Goal: Task Accomplishment & Management: Use online tool/utility

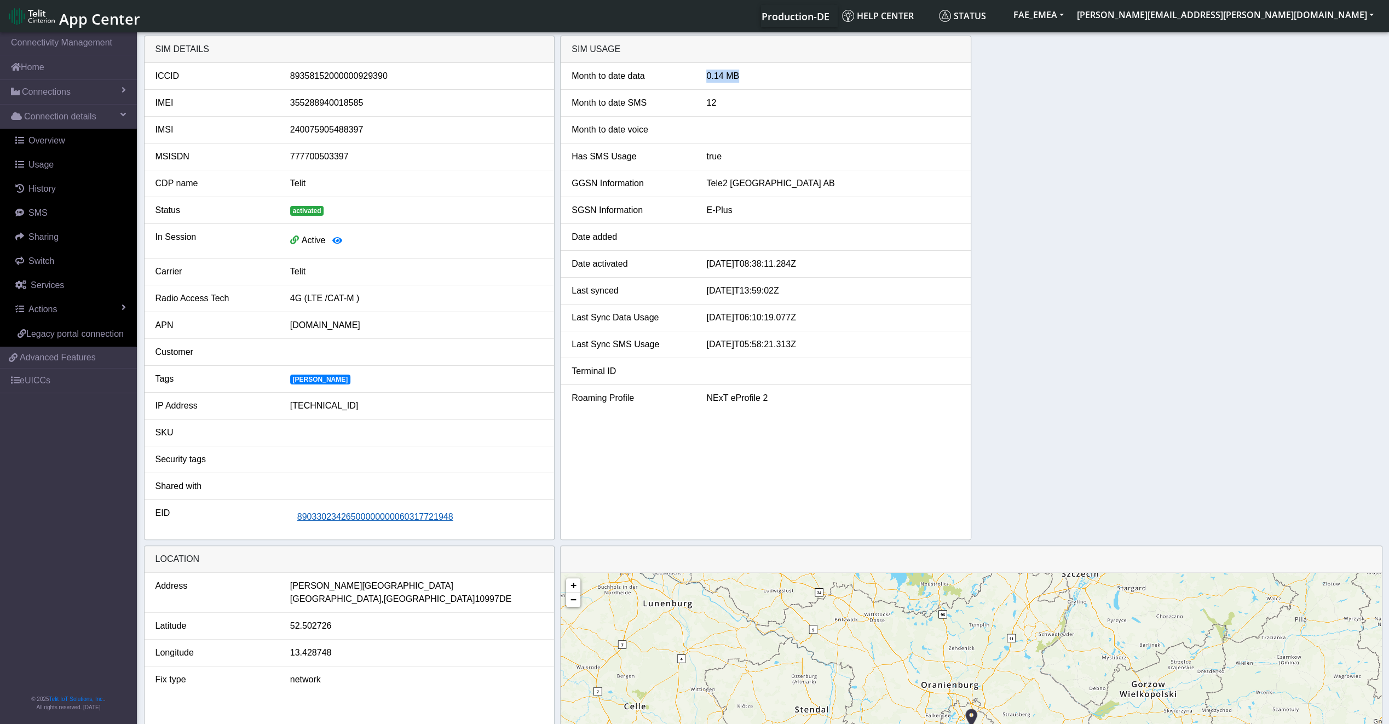
click at [377, 516] on span "89033023426500000000060317721948" at bounding box center [375, 516] width 156 height 9
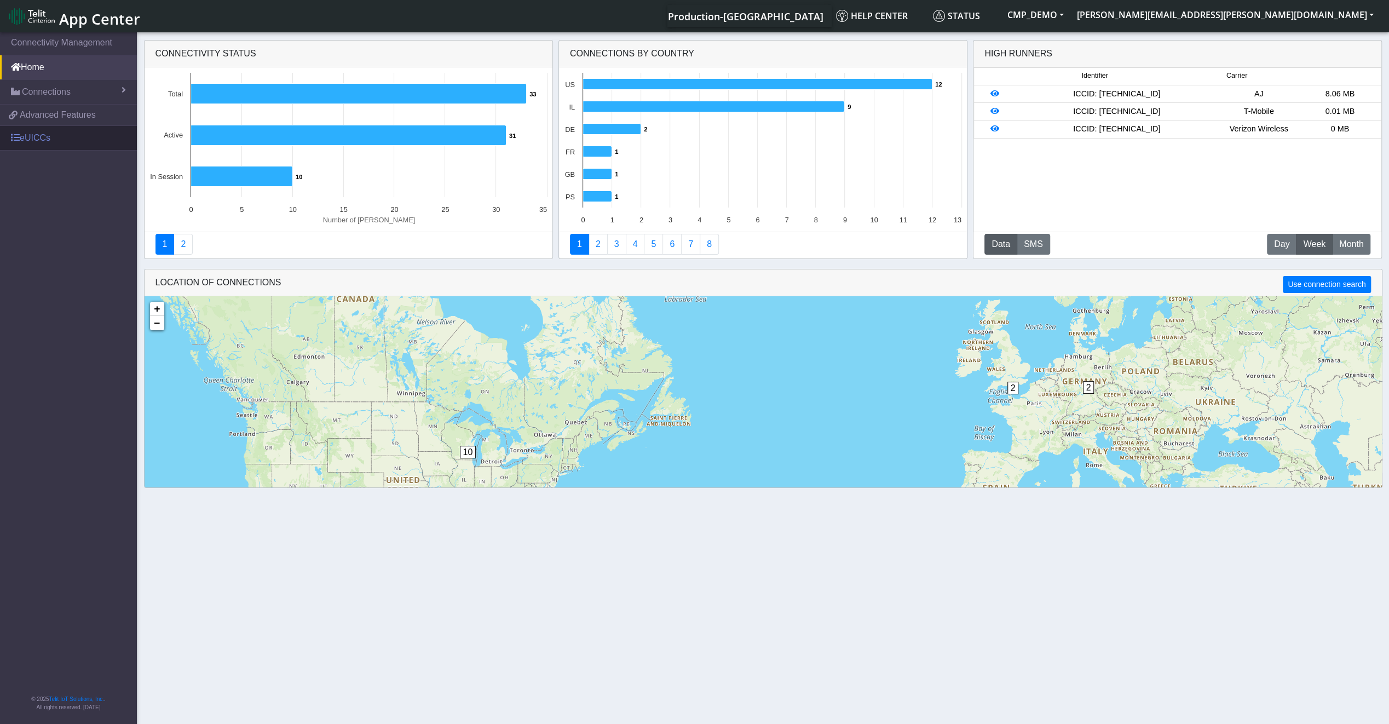
click at [56, 137] on link "eUICCs" at bounding box center [68, 138] width 137 height 24
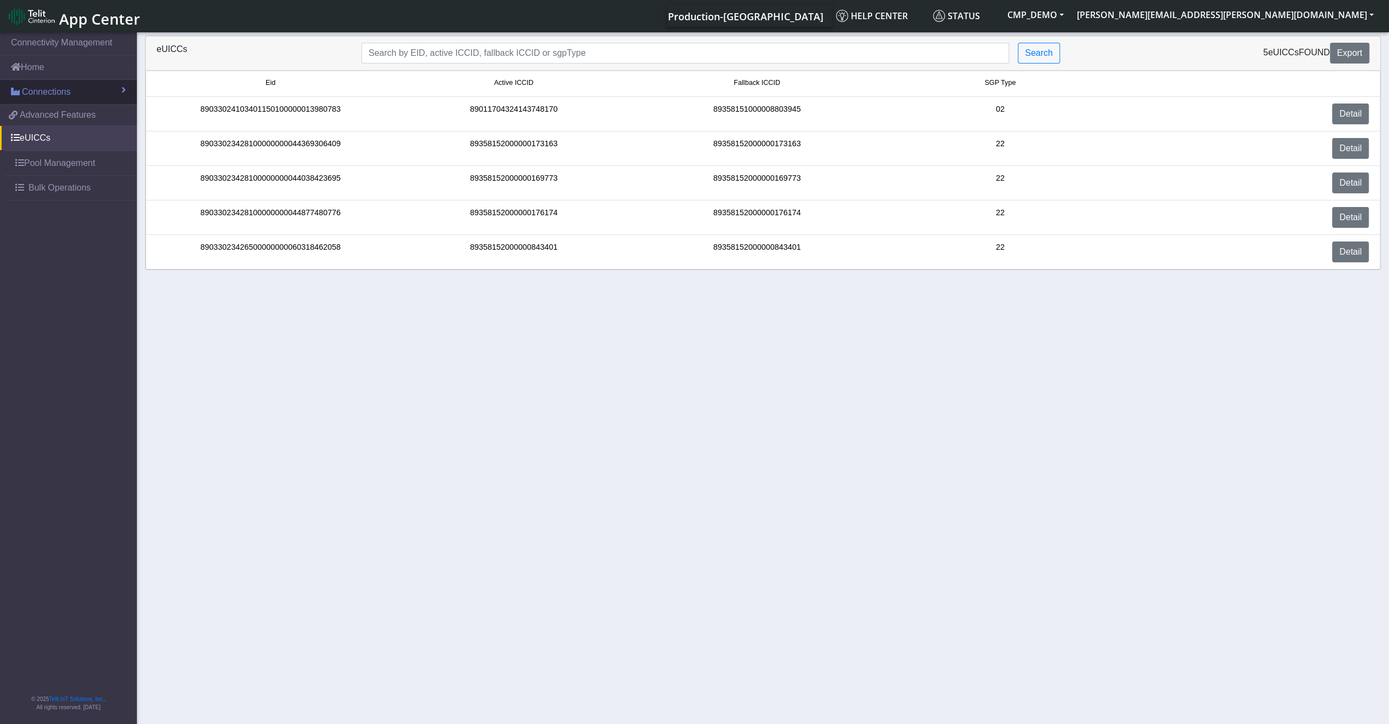
click at [56, 80] on link "Connections" at bounding box center [68, 92] width 137 height 24
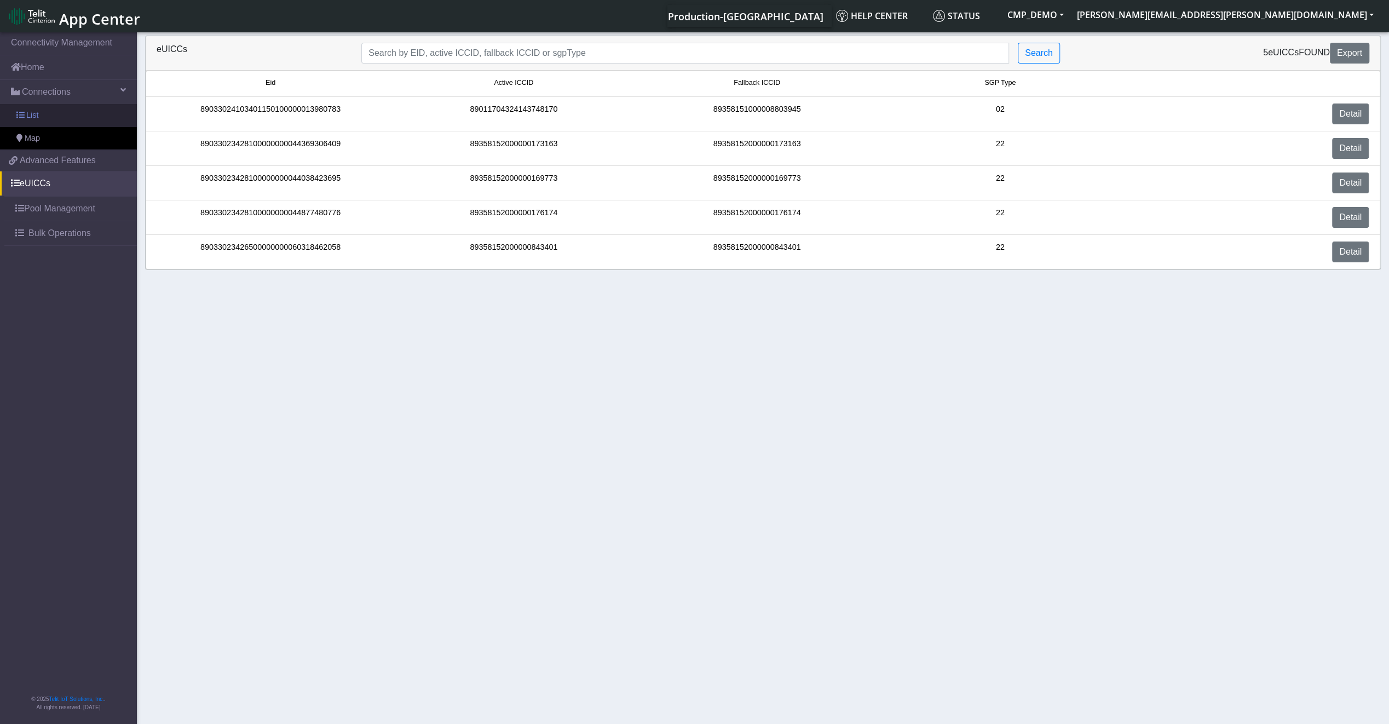
click at [53, 115] on link "List" at bounding box center [68, 115] width 137 height 23
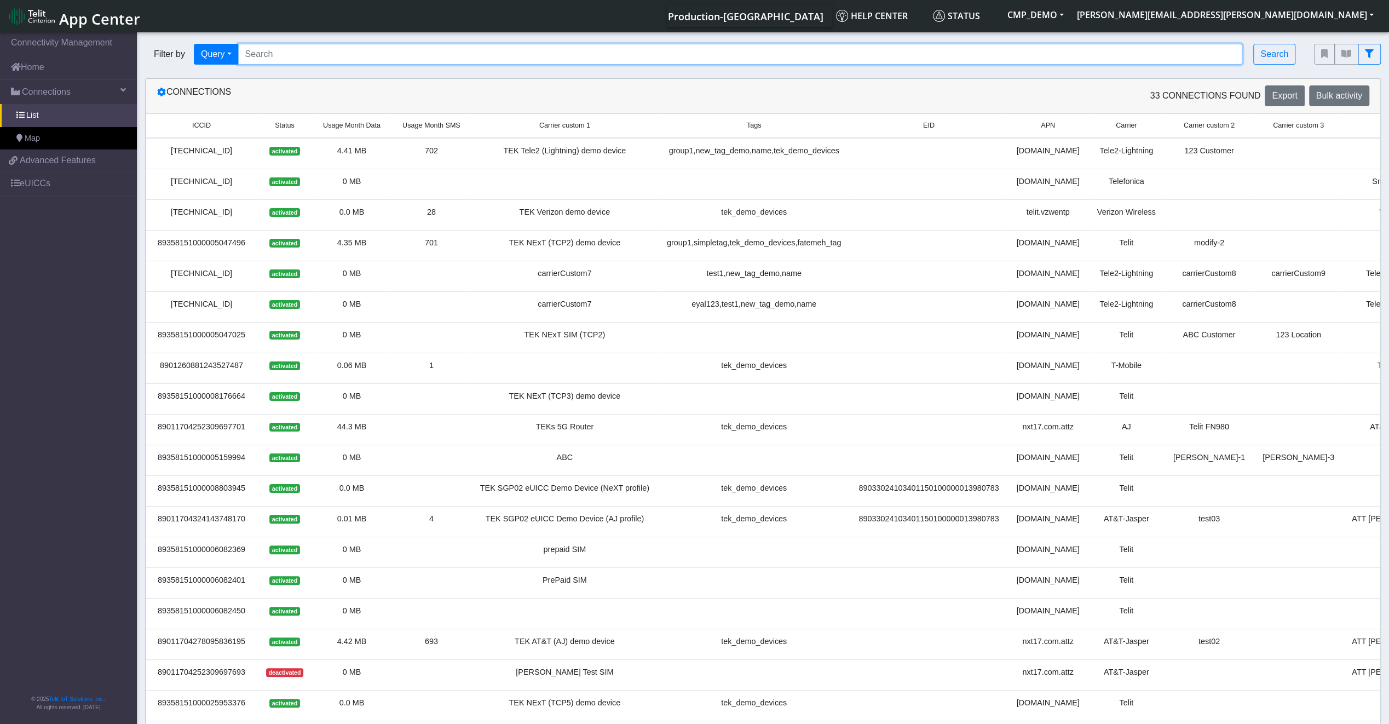
click at [407, 56] on input "Search..." at bounding box center [740, 54] width 1005 height 21
paste input "89033023426500000000060317721948"
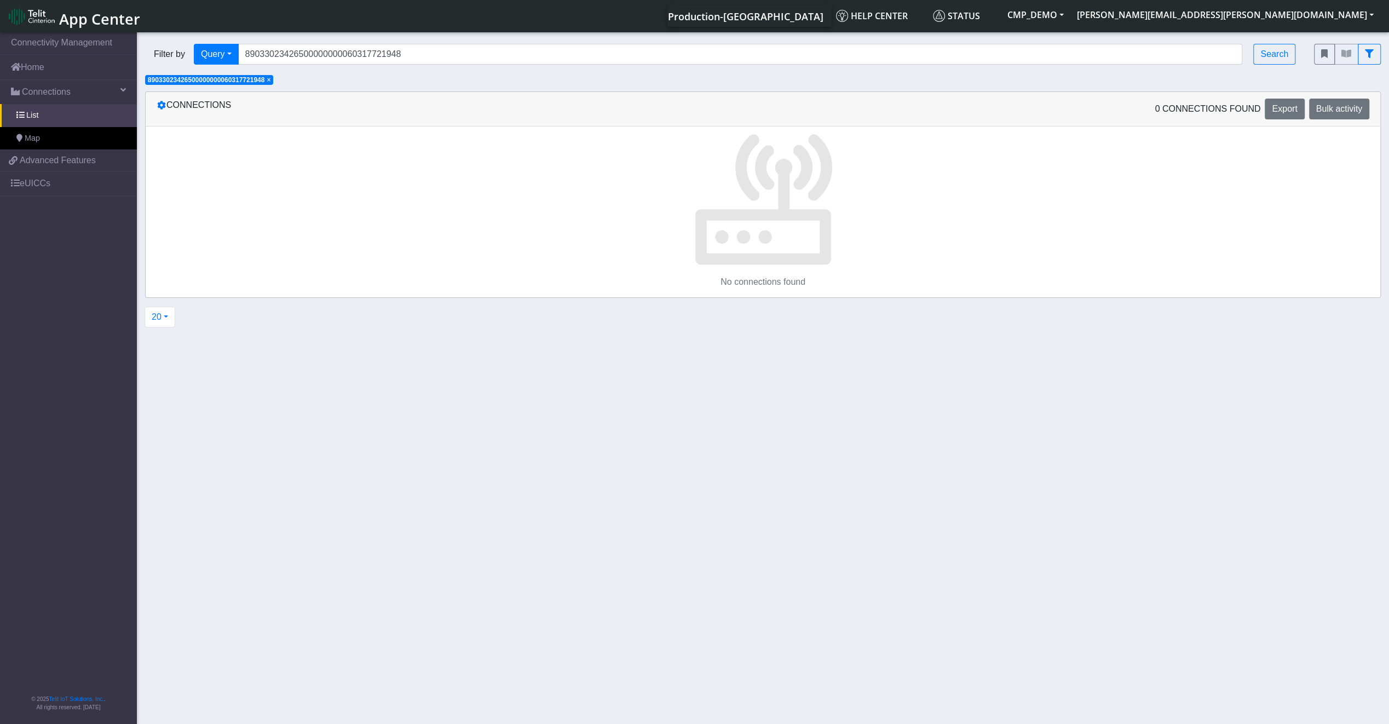
click at [271, 83] on span "×" at bounding box center [269, 80] width 4 height 8
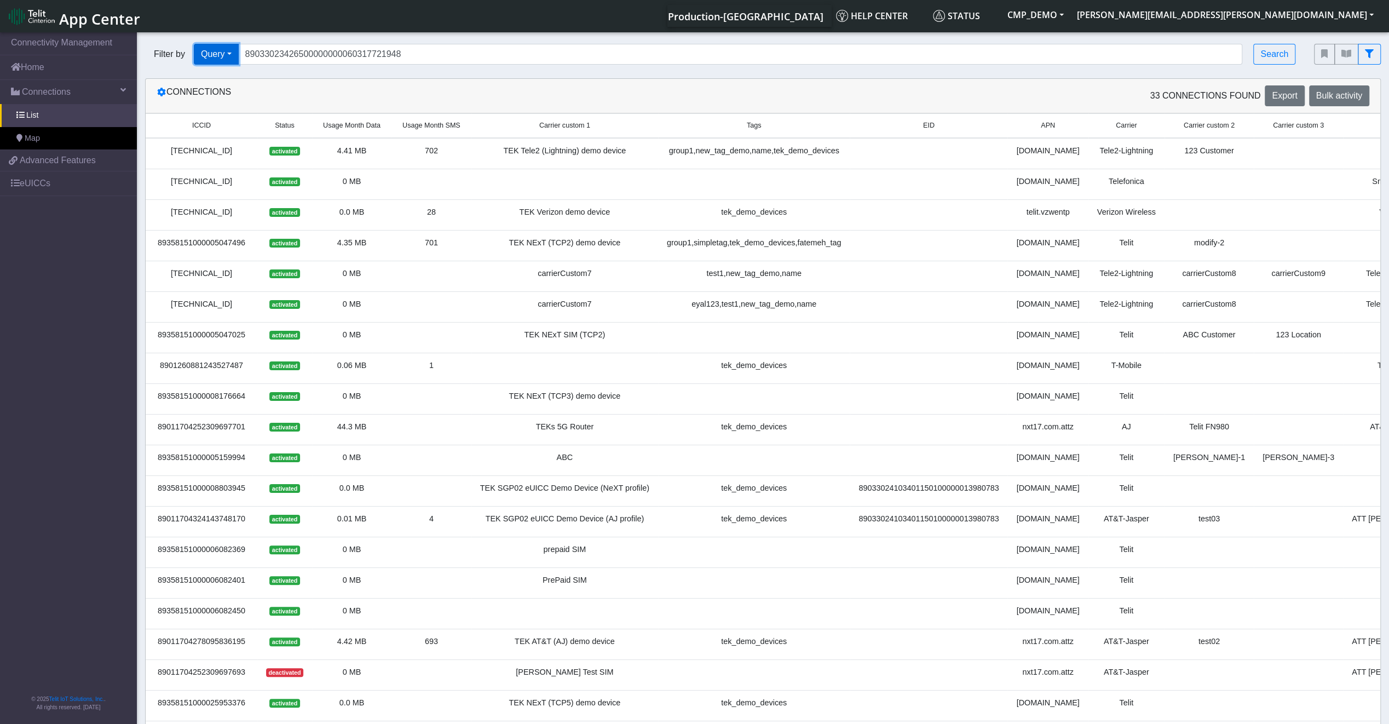
click at [219, 60] on button "Query" at bounding box center [216, 54] width 45 height 21
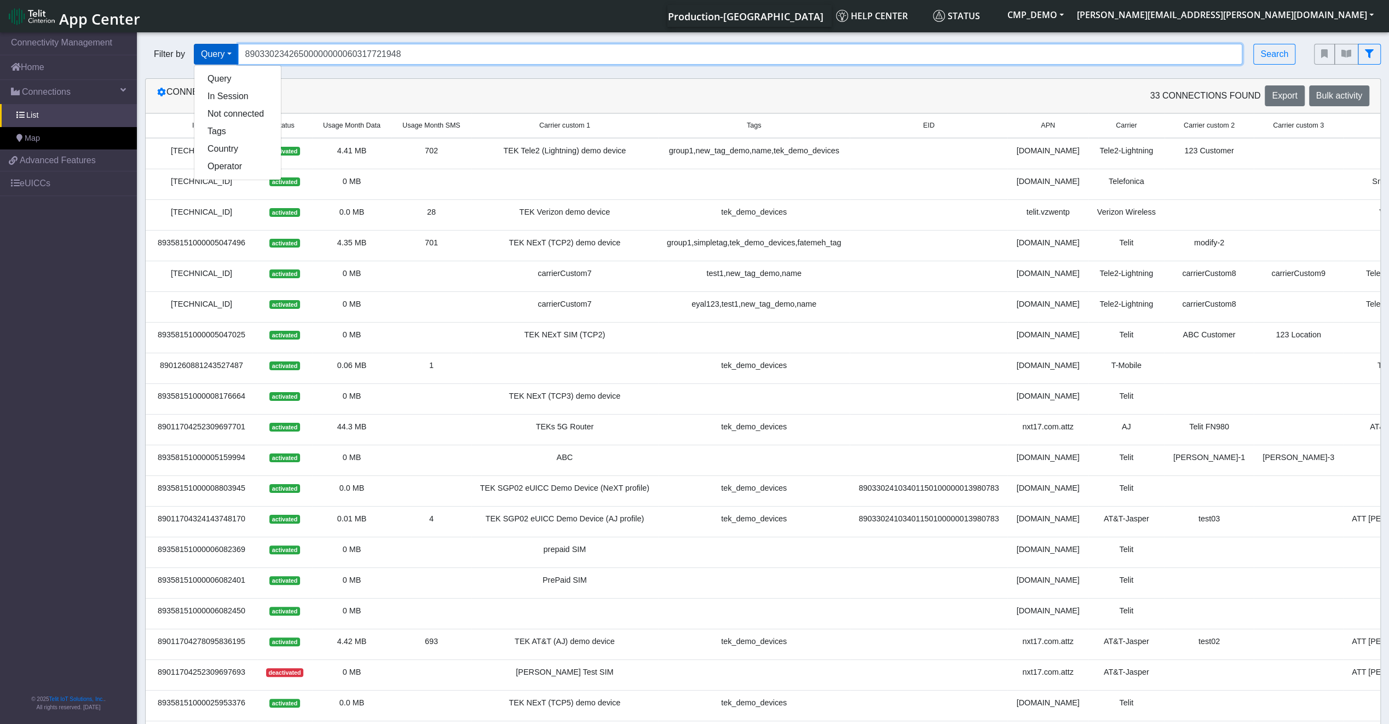
click at [365, 49] on input "89033023426500000000060317721948" at bounding box center [740, 54] width 1005 height 21
paste input "358152000000066094"
type input "89358152000000066094"
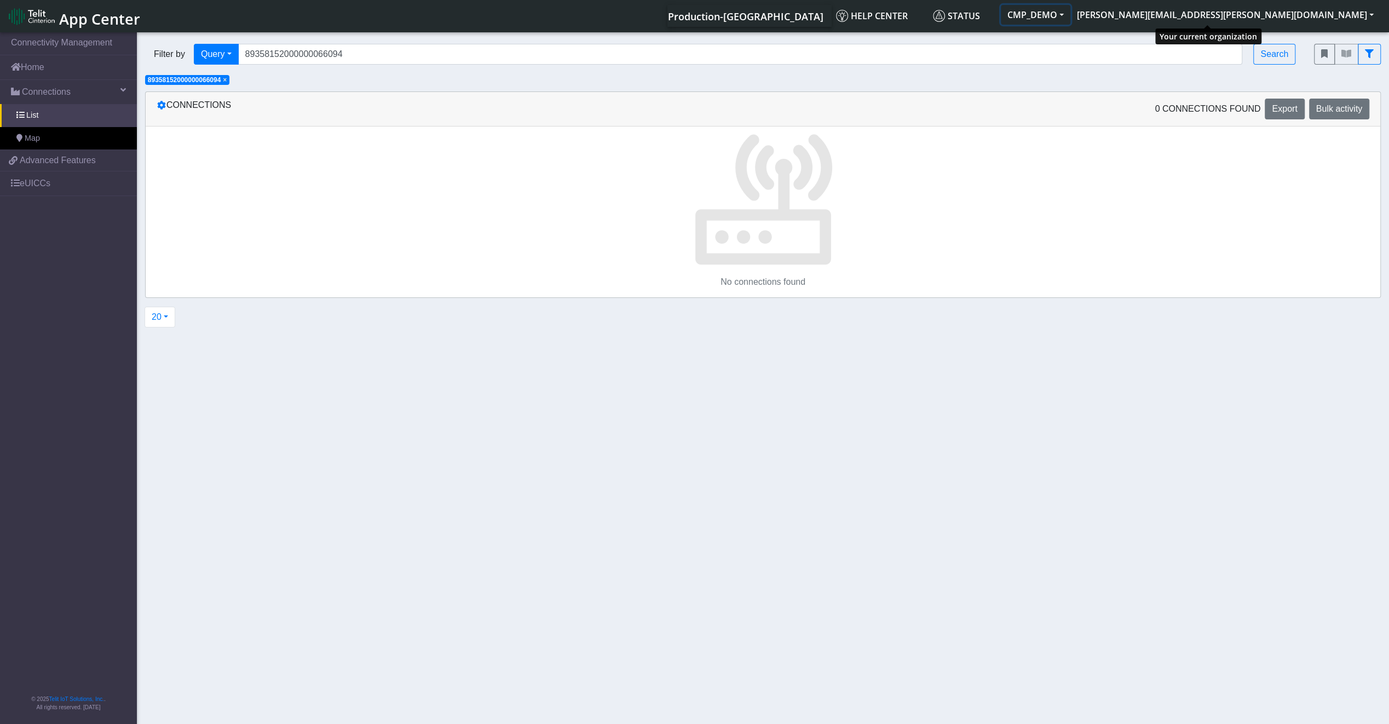
click at [1071, 24] on button "CMP_DEMO" at bounding box center [1036, 15] width 70 height 20
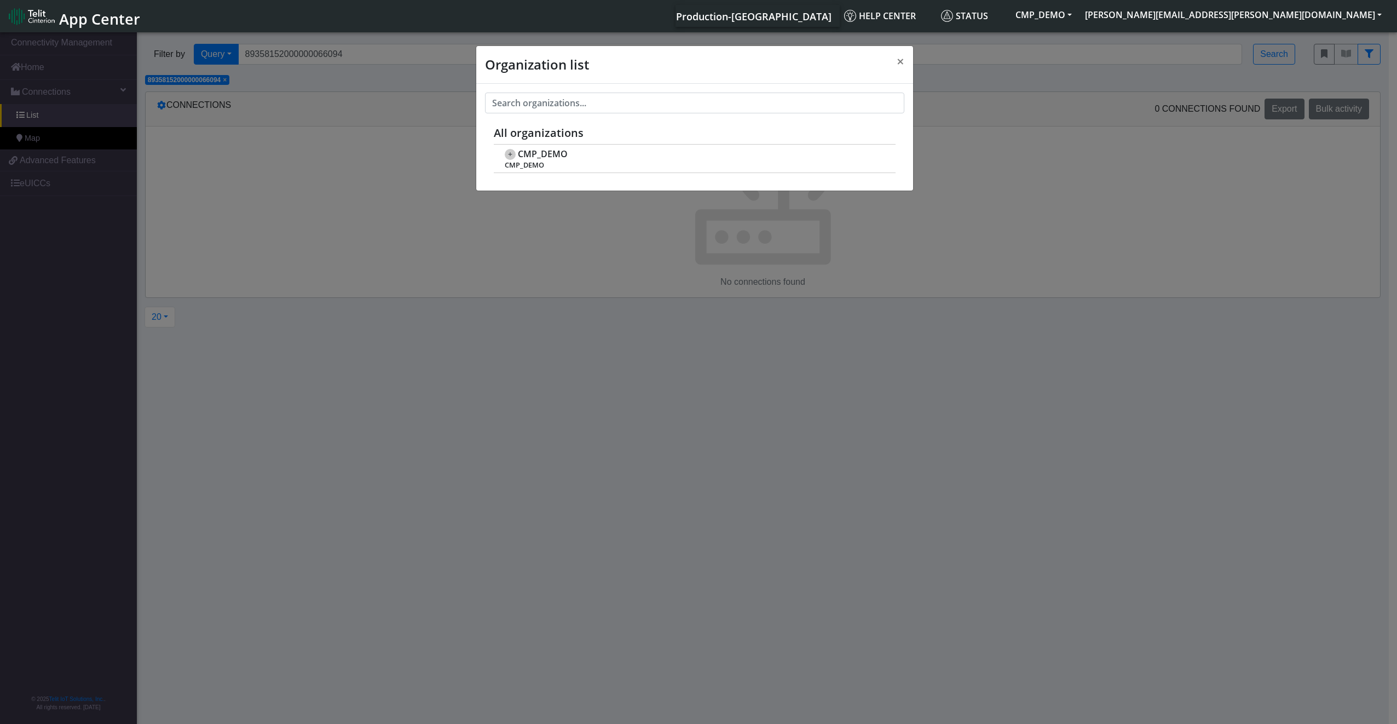
scroll to position [4, 0]
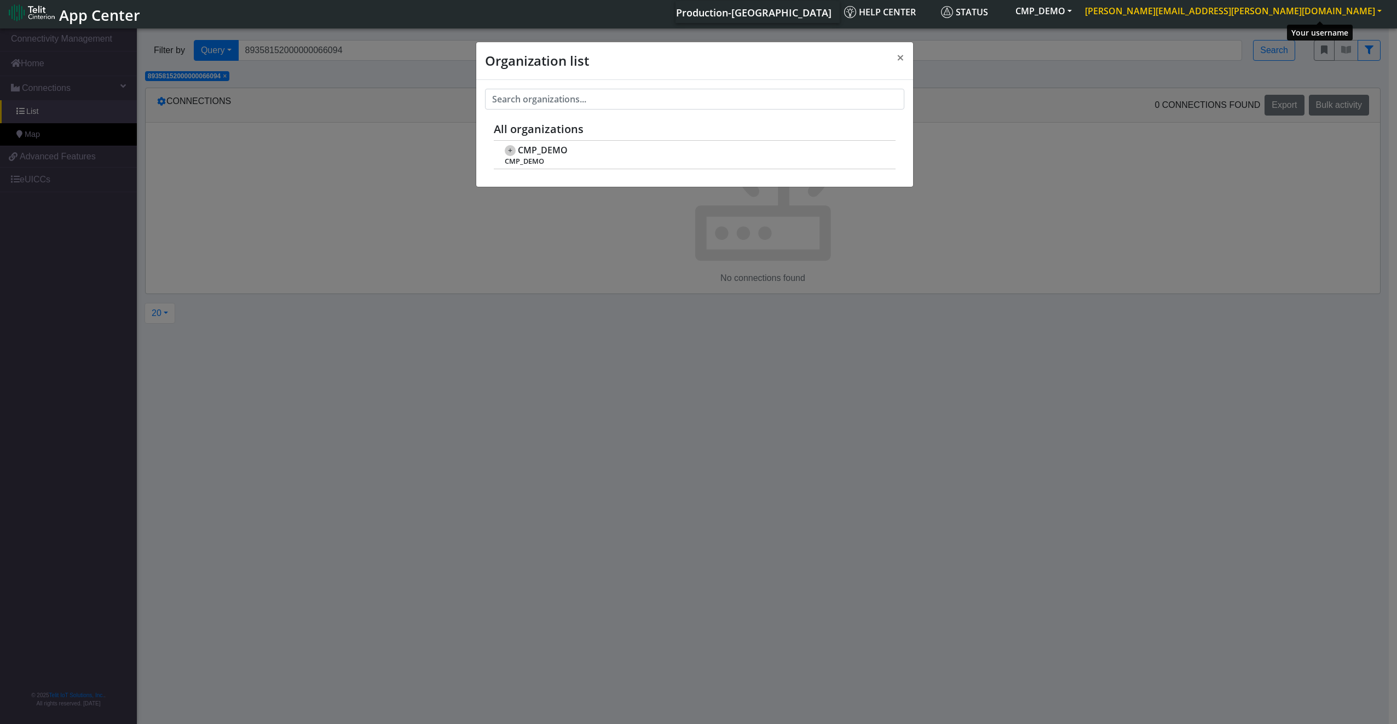
click at [1372, 15] on button "[PERSON_NAME][EMAIL_ADDRESS][PERSON_NAME][DOMAIN_NAME]" at bounding box center [1234, 11] width 310 height 20
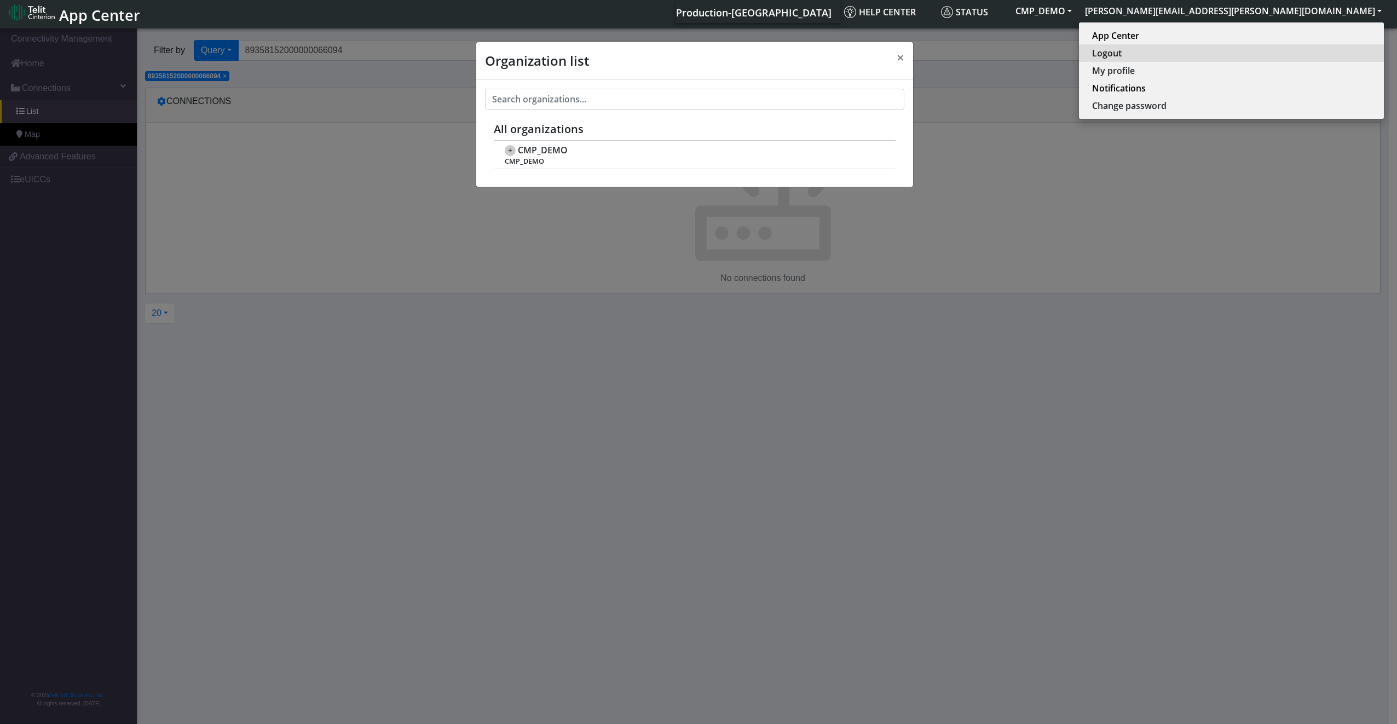
click at [1301, 49] on button "Logout" at bounding box center [1231, 53] width 305 height 18
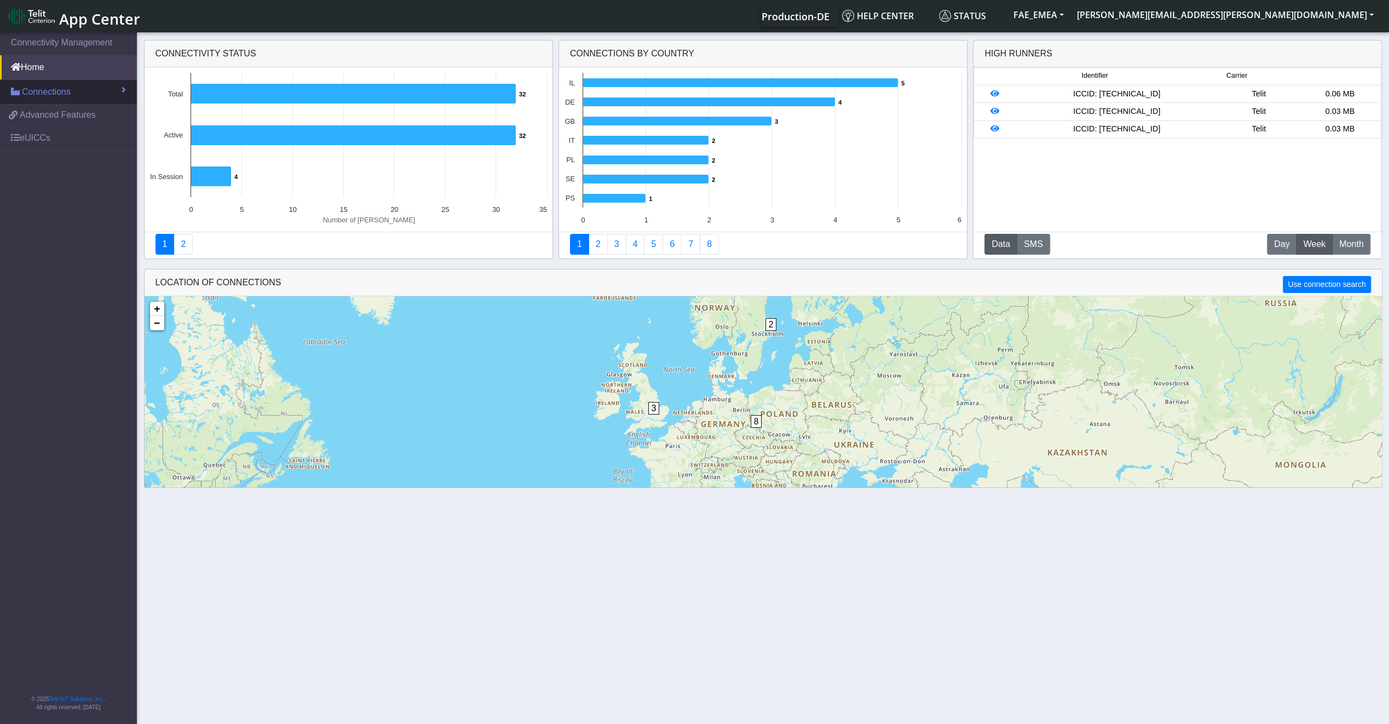
click at [58, 102] on link "Connections" at bounding box center [68, 92] width 137 height 24
click at [102, 107] on link "List" at bounding box center [68, 115] width 137 height 23
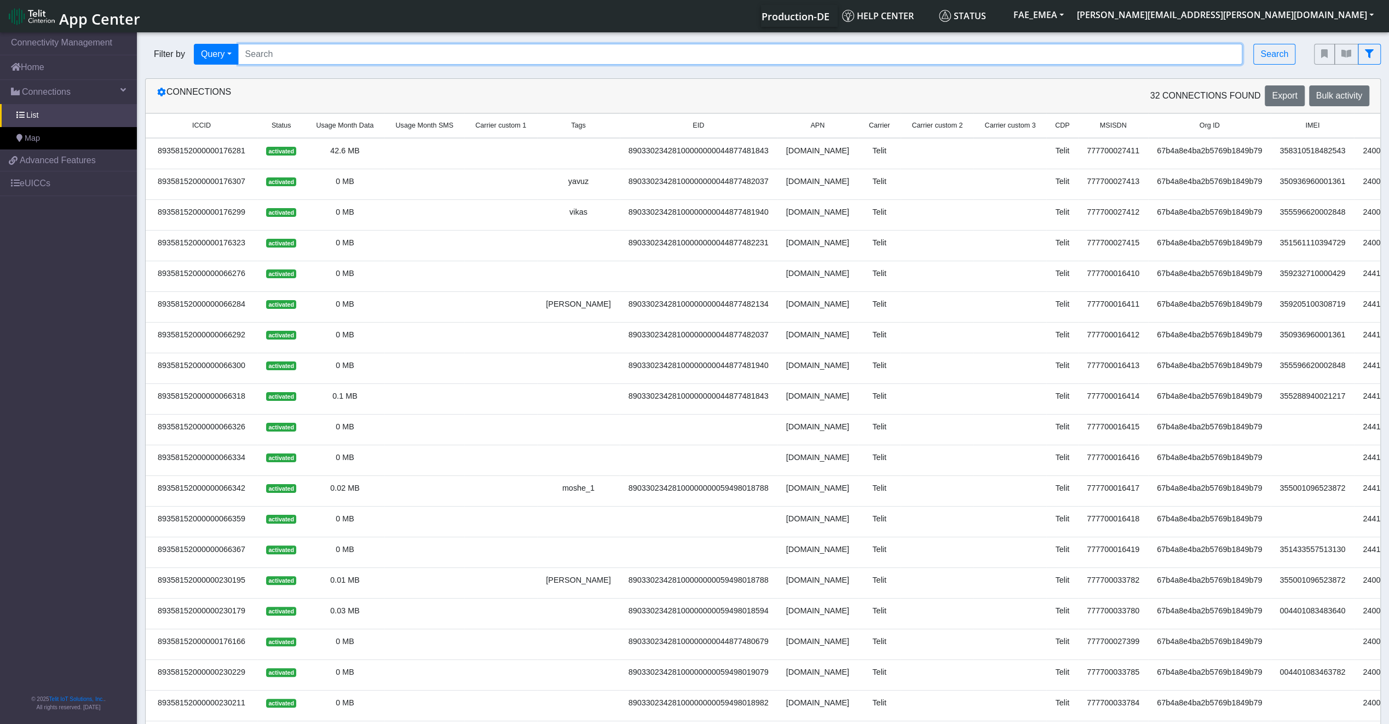
click at [335, 59] on input "Search..." at bounding box center [740, 54] width 1005 height 21
paste input "89033023426500000000060317721948"
type input "89033023426500000000060317721948"
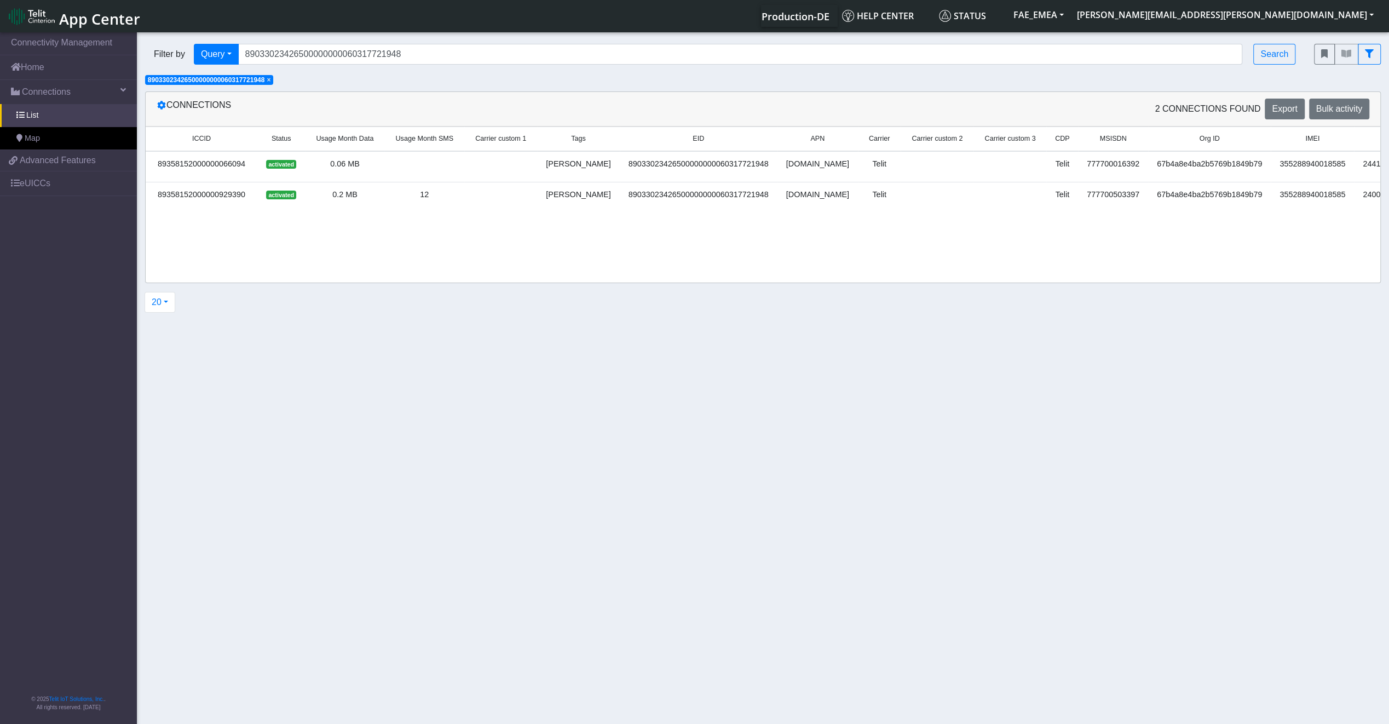
click at [165, 113] on div "Connections" at bounding box center [455, 109] width 615 height 21
click at [164, 110] on icon at bounding box center [161, 105] width 9 height 9
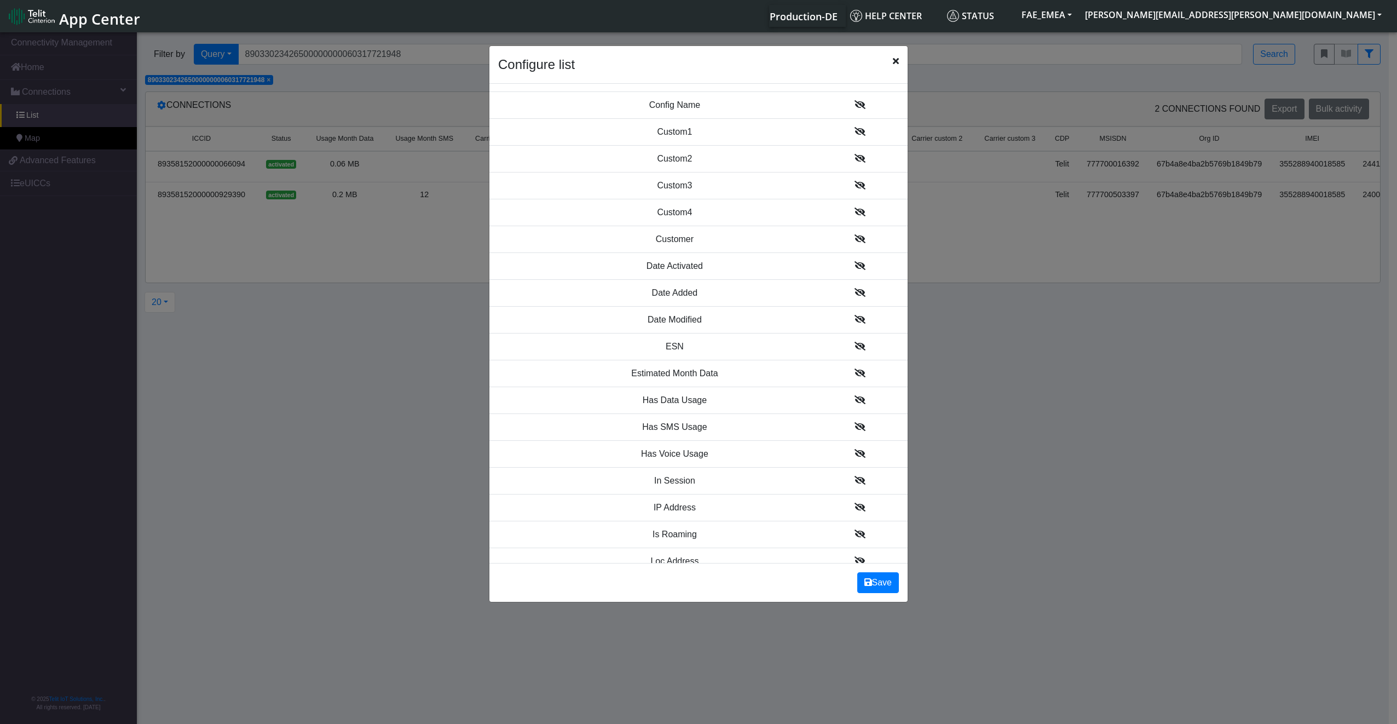
scroll to position [712, 0]
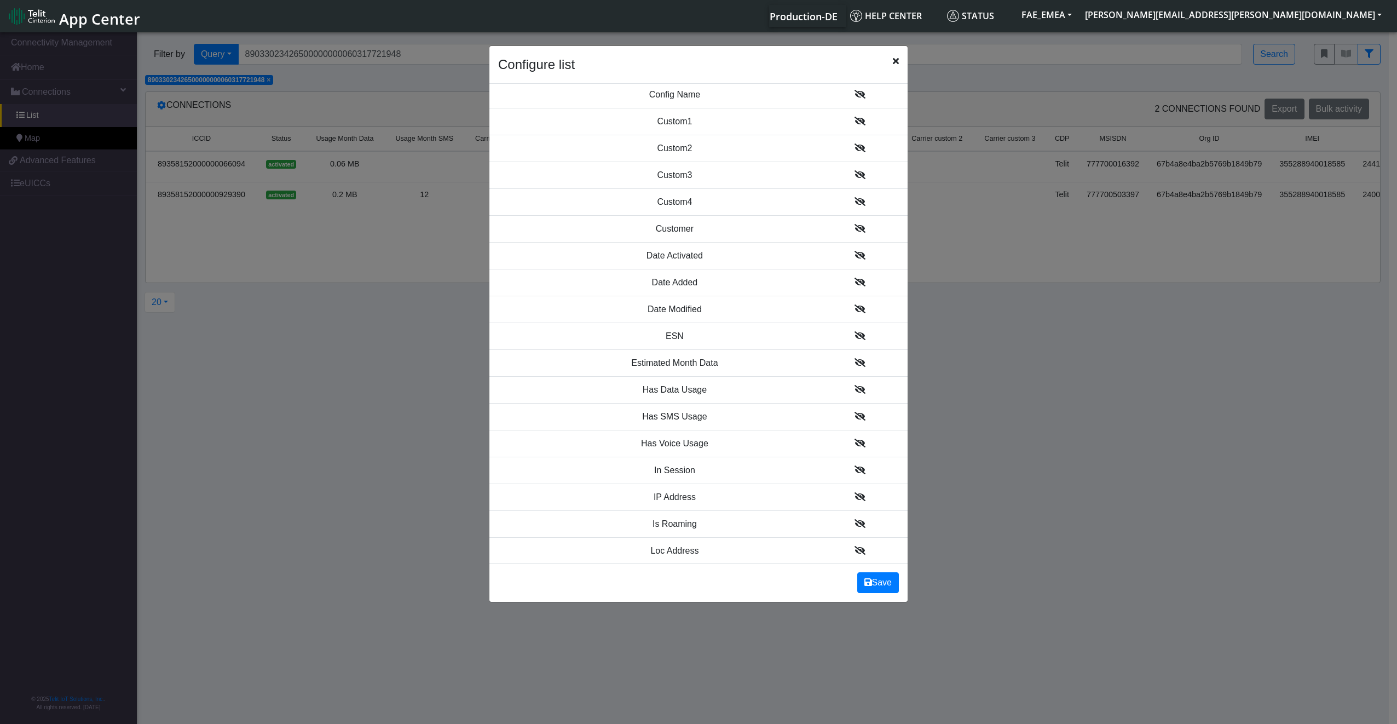
click at [848, 495] on td at bounding box center [860, 497] width 96 height 27
click at [855, 493] on icon at bounding box center [860, 496] width 11 height 9
click at [853, 458] on td at bounding box center [860, 470] width 96 height 27
click at [855, 465] on icon at bounding box center [860, 469] width 11 height 9
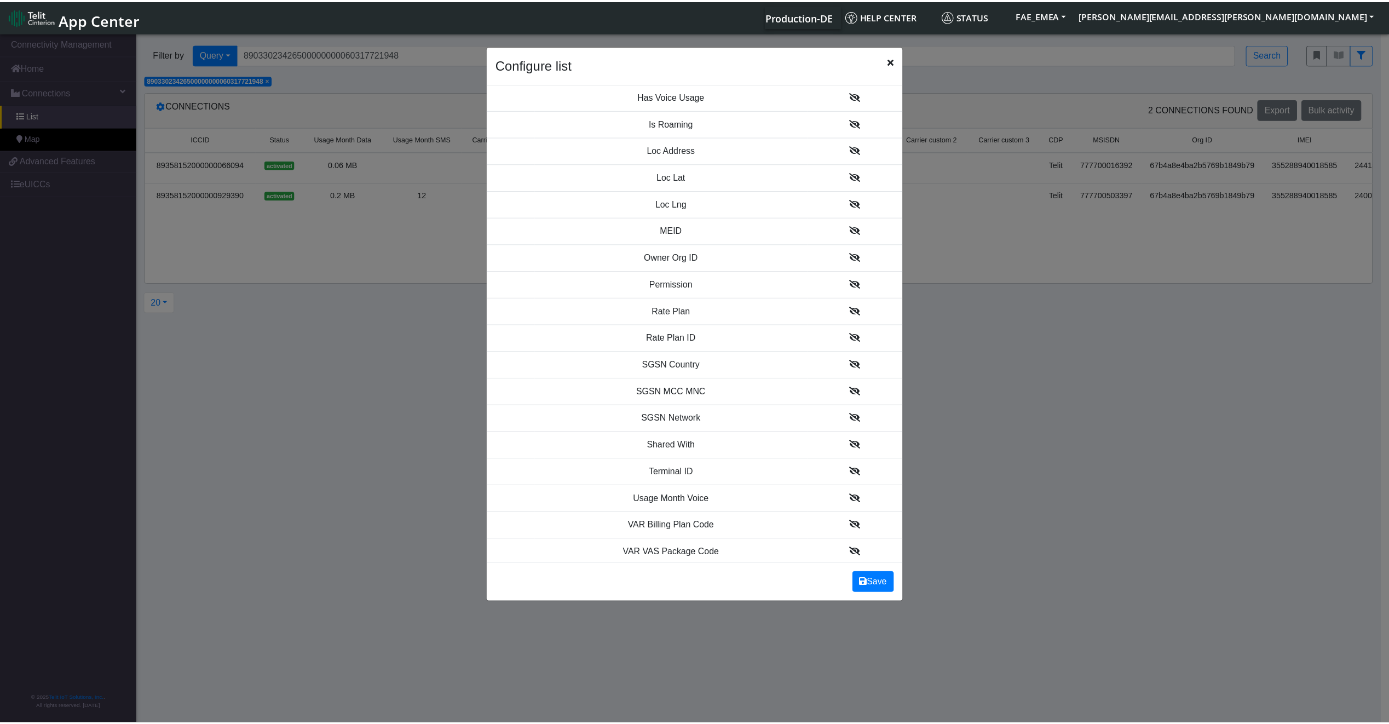
scroll to position [1115, 0]
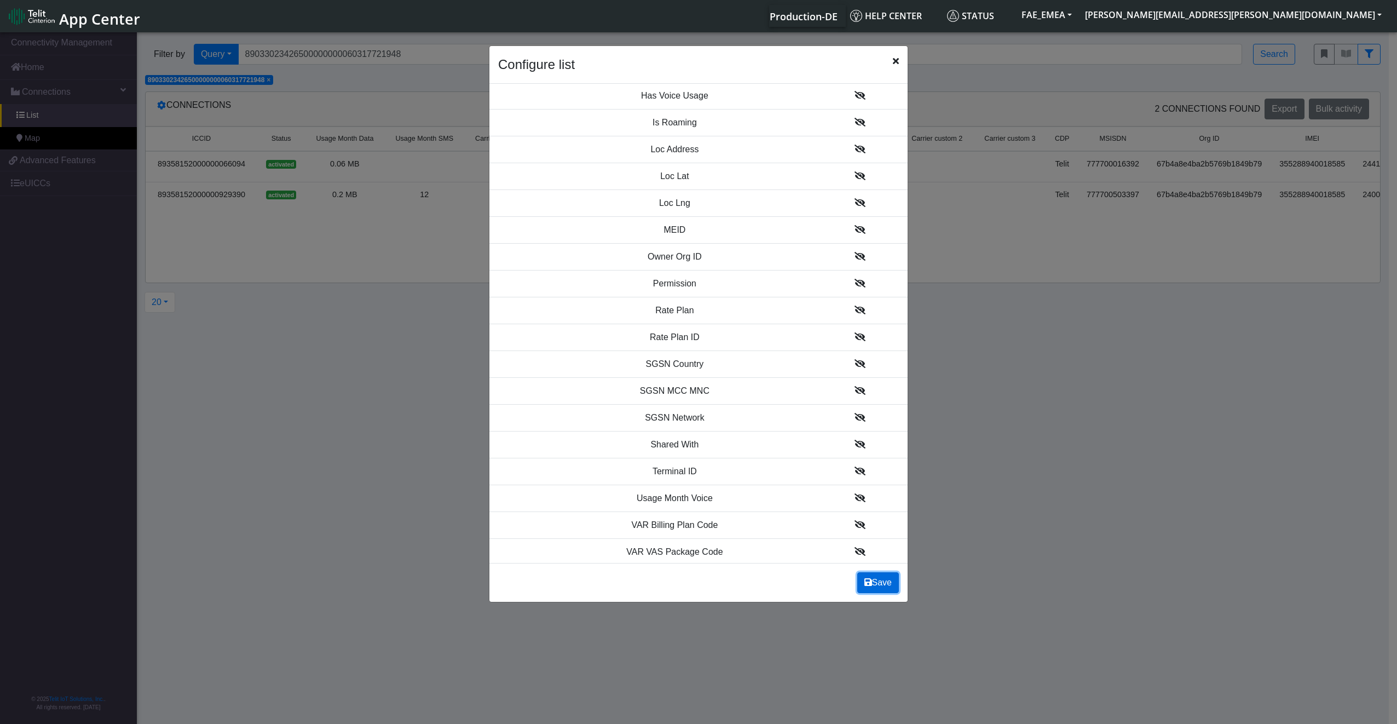
click at [873, 590] on button "Save" at bounding box center [879, 582] width 42 height 21
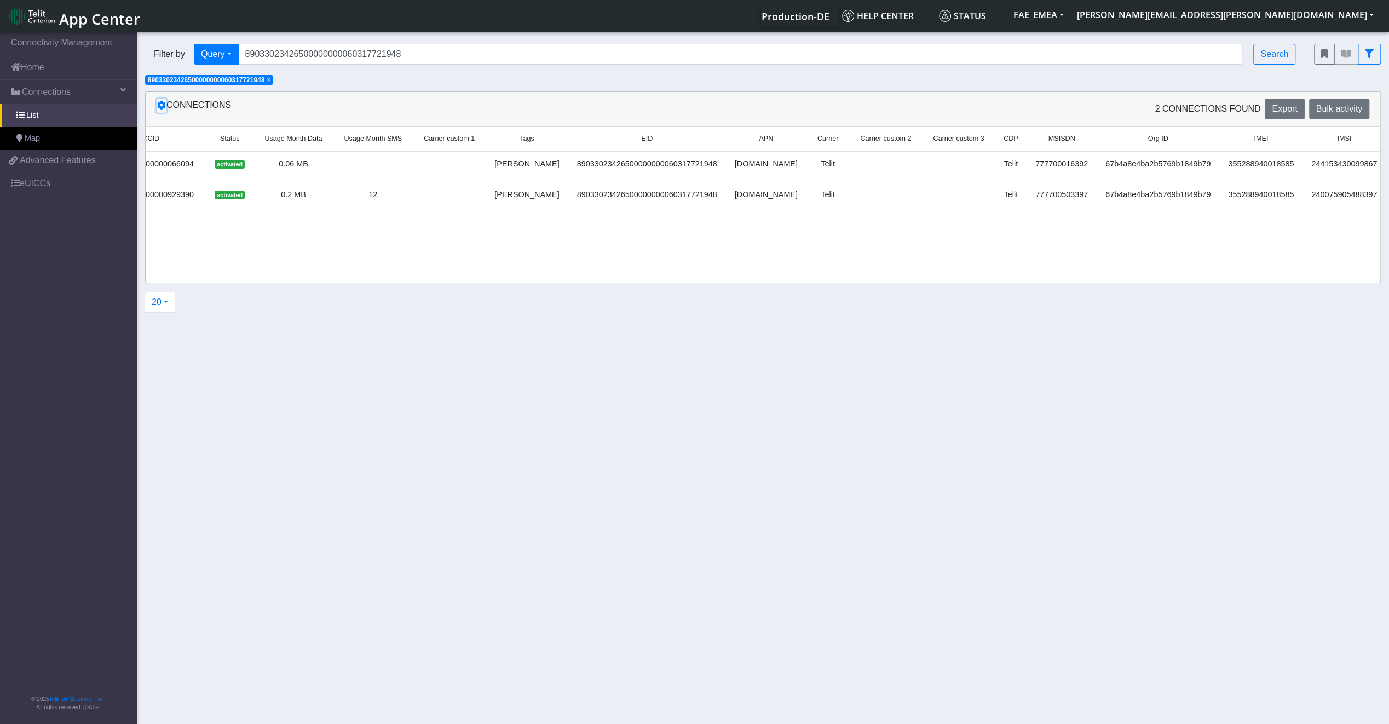
scroll to position [0, 44]
click at [166, 193] on div "89358152000000929390" at bounding box center [157, 195] width 99 height 12
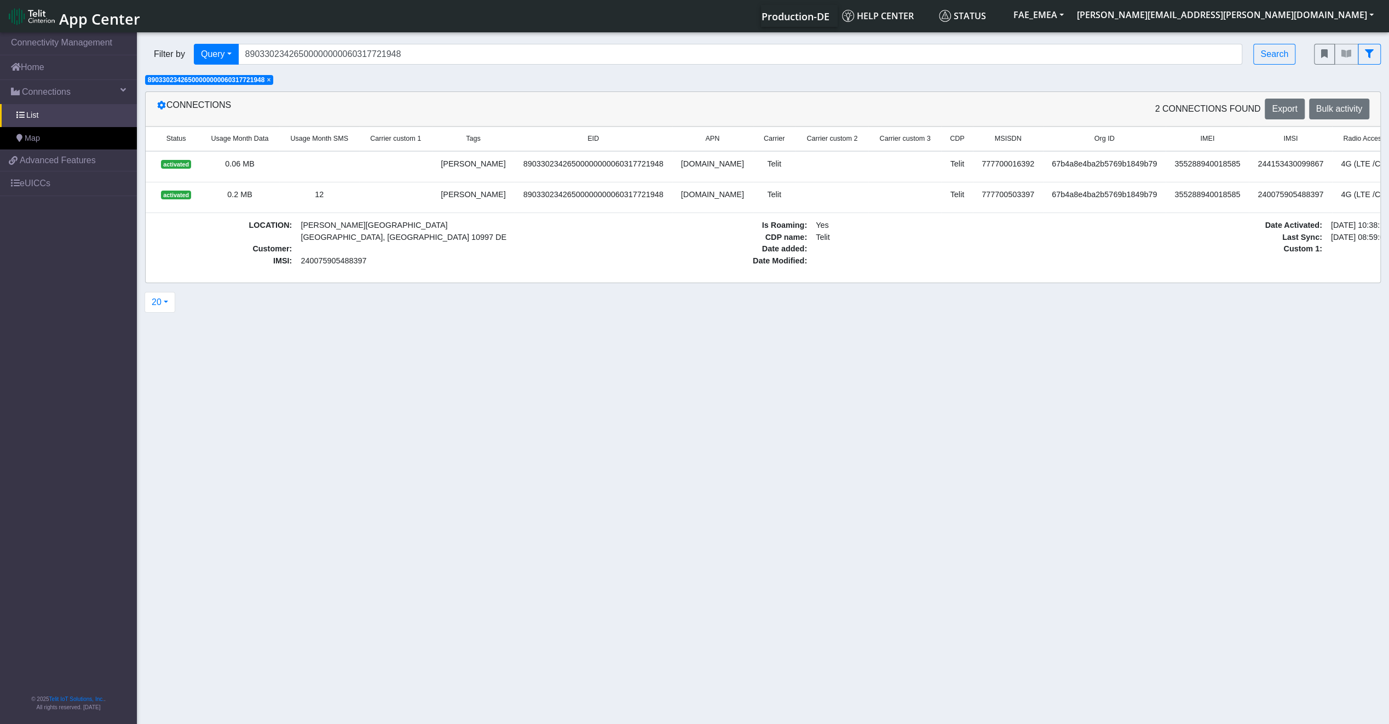
scroll to position [0, 218]
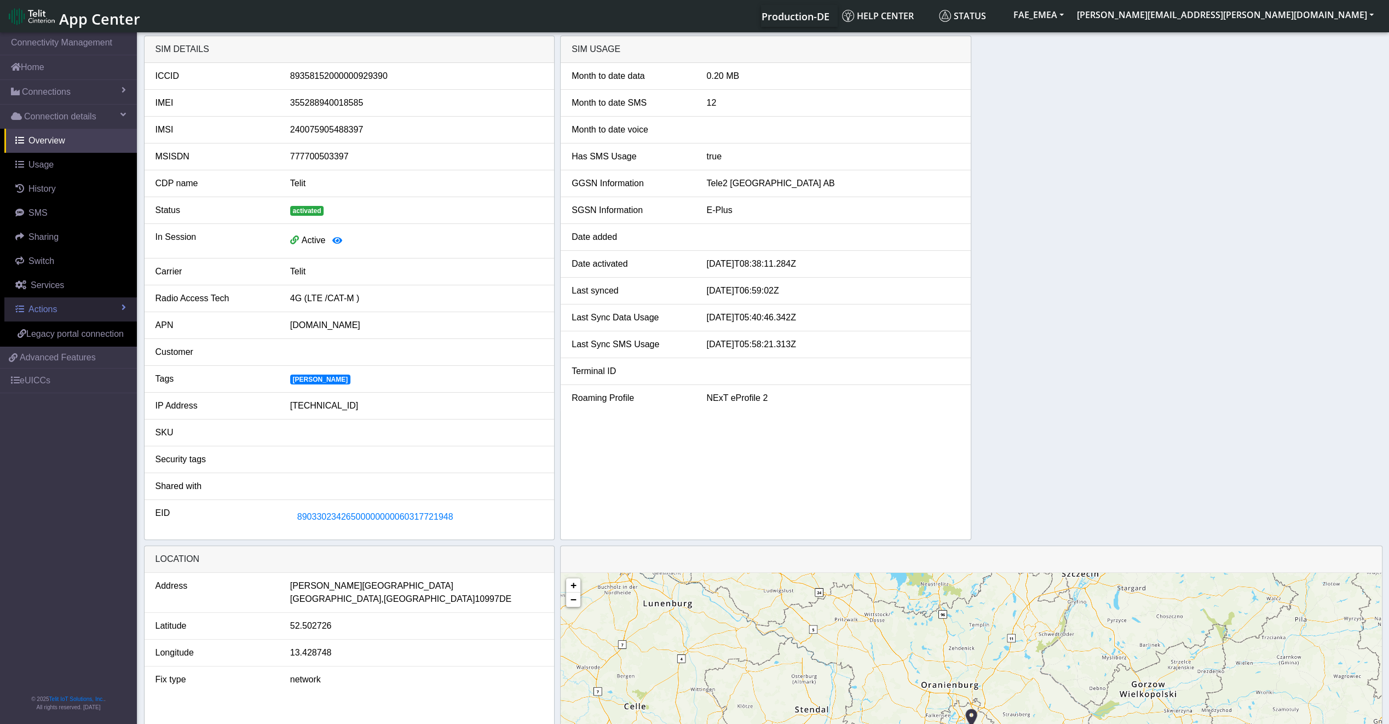
click at [74, 309] on link "Actions" at bounding box center [70, 309] width 133 height 24
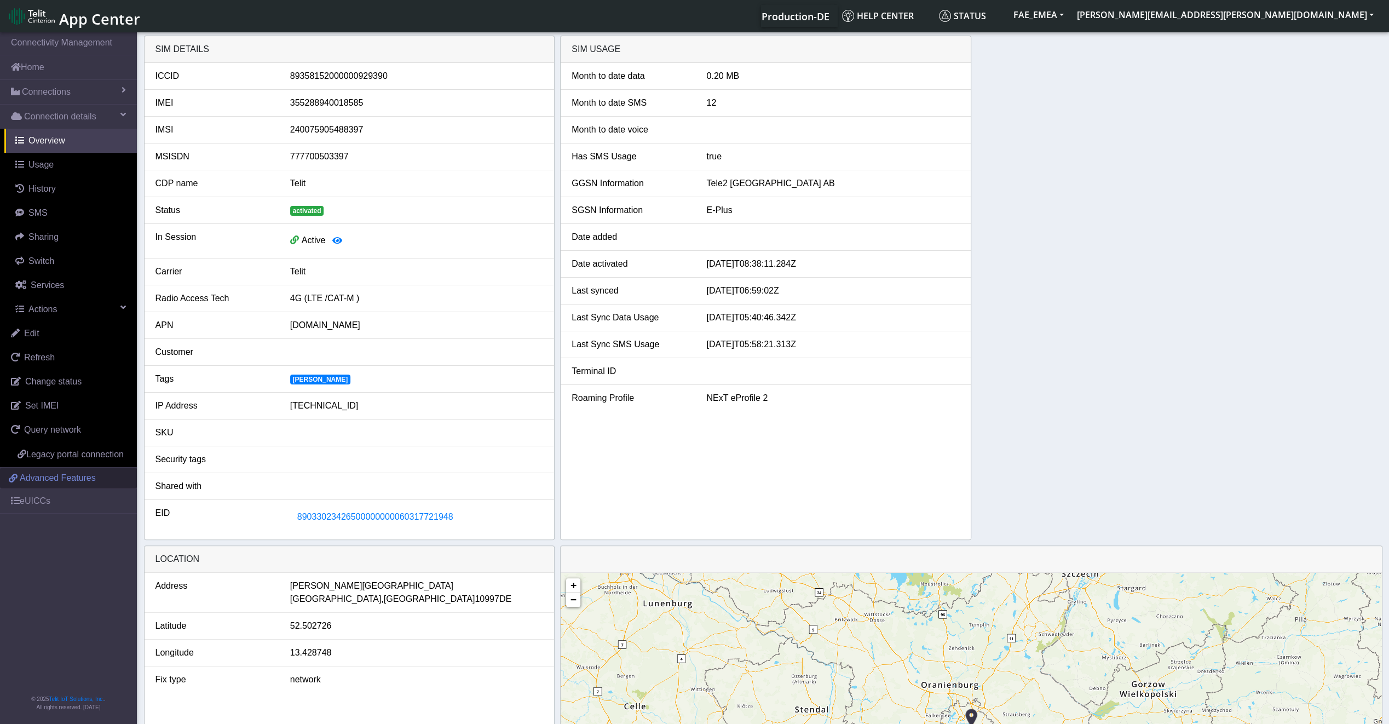
click at [55, 479] on span "Advanced Features" at bounding box center [58, 477] width 76 height 13
click at [44, 341] on link "Edit" at bounding box center [68, 333] width 137 height 24
click at [336, 243] on icon "button" at bounding box center [337, 240] width 10 height 9
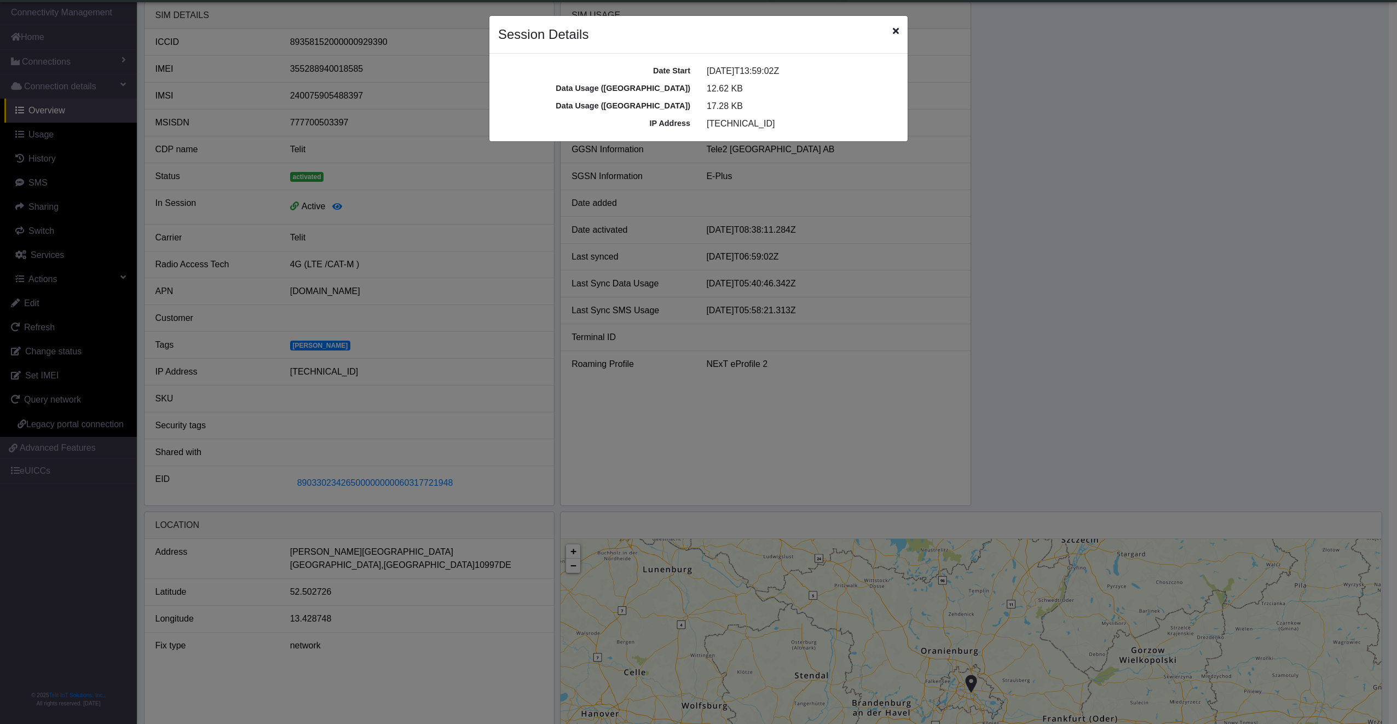
click at [896, 38] on div "Session Details" at bounding box center [699, 35] width 418 height 38
click at [897, 33] on icon "Close" at bounding box center [896, 30] width 6 height 9
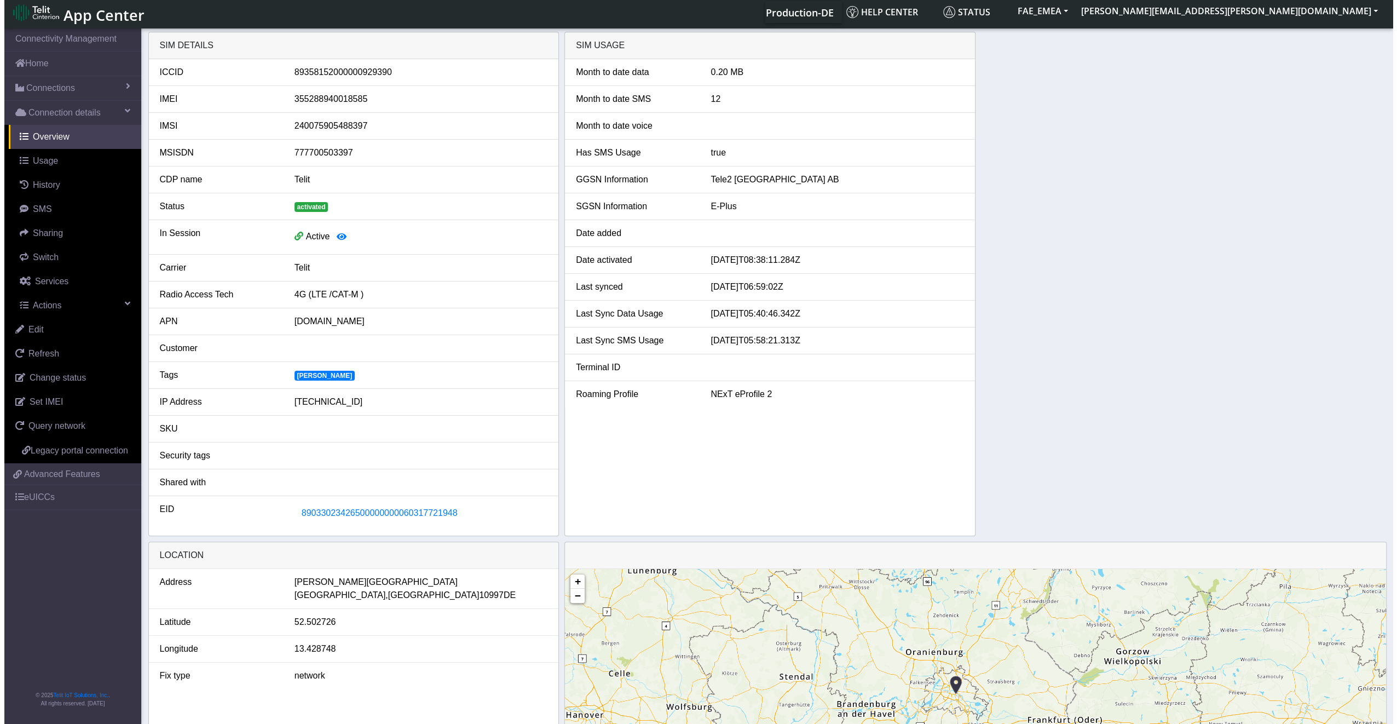
scroll to position [0, 0]
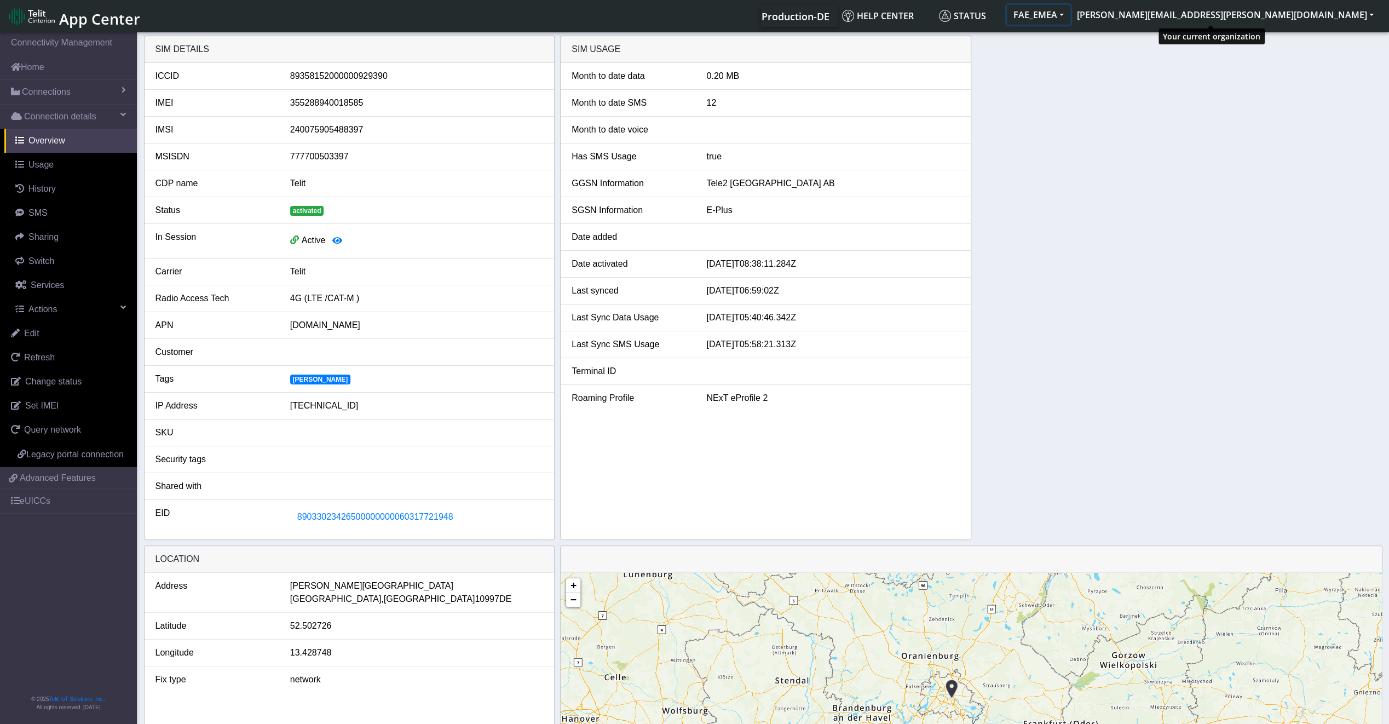
click at [1071, 9] on button "FAE_EMEA" at bounding box center [1039, 15] width 64 height 20
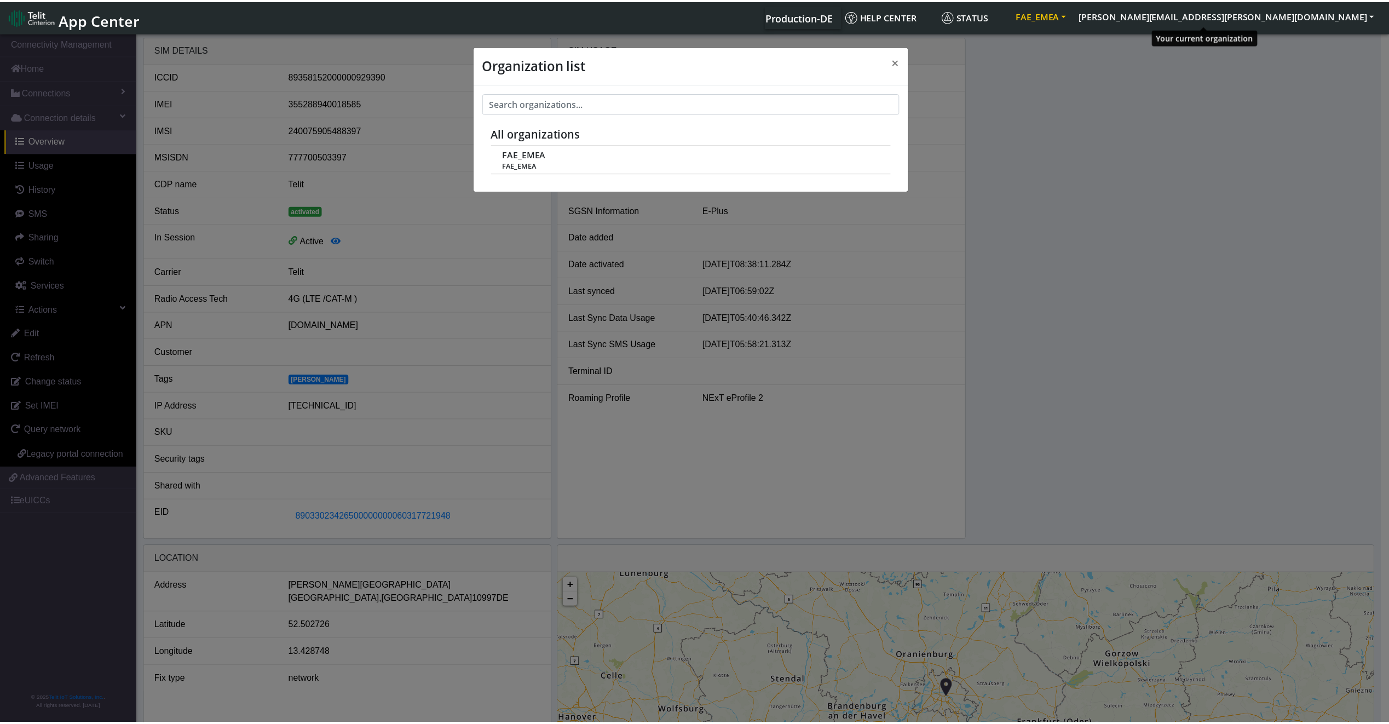
scroll to position [4, 0]
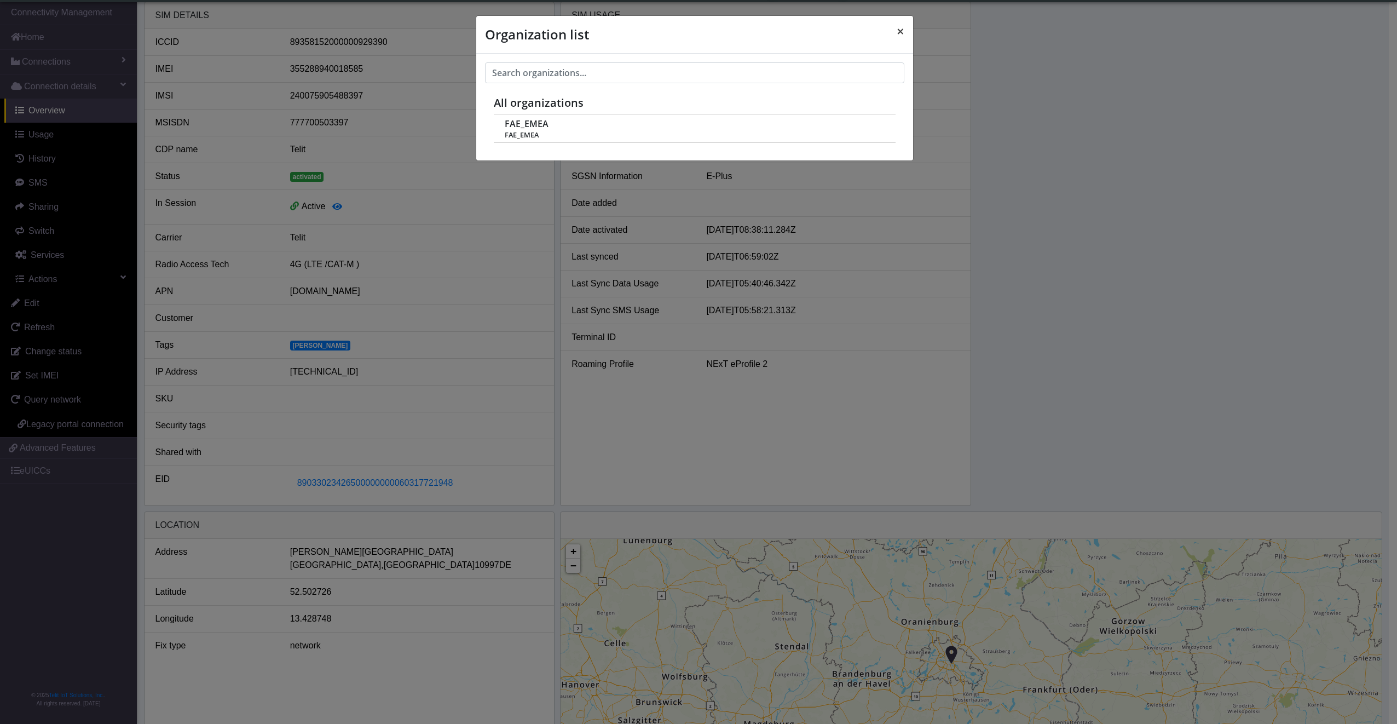
click at [899, 32] on span "×" at bounding box center [901, 31] width 8 height 18
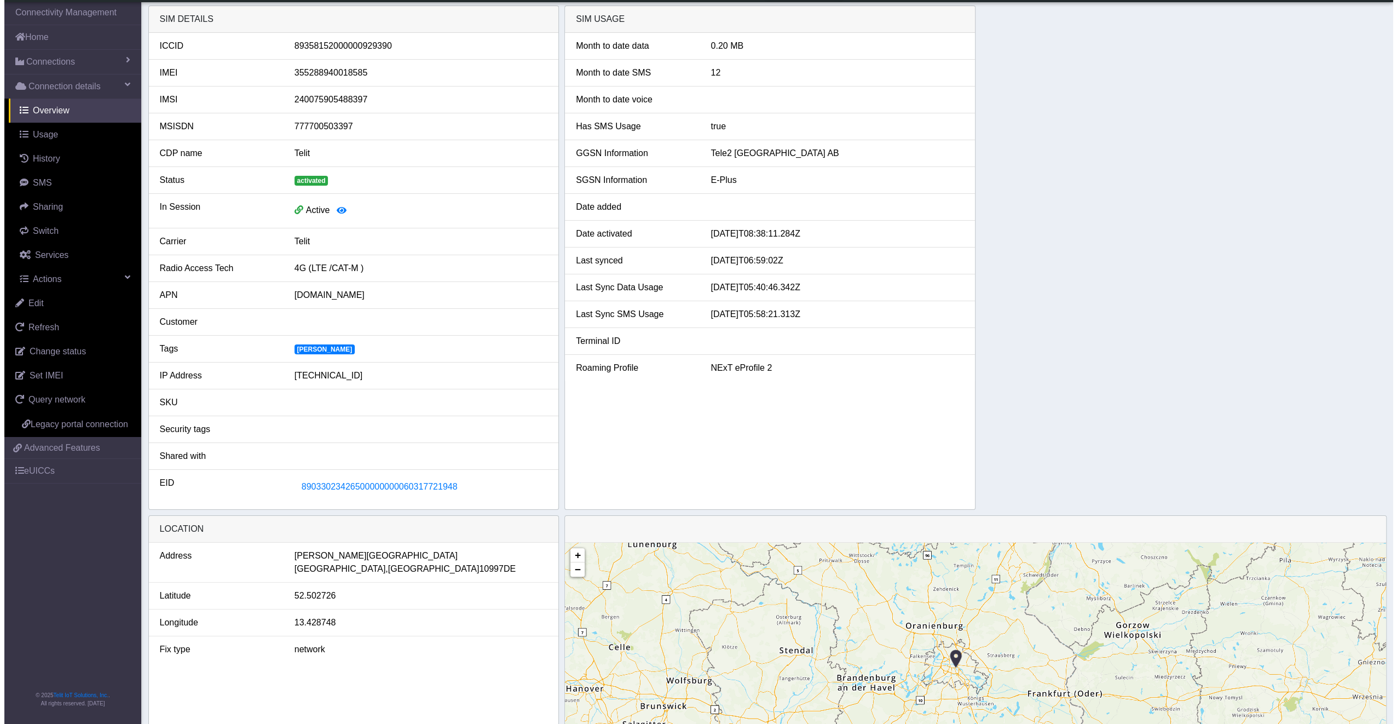
scroll to position [0, 0]
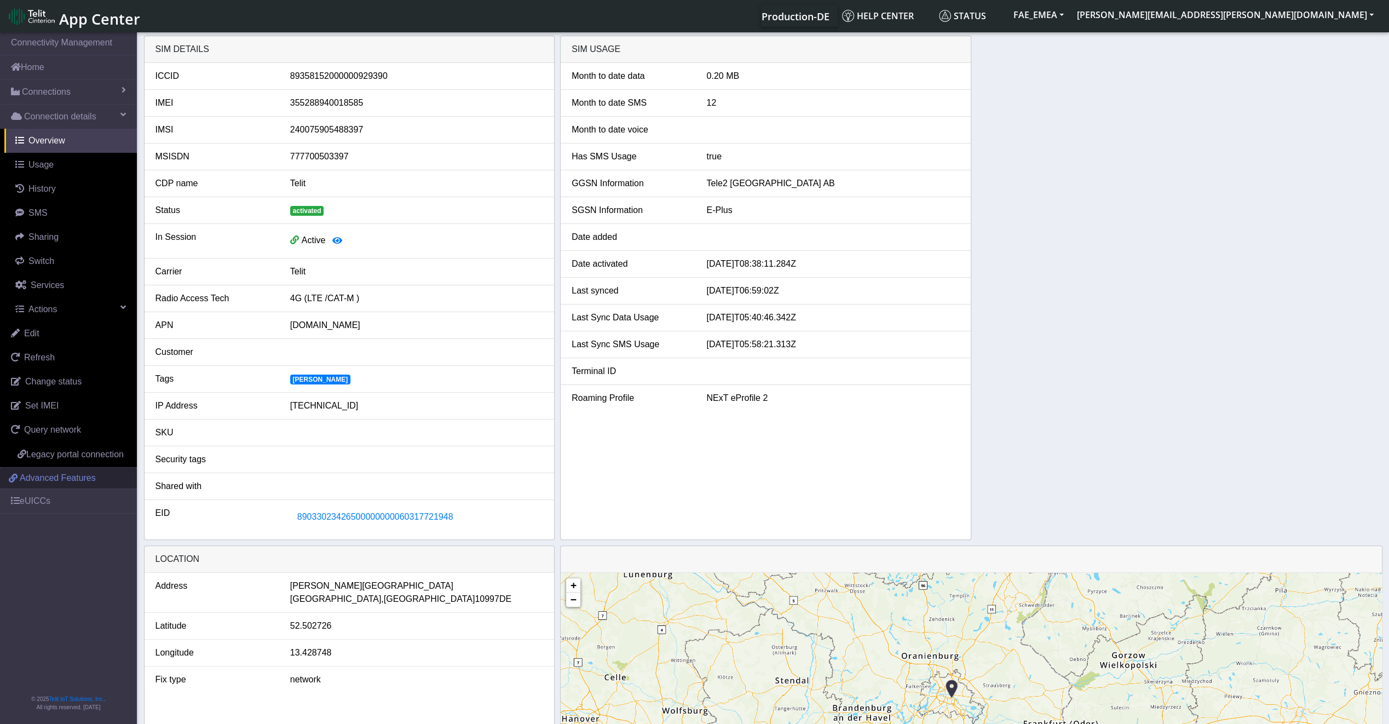
click at [48, 481] on span "Advanced Features" at bounding box center [58, 477] width 76 height 13
click at [1071, 21] on button "FAE_EMEA" at bounding box center [1039, 15] width 64 height 20
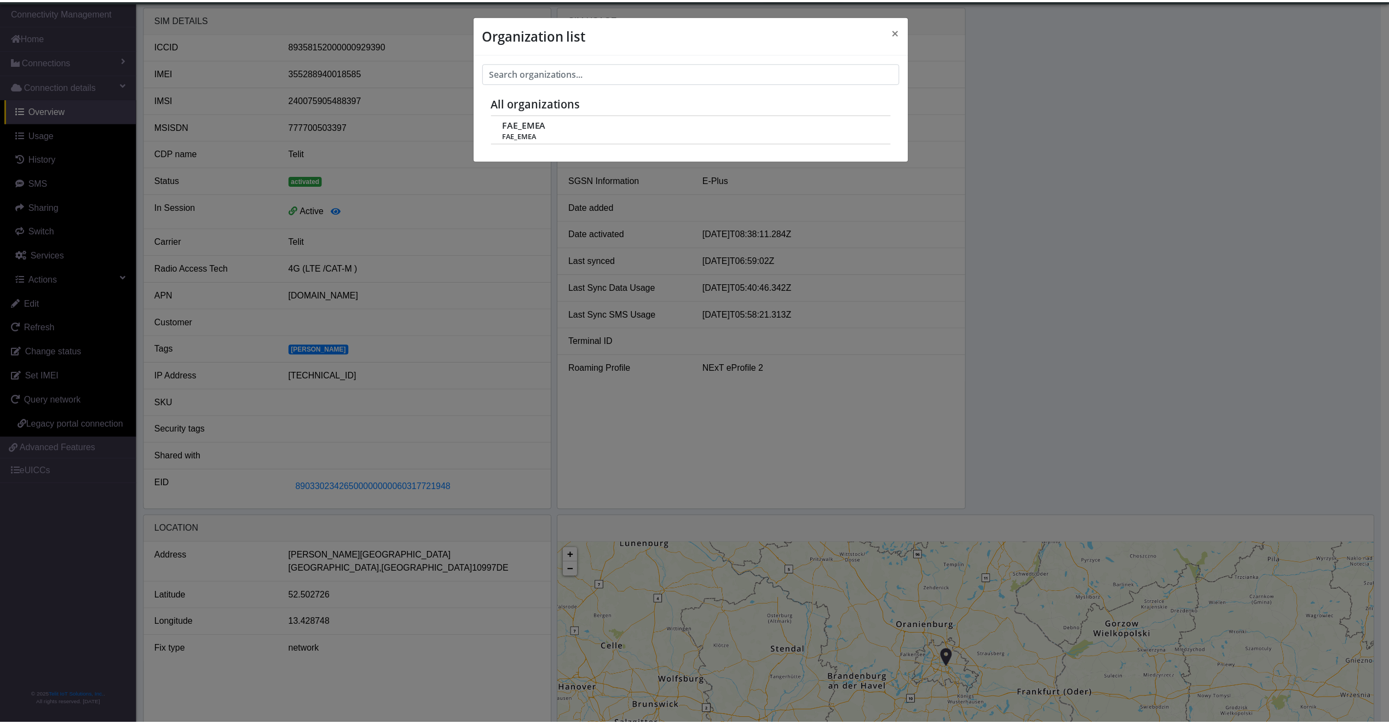
scroll to position [4, 0]
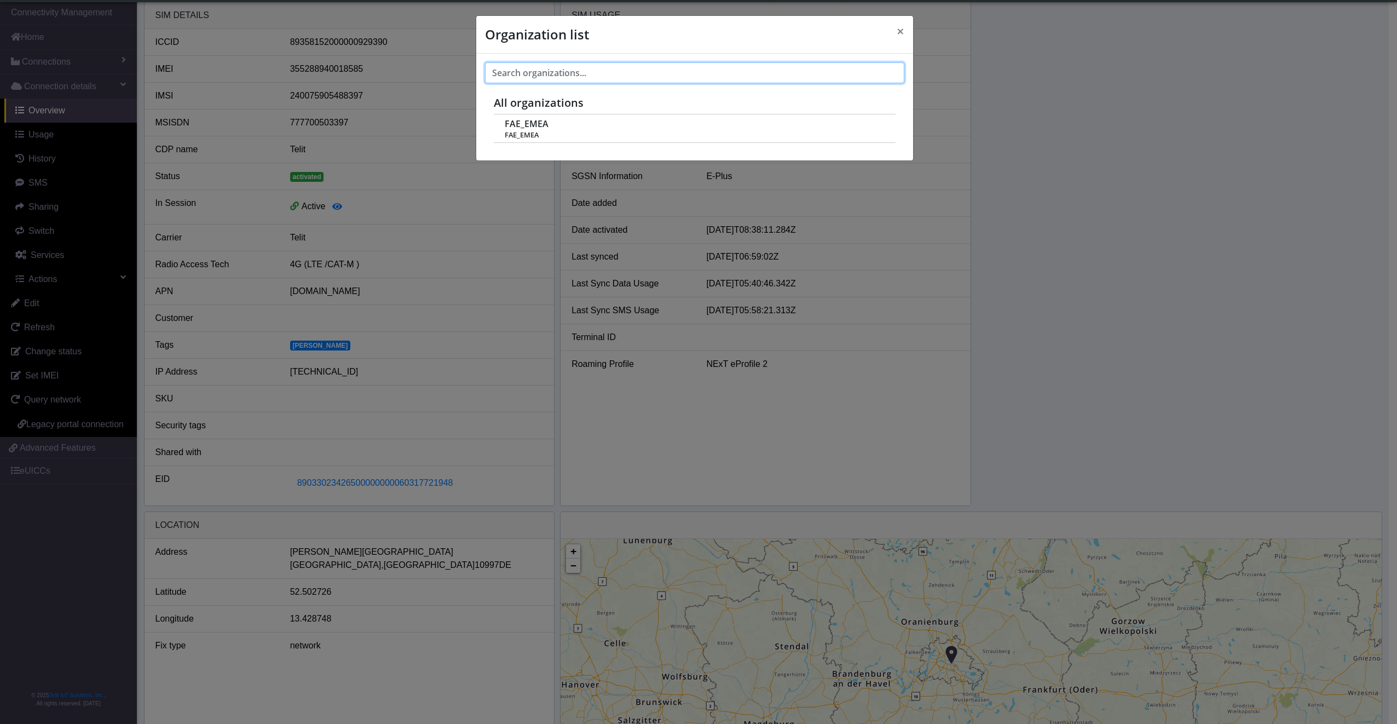
click at [806, 71] on input "text" at bounding box center [694, 72] width 419 height 21
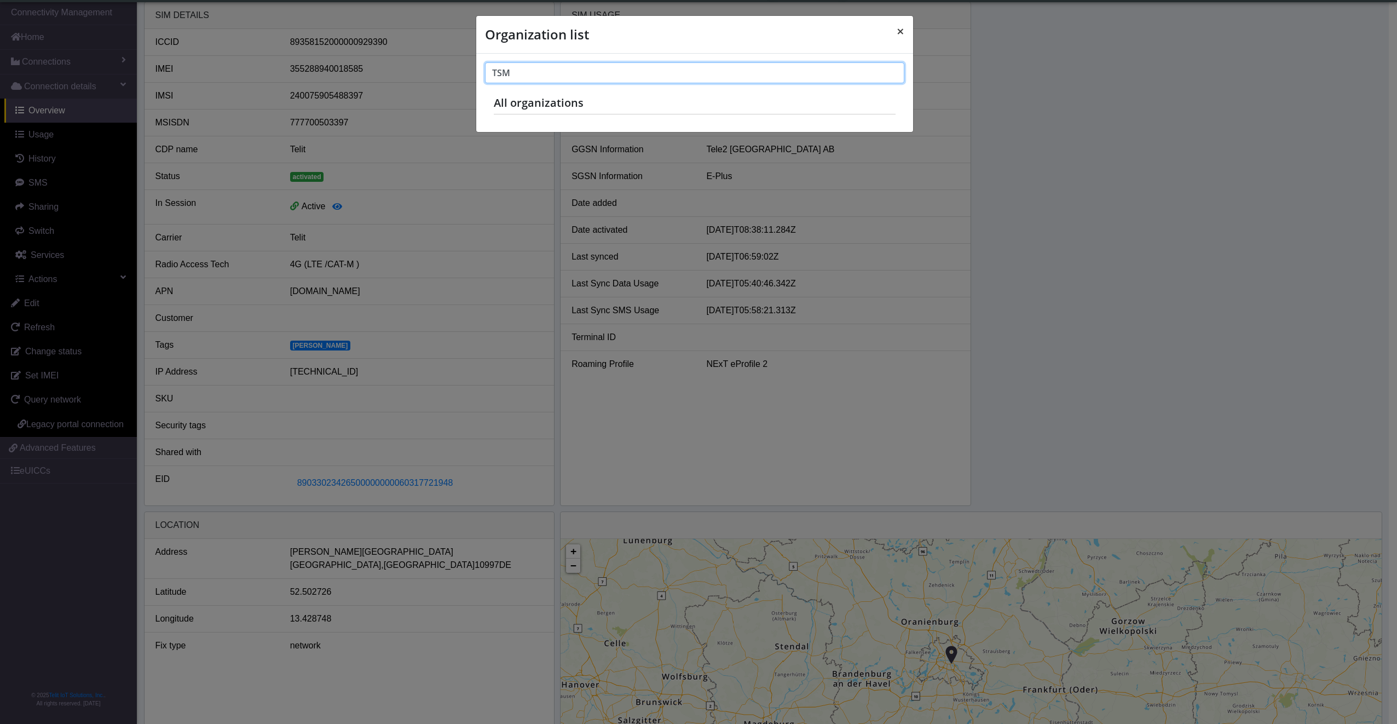
type input "TSM"
click at [899, 31] on span "×" at bounding box center [901, 31] width 8 height 18
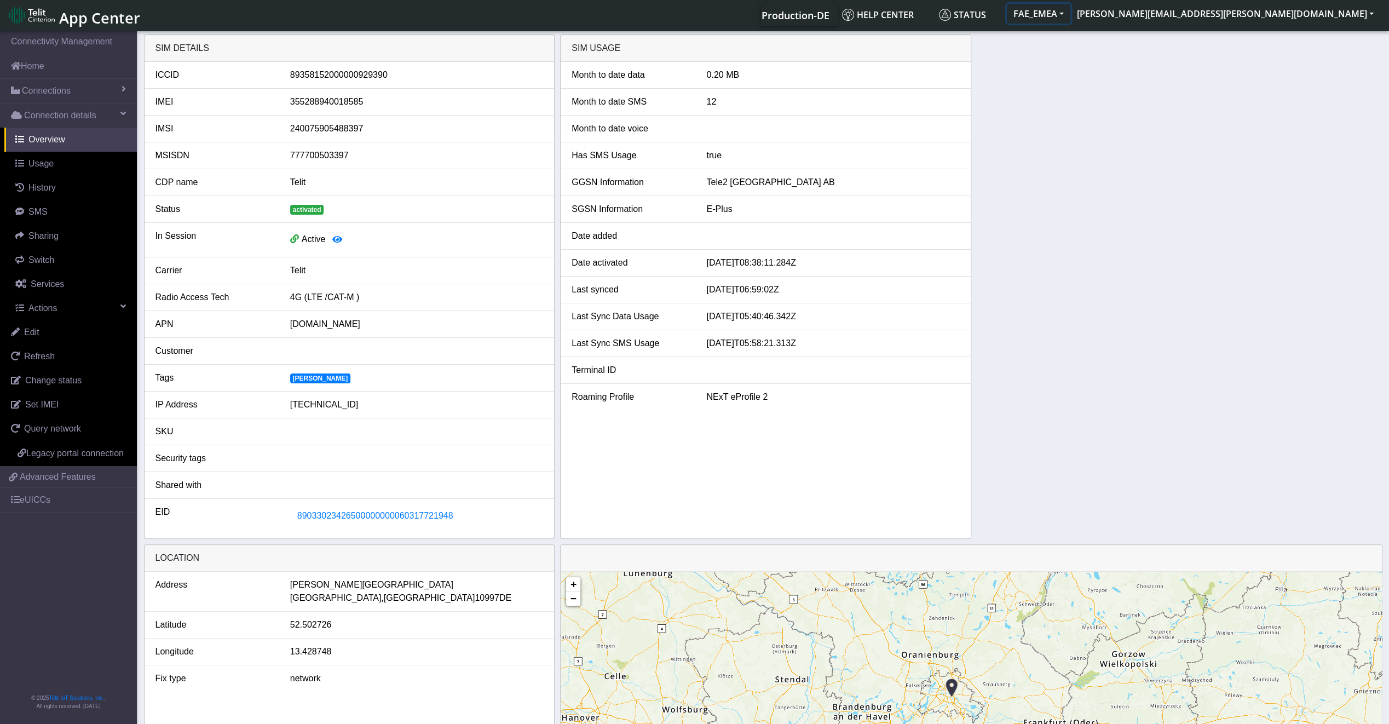
scroll to position [0, 0]
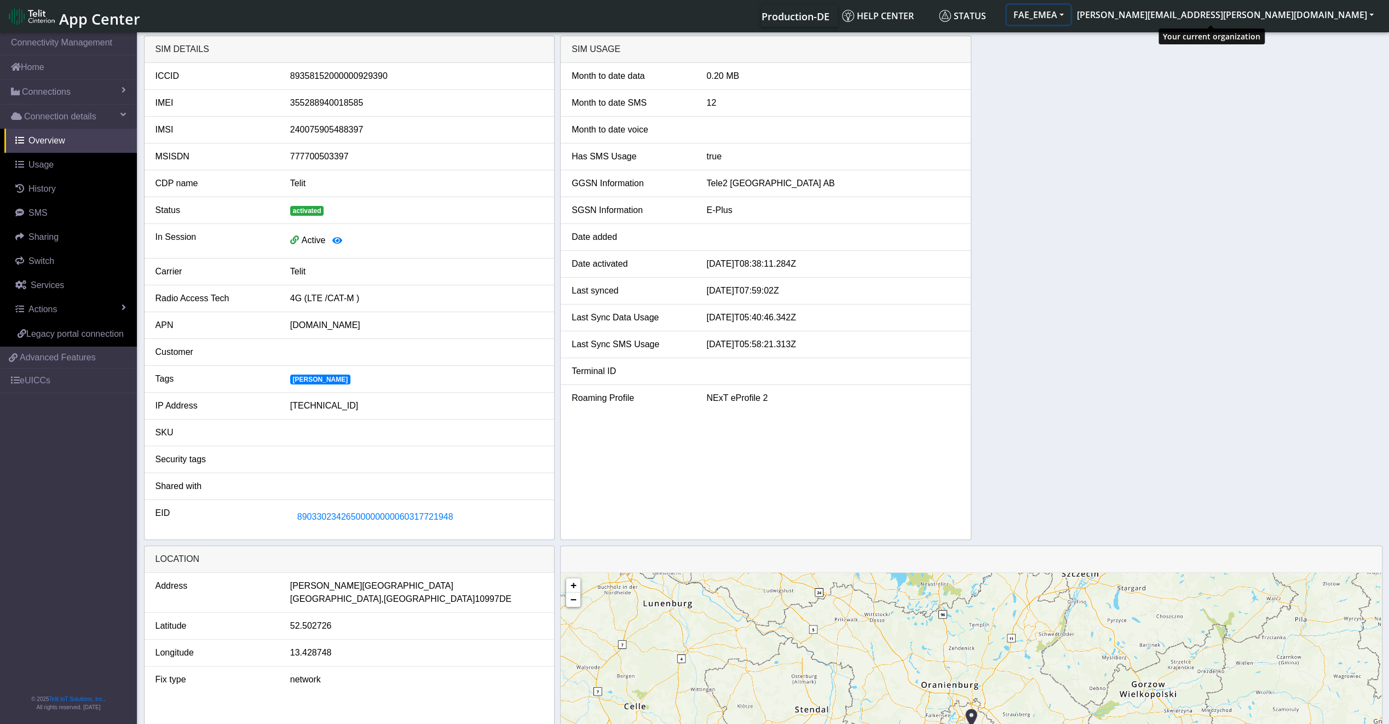
click at [1071, 13] on button "FAE_EMEA" at bounding box center [1039, 15] width 64 height 20
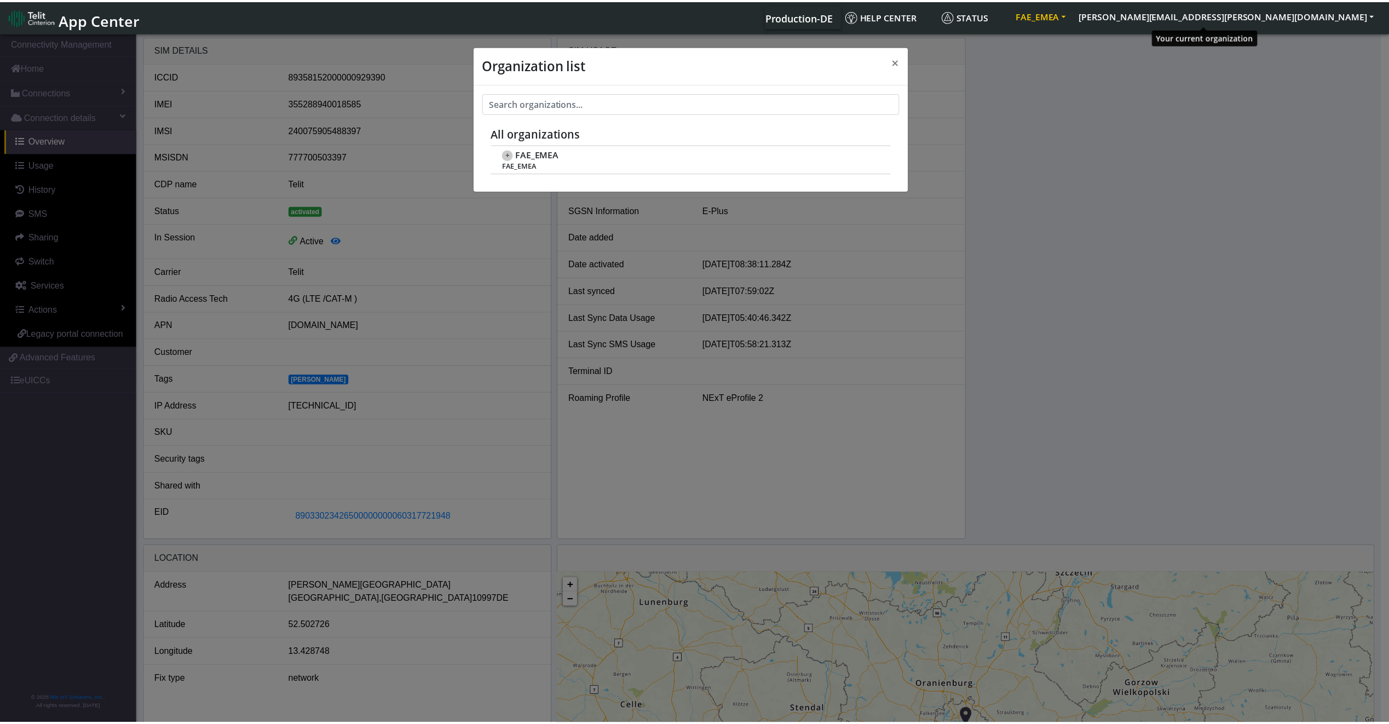
scroll to position [4, 0]
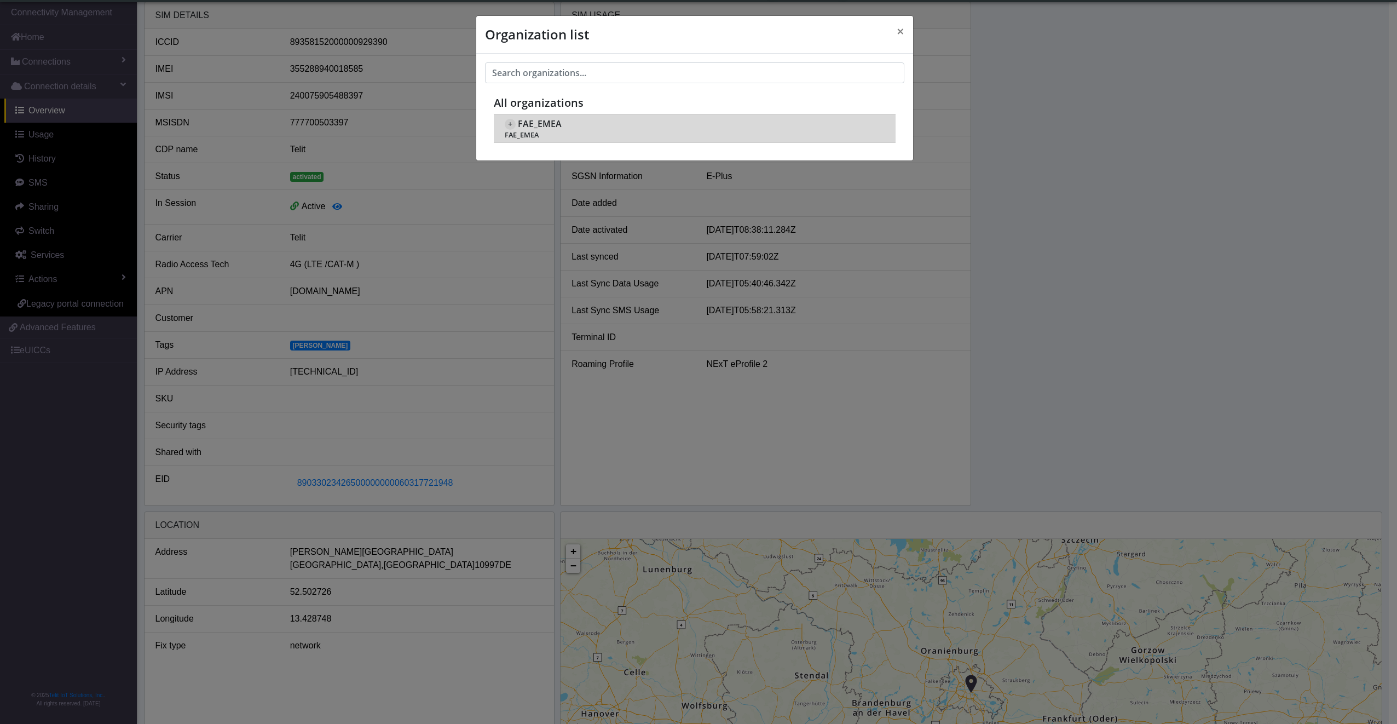
click at [510, 129] on span "+" at bounding box center [510, 124] width 11 height 11
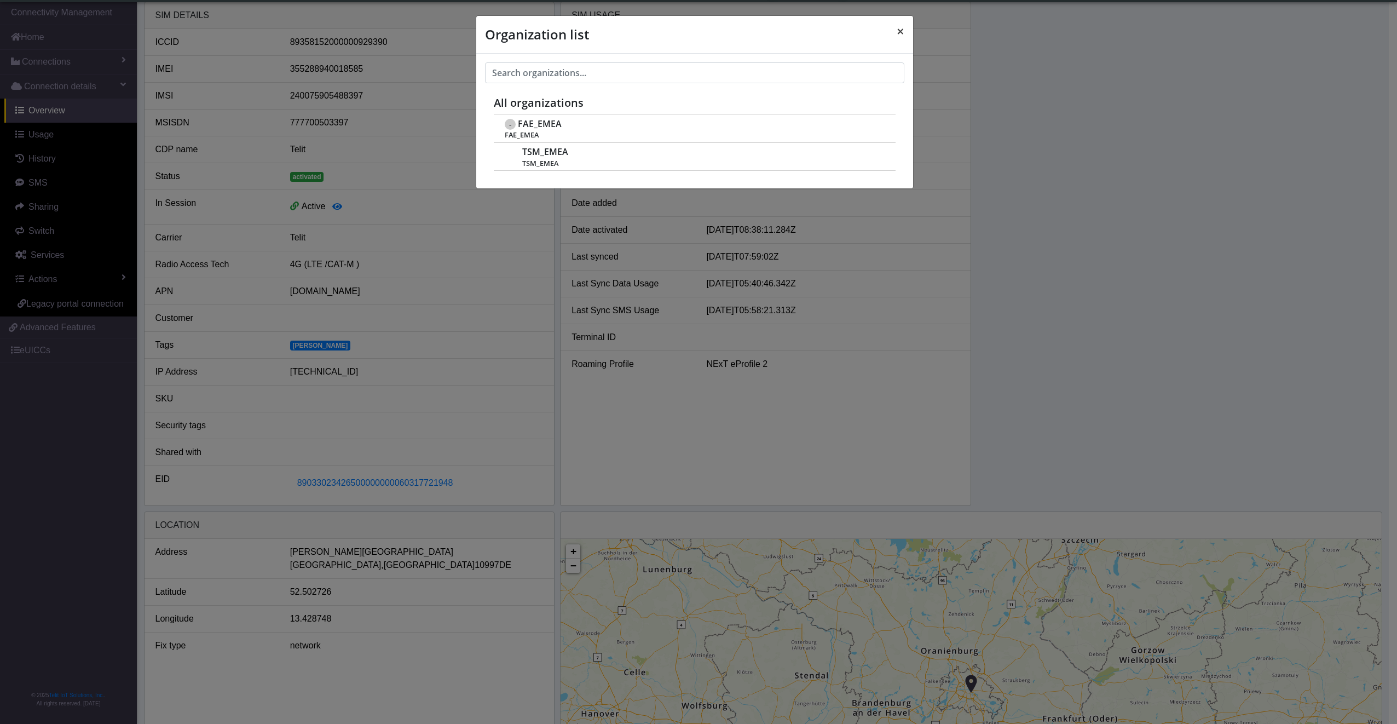
click at [905, 37] on button "×" at bounding box center [900, 31] width 25 height 31
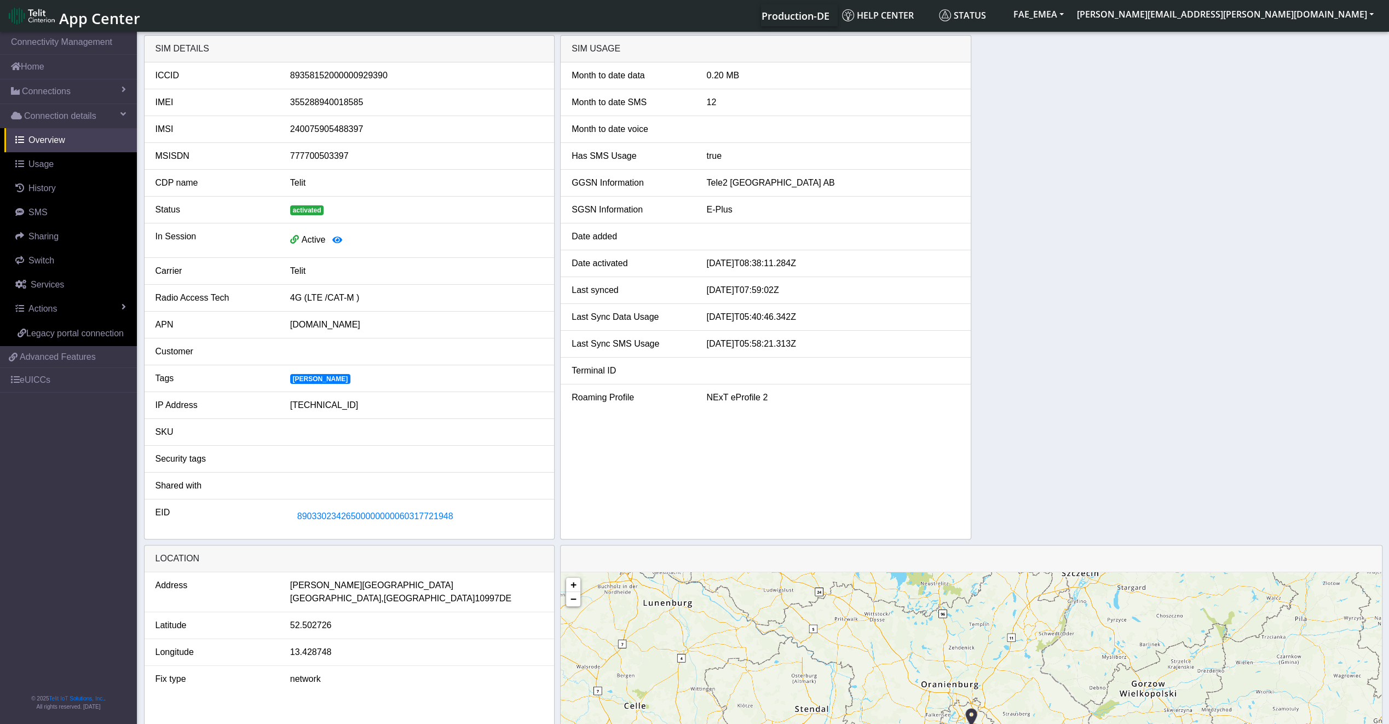
scroll to position [0, 0]
click at [37, 243] on link "Sharing" at bounding box center [70, 237] width 133 height 24
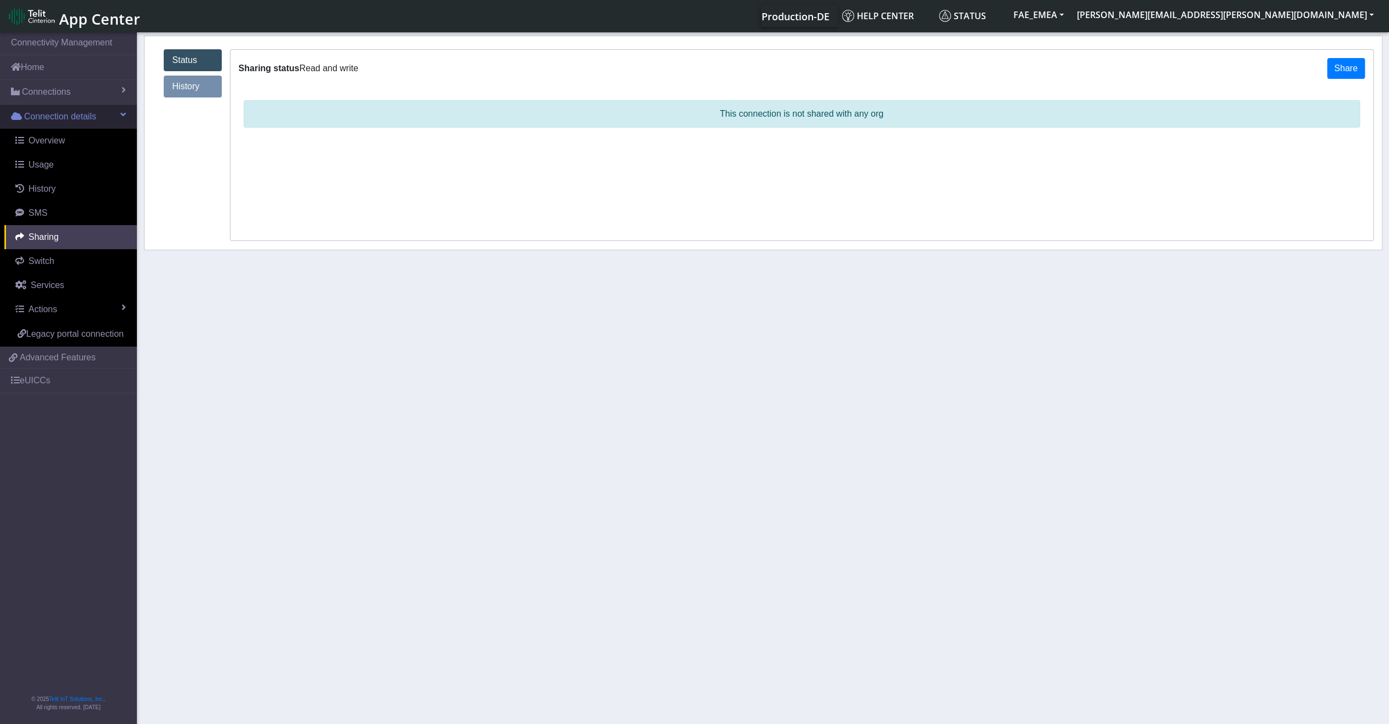
click at [88, 126] on link "Connection details" at bounding box center [68, 117] width 137 height 24
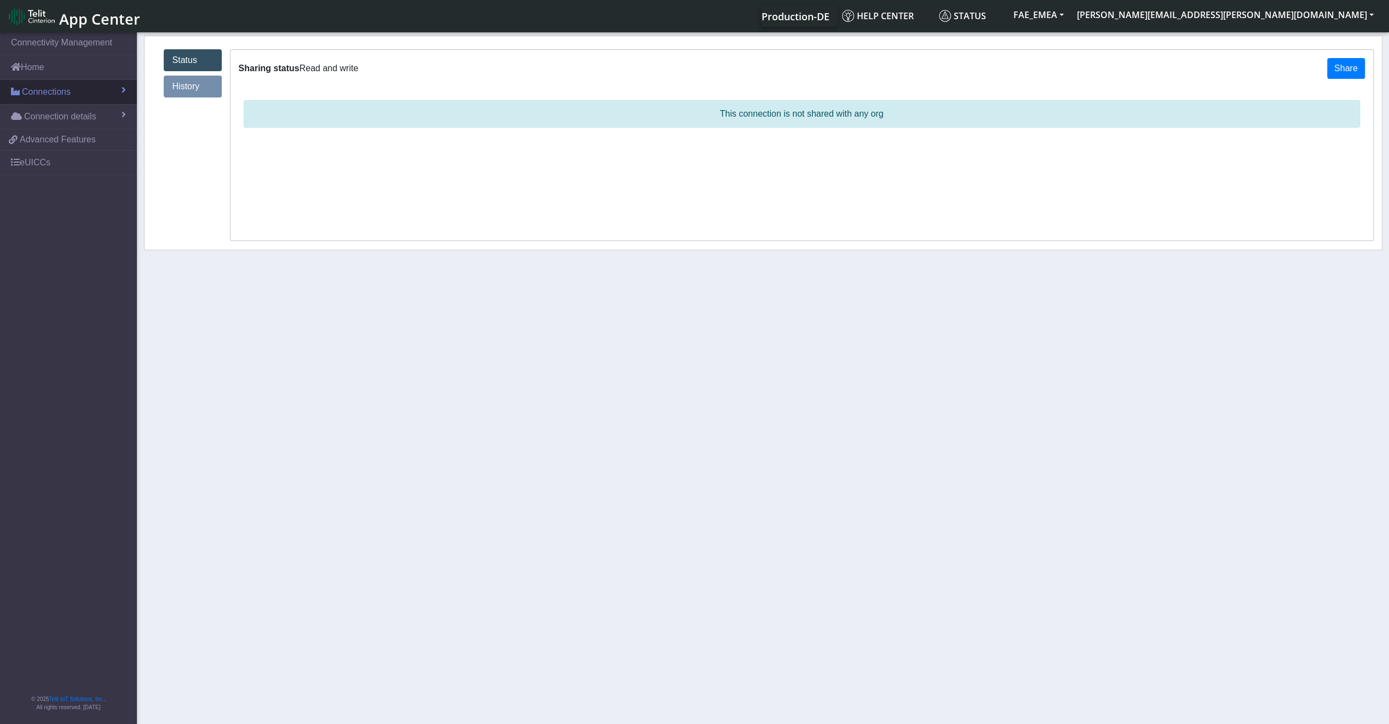
click at [88, 92] on link "Connections" at bounding box center [68, 92] width 137 height 24
click at [29, 117] on span "List" at bounding box center [32, 116] width 12 height 12
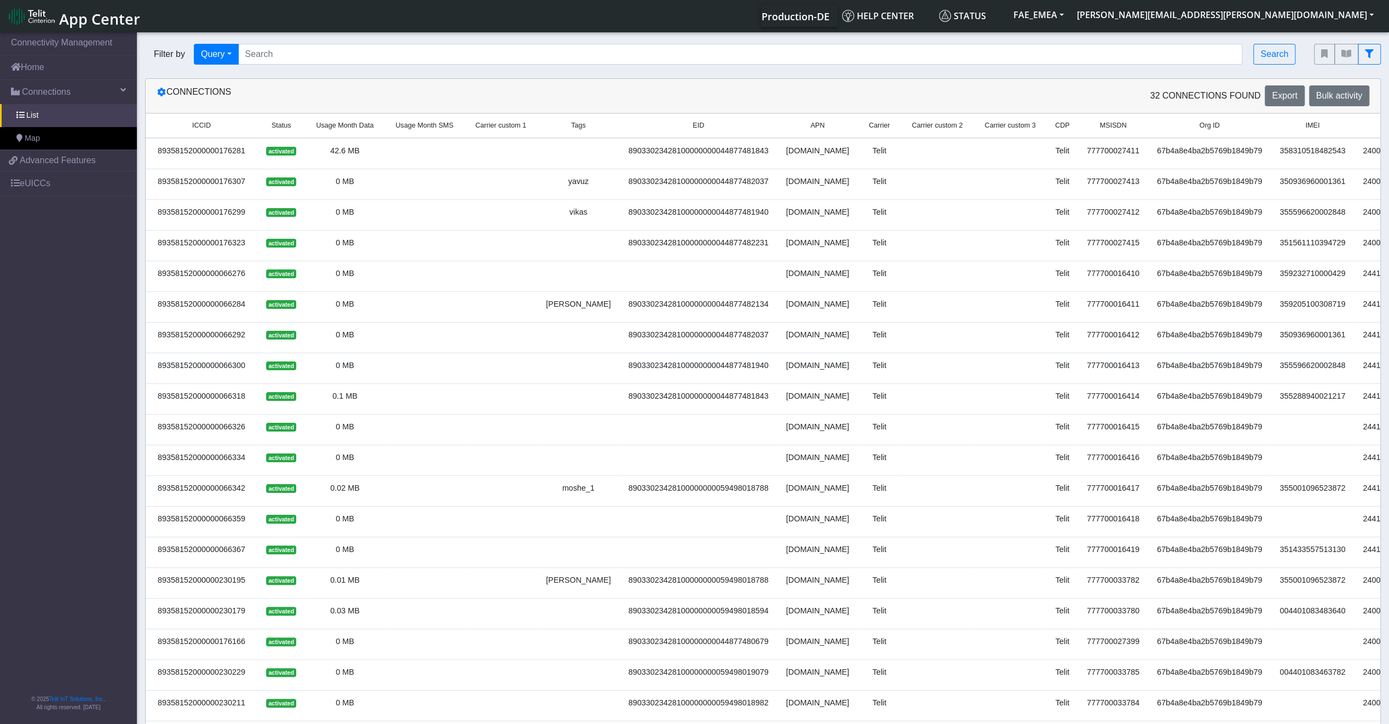
click at [290, 66] on div "Filter by Query Query In Session Not connected Tags Country Operator Search" at bounding box center [721, 54] width 1169 height 37
click at [287, 60] on input "Search..." at bounding box center [740, 54] width 1005 height 21
paste input "89033023426500000000060317721948"
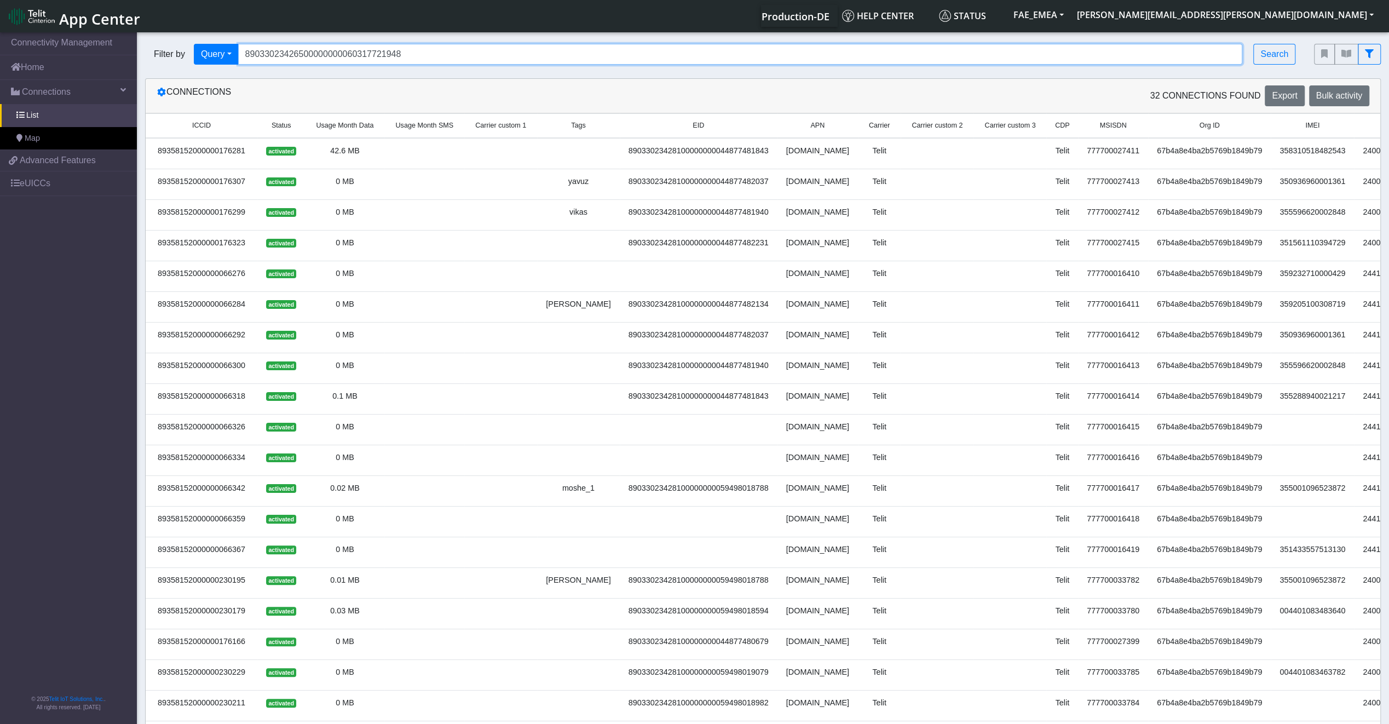
type input "89033023426500000000060317721948"
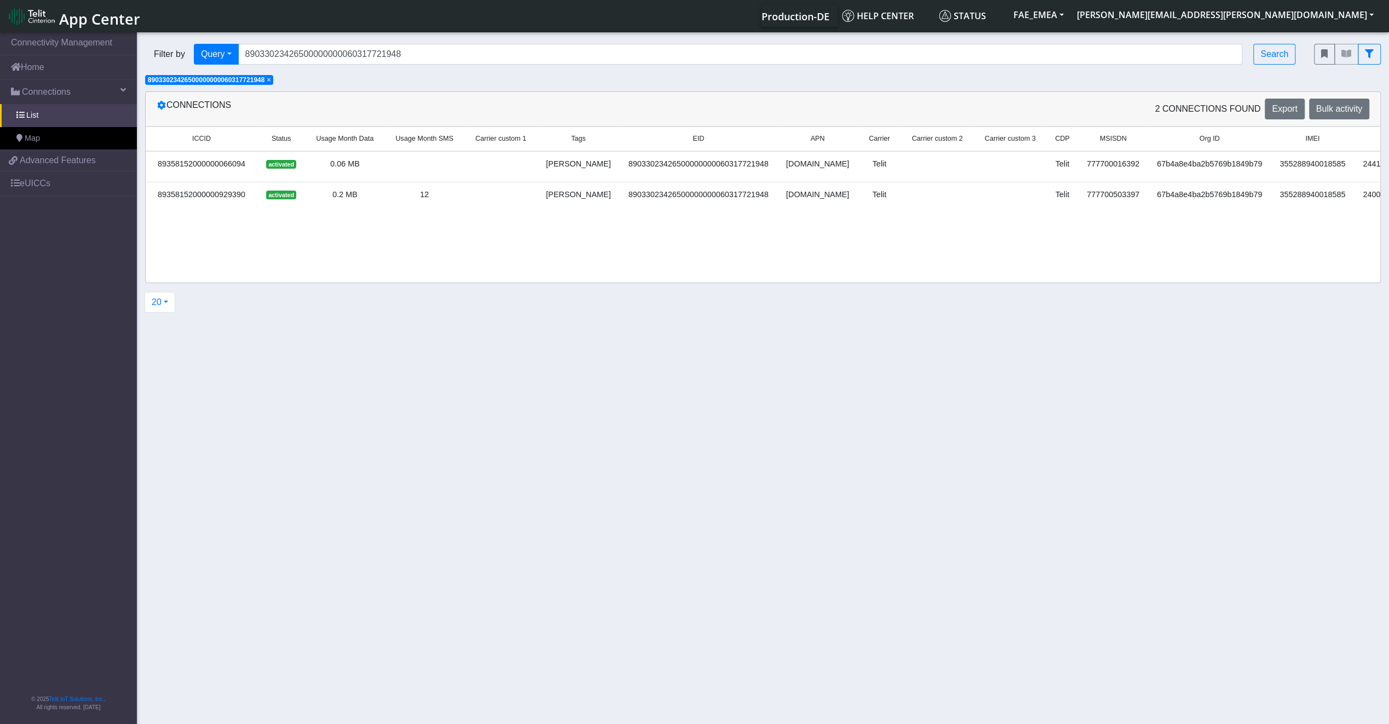
click at [620, 172] on td "89033023426500000000060317721948" at bounding box center [699, 166] width 158 height 31
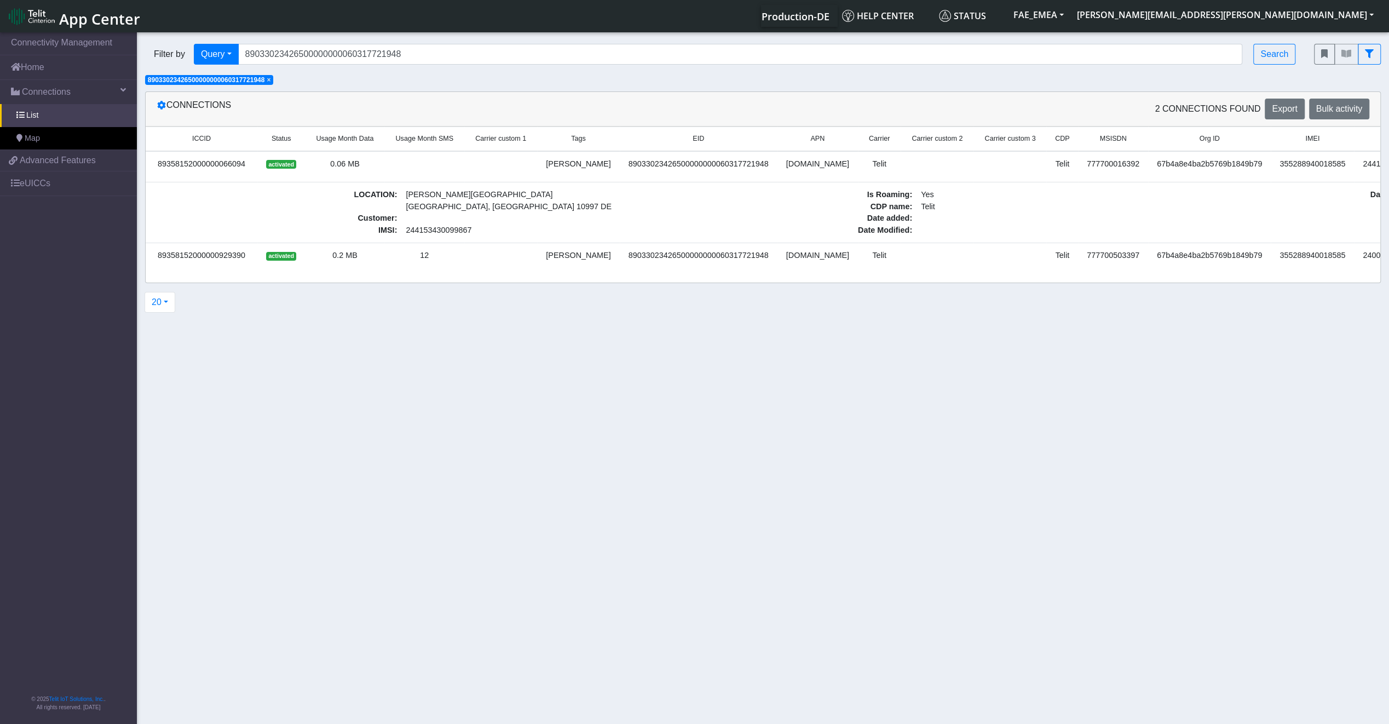
click at [193, 251] on div "89358152000000929390" at bounding box center [201, 256] width 99 height 12
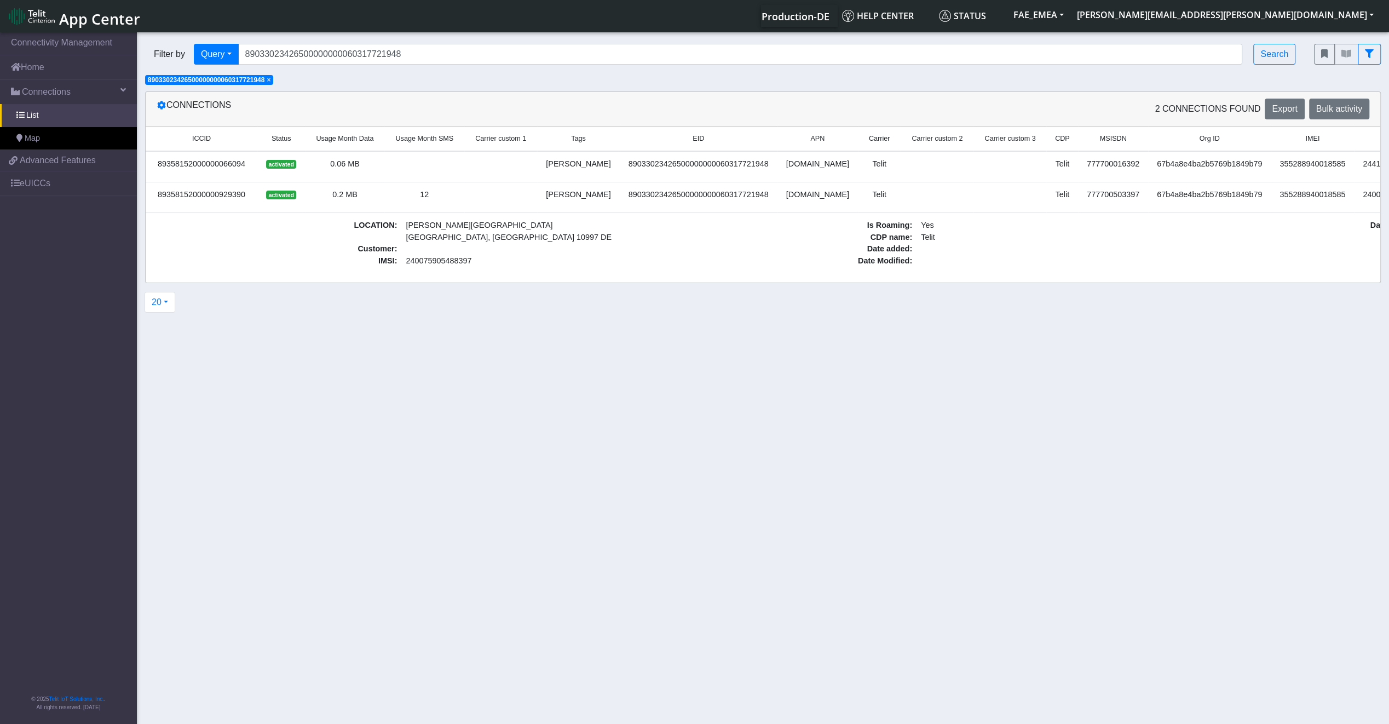
click at [183, 165] on div "89358152000000066094" at bounding box center [201, 164] width 99 height 12
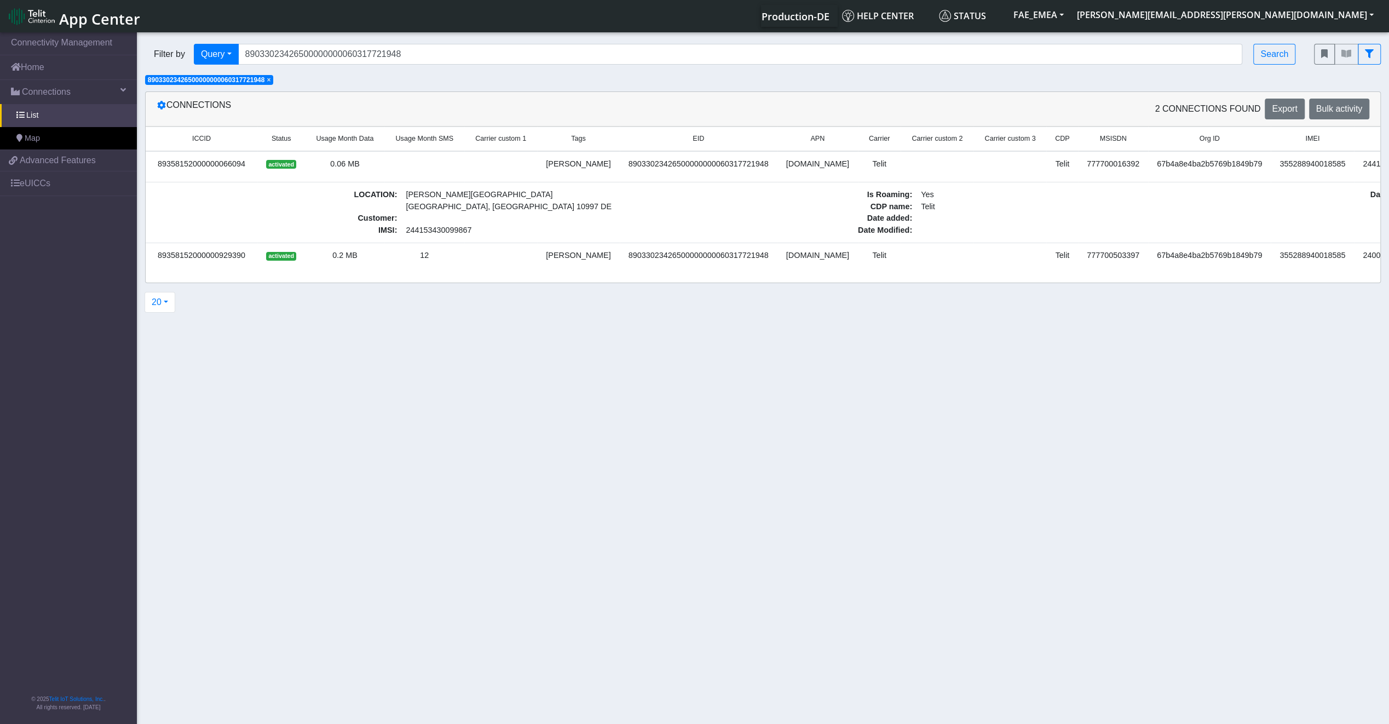
click at [1299, 186] on td "LOCATION : Audre-Lorde-Straße Berlin, Berlin 10997 DE Customer : IMSI : 2441534…" at bounding box center [917, 212] width 1542 height 61
drag, startPoint x: 774, startPoint y: 289, endPoint x: 966, endPoint y: 286, distance: 191.7
click at [965, 286] on div "Connections 2 Connections found Export Bulk activity ICCID Status Usage Month D…" at bounding box center [763, 201] width 1252 height 221
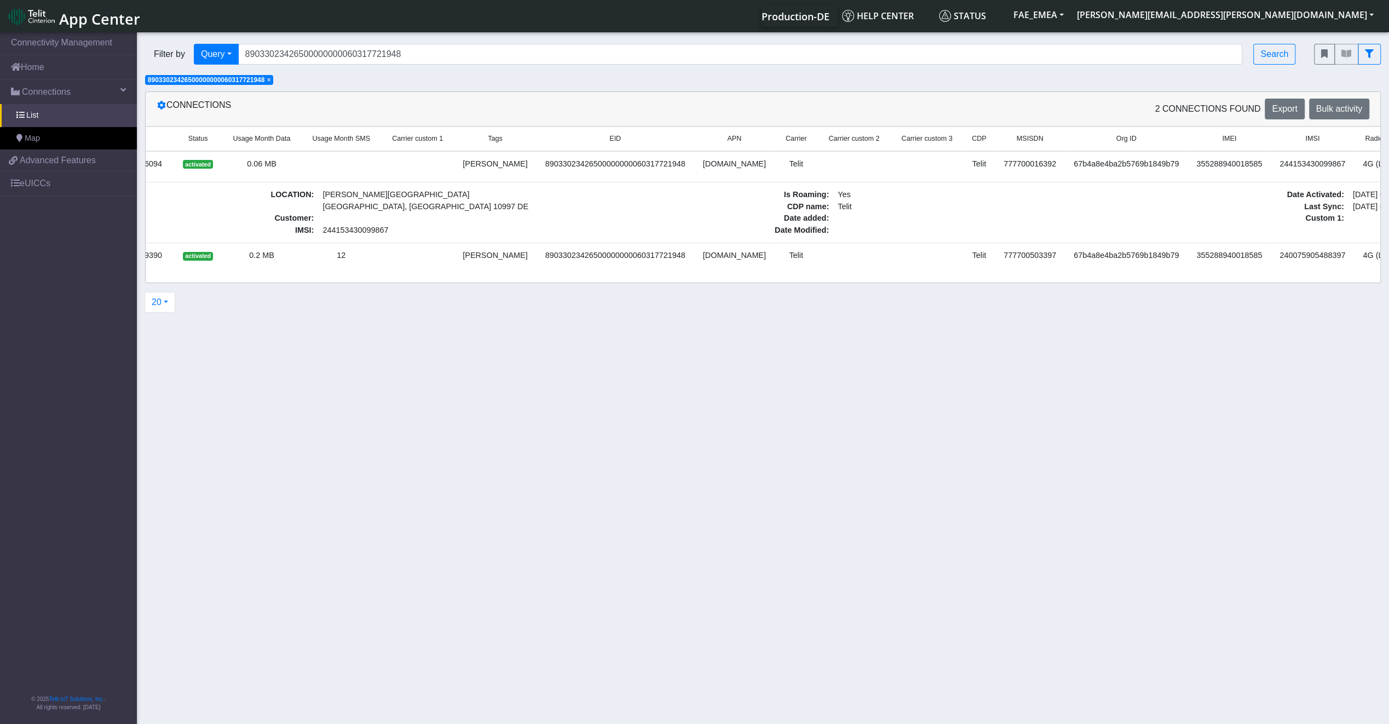
scroll to position [0, 218]
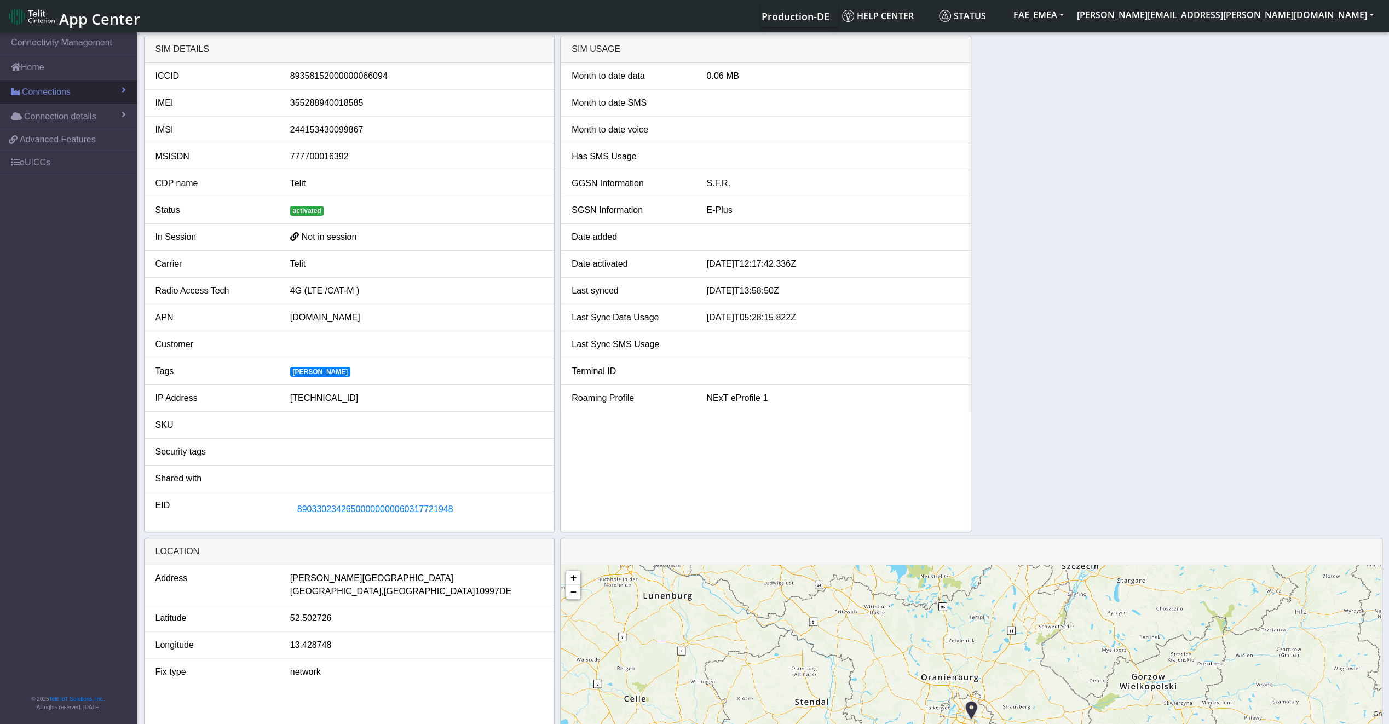
click at [74, 100] on link "Connections" at bounding box center [68, 92] width 137 height 24
click at [126, 168] on link "Connection details" at bounding box center [68, 162] width 137 height 24
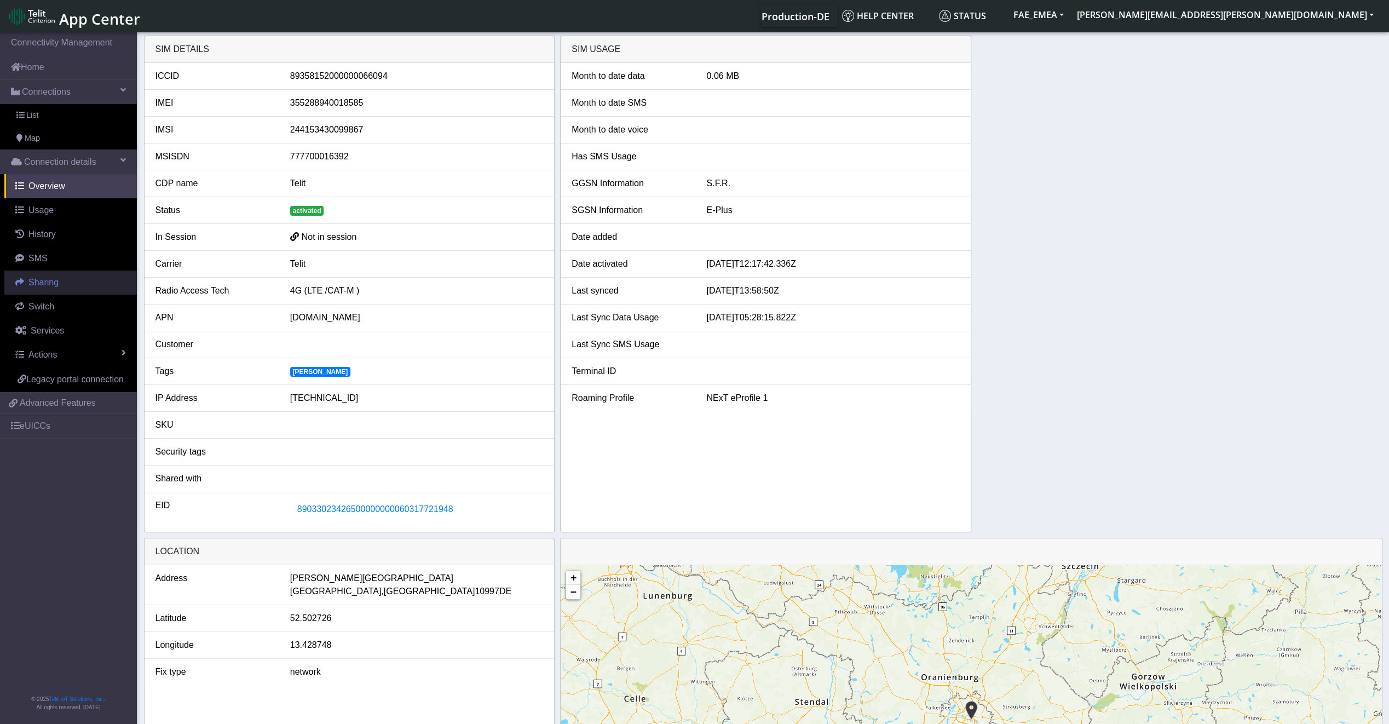
click at [69, 275] on link "Sharing" at bounding box center [70, 283] width 133 height 24
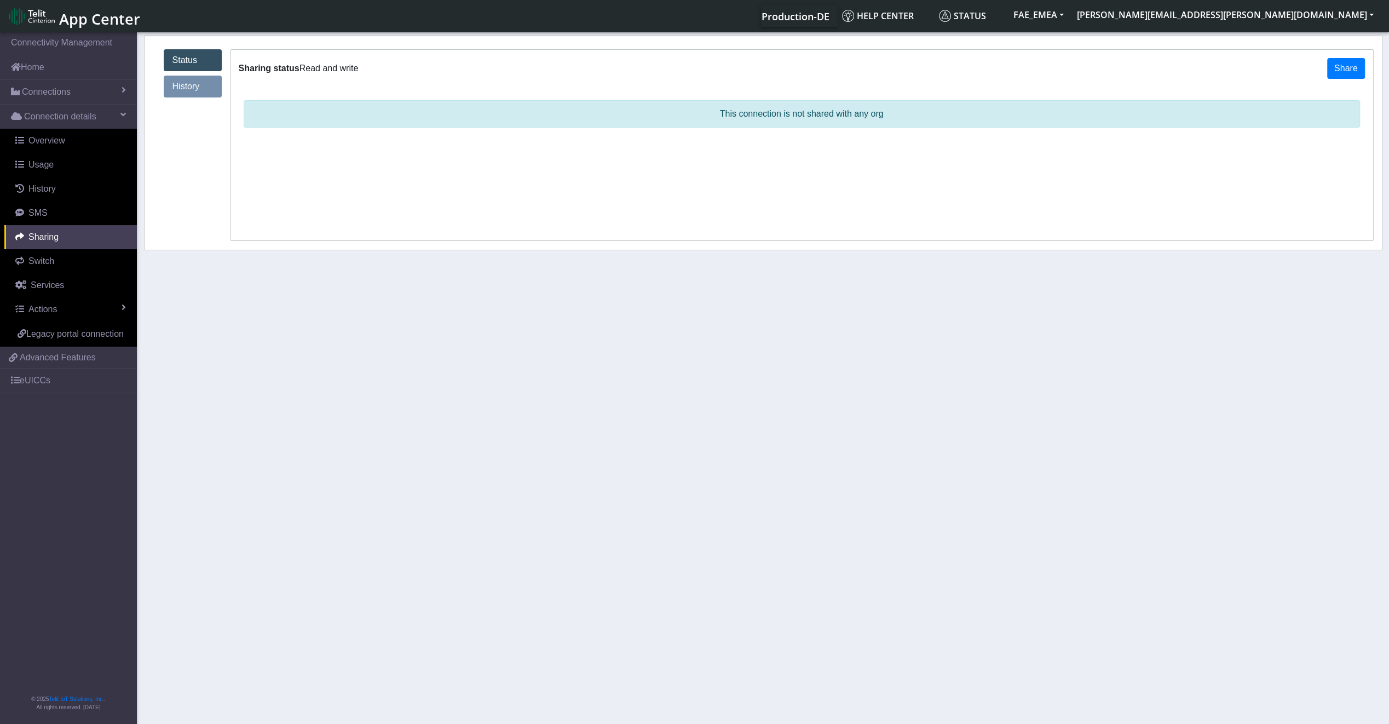
click at [244, 80] on div "Sharing status Read and write Share" at bounding box center [802, 68] width 1143 height 37
click at [1330, 74] on button "Share" at bounding box center [1346, 68] width 38 height 21
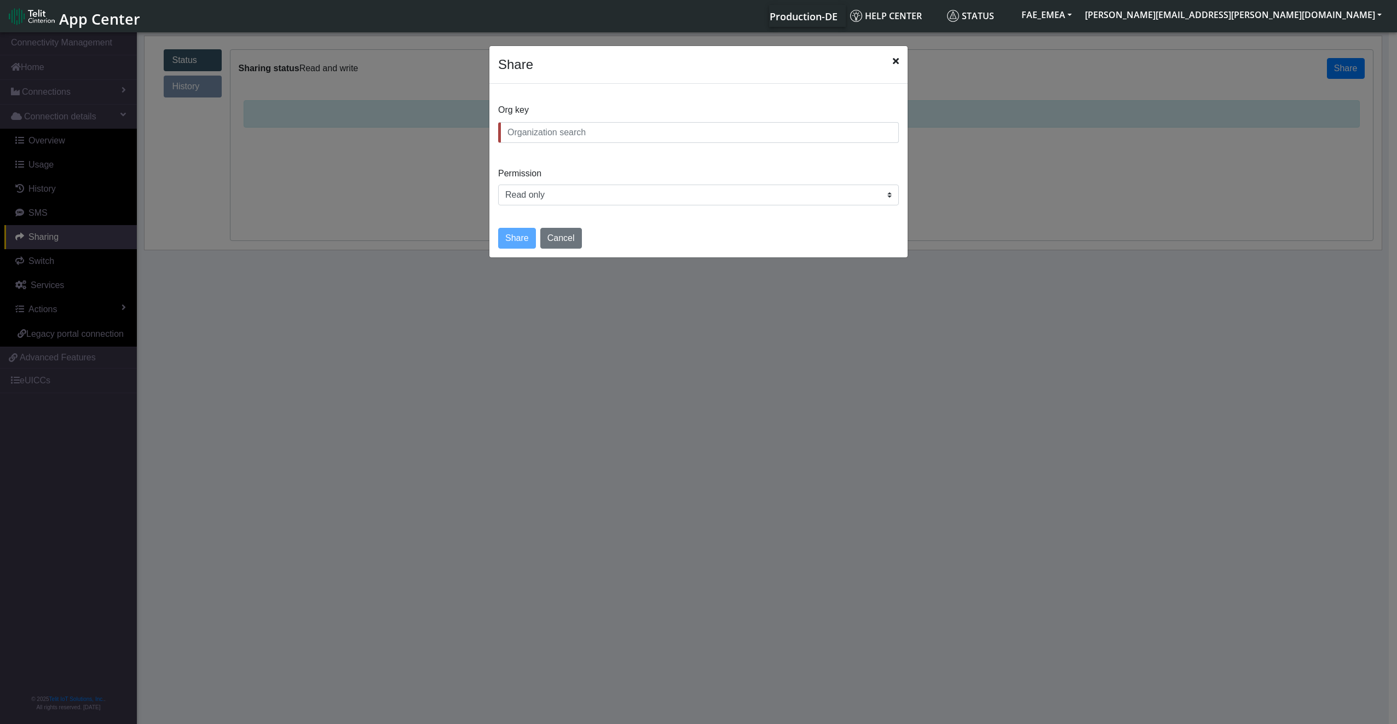
click at [683, 140] on input "text" at bounding box center [698, 132] width 401 height 21
click at [620, 138] on input "text" at bounding box center [698, 132] width 401 height 21
click at [599, 161] on button "T SM_EMEA" at bounding box center [699, 158] width 400 height 18
type input "TSM_EMEA"
click at [530, 202] on select "Read only Read and write" at bounding box center [698, 195] width 401 height 21
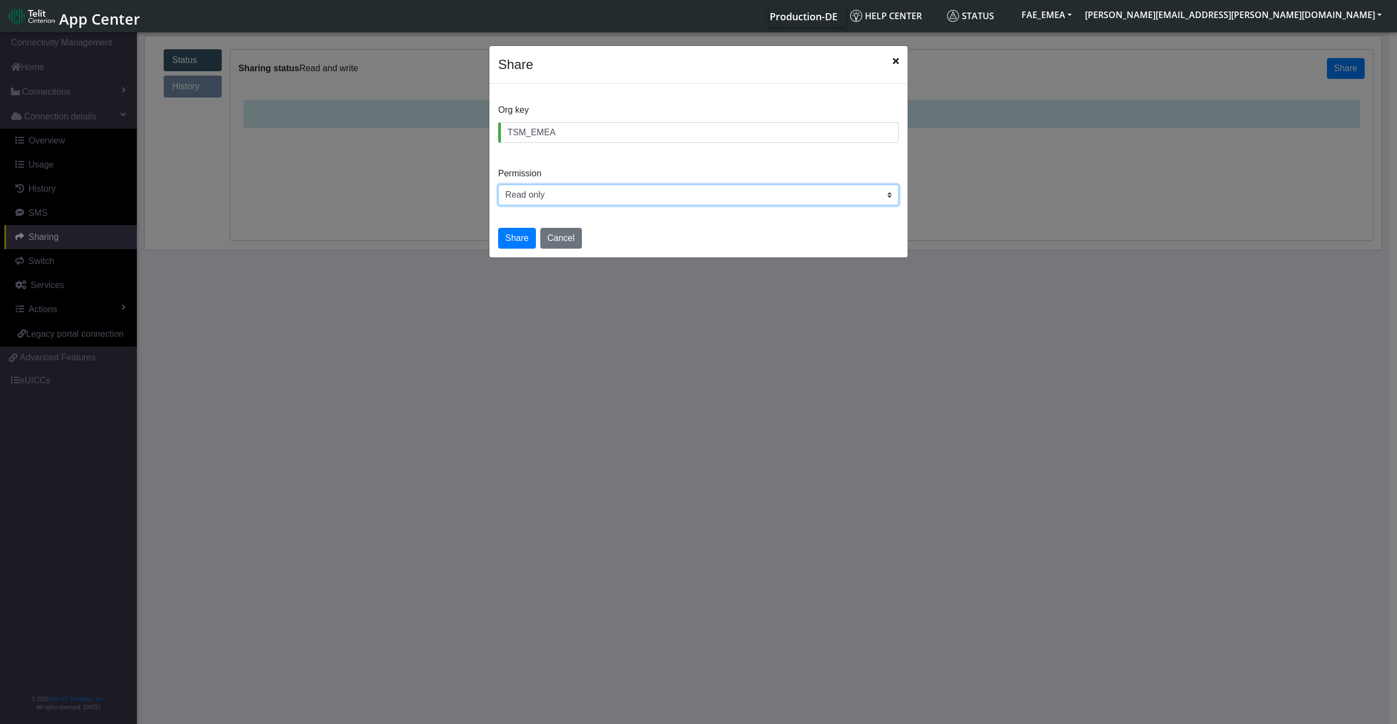
select select "rw"
click at [498, 185] on select "Read only Read and write" at bounding box center [698, 195] width 401 height 21
click at [517, 243] on button "Share" at bounding box center [517, 238] width 38 height 21
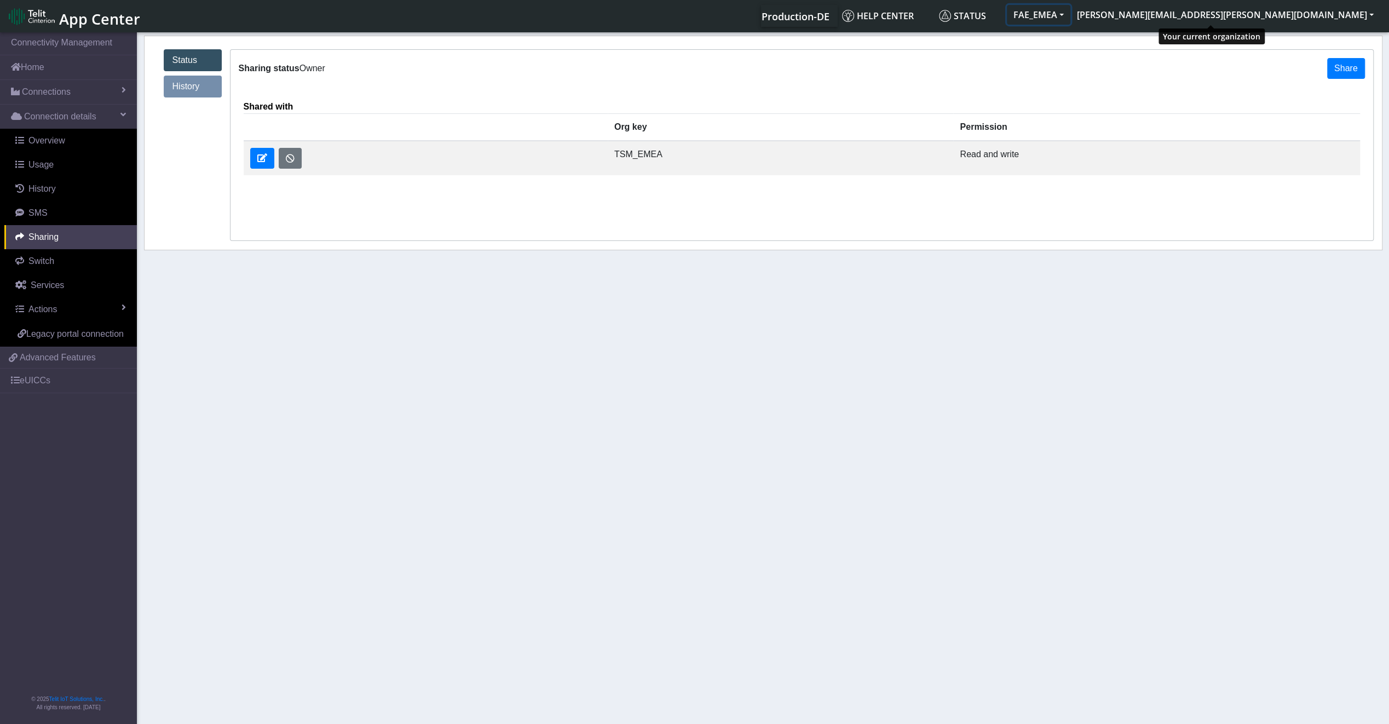
click at [1071, 23] on button "FAE_EMEA" at bounding box center [1039, 15] width 64 height 20
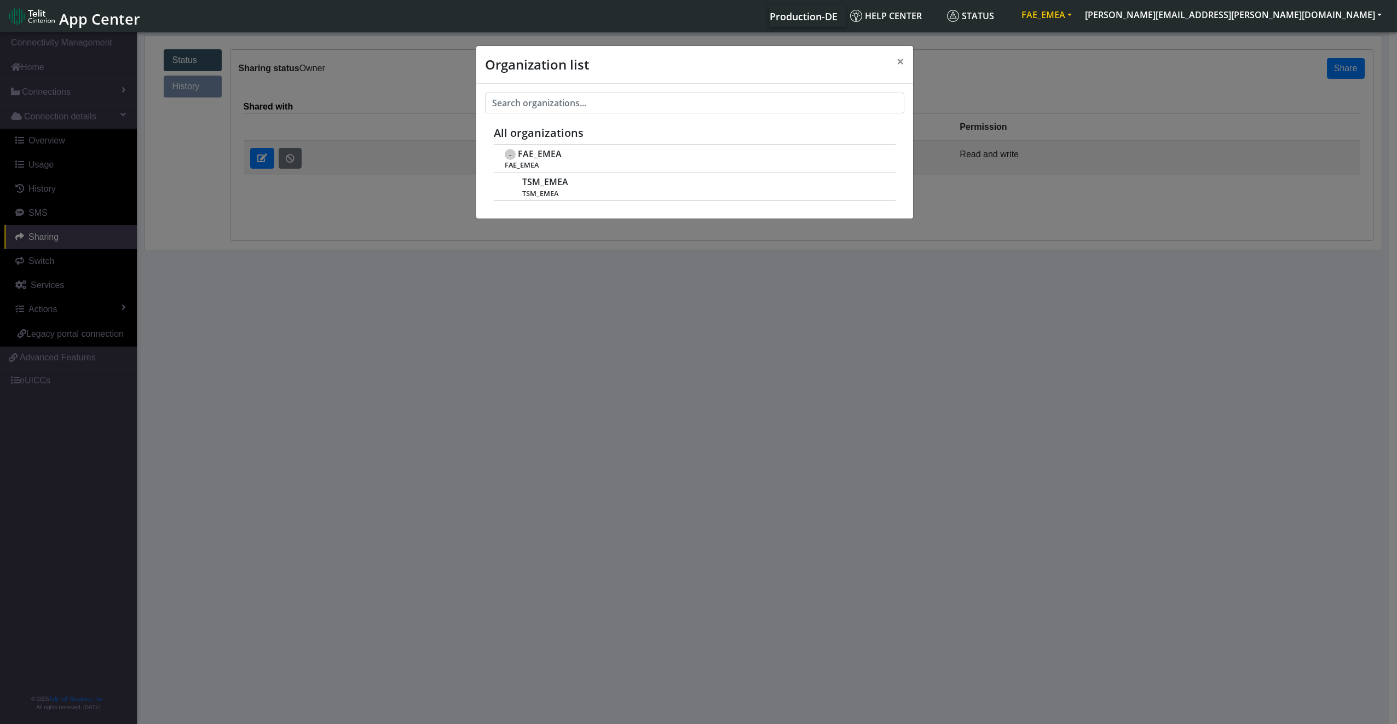
scroll to position [4, 0]
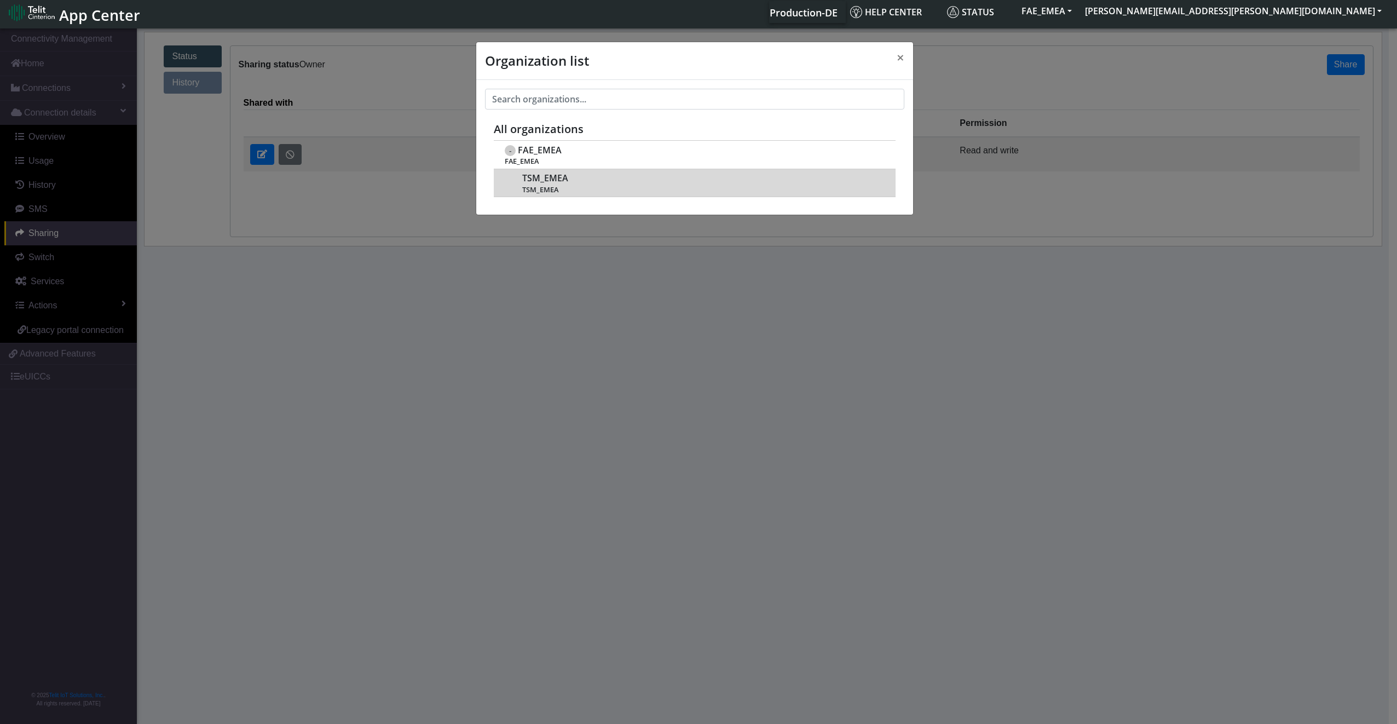
click at [632, 192] on span "TSM_EMEA" at bounding box center [702, 190] width 361 height 8
click at [533, 177] on span "TSM_EMEA" at bounding box center [545, 178] width 46 height 10
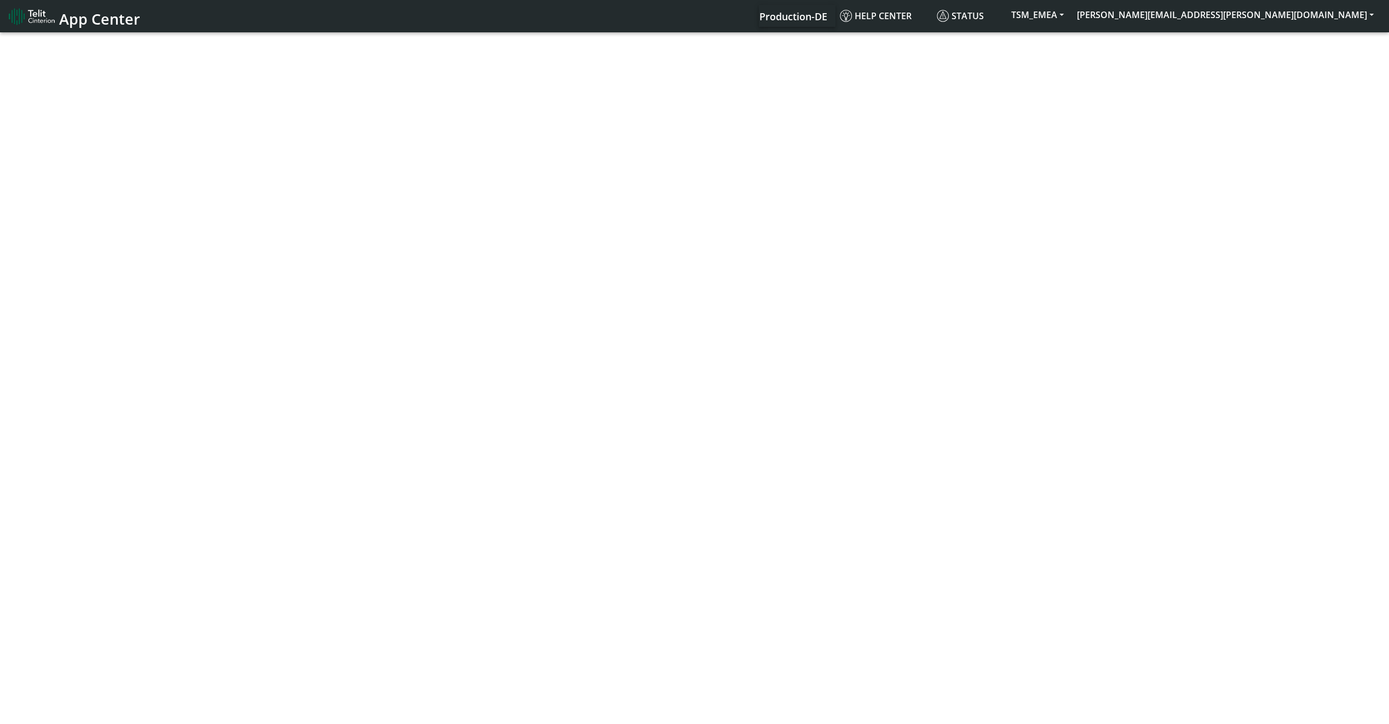
click at [28, 22] on img at bounding box center [32, 17] width 46 height 18
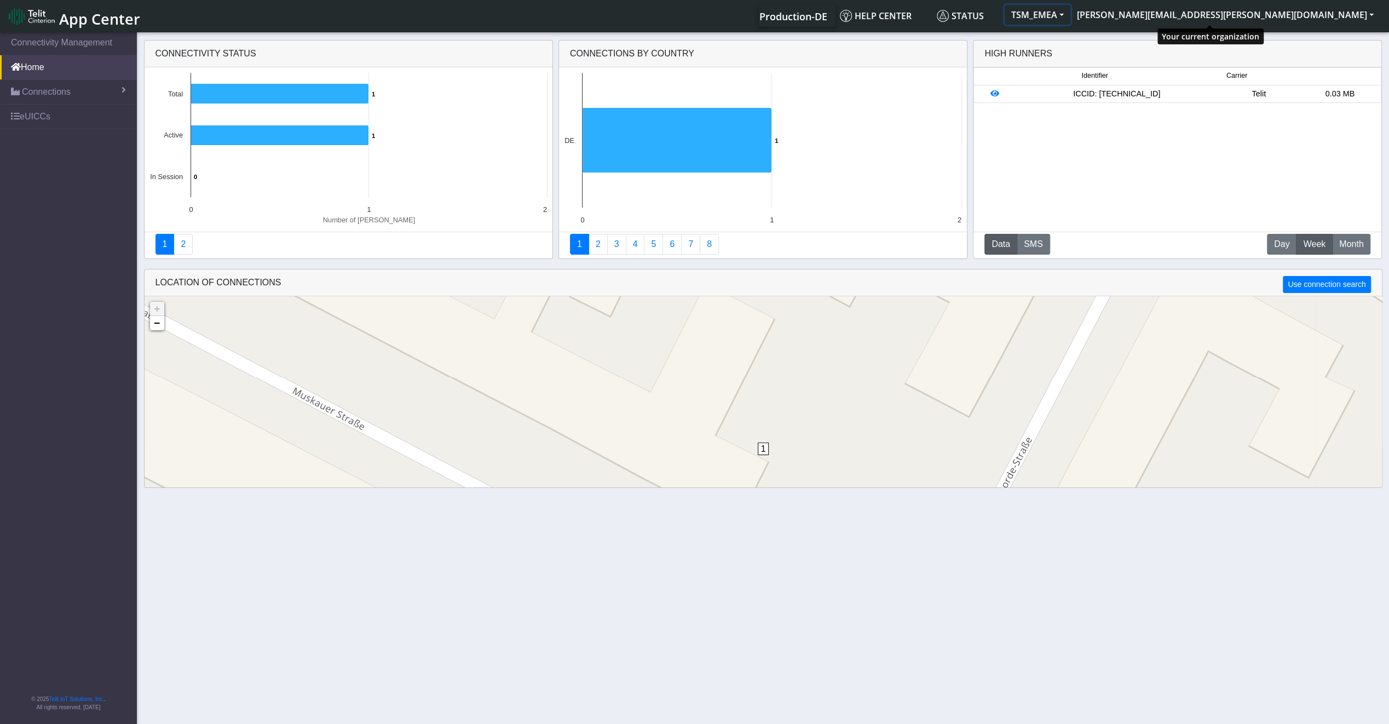
click at [1071, 18] on button "TSM_EMEA" at bounding box center [1038, 15] width 66 height 20
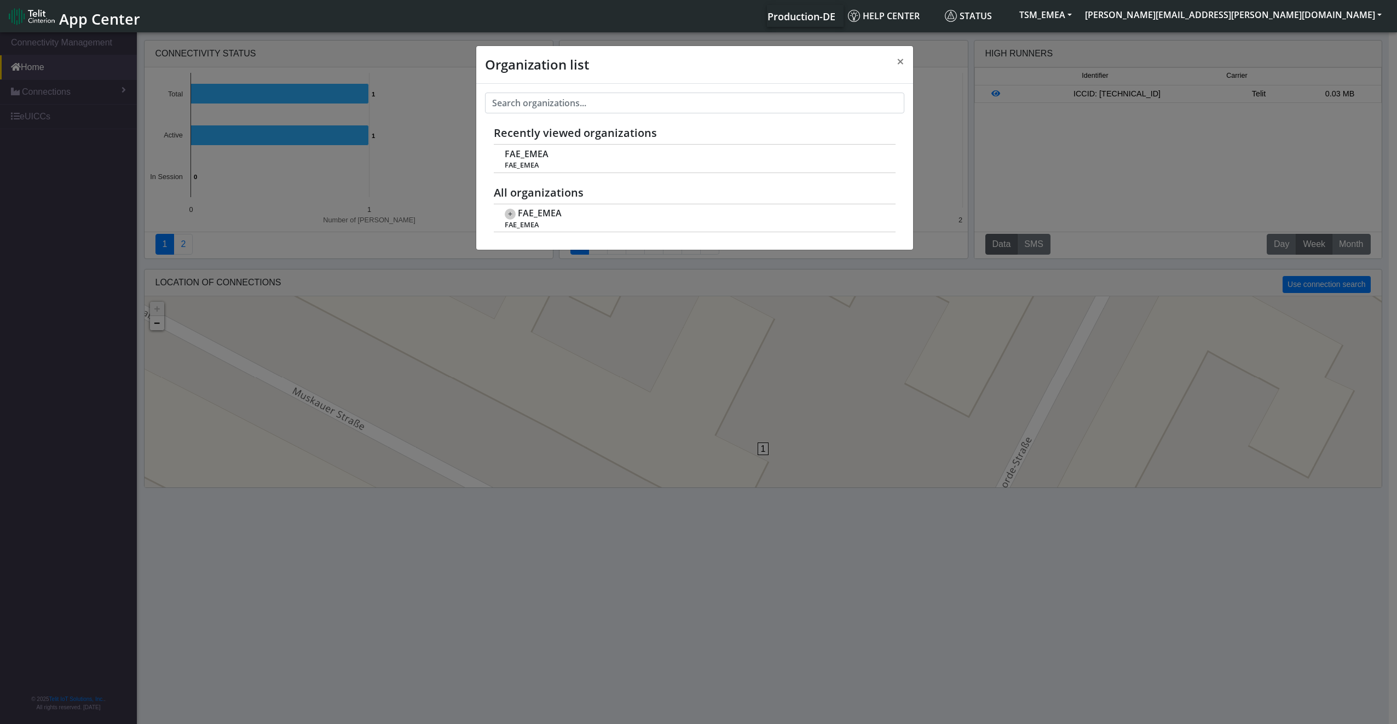
click at [1221, 149] on div "Organization list × Recently viewed organizations FAE_EMEA FAE_EMEA All organiz…" at bounding box center [698, 379] width 1397 height 698
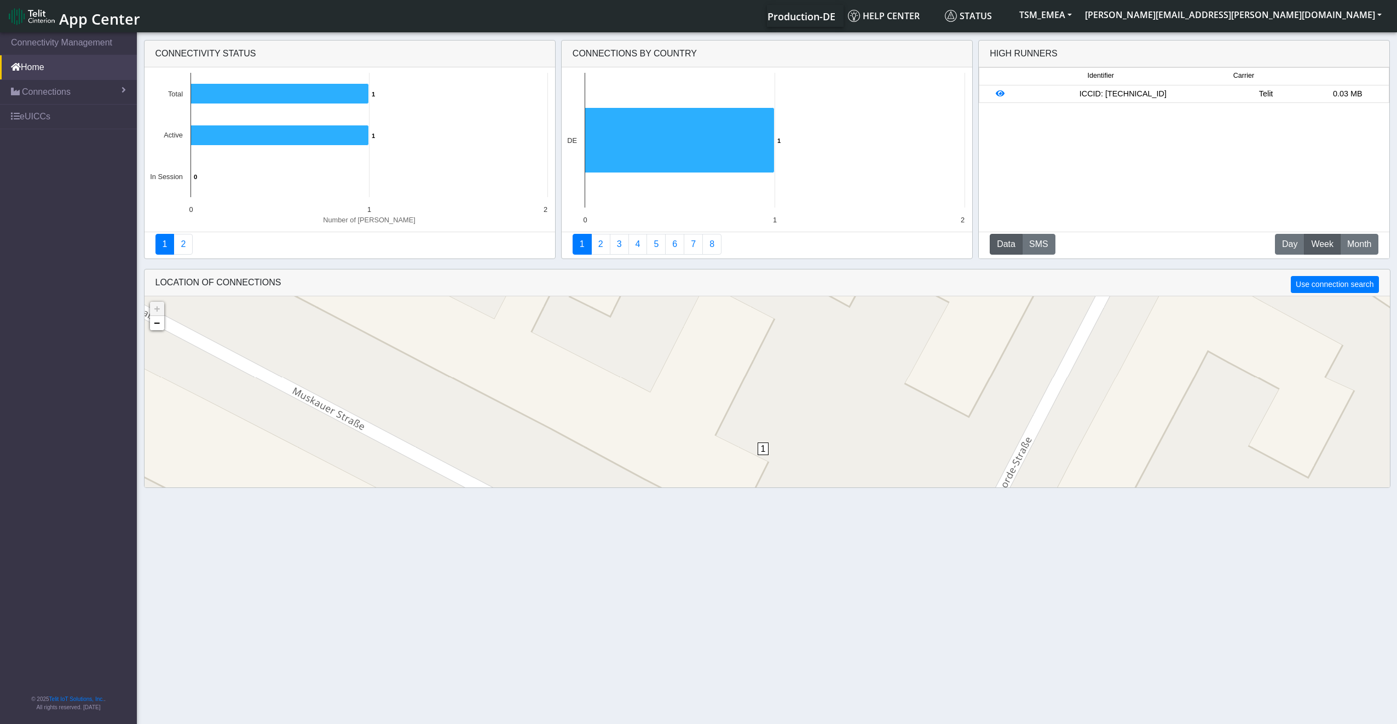
click at [906, 67] on rect at bounding box center [766, 149] width 408 height 164
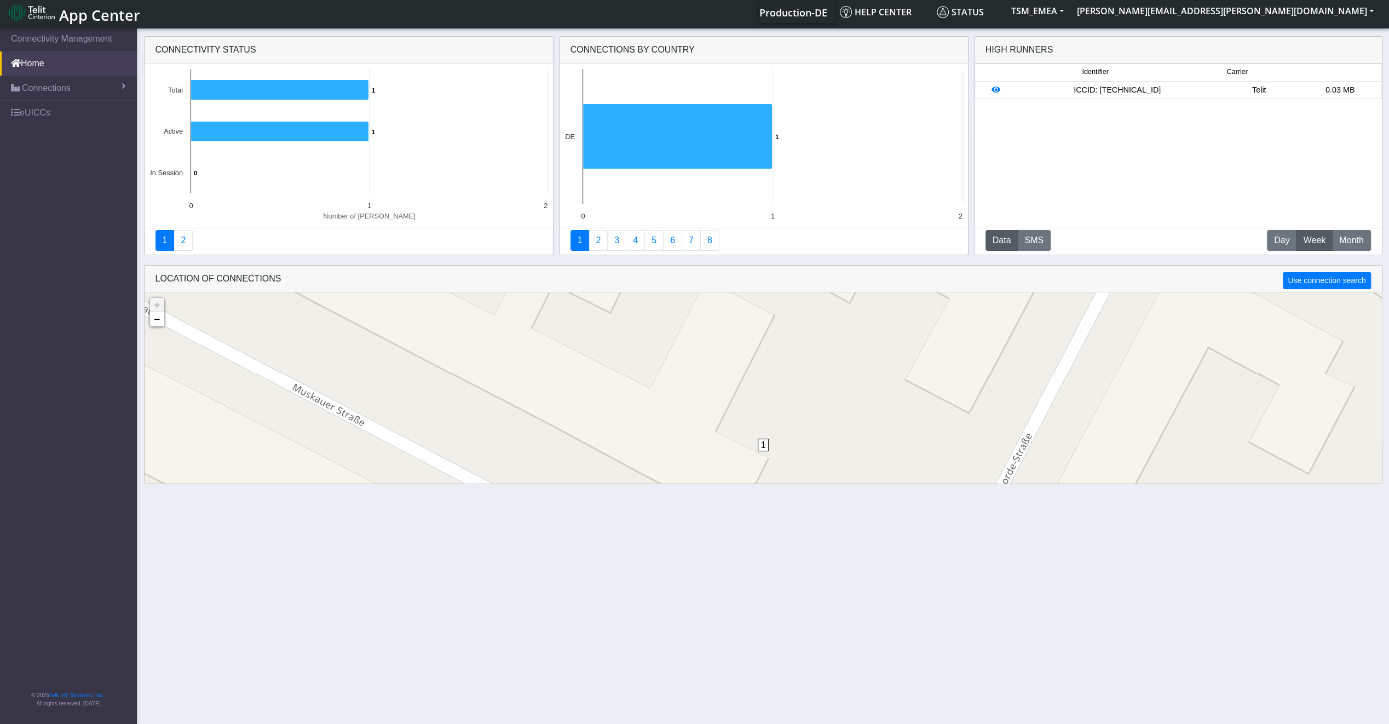
click at [906, 61] on div "Connections By Country" at bounding box center [764, 50] width 408 height 27
click at [597, 243] on link "2" at bounding box center [598, 240] width 19 height 21
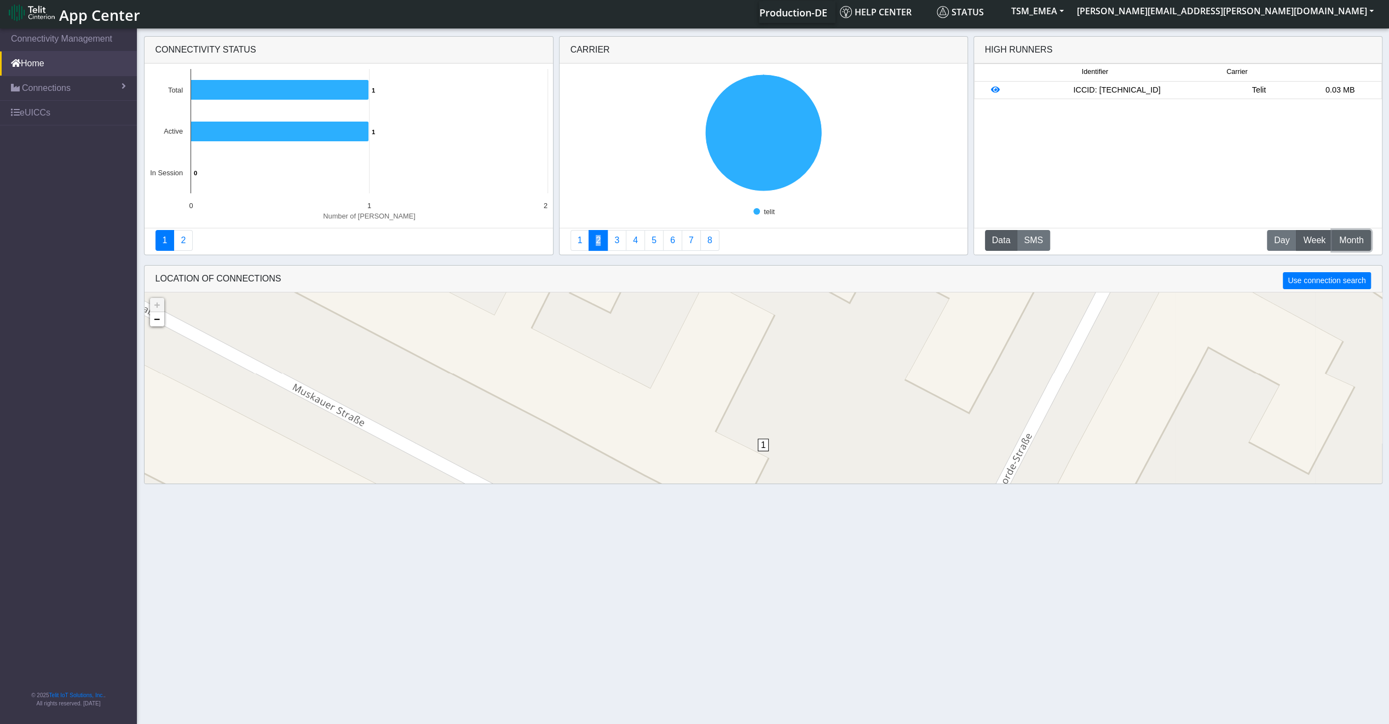
click at [1350, 237] on span "Month" at bounding box center [1351, 240] width 24 height 13
click at [634, 239] on link "4" at bounding box center [635, 240] width 19 height 21
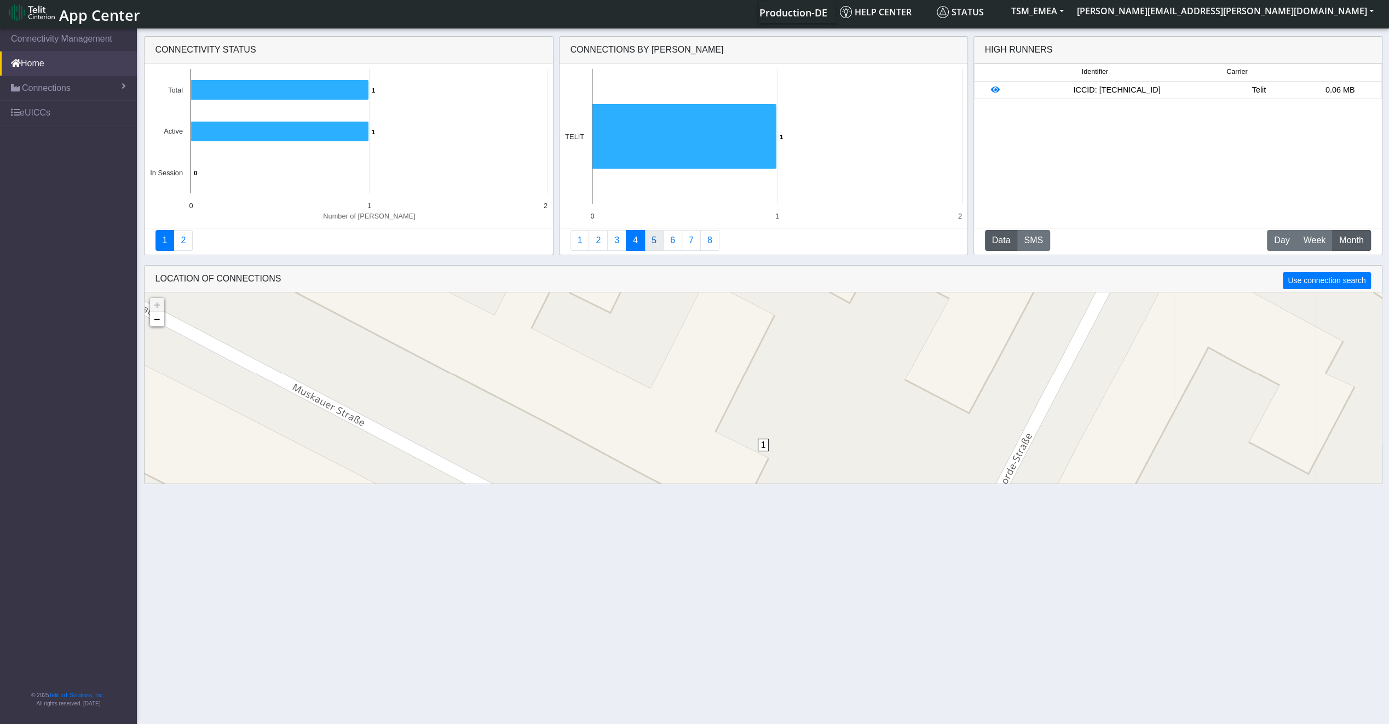
click at [645, 239] on link "5" at bounding box center [654, 240] width 19 height 21
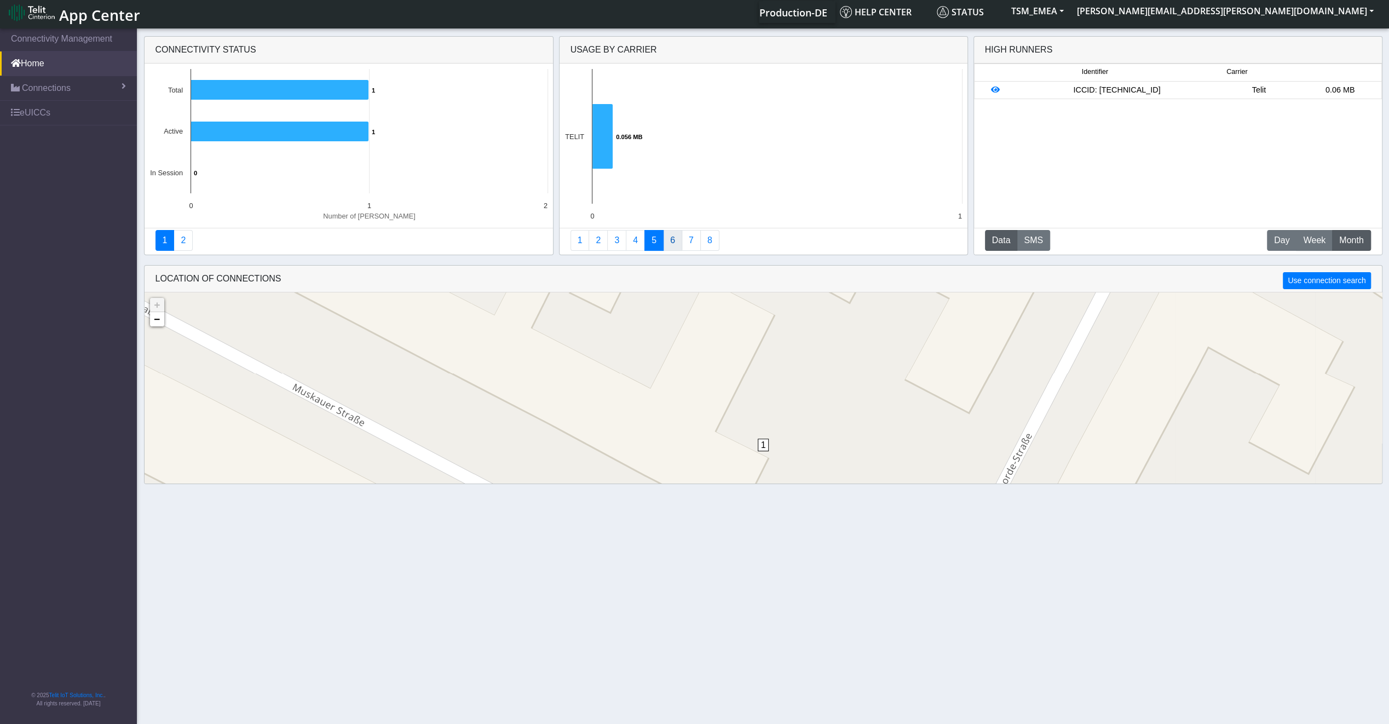
click at [667, 248] on link "6" at bounding box center [672, 240] width 19 height 21
click at [687, 243] on link "7" at bounding box center [691, 240] width 19 height 21
click at [704, 242] on link "8" at bounding box center [709, 240] width 19 height 21
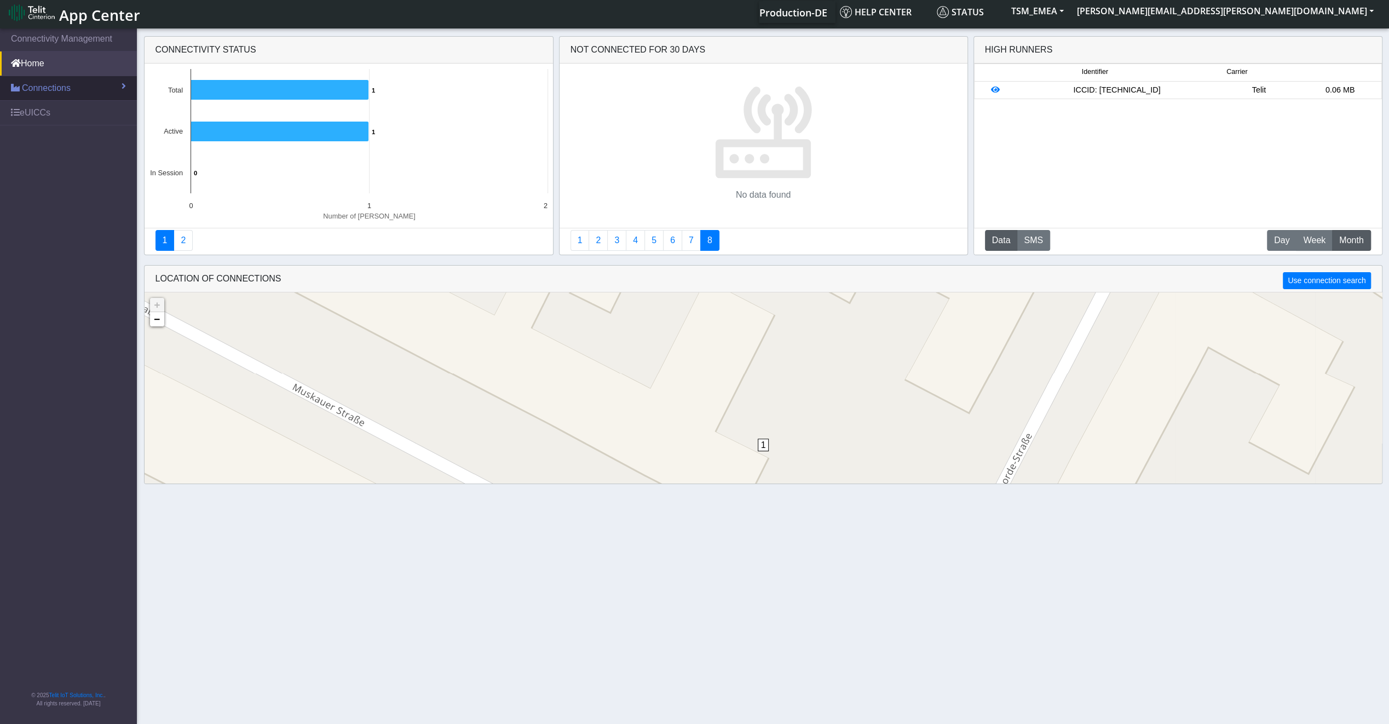
click at [71, 95] on link "Connections" at bounding box center [68, 88] width 137 height 24
click at [71, 106] on link "List" at bounding box center [68, 111] width 137 height 23
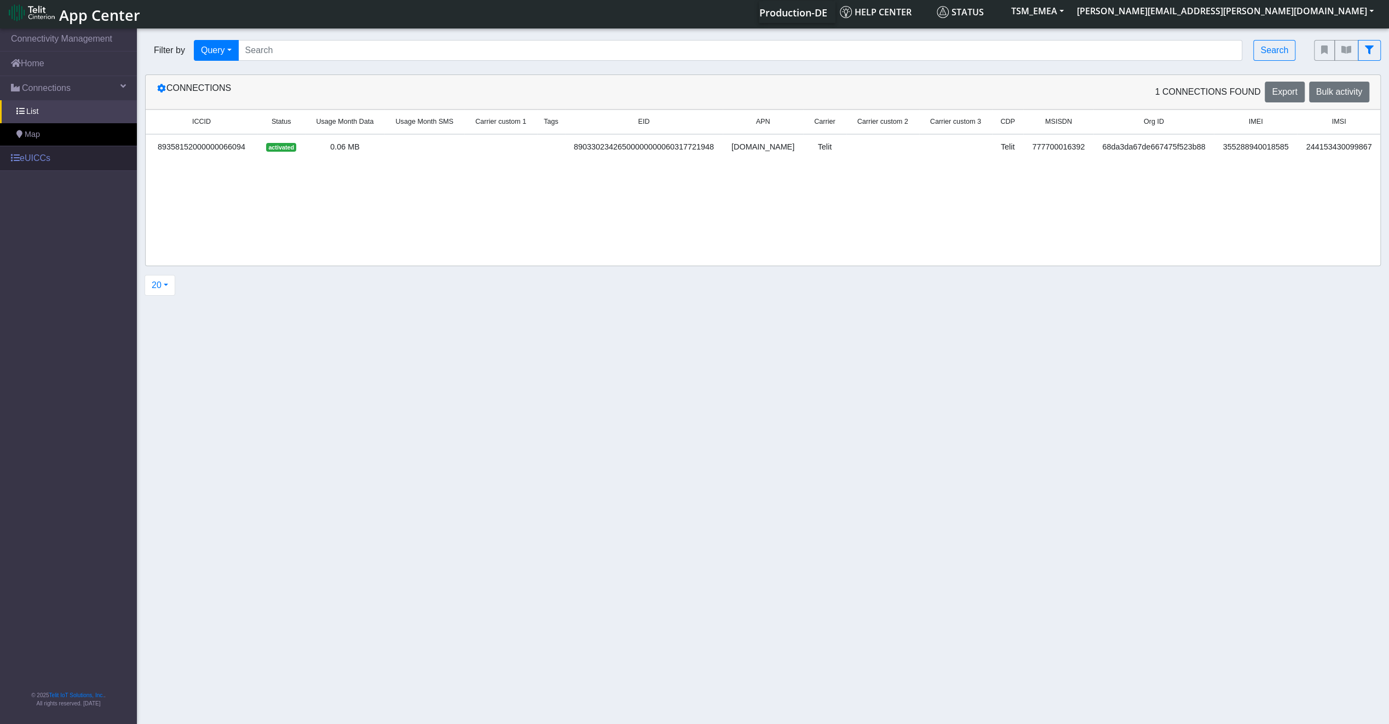
click at [69, 153] on link "eUICCs" at bounding box center [68, 158] width 137 height 24
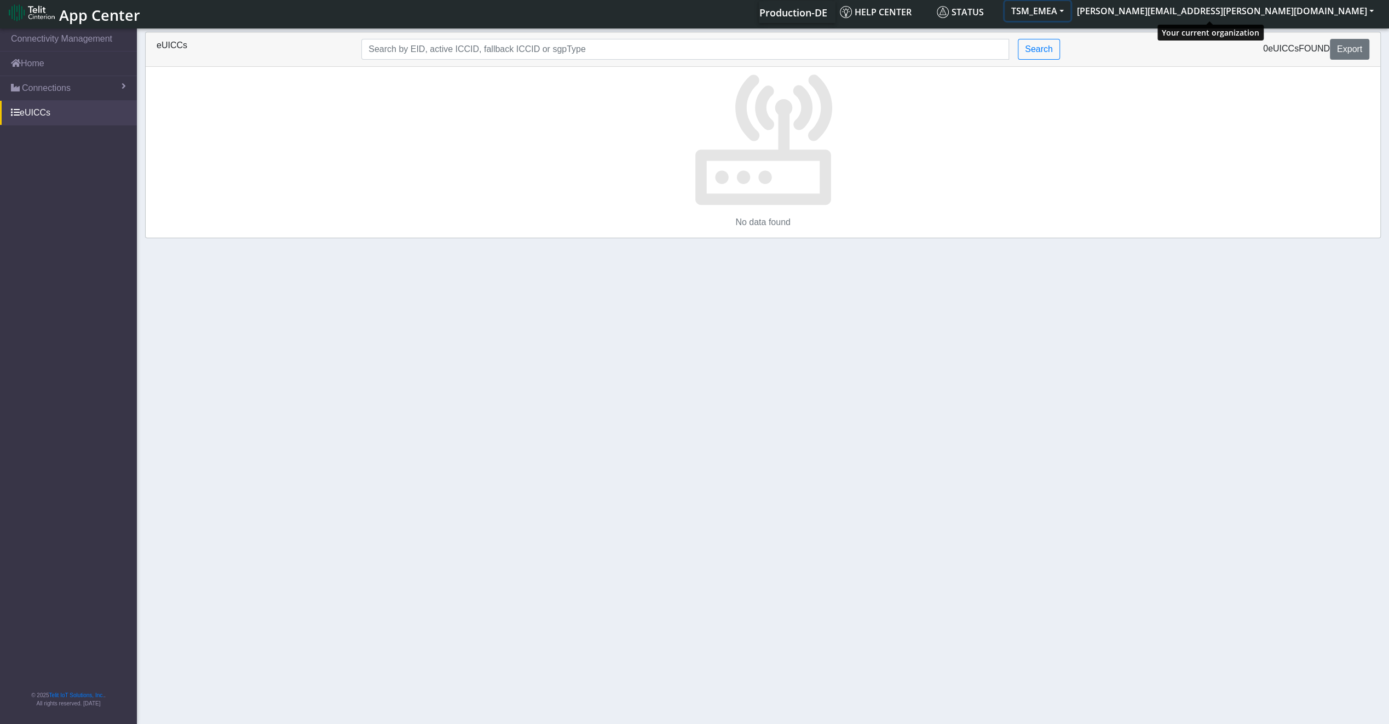
click at [1071, 14] on button "TSM_EMEA" at bounding box center [1038, 11] width 66 height 20
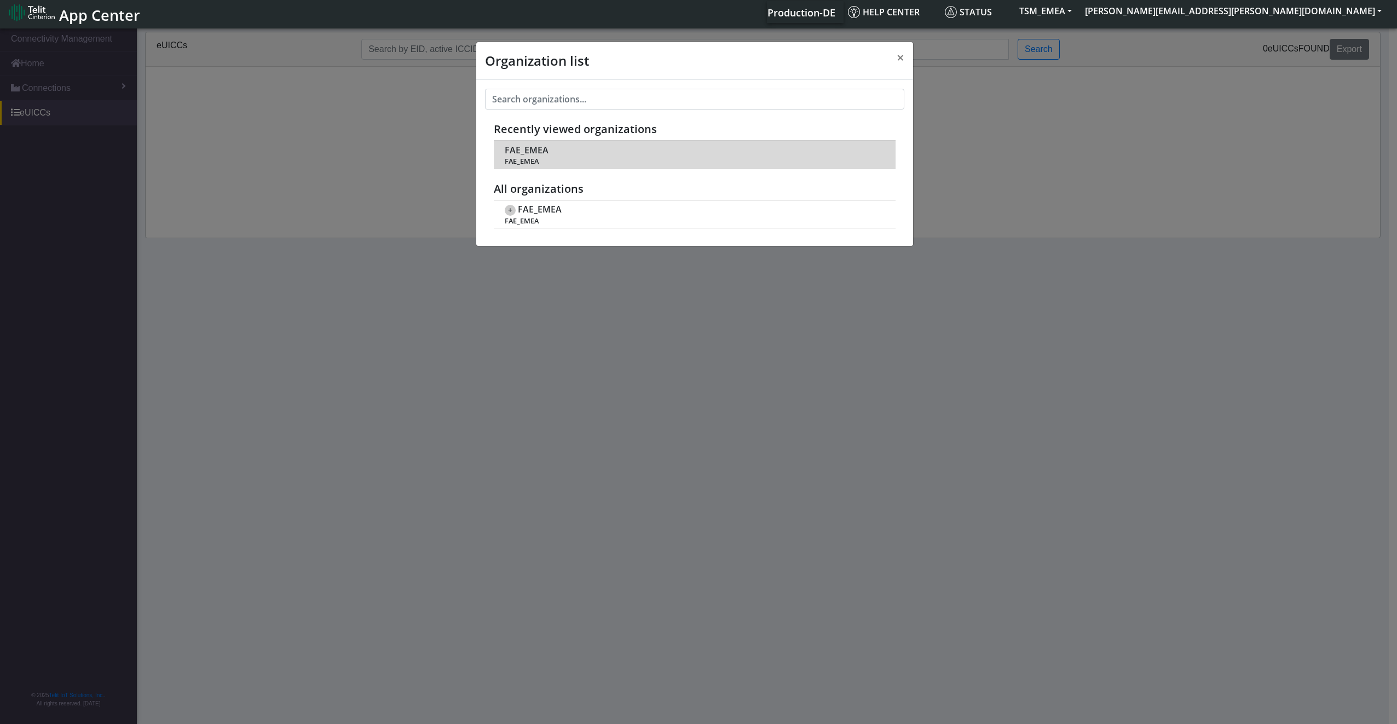
click at [637, 158] on span "FAE_EMEA" at bounding box center [694, 161] width 379 height 8
click at [526, 157] on span "FAE_EMEA" at bounding box center [694, 161] width 379 height 8
click at [523, 159] on span "FAE_EMEA" at bounding box center [694, 161] width 379 height 8
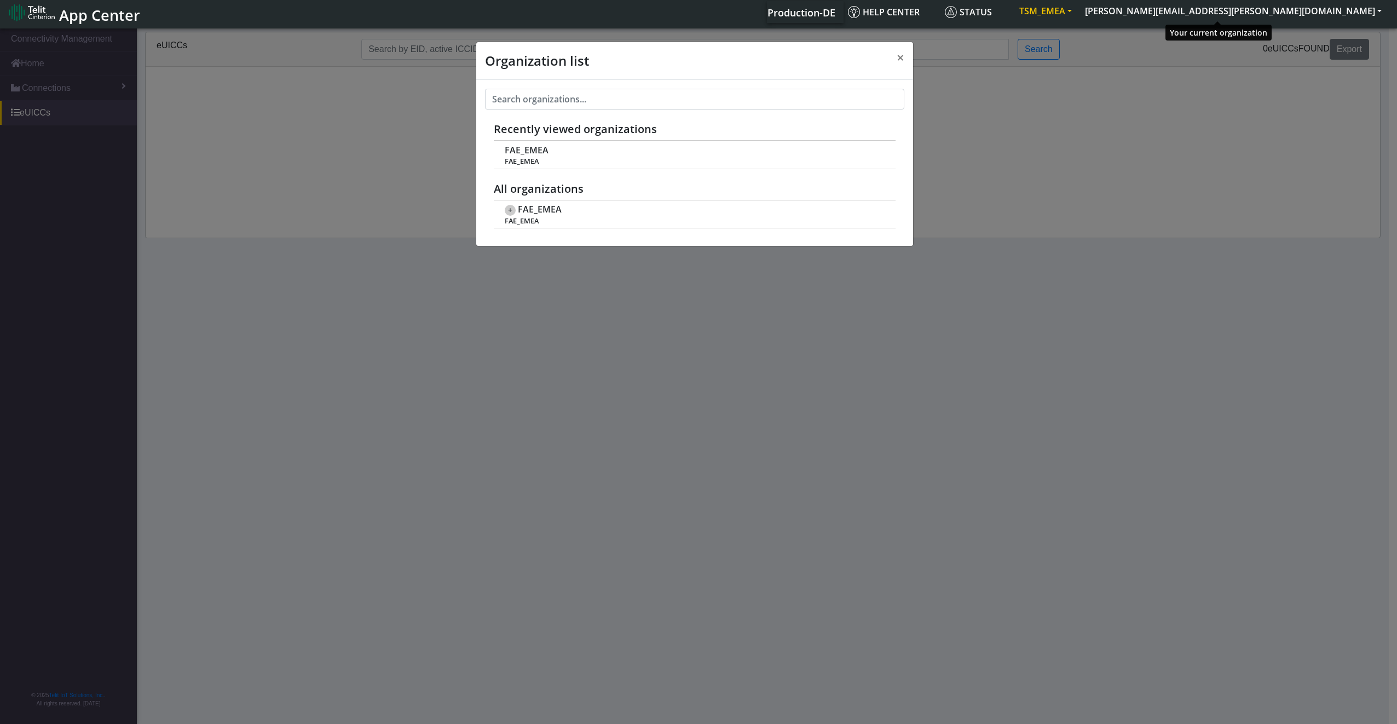
click at [1079, 10] on button "TSM_EMEA" at bounding box center [1046, 11] width 66 height 20
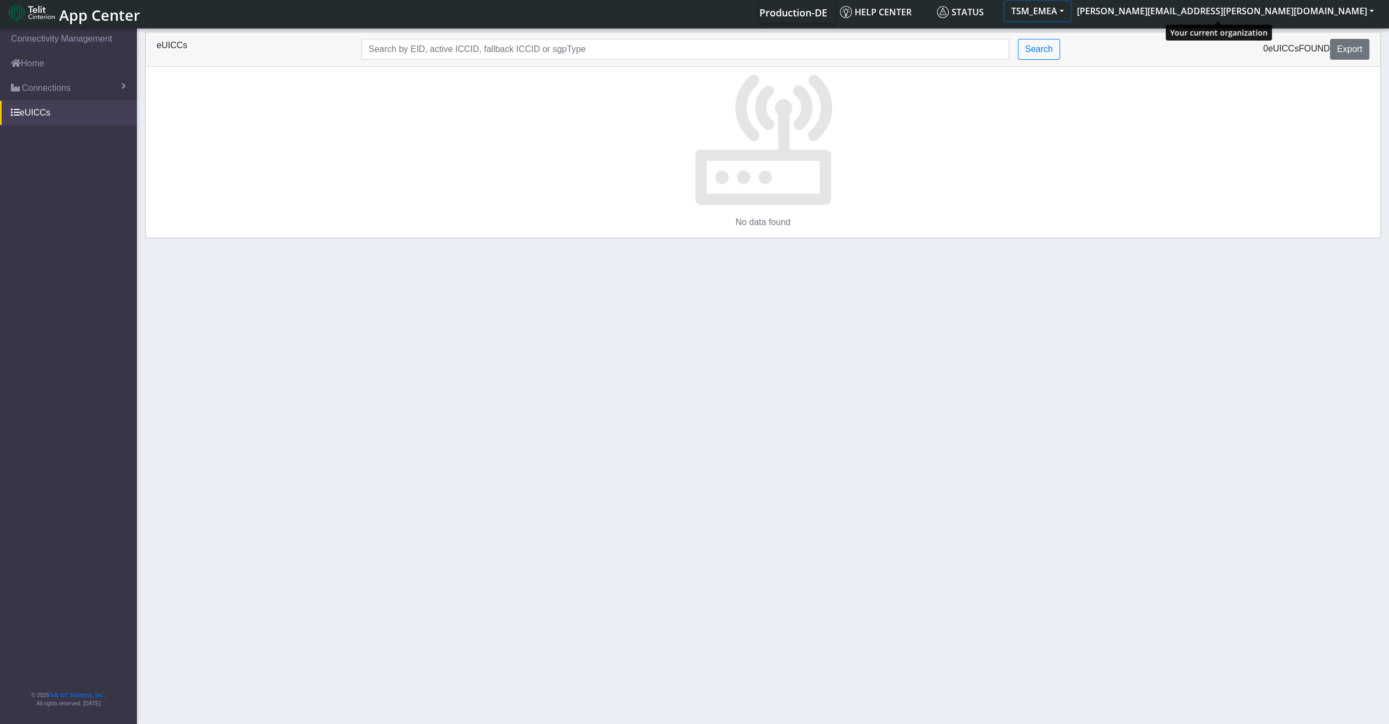
click at [1071, 15] on button "TSM_EMEA" at bounding box center [1038, 11] width 66 height 20
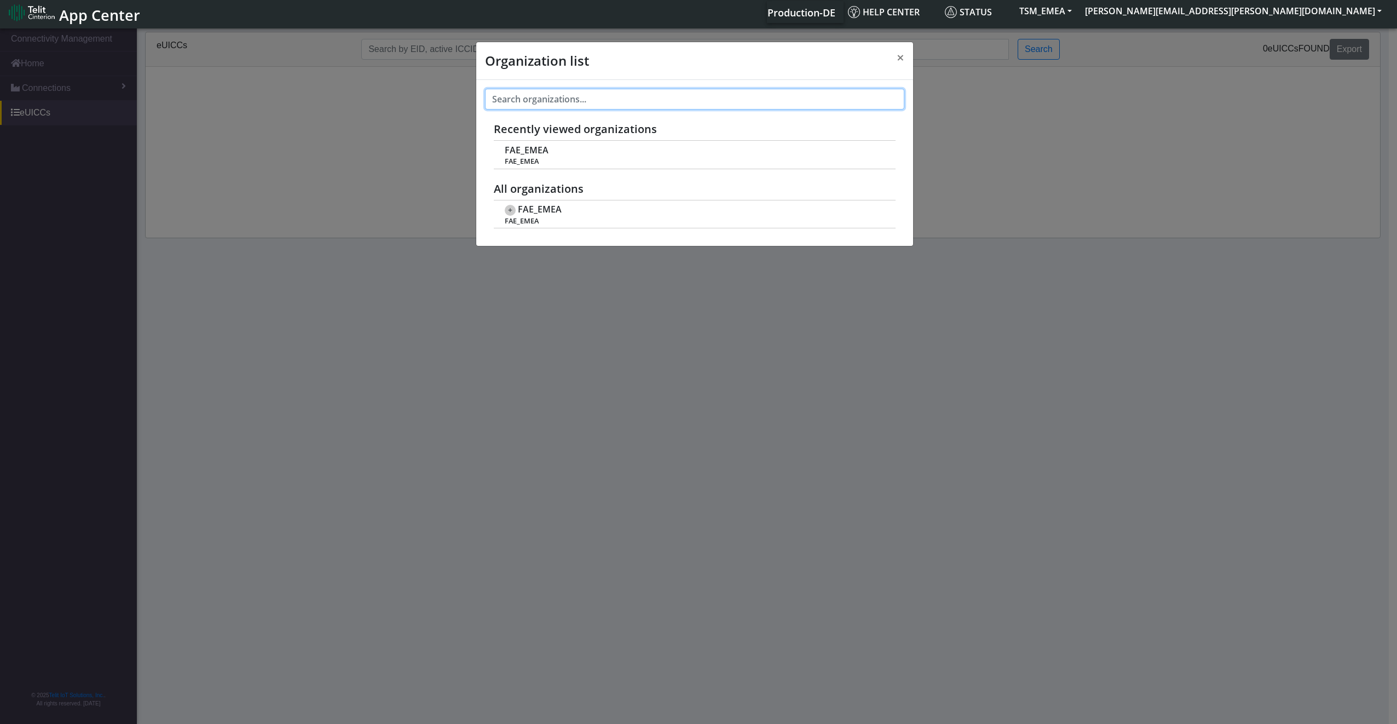
click at [750, 101] on input "text" at bounding box center [694, 99] width 419 height 21
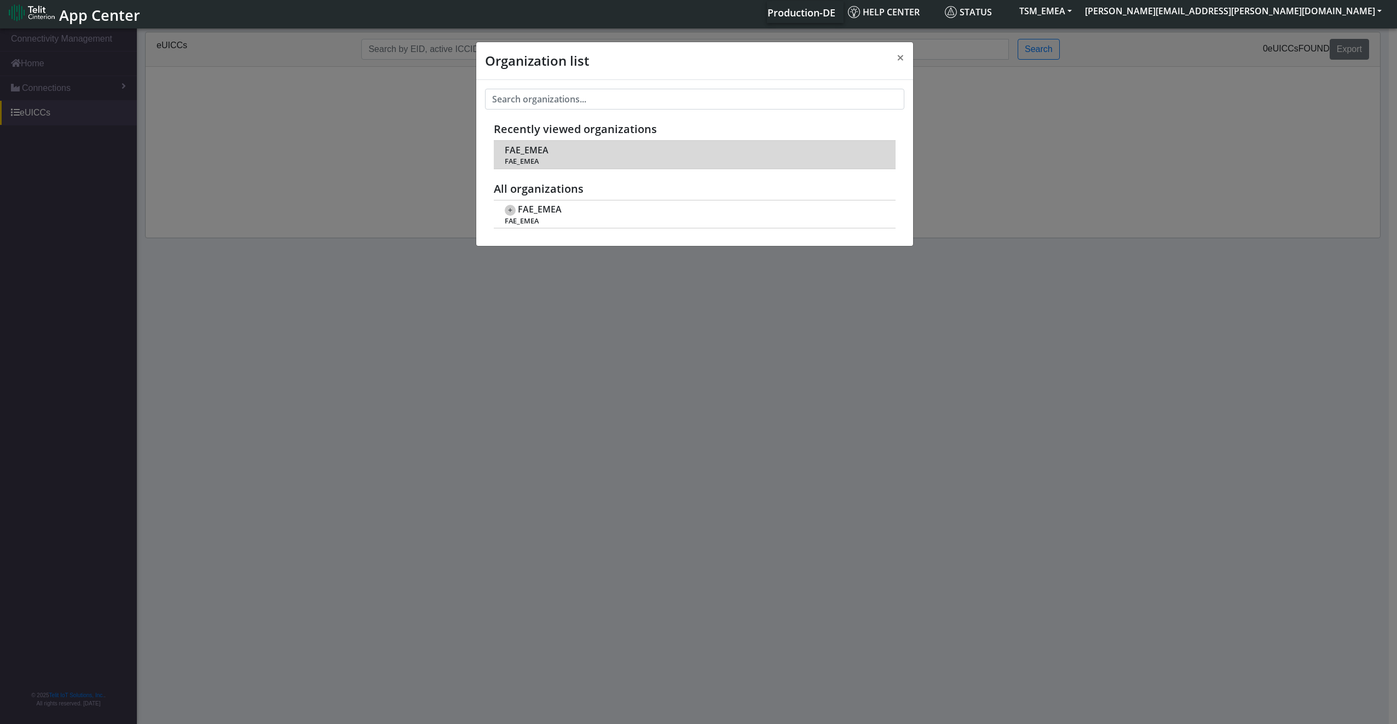
click at [571, 159] on span "FAE_EMEA" at bounding box center [694, 161] width 379 height 8
click at [553, 146] on td "FAE_EMEA FAE_EMEA" at bounding box center [695, 155] width 402 height 28
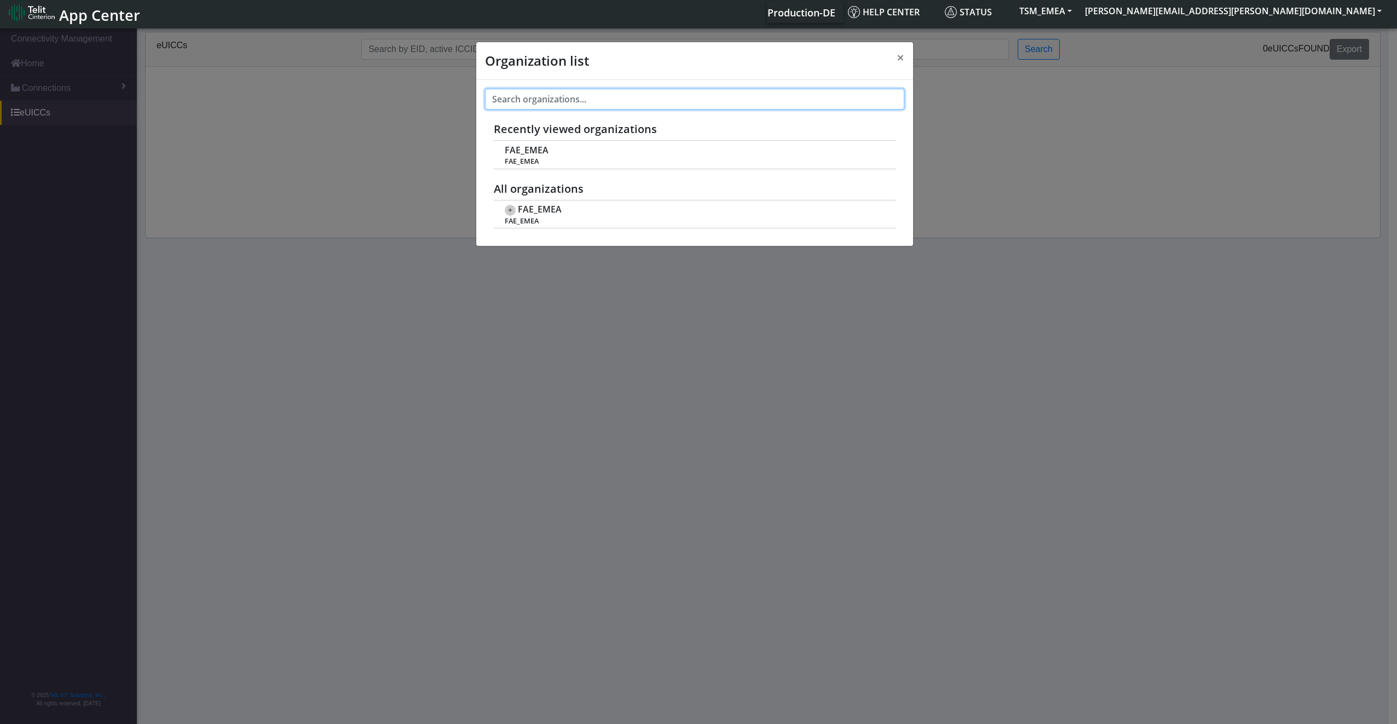
click at [525, 95] on input "text" at bounding box center [694, 99] width 419 height 21
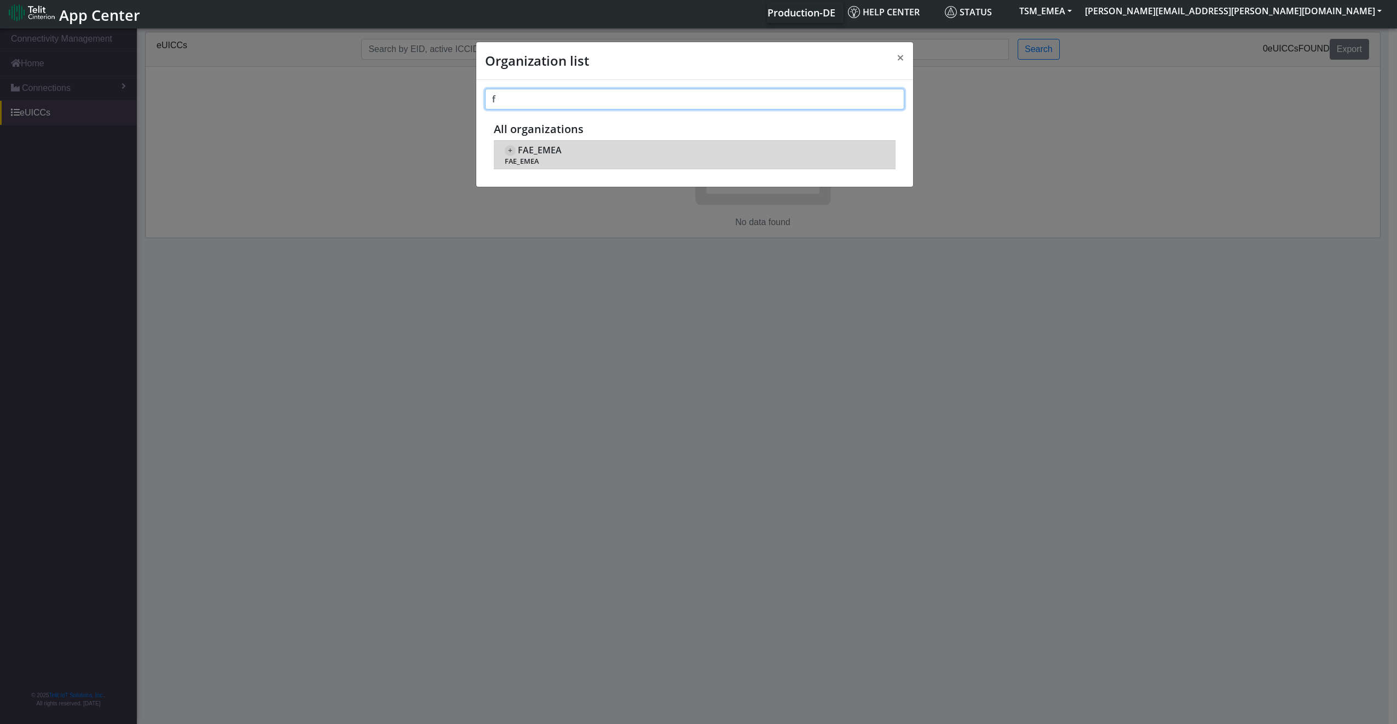
type input "f"
click at [539, 152] on span "FAE_EMEA" at bounding box center [540, 150] width 44 height 10
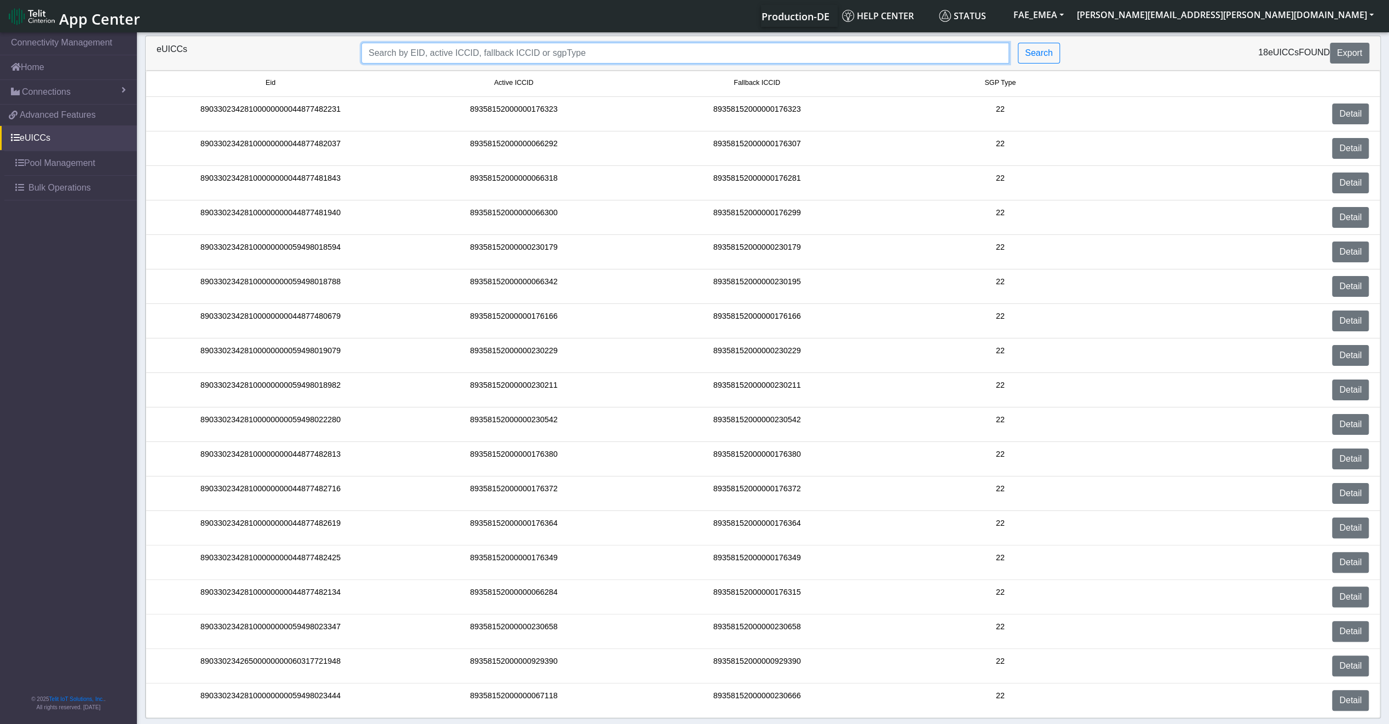
click at [441, 50] on input "Search..." at bounding box center [685, 53] width 648 height 21
paste input "89033023426500000000060317721948"
type input "89033023426500000000060317721948"
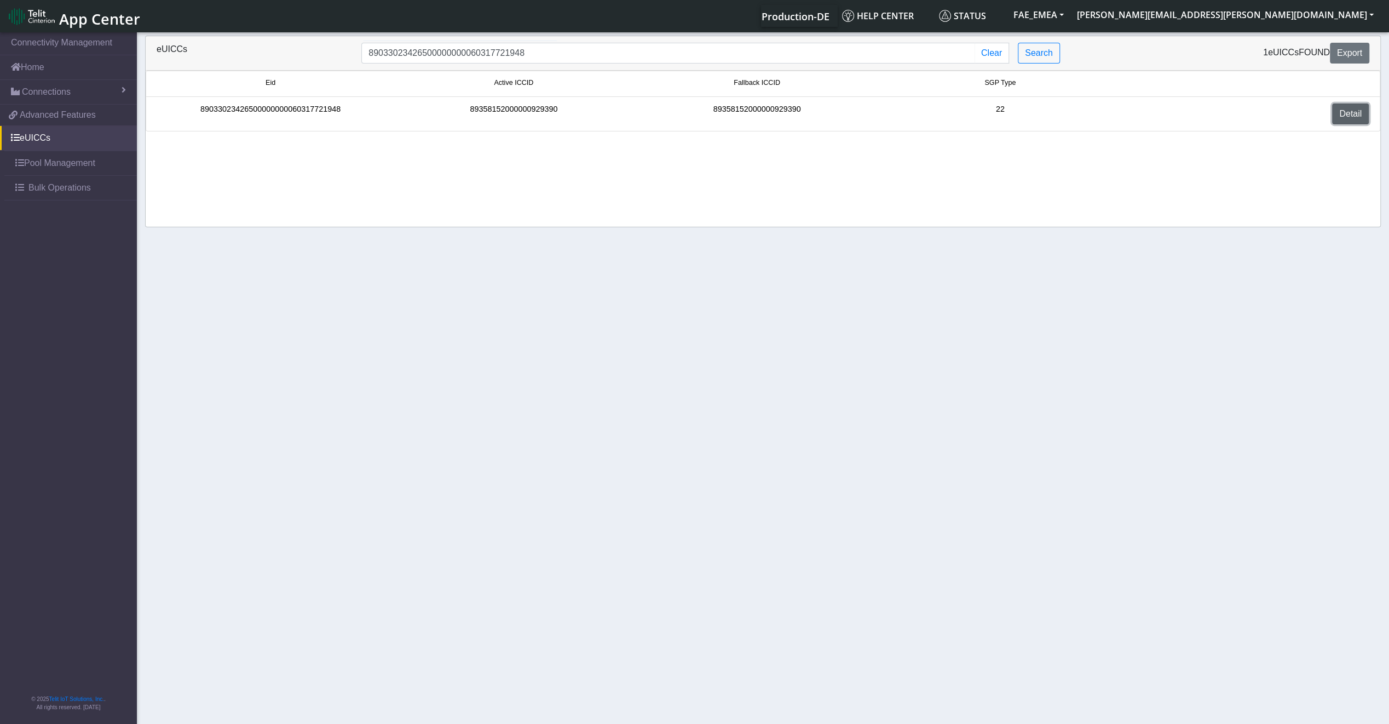
click at [1338, 112] on link "Detail" at bounding box center [1350, 113] width 37 height 21
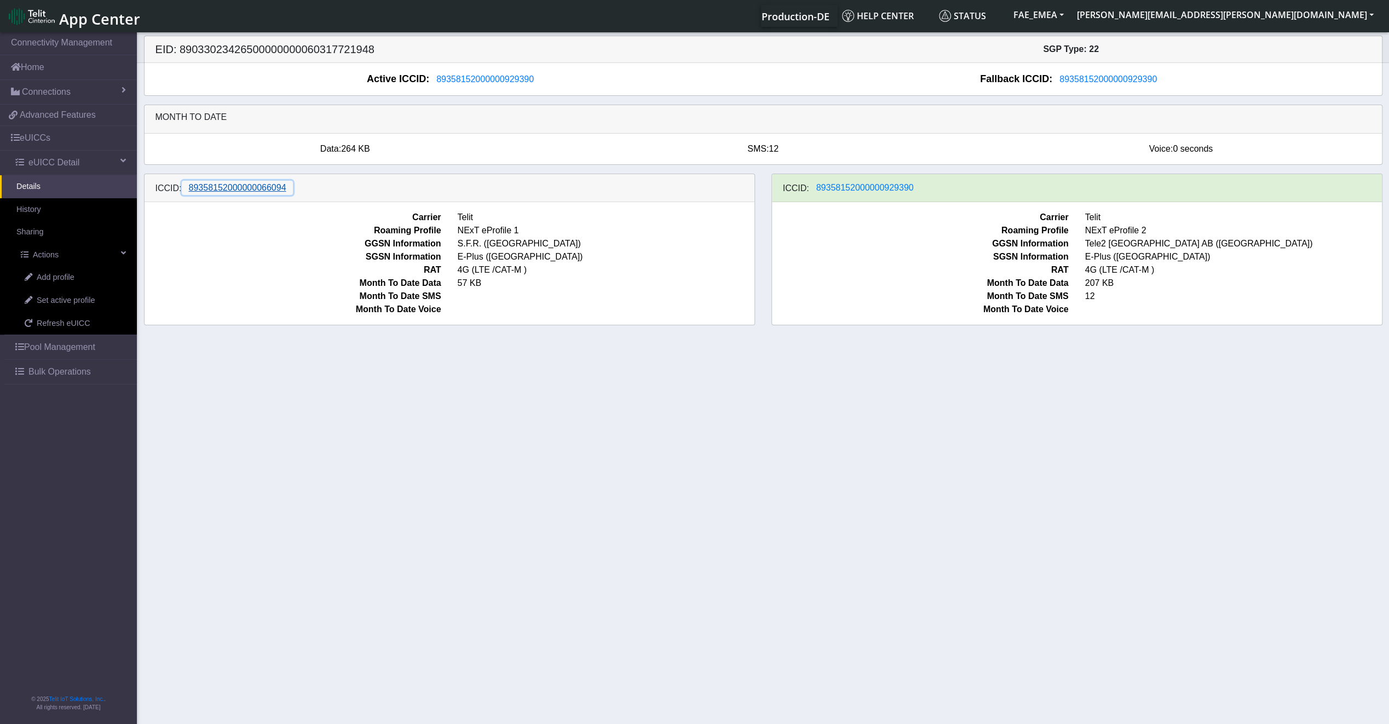
click at [268, 187] on span "89358152000000066094" at bounding box center [237, 187] width 97 height 9
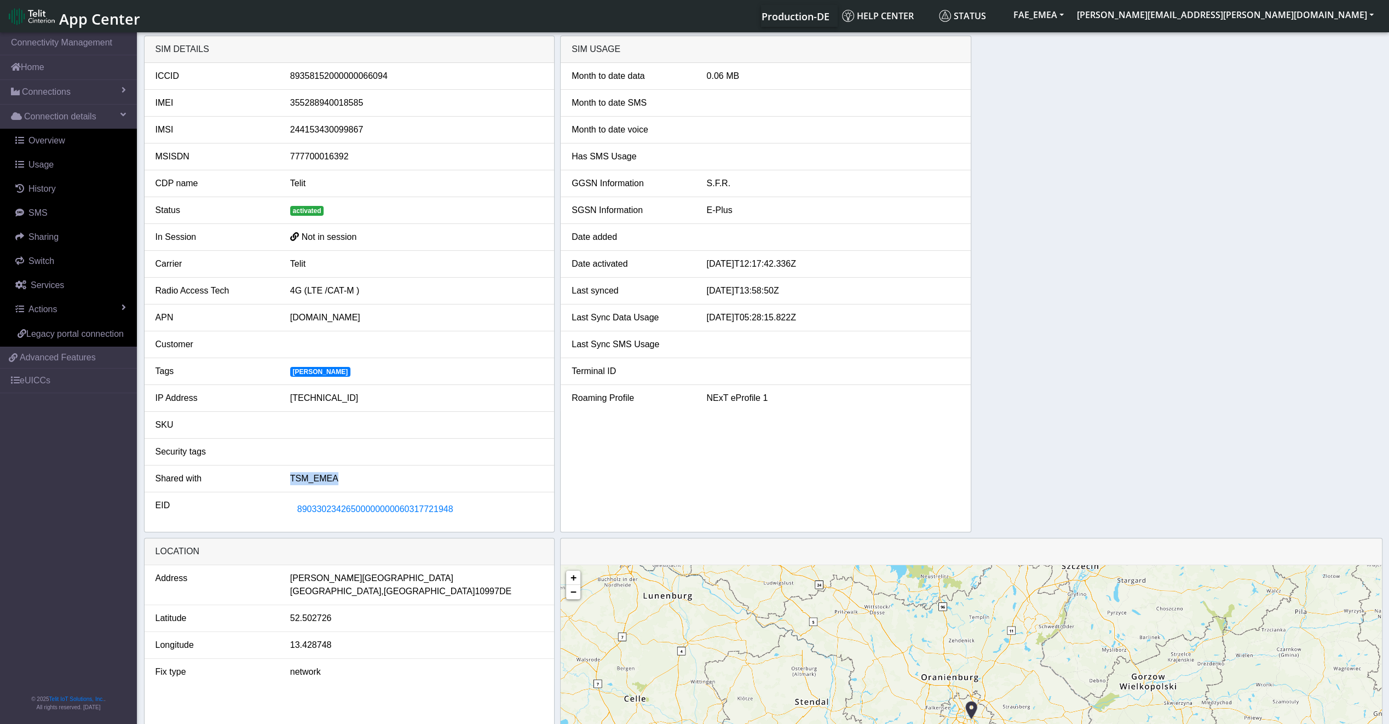
drag, startPoint x: 346, startPoint y: 479, endPoint x: 282, endPoint y: 477, distance: 64.1
click at [282, 477] on div "TSM_EMEA" at bounding box center [416, 478] width 269 height 13
click at [347, 504] on span "89033023426500000000060317721948" at bounding box center [375, 508] width 156 height 9
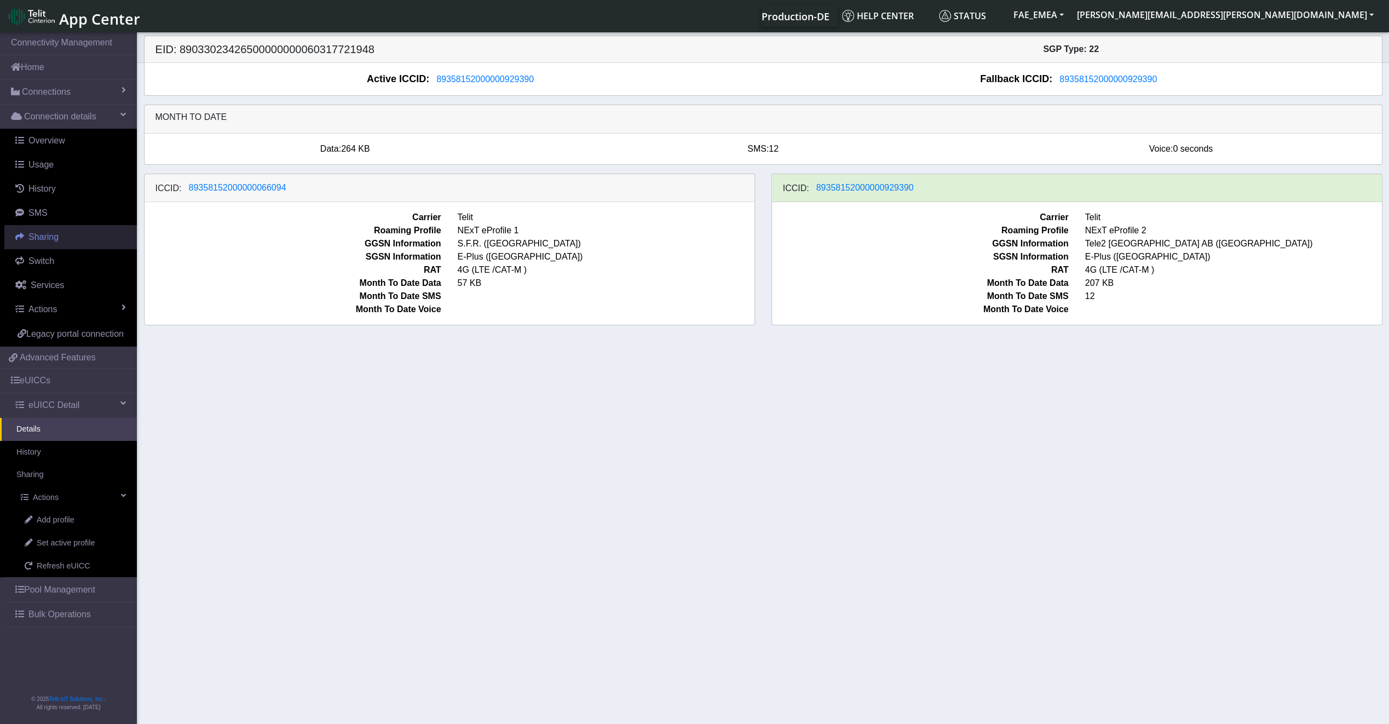
click at [87, 235] on link "Sharing" at bounding box center [70, 237] width 133 height 24
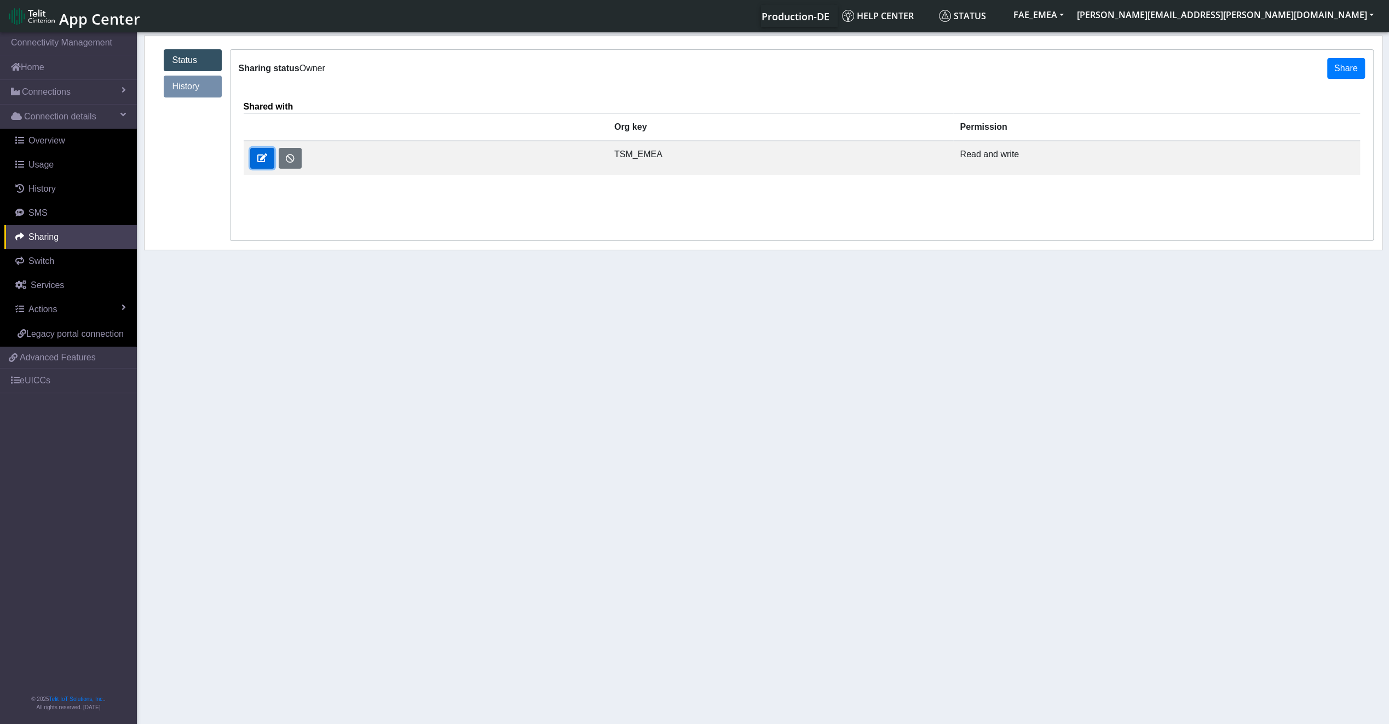
click at [268, 163] on button at bounding box center [262, 158] width 24 height 21
select select "rw"
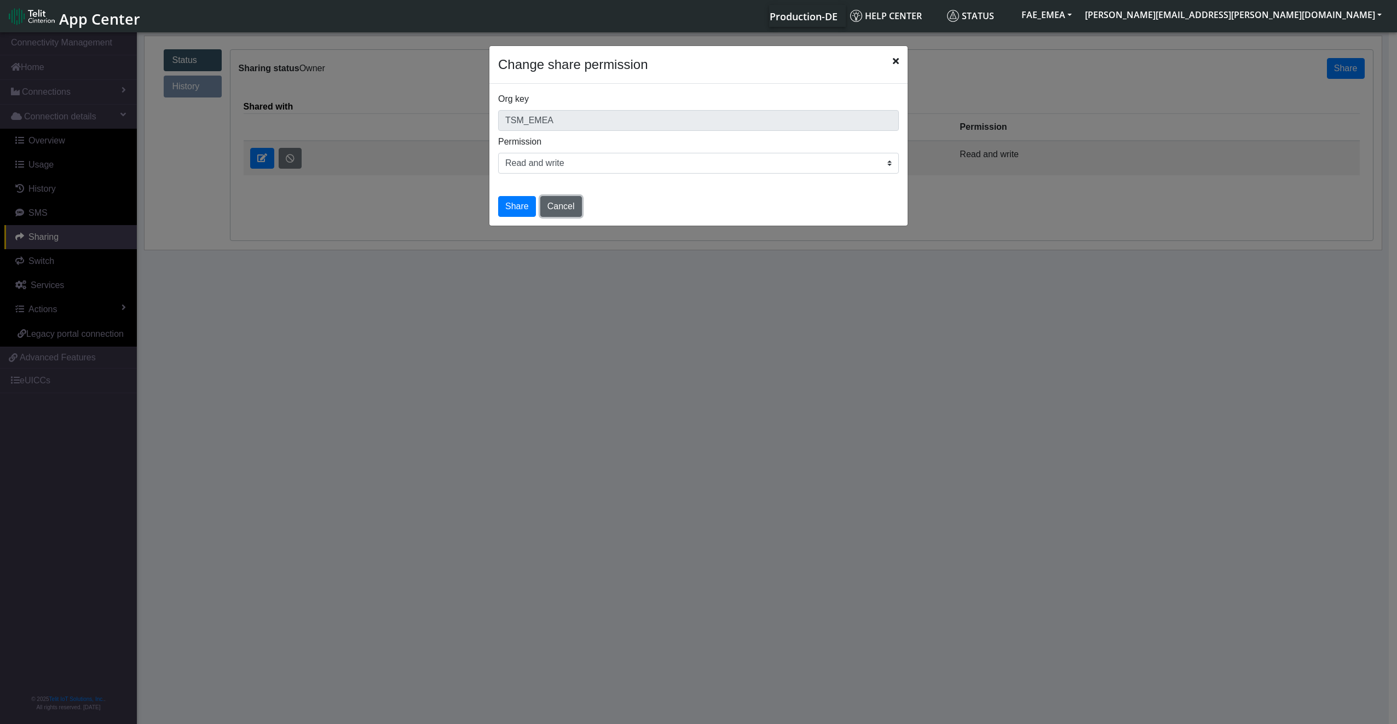
click at [541, 208] on button "Cancel" at bounding box center [561, 206] width 42 height 21
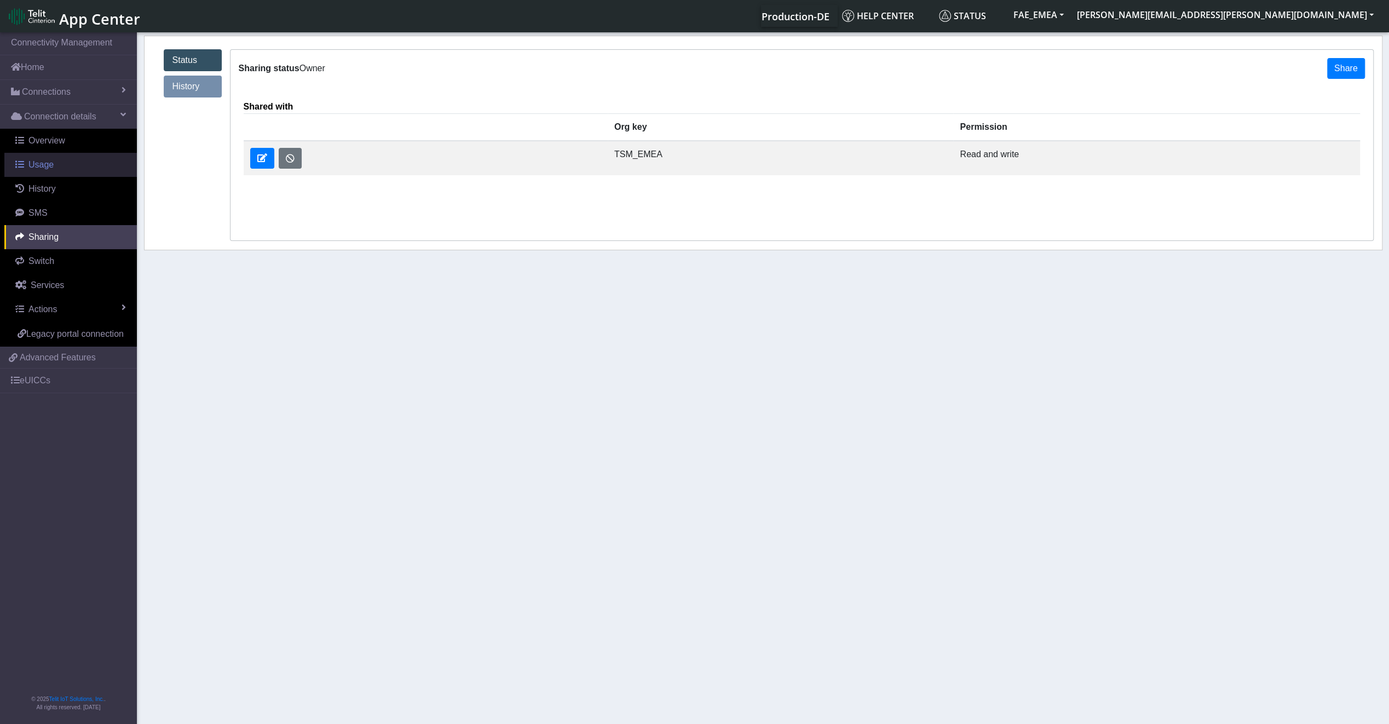
click at [91, 153] on link "Usage" at bounding box center [70, 165] width 133 height 24
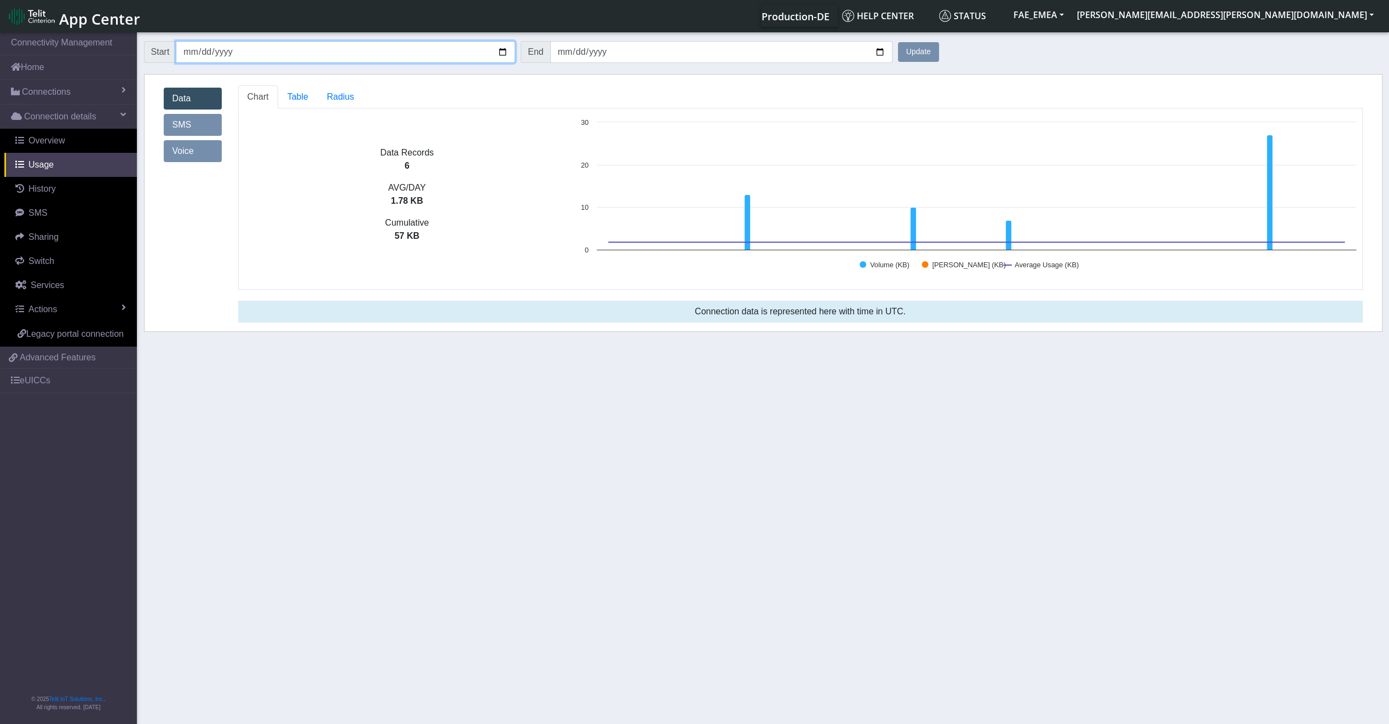
click at [508, 50] on input "[DATE]" at bounding box center [346, 52] width 340 height 22
type input "[DATE]"
click at [885, 51] on input "[DATE]" at bounding box center [721, 52] width 342 height 22
click at [70, 141] on link "Overview" at bounding box center [70, 141] width 133 height 24
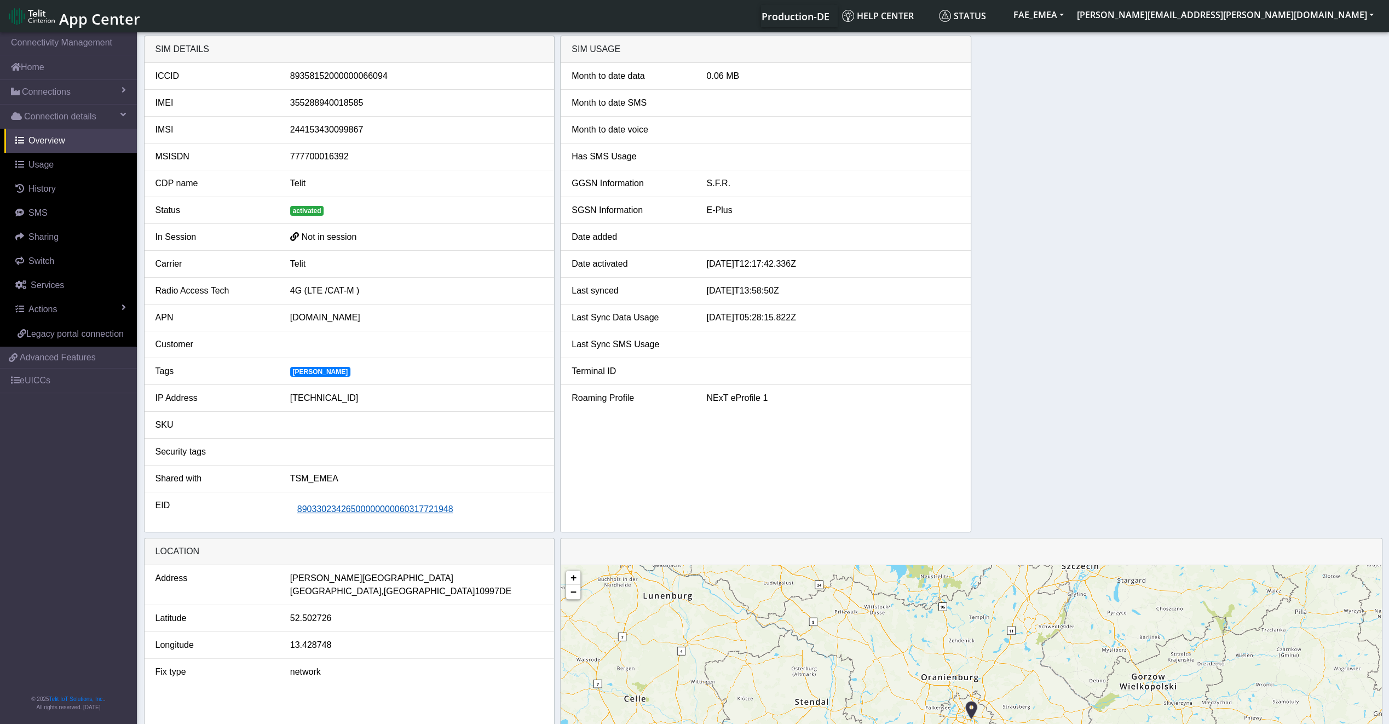
click at [400, 512] on button "89033023426500000000060317721948" at bounding box center [375, 509] width 170 height 21
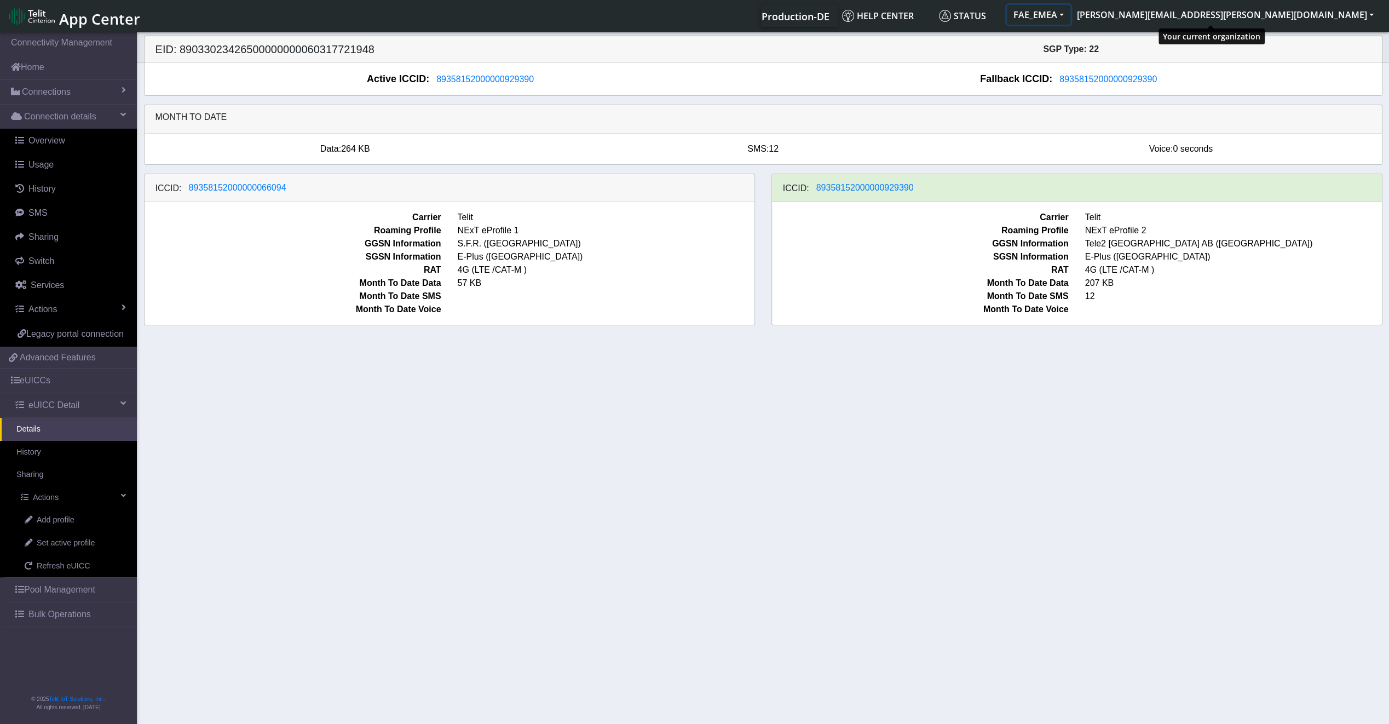
click at [1071, 14] on button "FAE_EMEA" at bounding box center [1039, 15] width 64 height 20
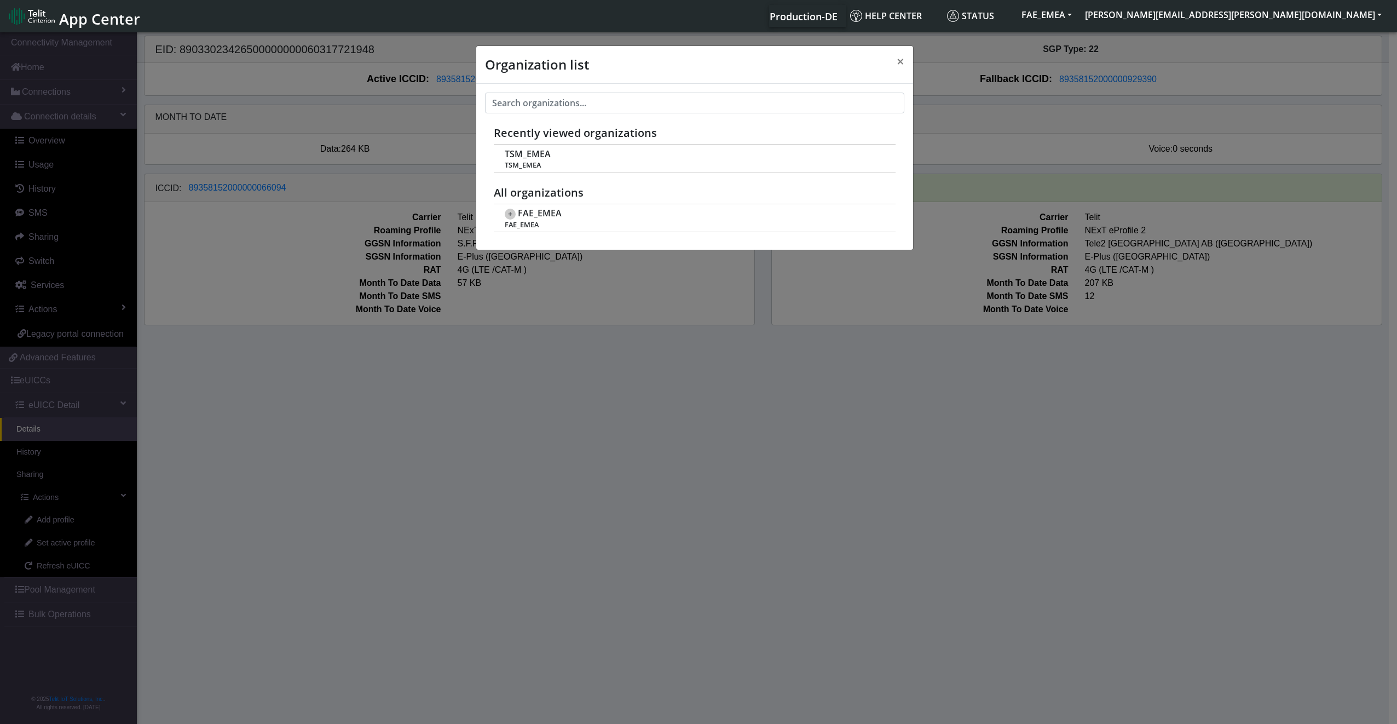
scroll to position [4, 0]
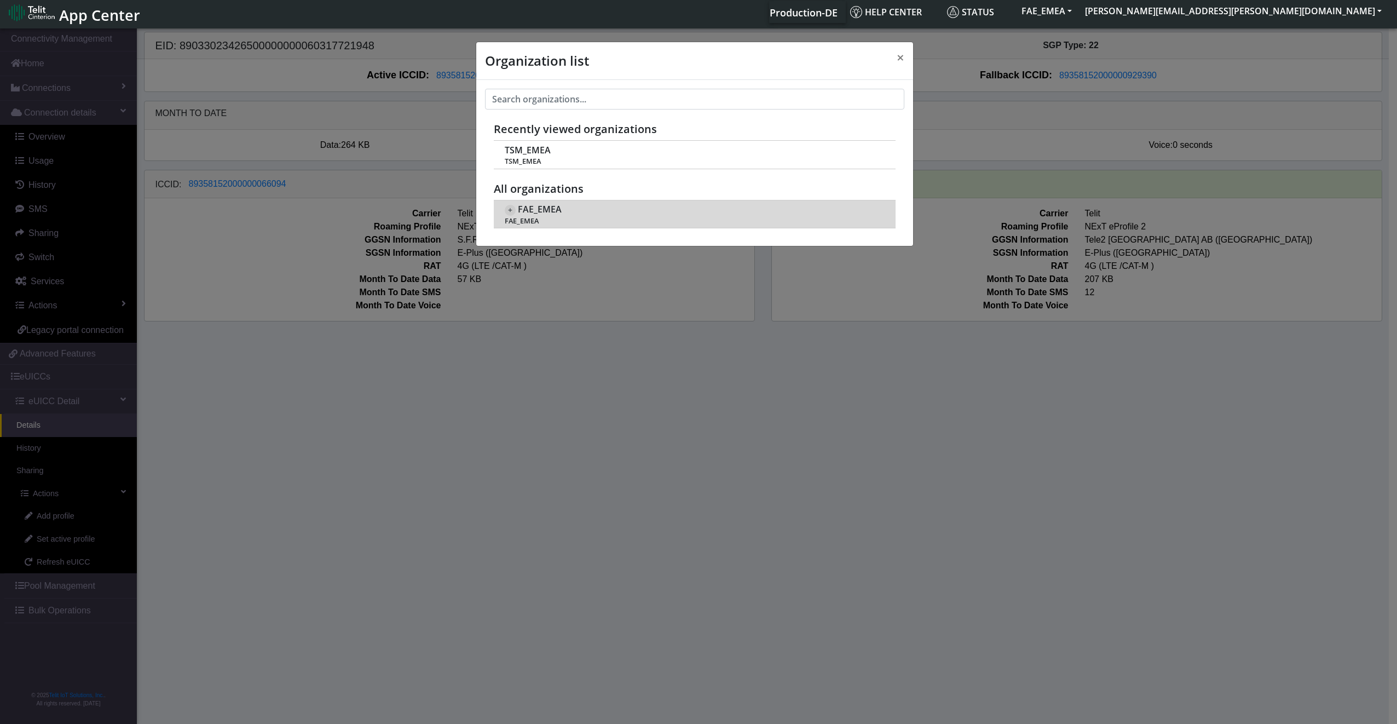
click at [515, 209] on span "+" at bounding box center [510, 210] width 11 height 11
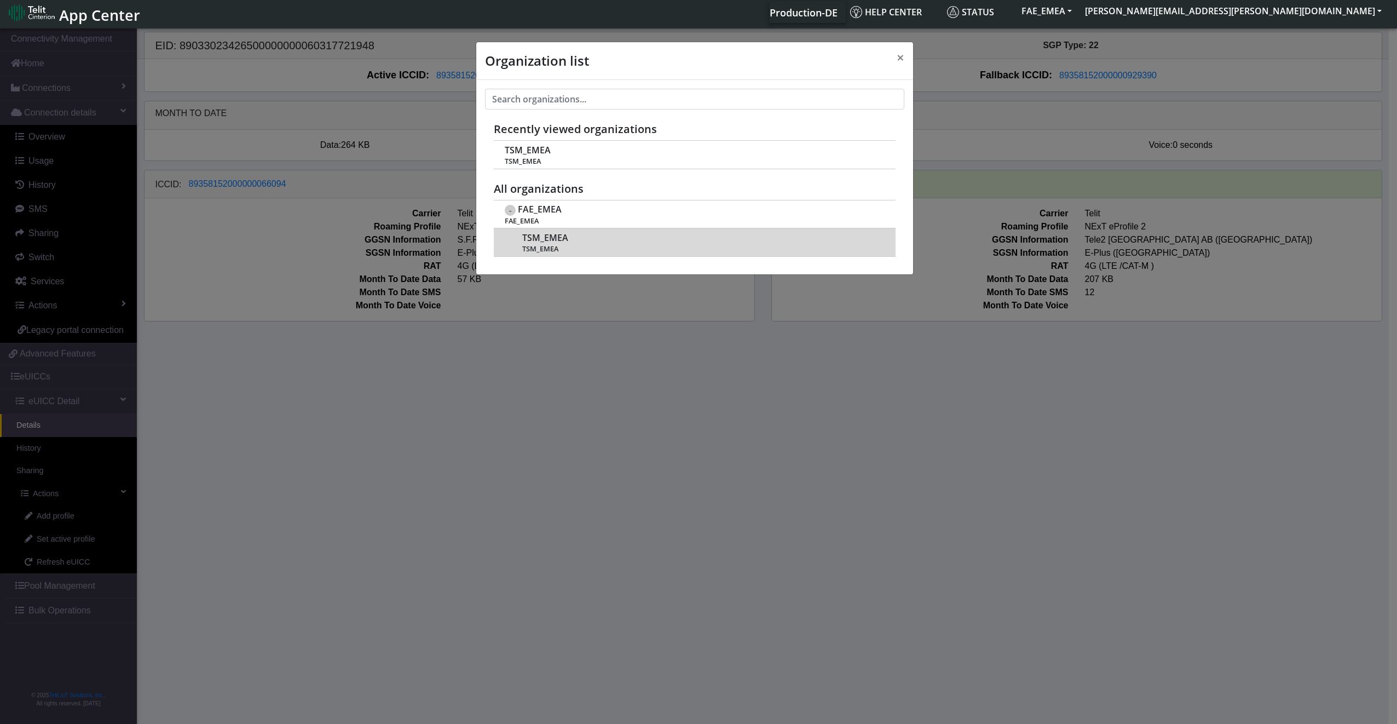
click at [538, 229] on td "TSM_EMEA TSM_EMEA" at bounding box center [695, 242] width 402 height 28
click at [544, 234] on span "TSM_EMEA" at bounding box center [545, 238] width 46 height 10
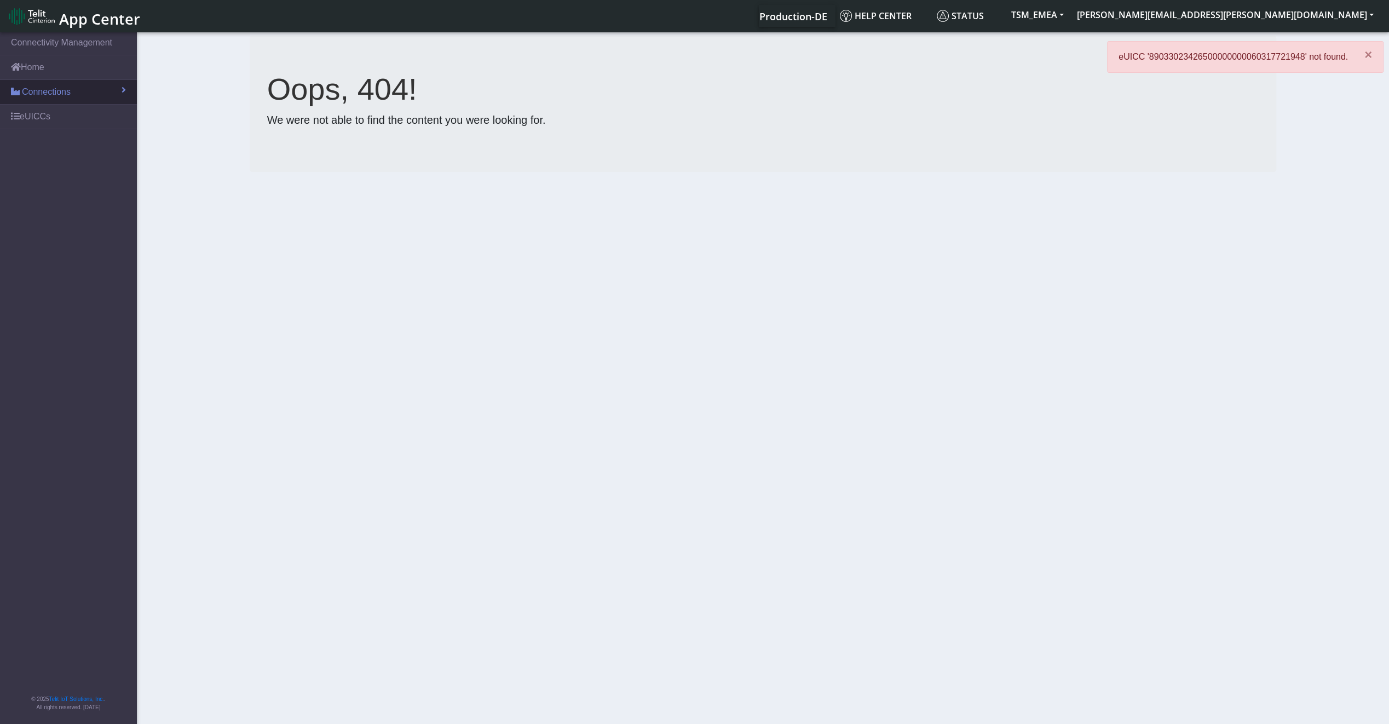
click at [24, 100] on link "Connections" at bounding box center [68, 92] width 137 height 24
click at [37, 119] on span "List" at bounding box center [32, 116] width 12 height 12
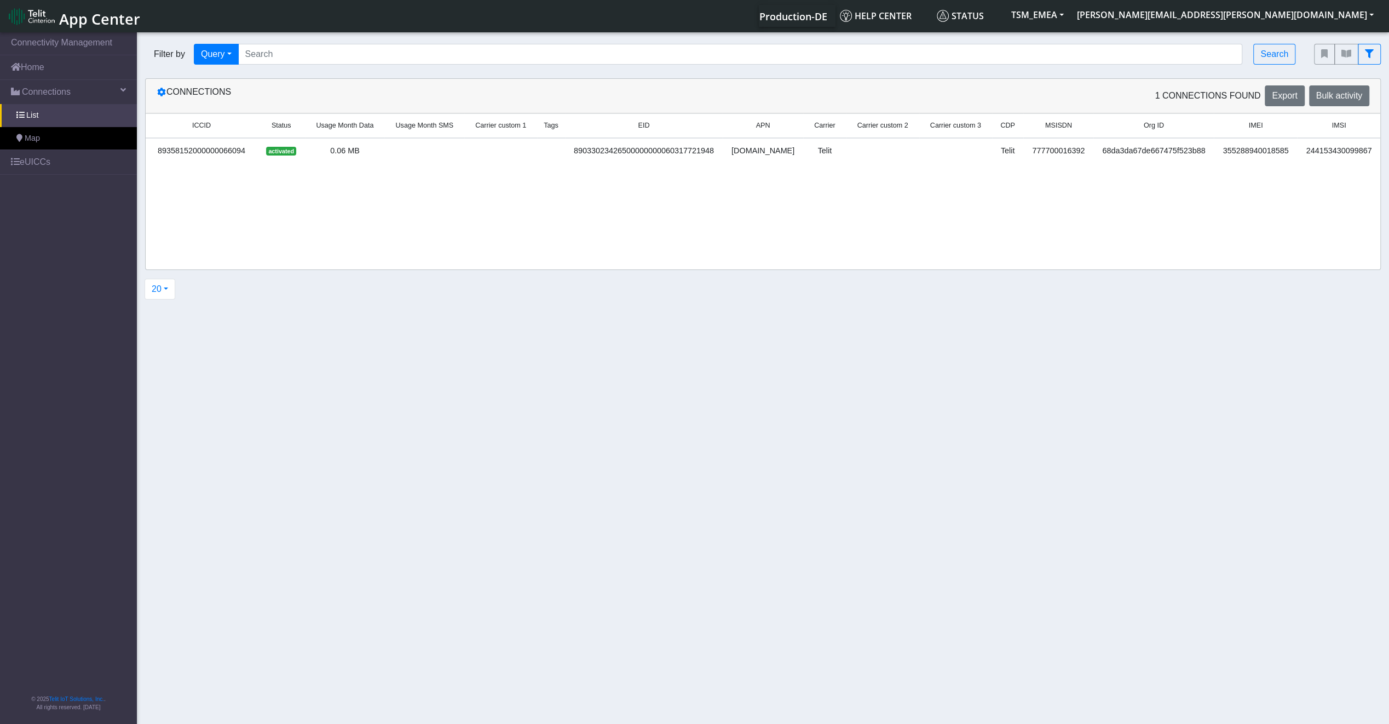
click at [607, 153] on div "89033023426500000000060317721948" at bounding box center [644, 151] width 145 height 12
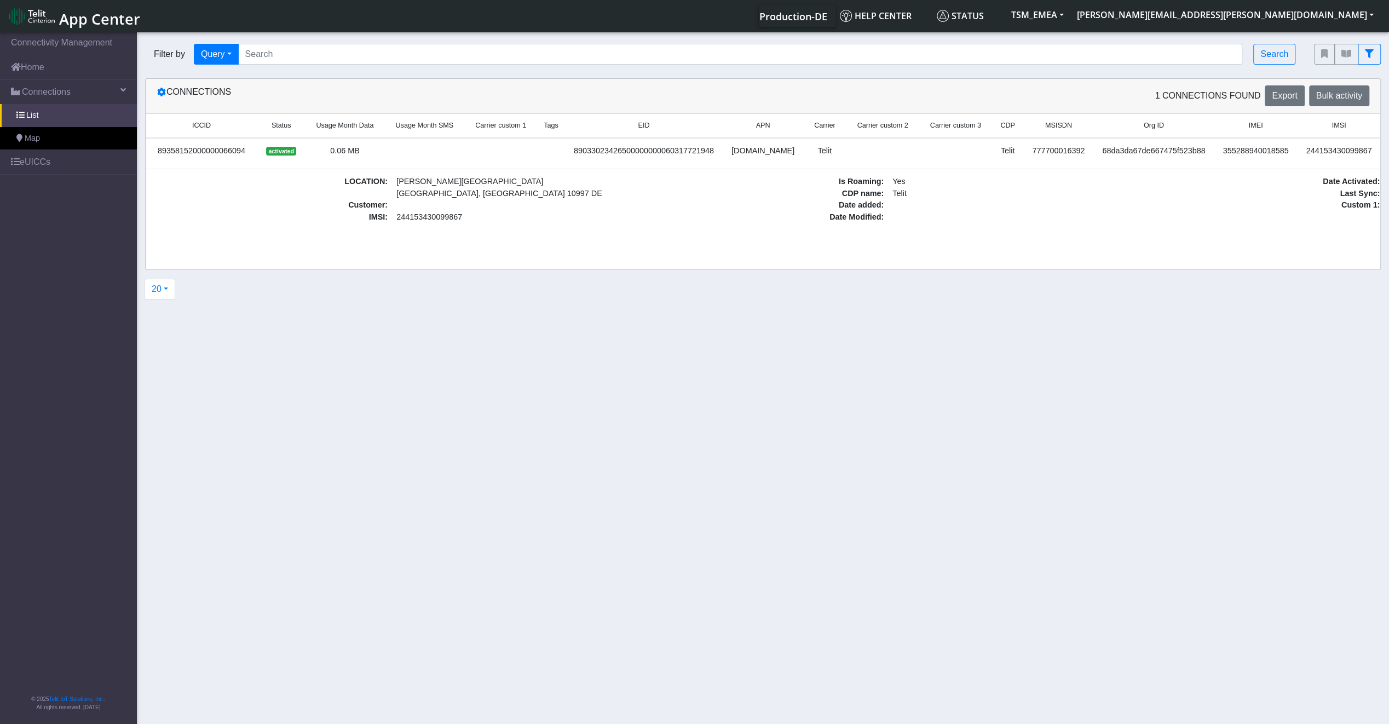
drag, startPoint x: 607, startPoint y: 153, endPoint x: 615, endPoint y: 151, distance: 9.2
click at [615, 151] on div "89033023426500000000060317721948" at bounding box center [644, 151] width 145 height 12
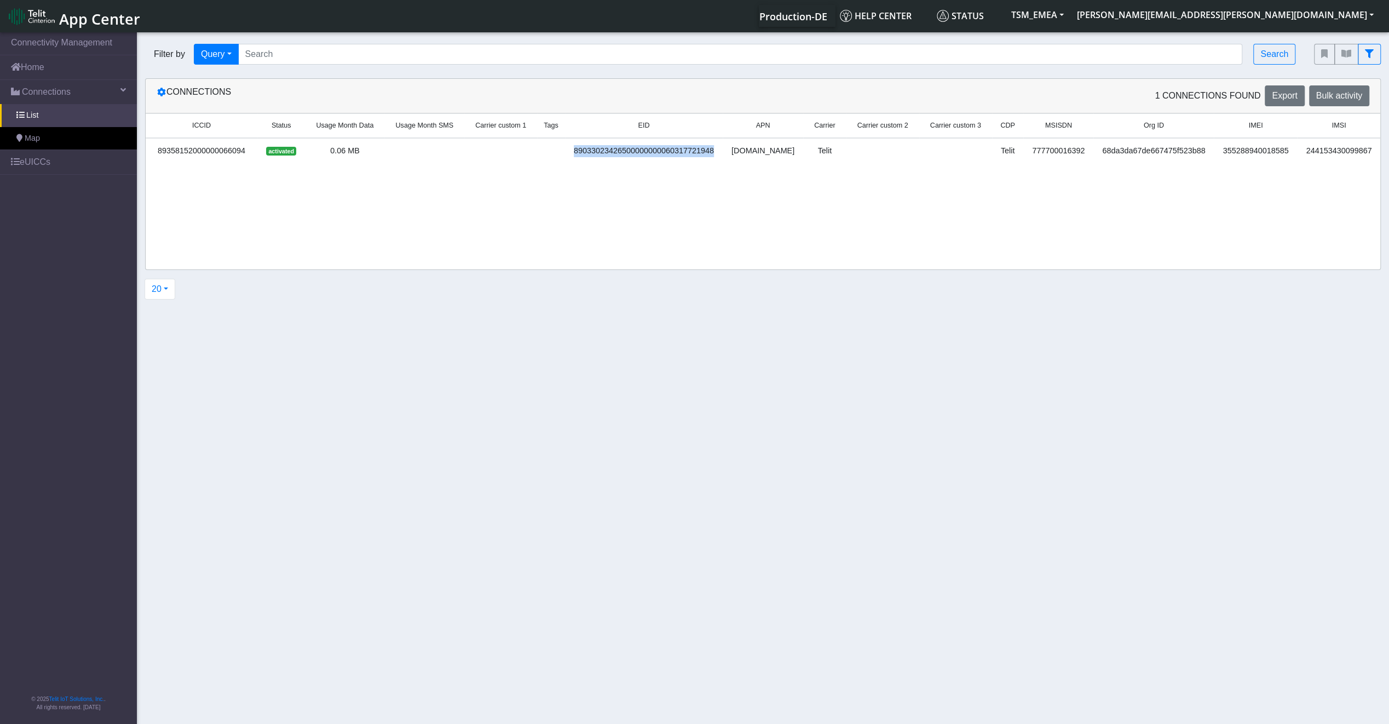
click at [615, 151] on div "89033023426500000000060317721948" at bounding box center [644, 151] width 145 height 12
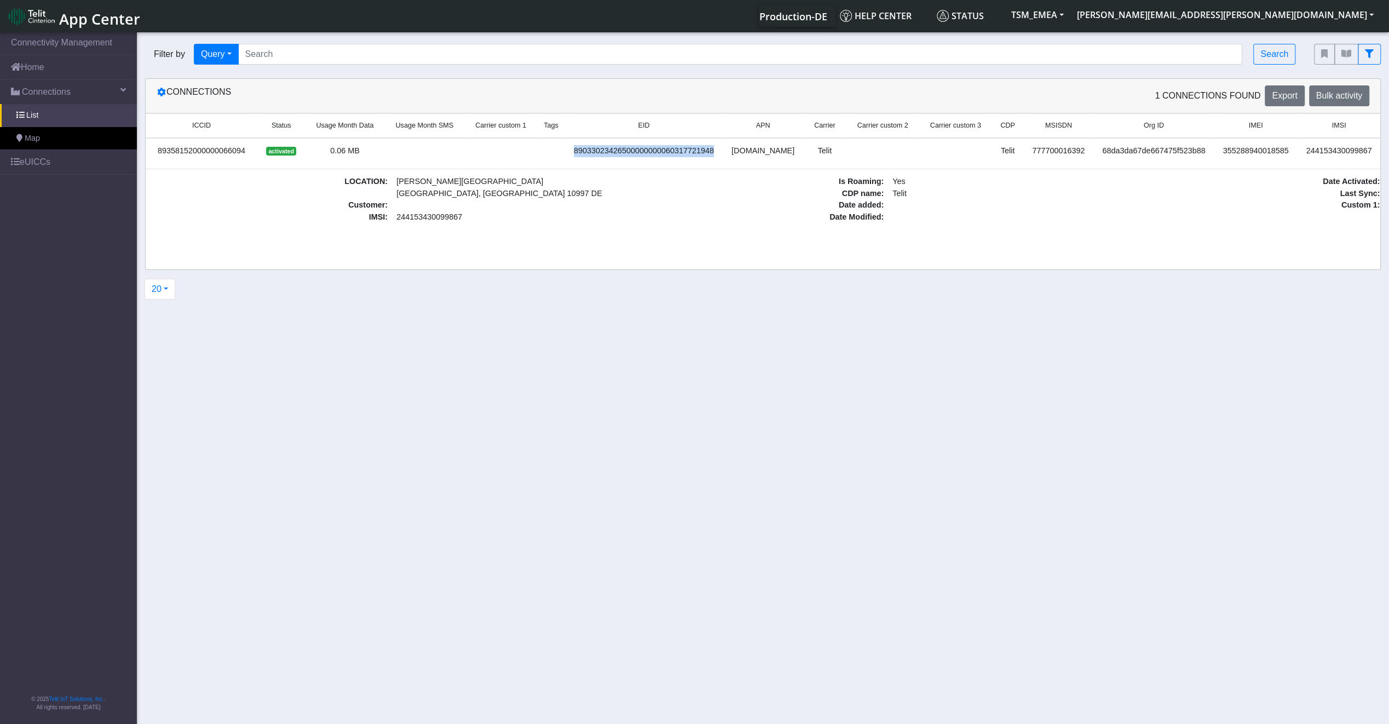
copy div "89033023426500000000060317721948"
click at [39, 162] on link "eUICCs" at bounding box center [68, 162] width 137 height 24
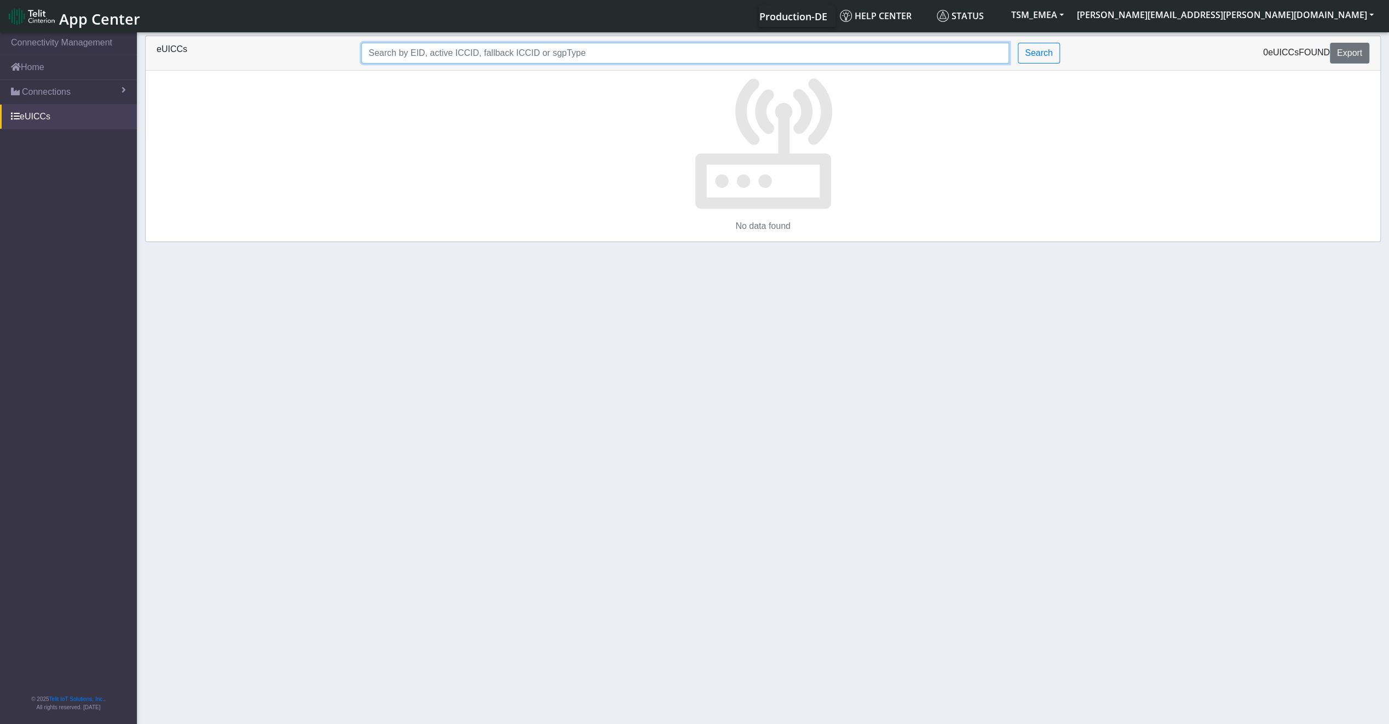
click at [419, 50] on input "Search..." at bounding box center [685, 53] width 648 height 21
paste input "89033023426500000000060317721948"
type input "89033023426500000000060317721948"
click at [52, 97] on span "Connections" at bounding box center [46, 91] width 49 height 13
click at [52, 119] on link "List" at bounding box center [68, 115] width 137 height 23
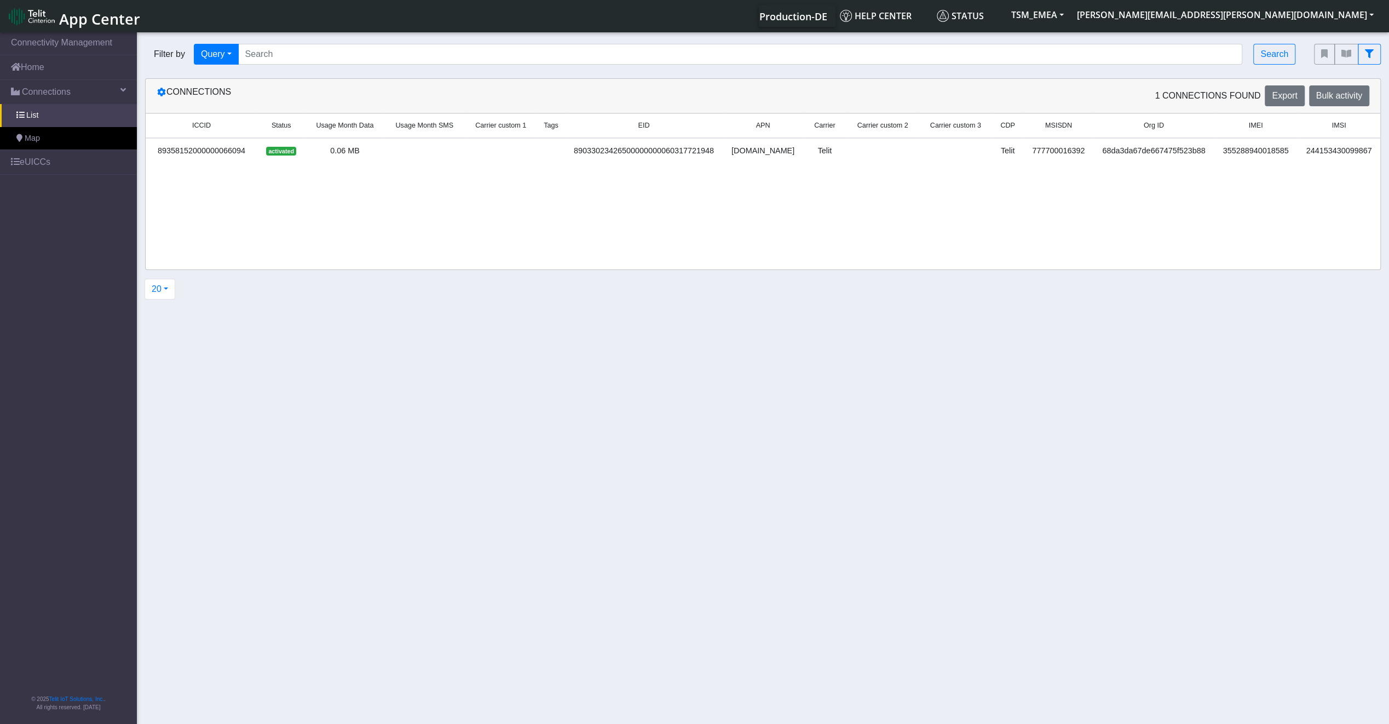
click at [612, 156] on div "89033023426500000000060317721948" at bounding box center [644, 151] width 145 height 12
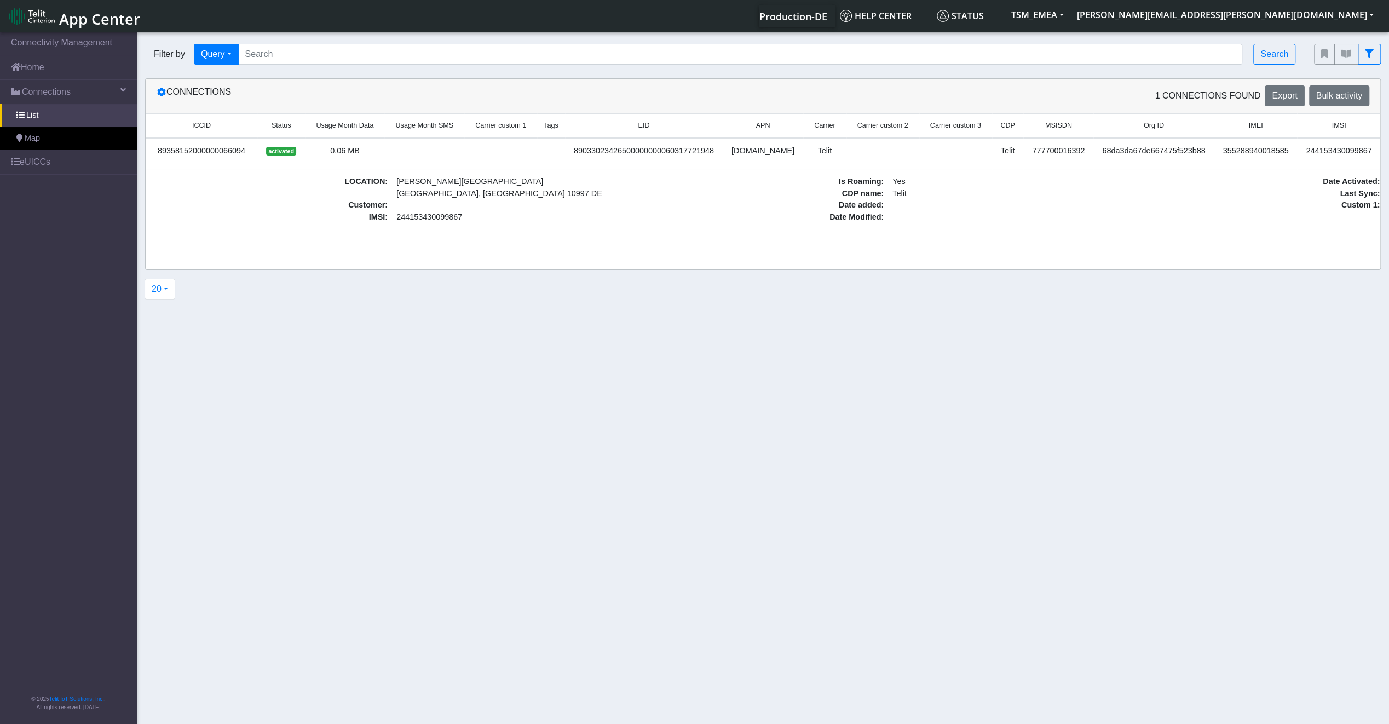
click at [1014, 211] on span at bounding box center [1008, 217] width 240 height 12
drag, startPoint x: 979, startPoint y: 246, endPoint x: 1044, endPoint y: 241, distance: 65.9
click at [1044, 241] on div "ICCID Status Usage Month Data Usage Month SMS Carrier custom 1 Tags EID APN Car…" at bounding box center [763, 191] width 1235 height 156
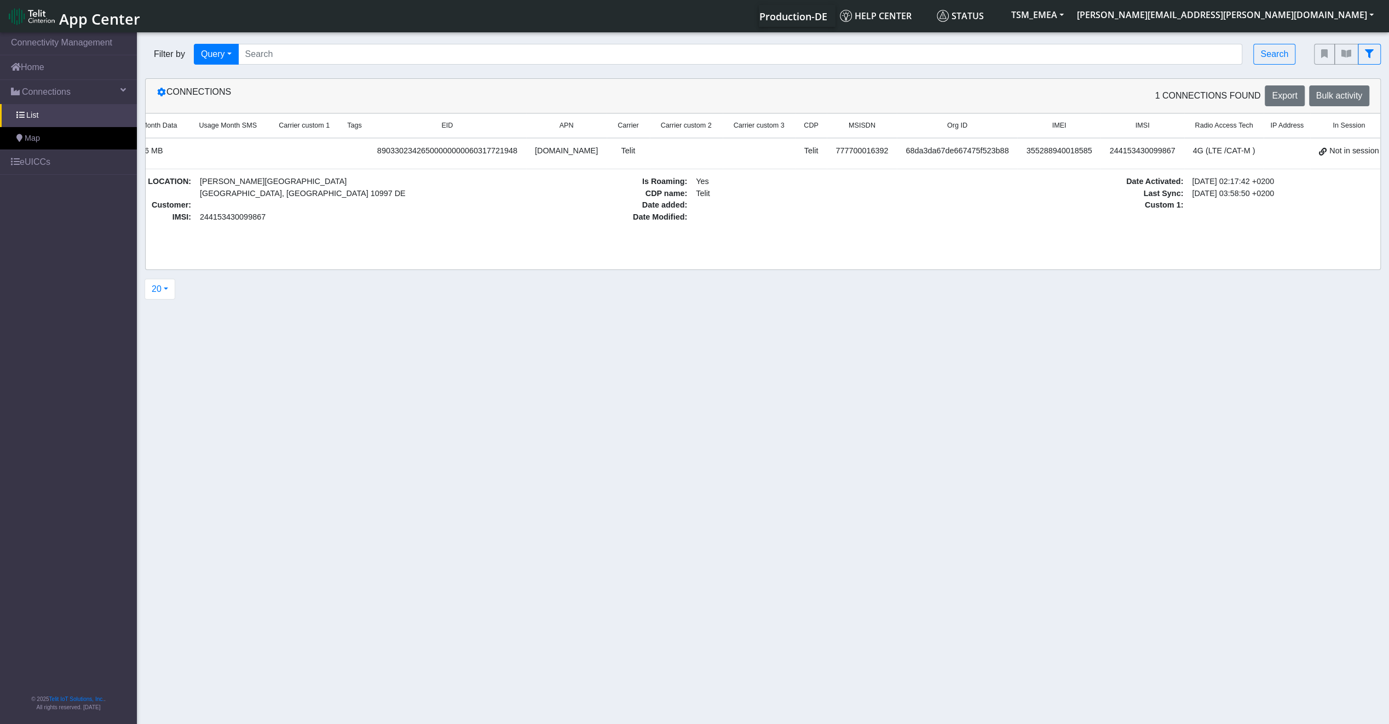
click at [1394, 152] on link "Details" at bounding box center [1410, 153] width 33 height 17
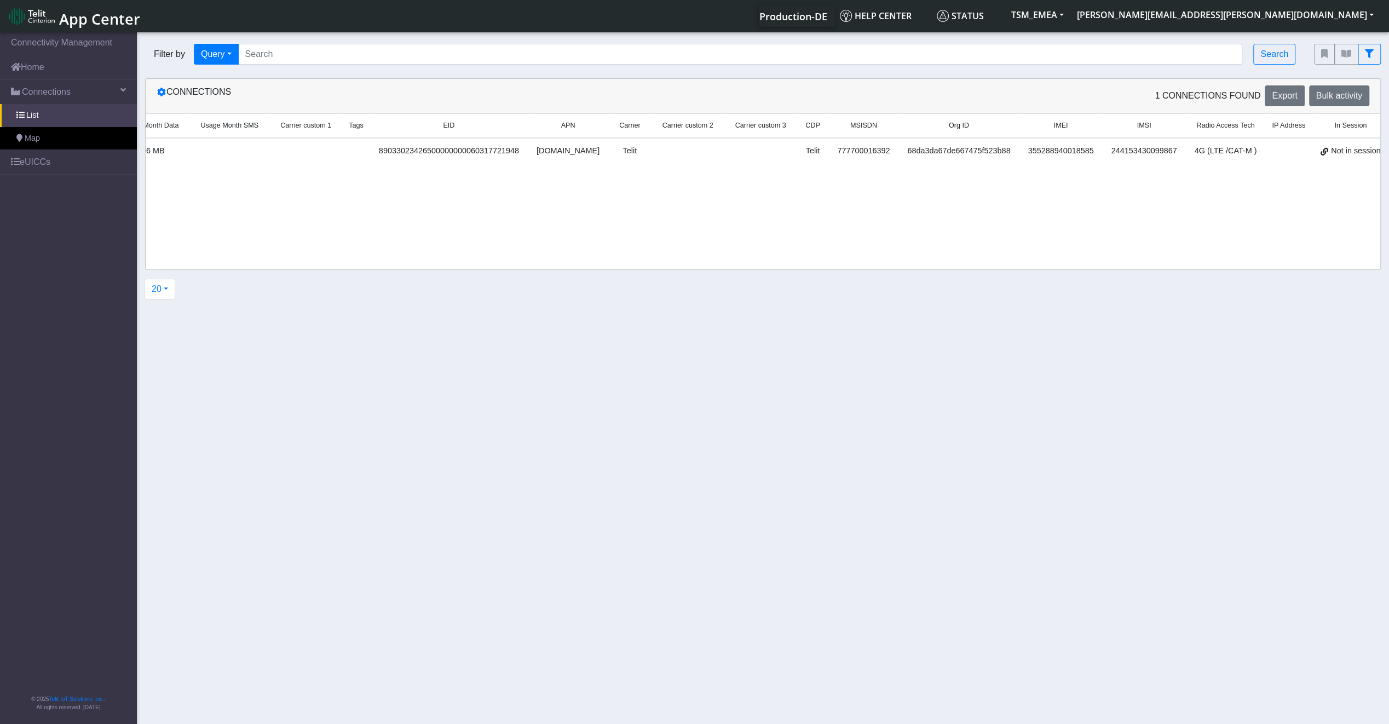
click at [1396, 152] on link "Details" at bounding box center [1412, 153] width 33 height 17
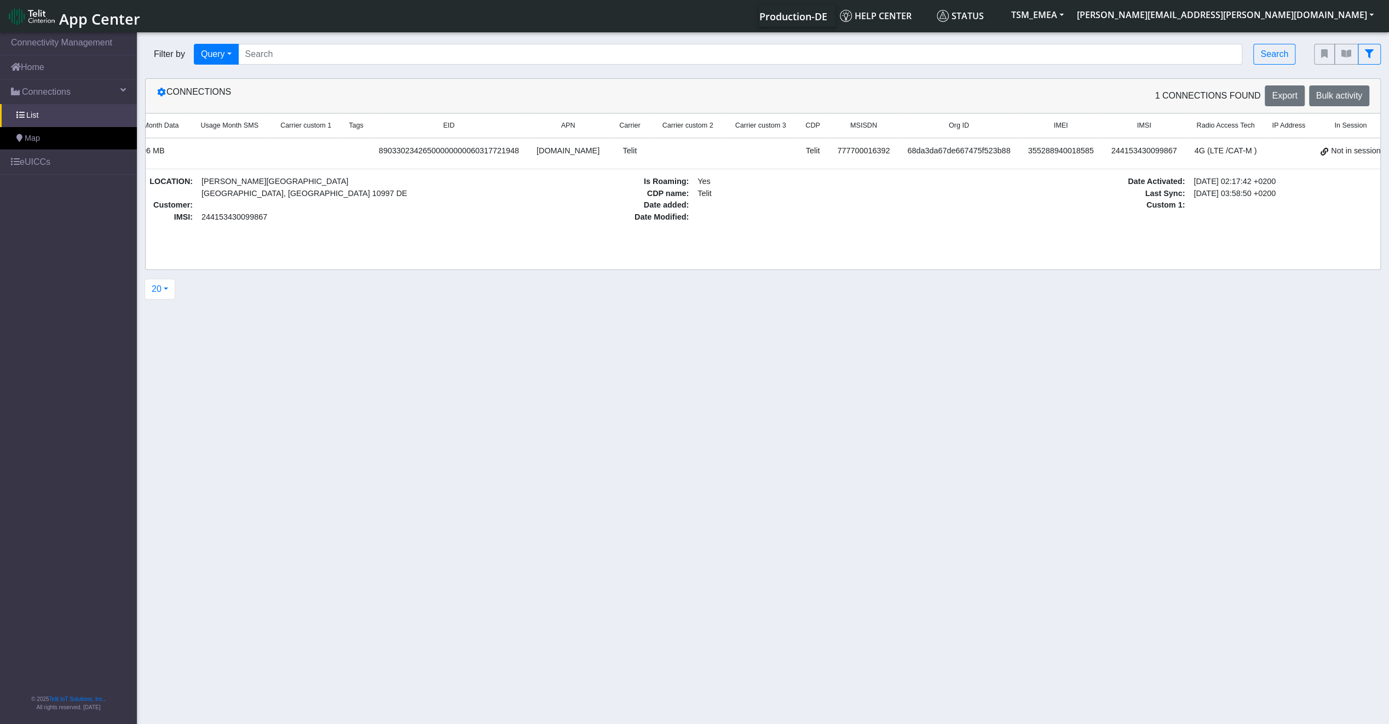
click at [1396, 152] on link "Details" at bounding box center [1412, 153] width 33 height 17
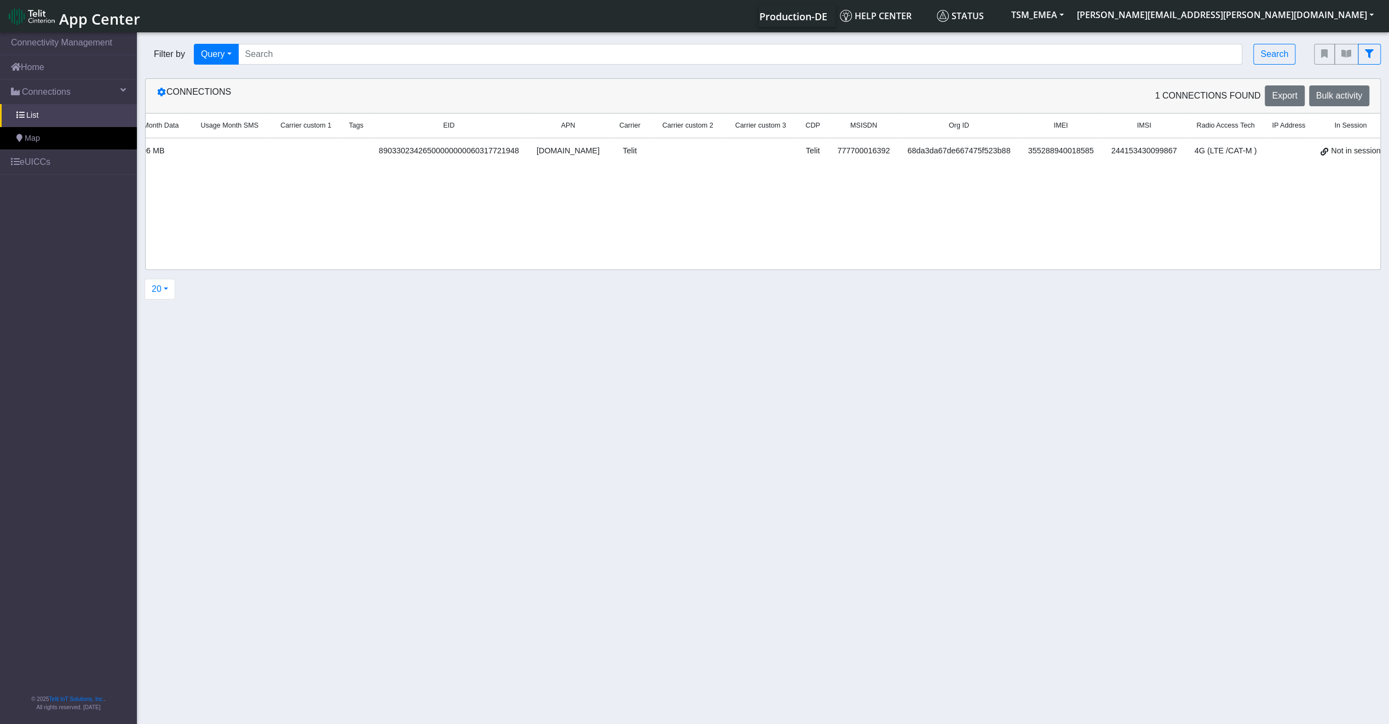
click at [1396, 152] on link "Details" at bounding box center [1412, 153] width 33 height 17
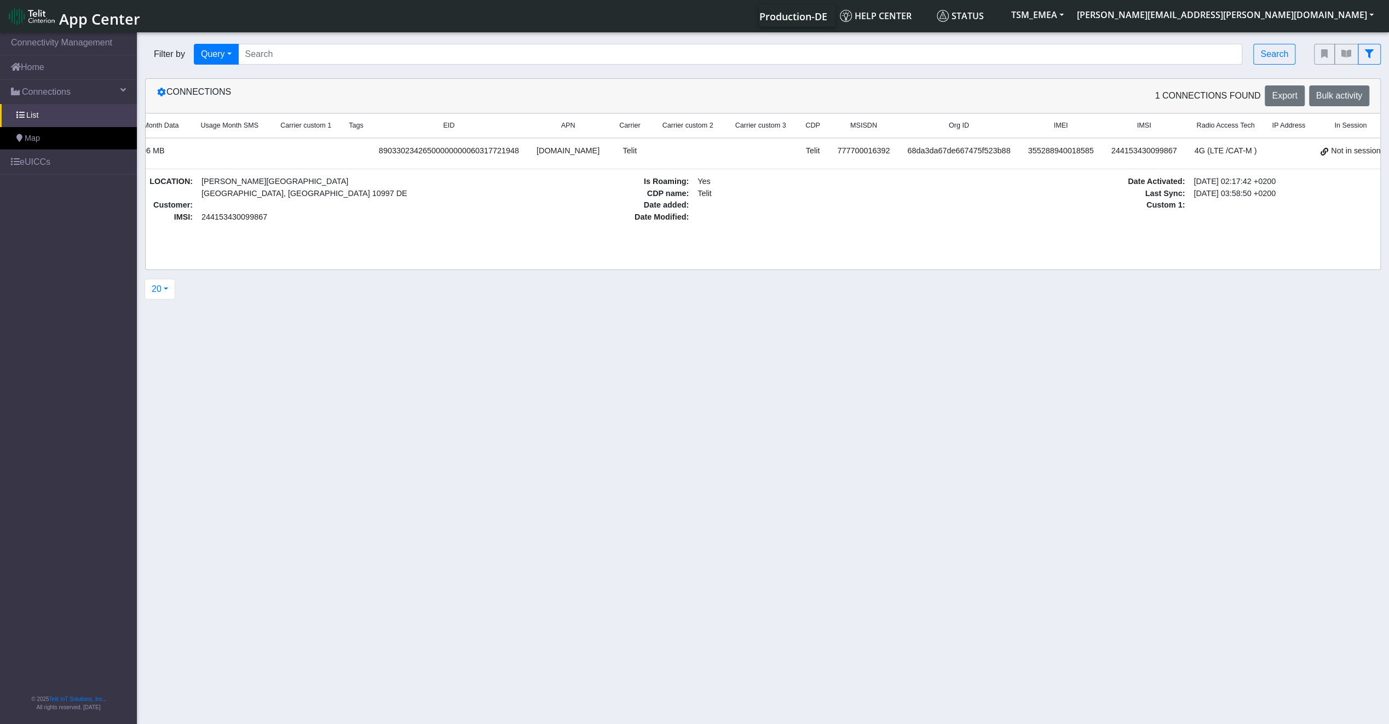
drag, startPoint x: 1195, startPoint y: 257, endPoint x: 1210, endPoint y: 257, distance: 15.3
click at [1208, 257] on div "ICCID Status Usage Month Data Usage Month SMS Carrier custom 1 Tags EID APN Car…" at bounding box center [763, 191] width 1235 height 156
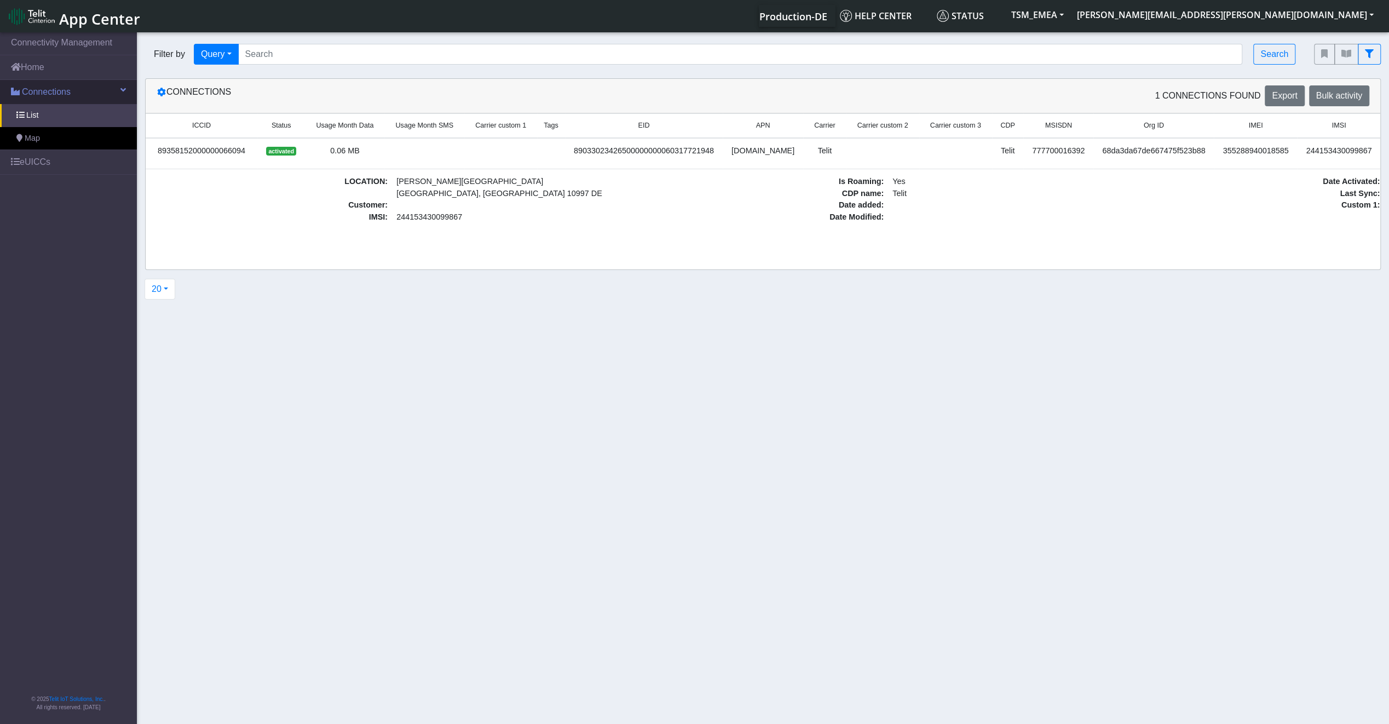
click at [97, 96] on link "Connections" at bounding box center [68, 92] width 137 height 24
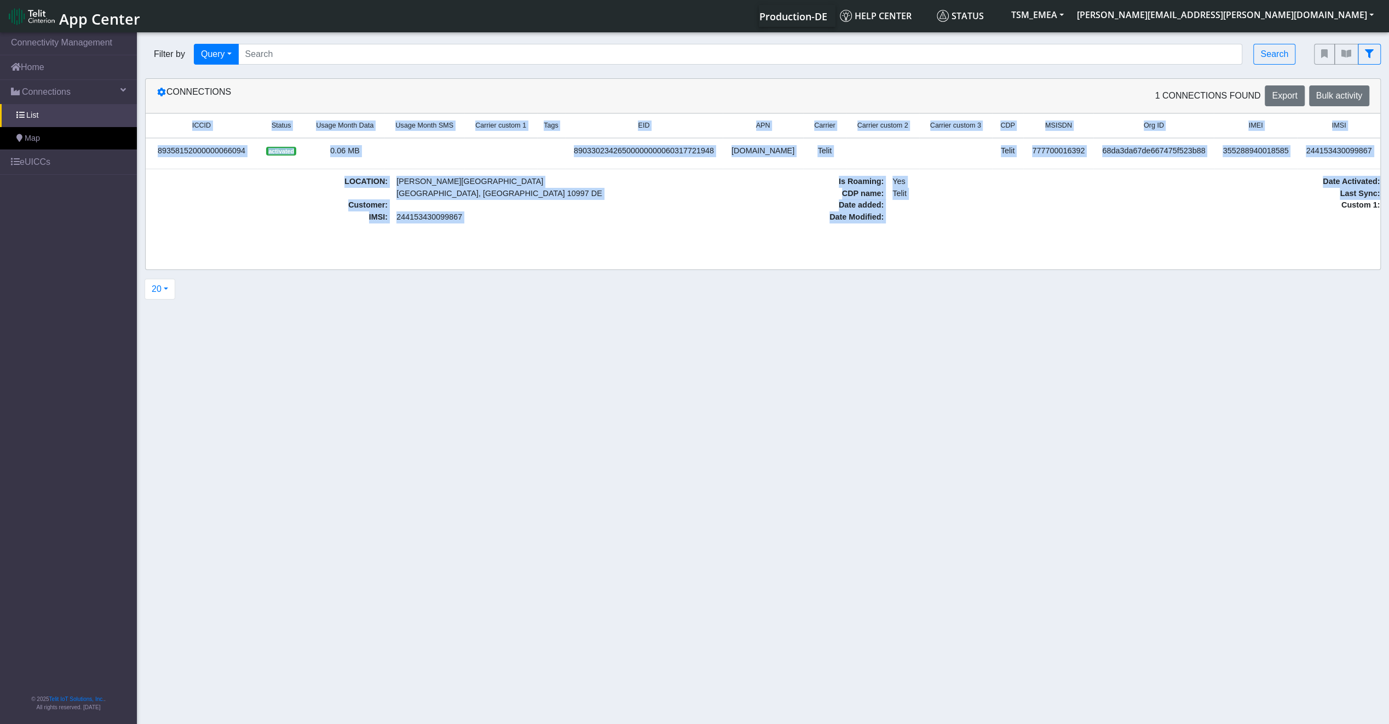
drag, startPoint x: 1169, startPoint y: 232, endPoint x: 1258, endPoint y: 225, distance: 89.5
click at [1258, 225] on div "ICCID Status Usage Month Data Usage Month SMS Carrier custom 1 Tags EID APN Car…" at bounding box center [763, 175] width 1235 height 125
drag, startPoint x: 1258, startPoint y: 225, endPoint x: 1179, endPoint y: 248, distance: 82.0
click at [1179, 248] on div "ICCID Status Usage Month Data Usage Month SMS Carrier custom 1 Tags EID APN Car…" at bounding box center [763, 191] width 1235 height 156
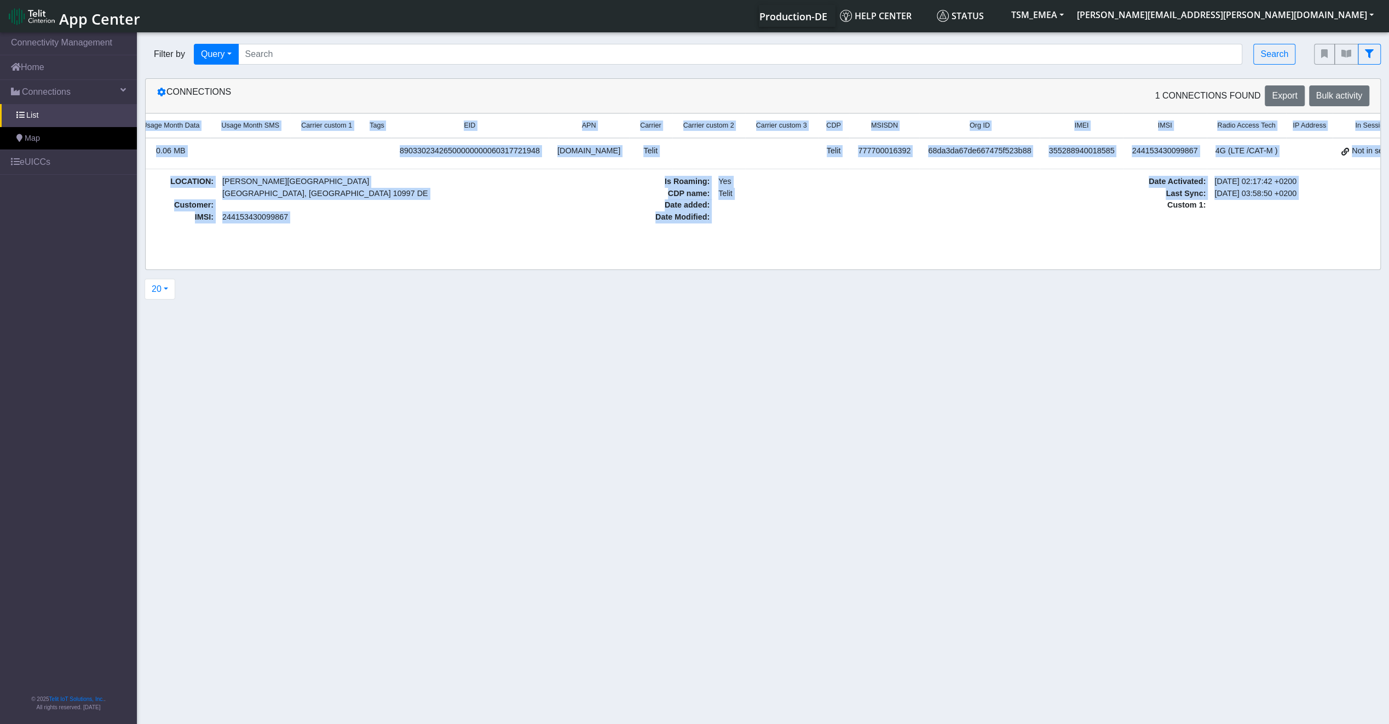
scroll to position [0, 197]
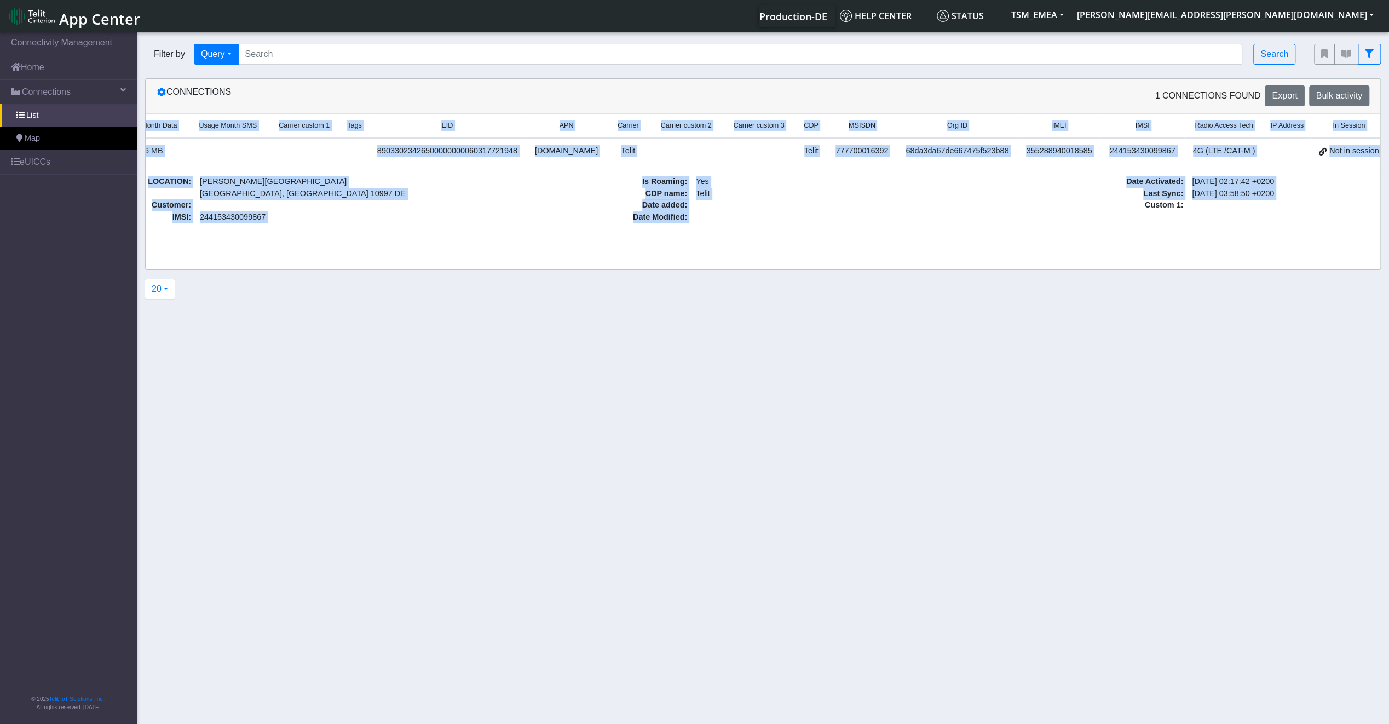
click at [1394, 145] on link "Details" at bounding box center [1410, 153] width 33 height 17
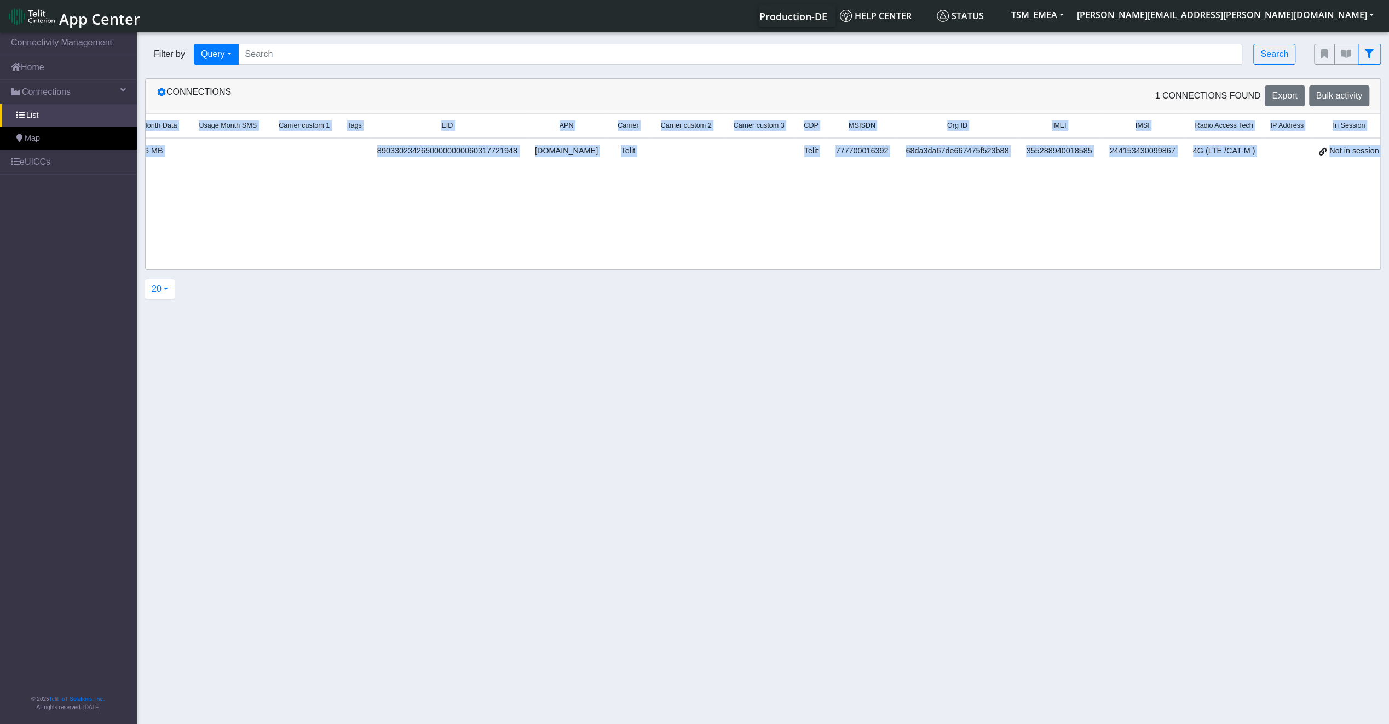
scroll to position [0, 195]
click at [1396, 145] on link "Details" at bounding box center [1412, 153] width 33 height 17
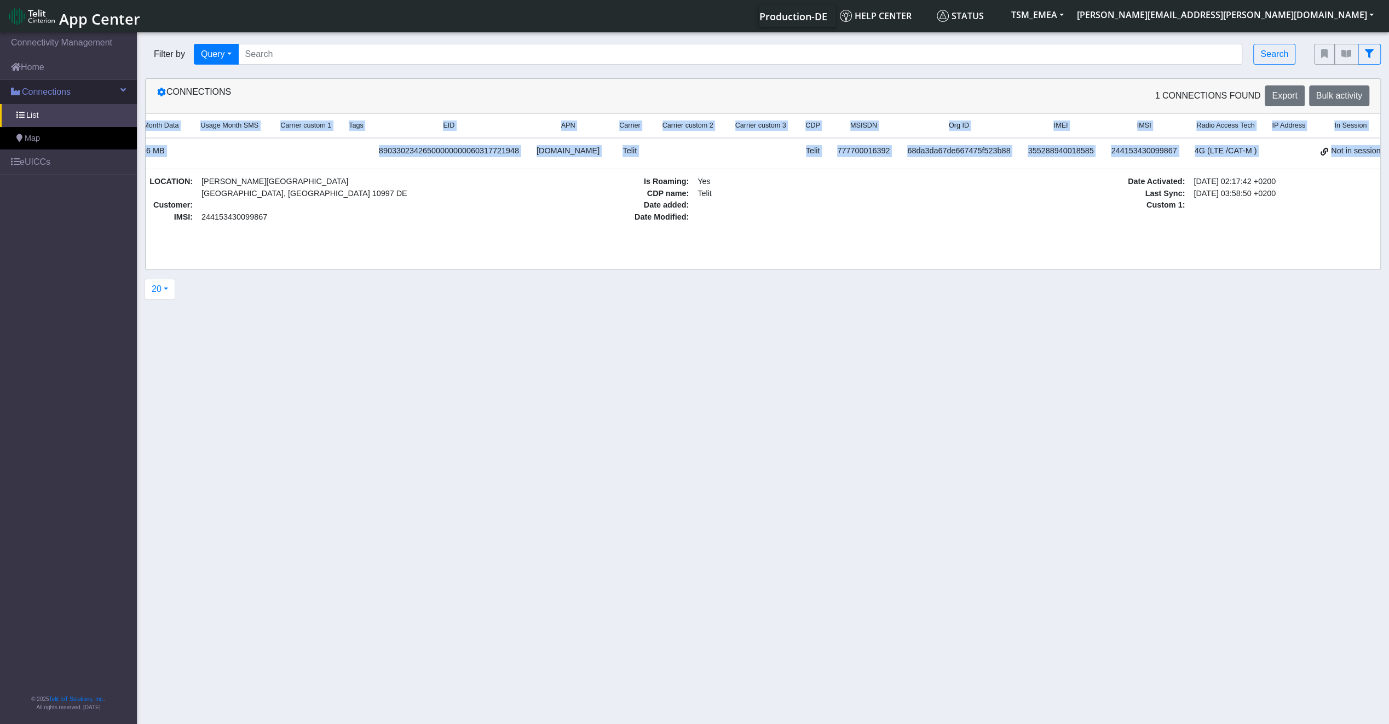
click at [76, 87] on link "Connections" at bounding box center [68, 92] width 137 height 24
click at [984, 14] on span "Status" at bounding box center [960, 16] width 47 height 12
click at [49, 66] on link "Home" at bounding box center [68, 67] width 137 height 24
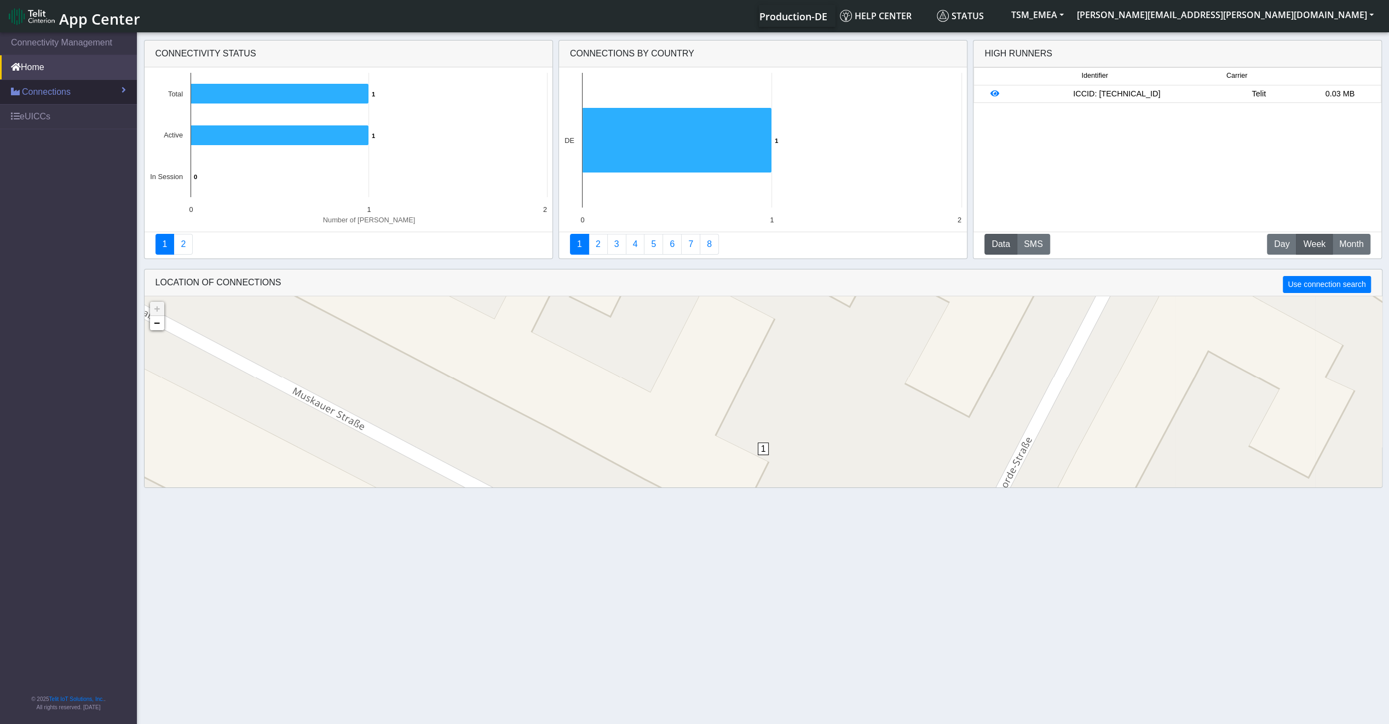
click at [93, 91] on link "Connections" at bounding box center [68, 92] width 137 height 24
click at [89, 107] on link "List" at bounding box center [68, 115] width 137 height 23
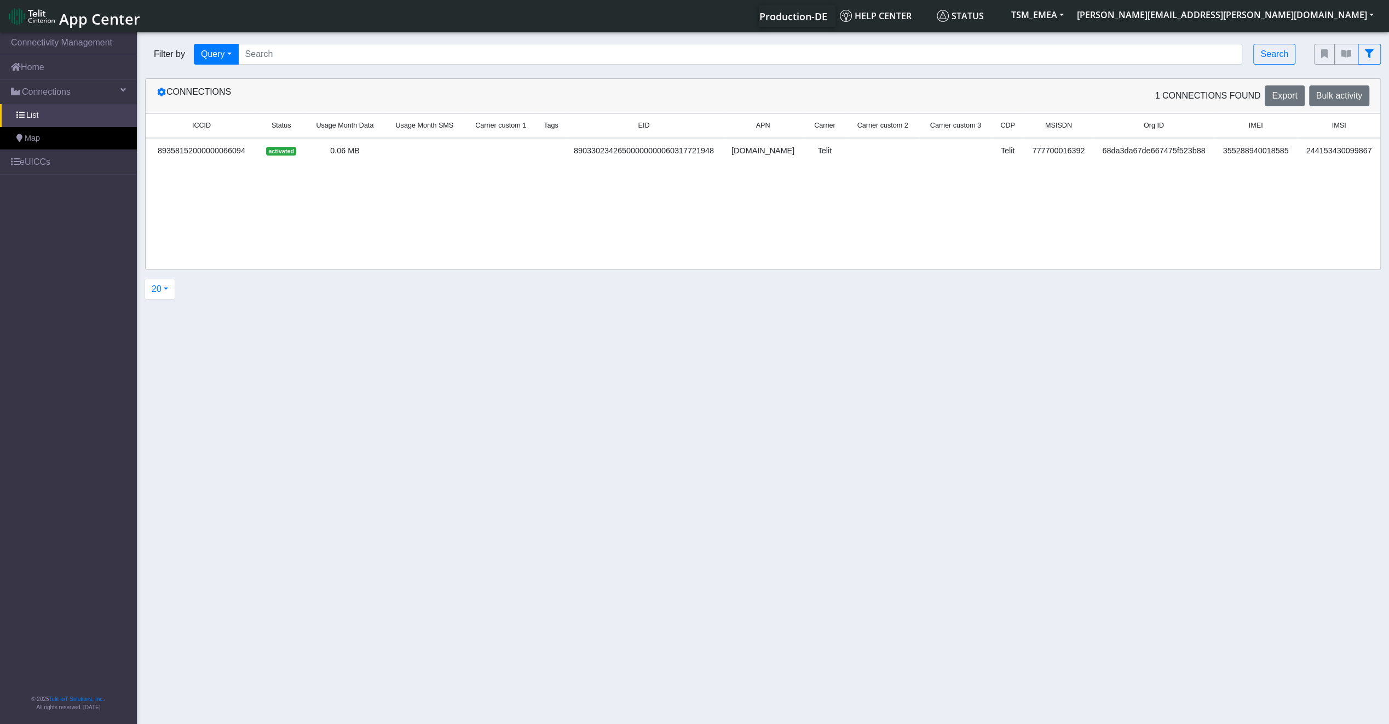
click at [336, 158] on td "0.06 MB" at bounding box center [344, 153] width 79 height 31
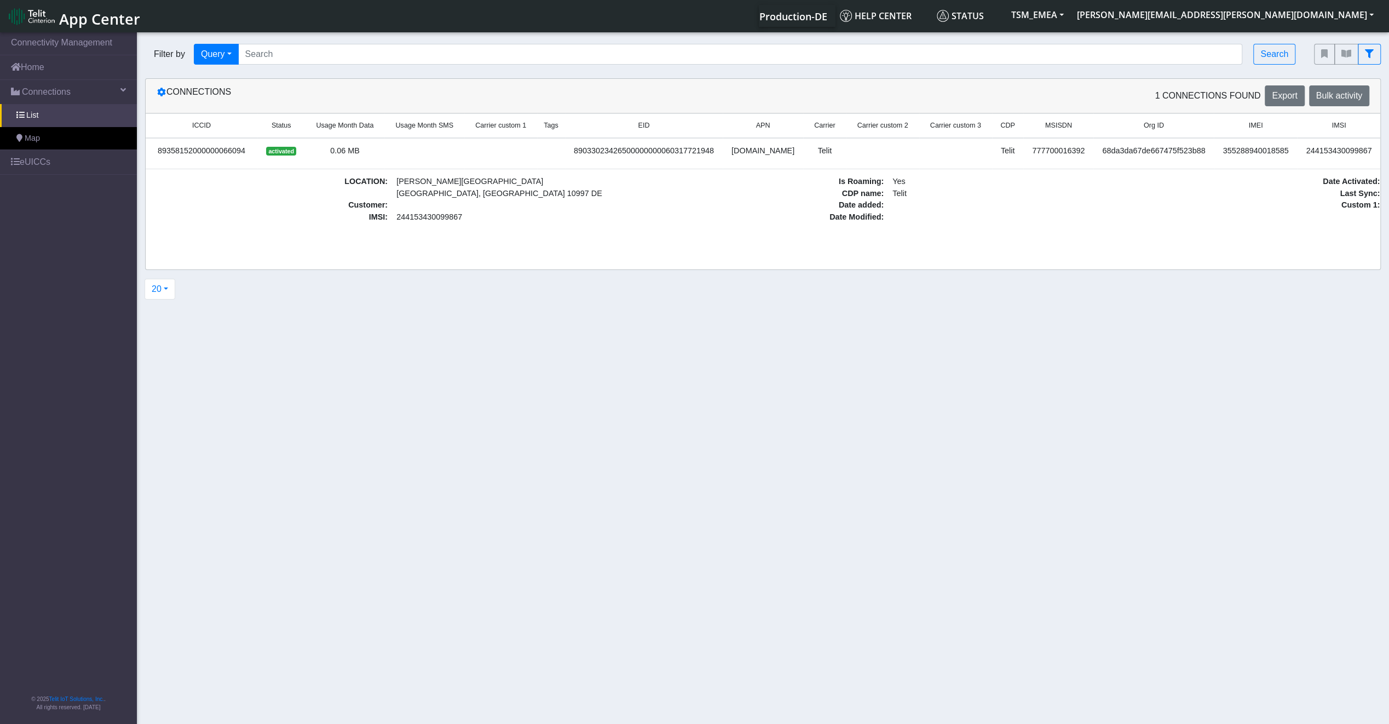
scroll to position [0, 197]
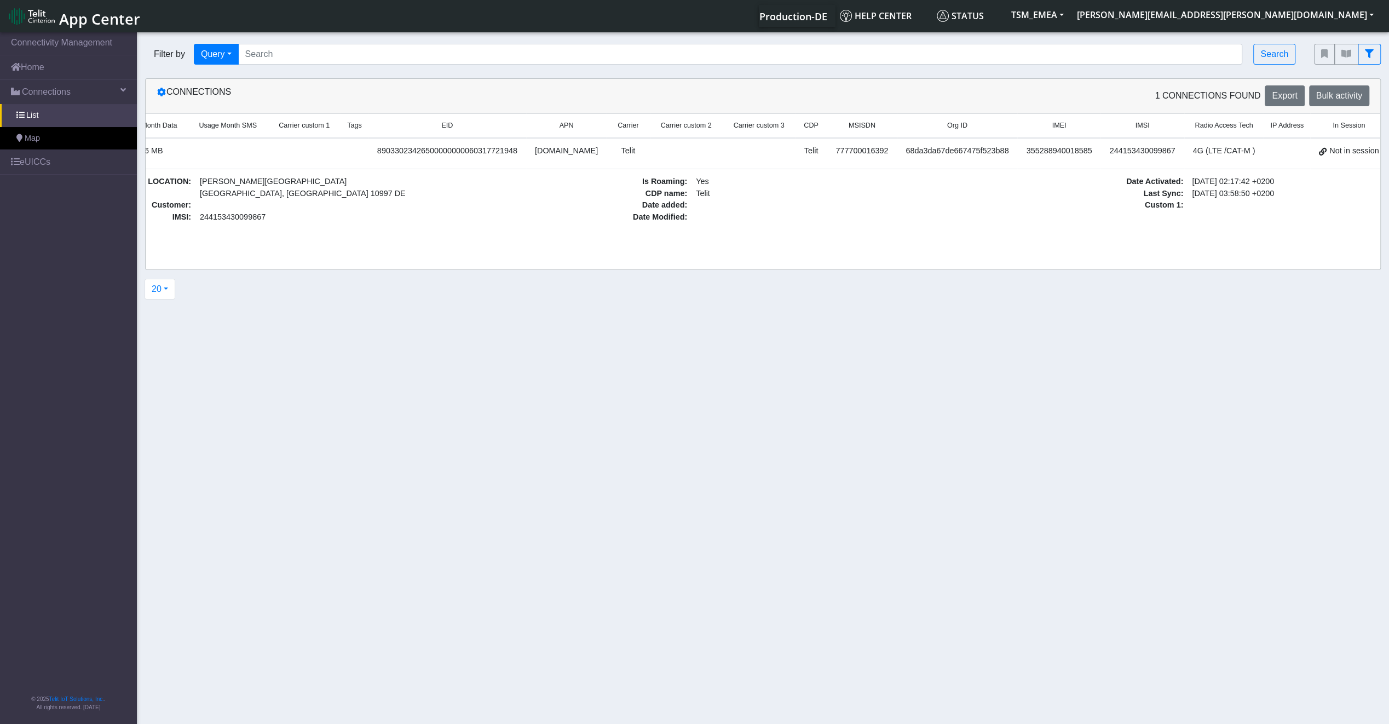
click at [1388, 152] on td "Details" at bounding box center [1411, 153] width 47 height 31
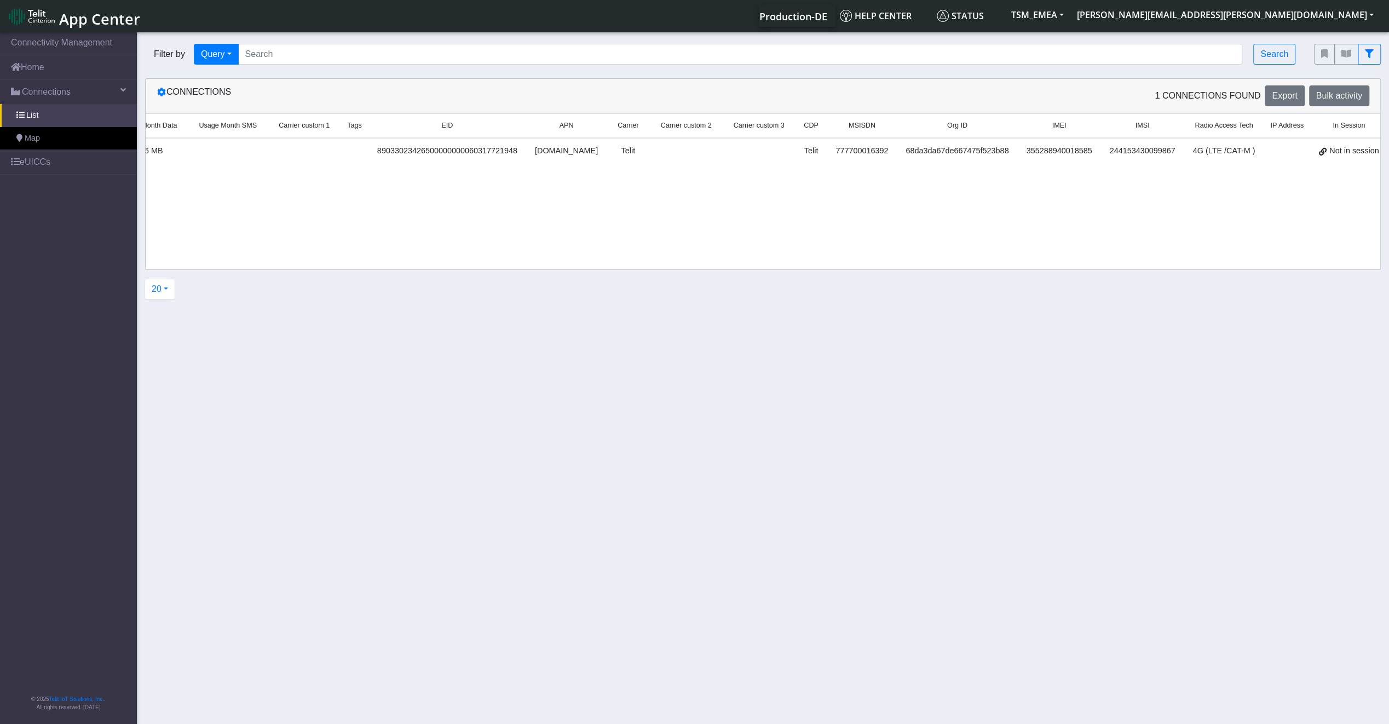
scroll to position [0, 195]
drag, startPoint x: 1173, startPoint y: 188, endPoint x: 1167, endPoint y: 188, distance: 6.0
click at [1167, 188] on div "ICCID Status Usage Month Data Usage Month SMS Carrier custom 1 Tags EID APN Car…" at bounding box center [763, 191] width 1235 height 156
drag, startPoint x: 1153, startPoint y: 185, endPoint x: 1084, endPoint y: 195, distance: 69.3
click at [1084, 195] on div "ICCID Status Usage Month Data Usage Month SMS Carrier custom 1 Tags EID APN Car…" at bounding box center [763, 191] width 1235 height 156
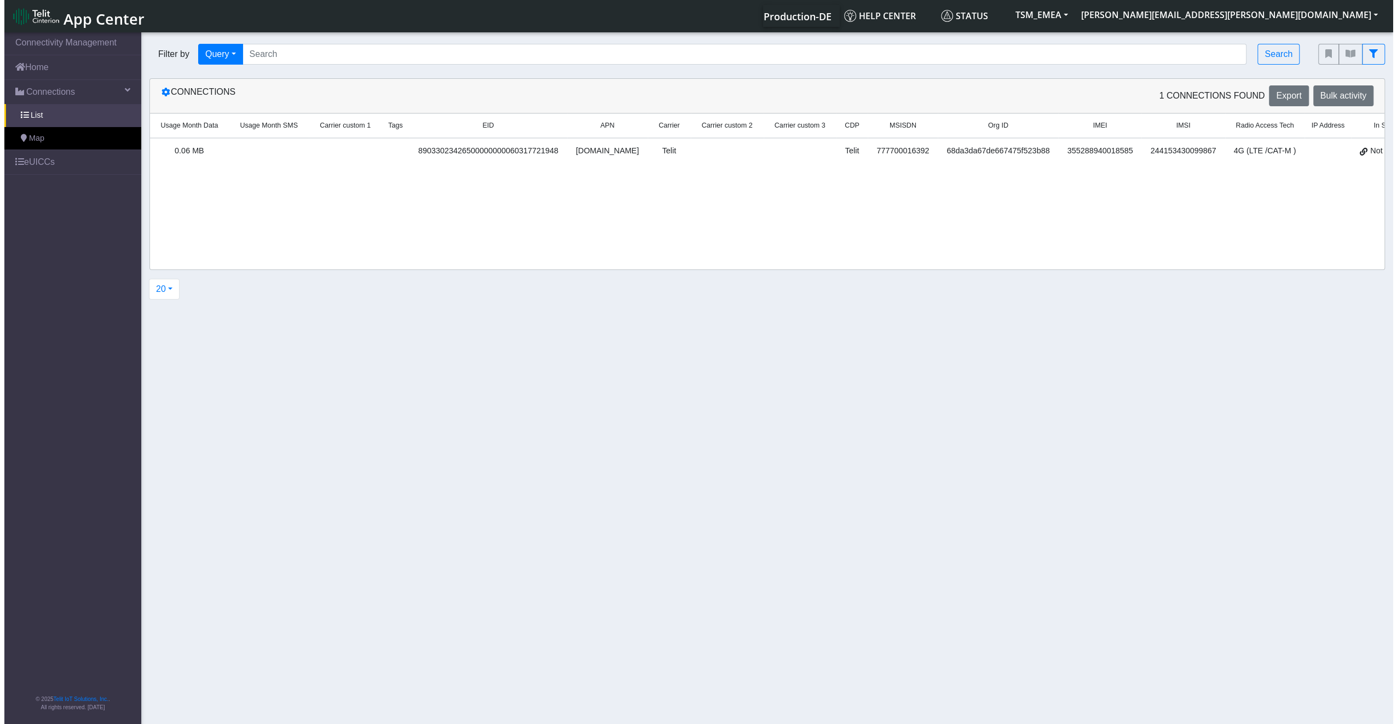
scroll to position [0, 0]
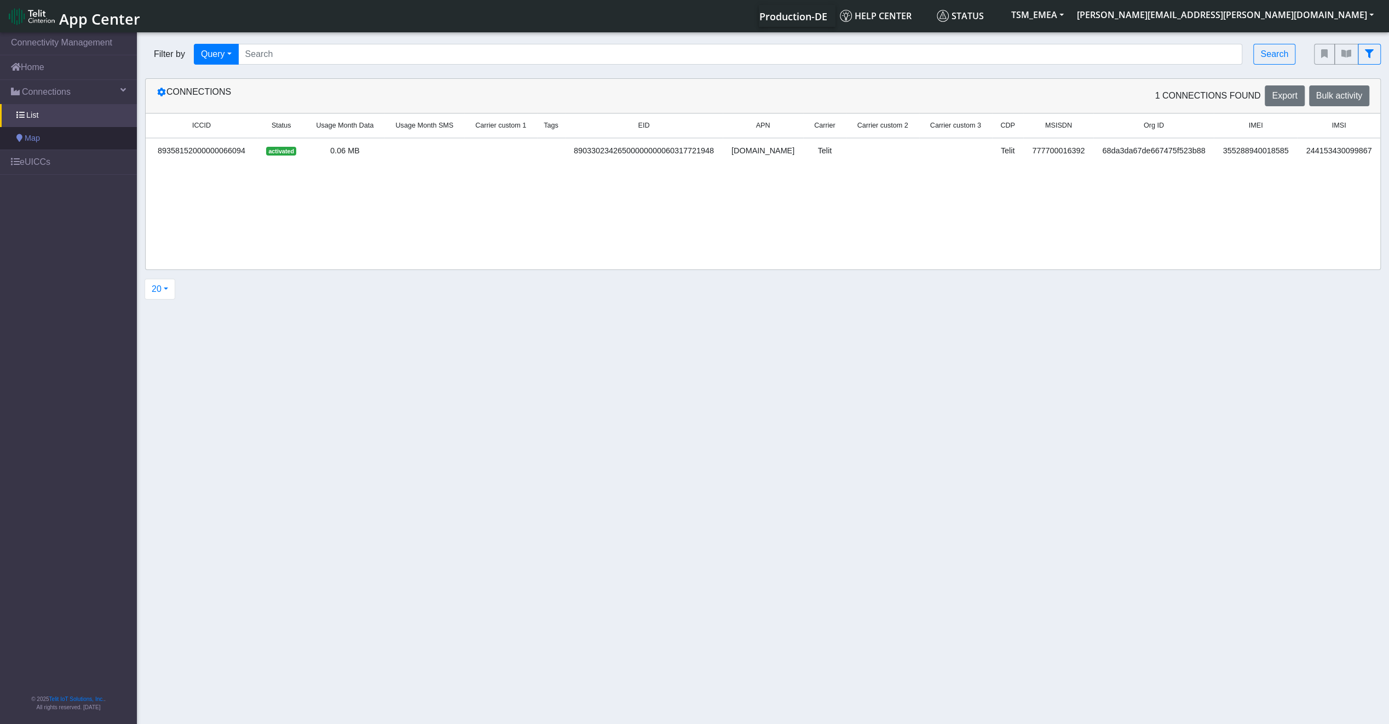
click at [51, 142] on link "Map" at bounding box center [68, 138] width 137 height 23
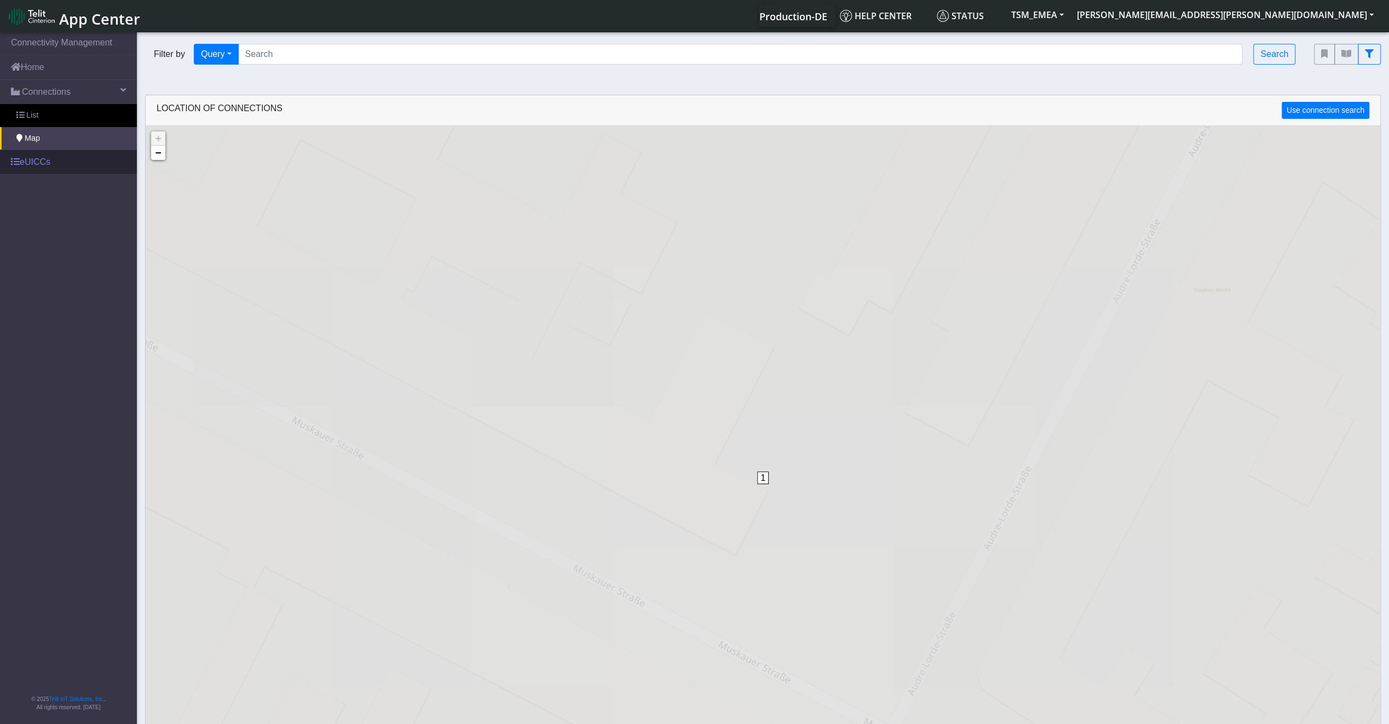
click at [79, 165] on link "eUICCs" at bounding box center [68, 162] width 137 height 24
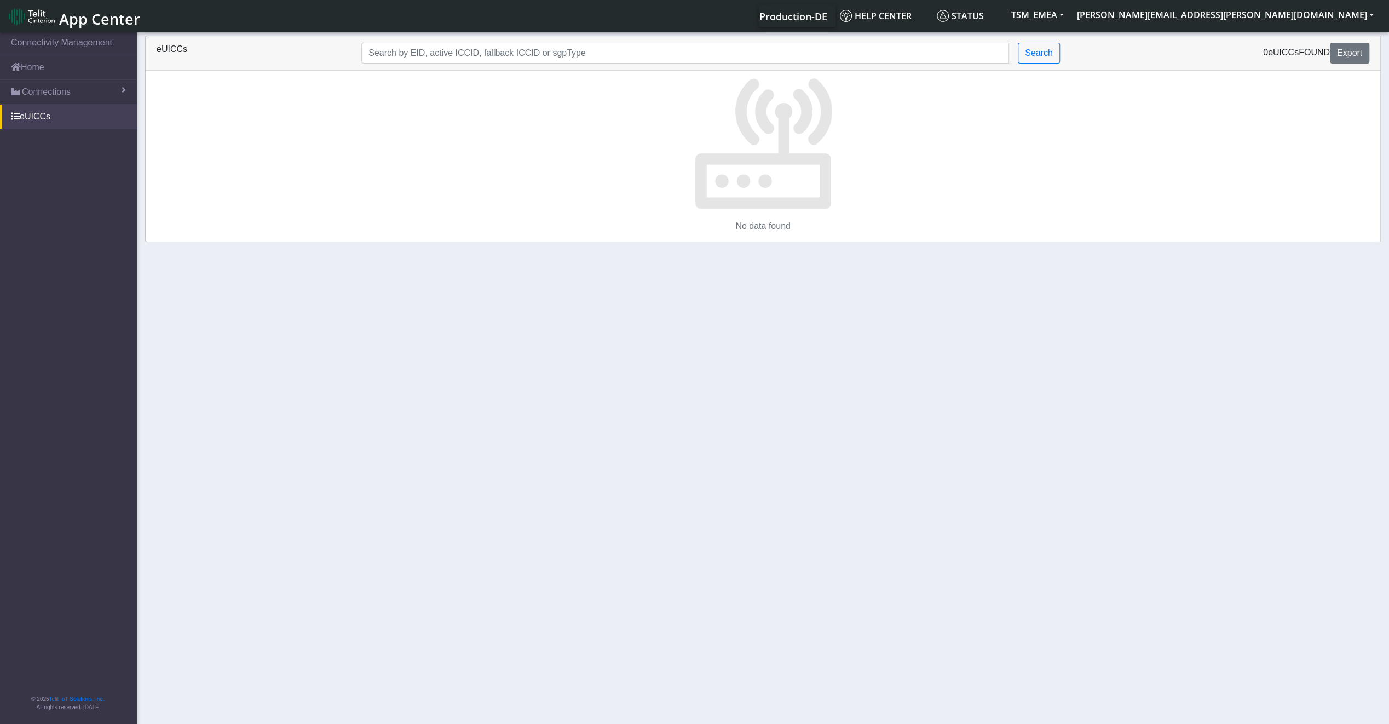
click at [425, 64] on div "eUICCs Search 0 eUICCs found Export" at bounding box center [763, 53] width 1235 height 34
click at [108, 92] on link "Connections" at bounding box center [68, 92] width 137 height 24
click at [44, 78] on link "Home" at bounding box center [68, 67] width 137 height 24
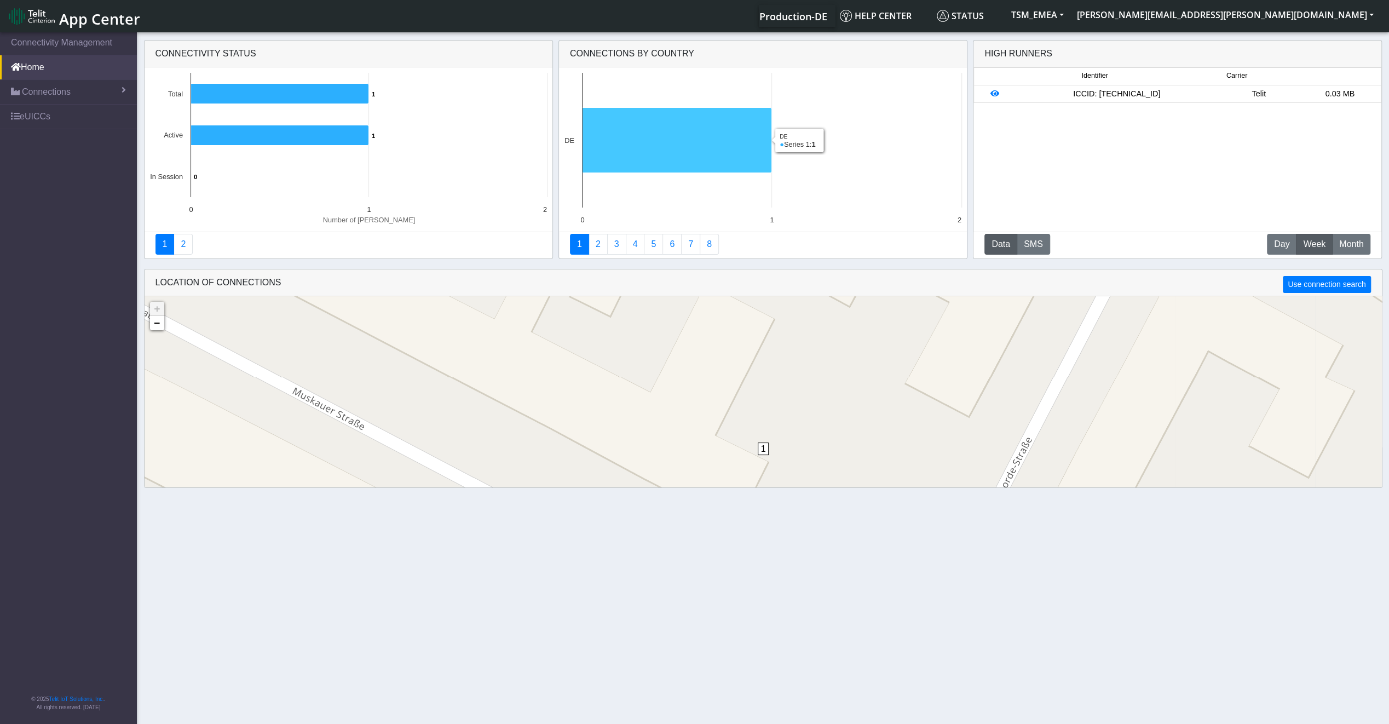
click at [706, 151] on icon at bounding box center [676, 140] width 189 height 65
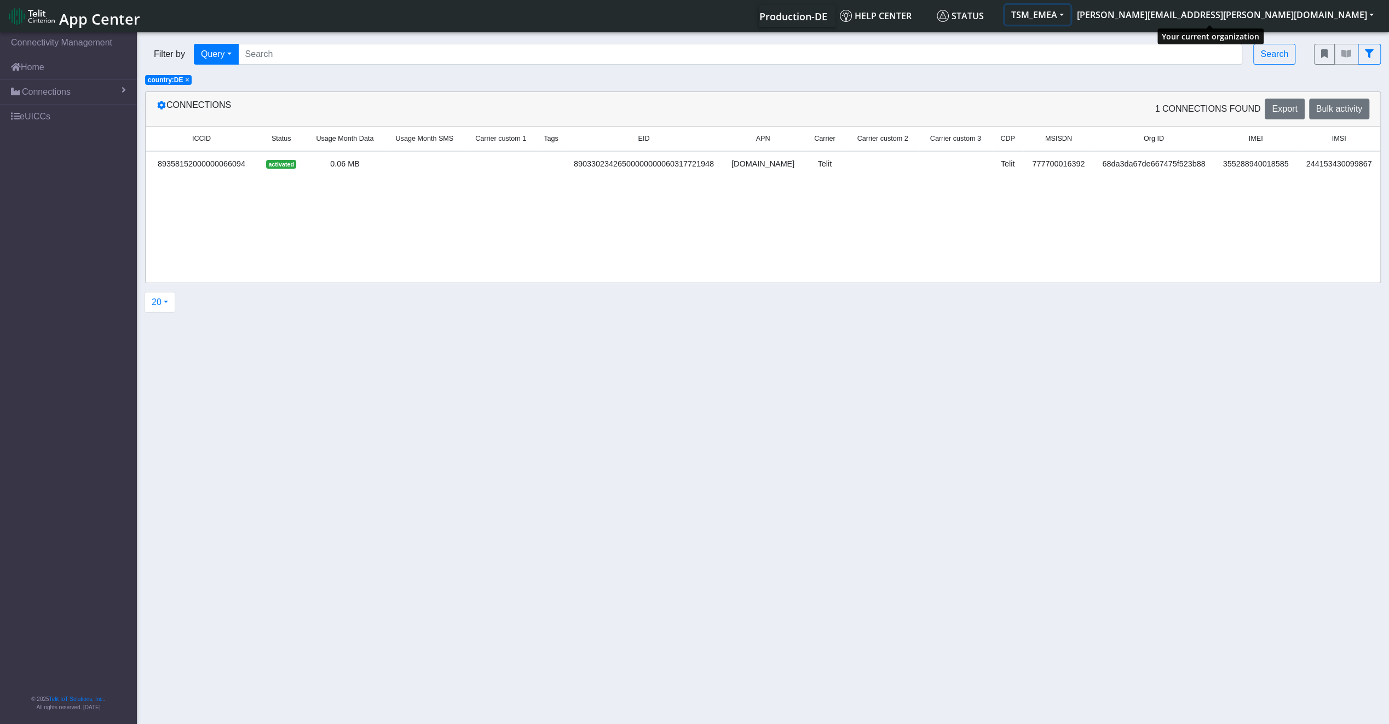
click at [1071, 23] on button "TSM_EMEA" at bounding box center [1038, 15] width 66 height 20
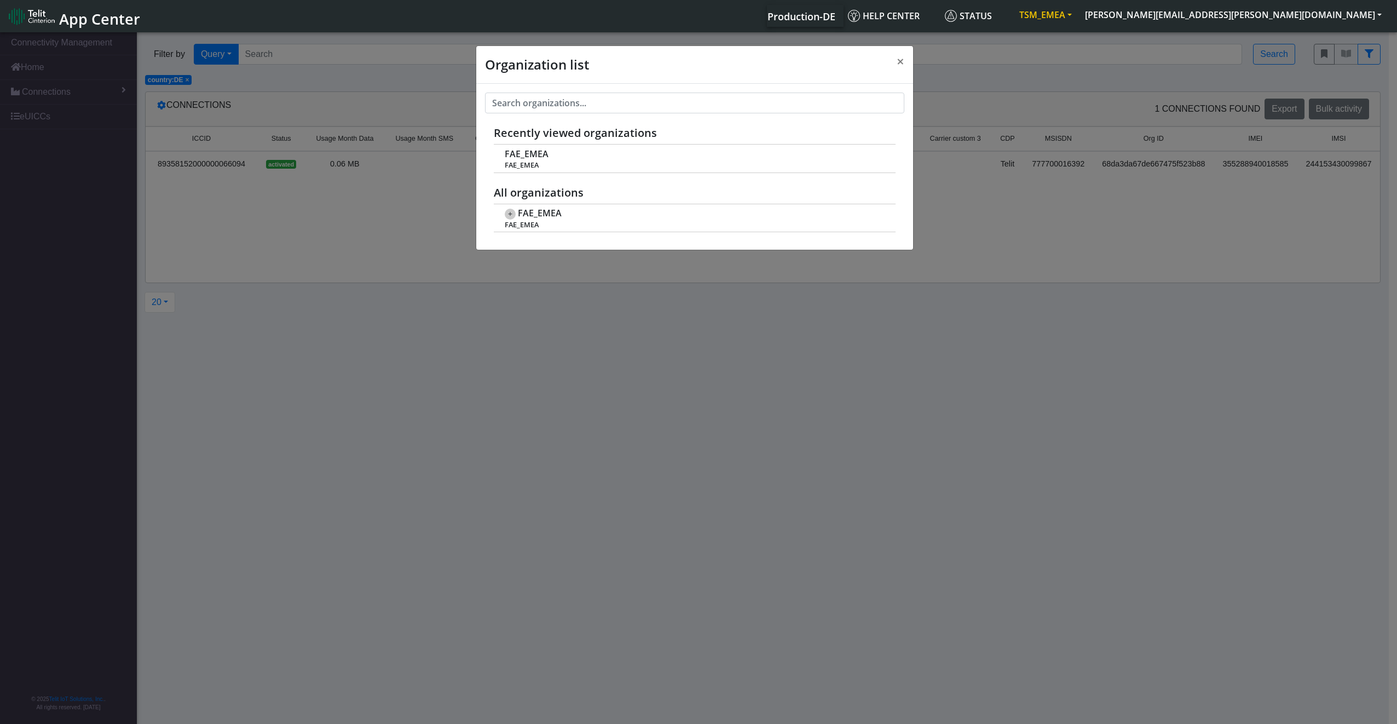
scroll to position [4, 0]
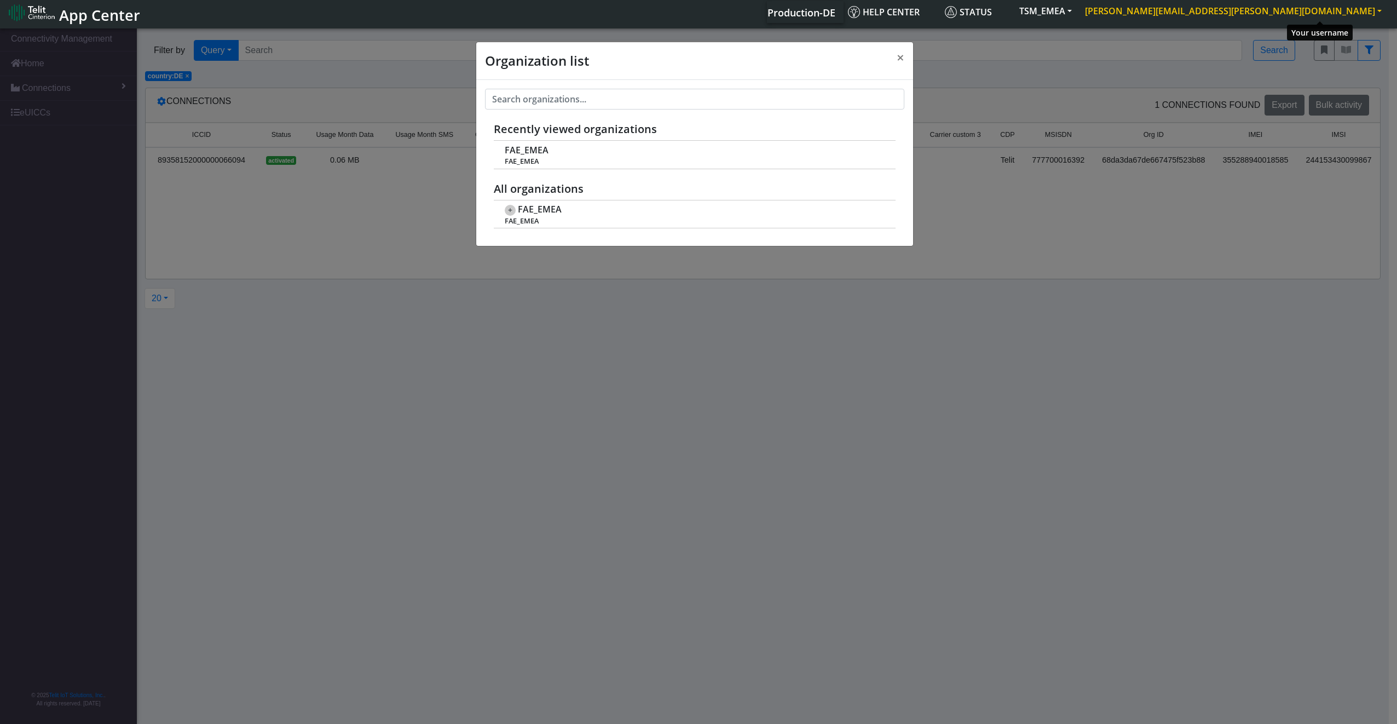
click at [1285, 14] on button "[PERSON_NAME][EMAIL_ADDRESS][PERSON_NAME][DOMAIN_NAME]" at bounding box center [1234, 11] width 310 height 20
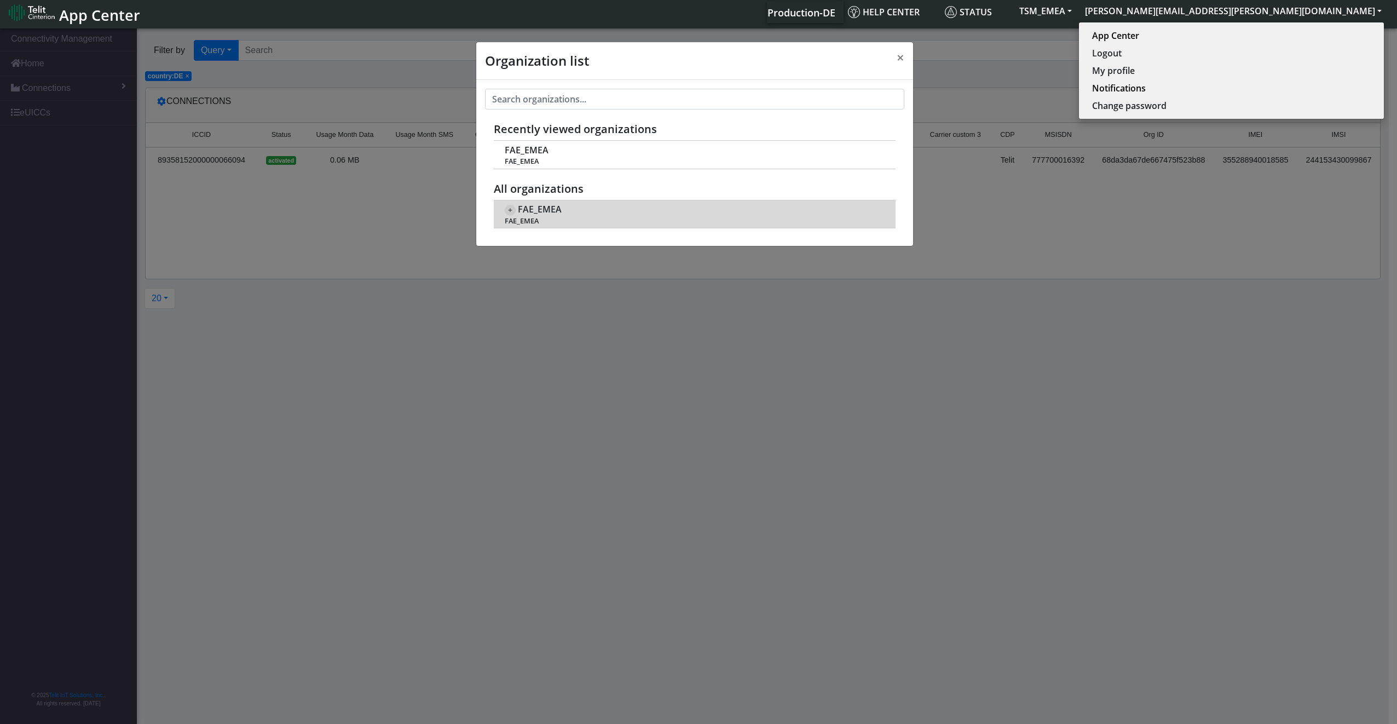
click at [560, 204] on span "FAE_EMEA" at bounding box center [540, 209] width 44 height 10
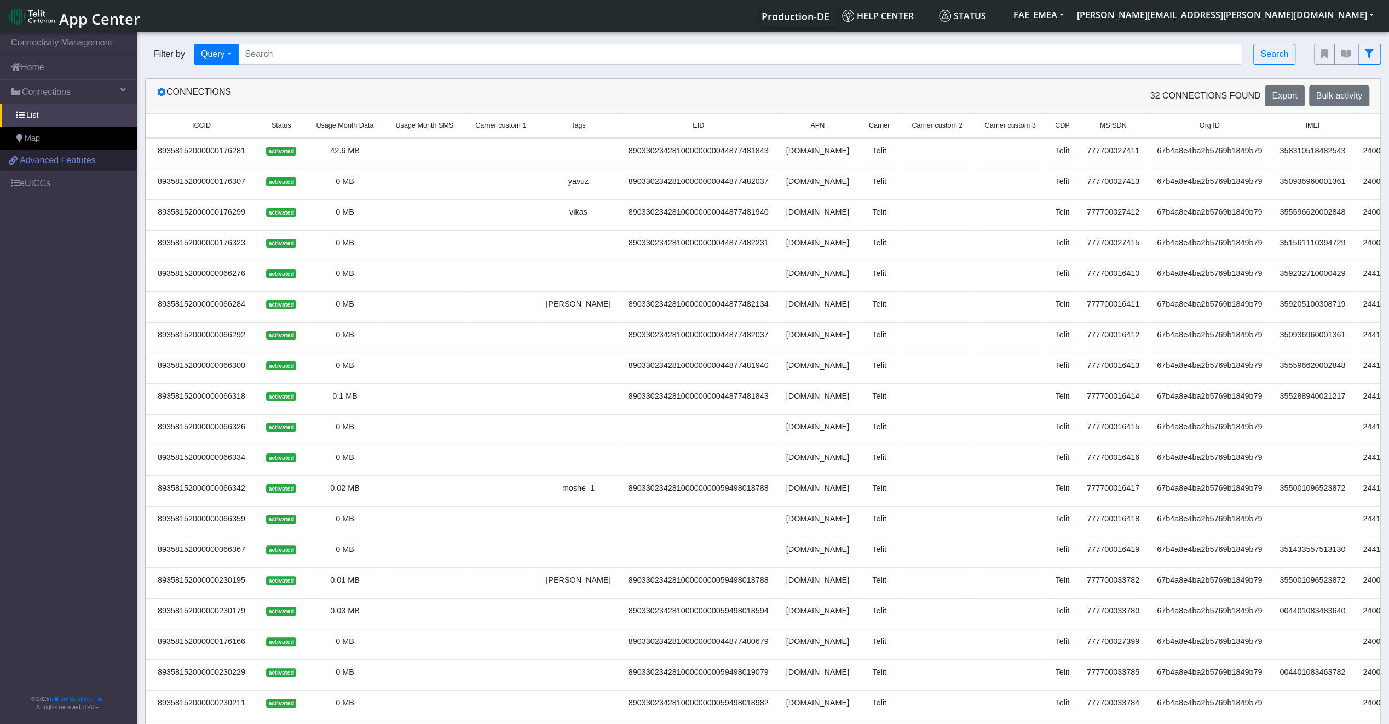
click at [100, 166] on link "Advanced Features" at bounding box center [68, 160] width 137 height 21
click at [1324, 13] on button "[PERSON_NAME][EMAIL_ADDRESS][PERSON_NAME][DOMAIN_NAME]" at bounding box center [1226, 15] width 310 height 20
click at [1071, 16] on button "FAE_EMEA" at bounding box center [1039, 15] width 64 height 20
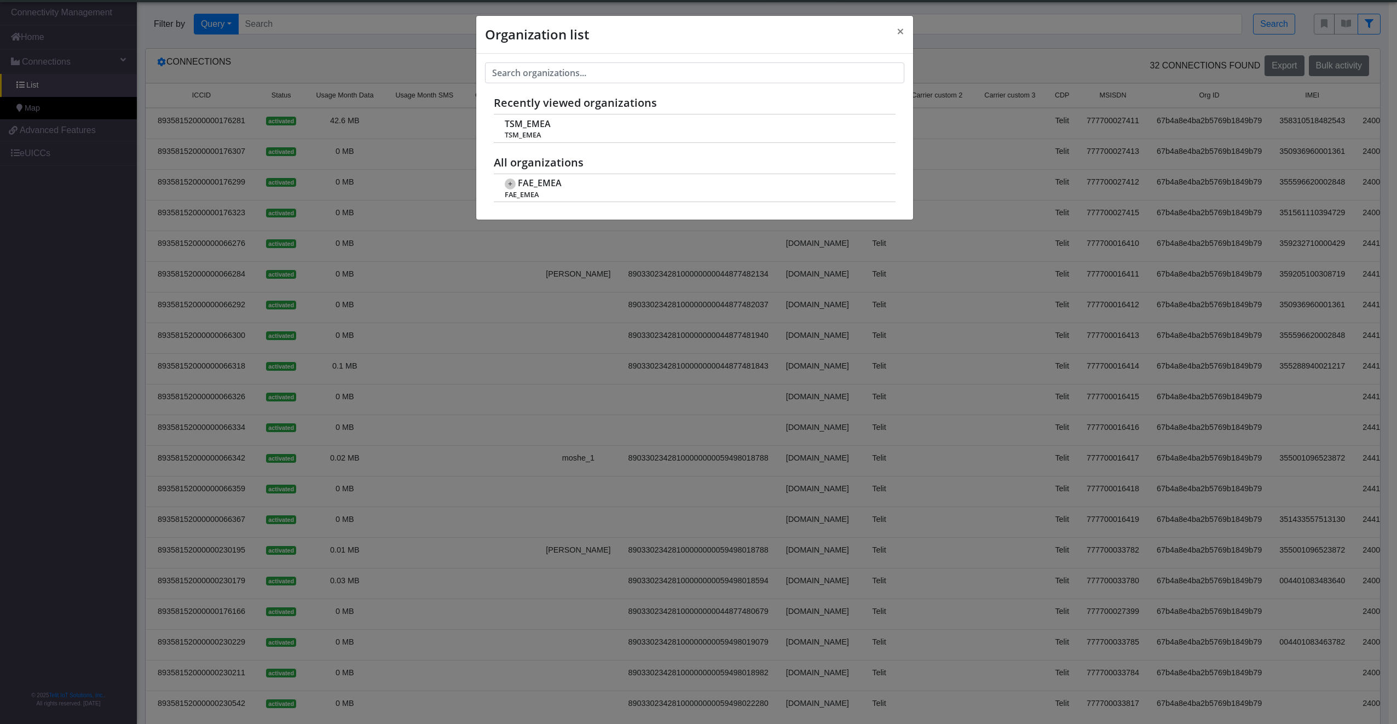
scroll to position [4, 0]
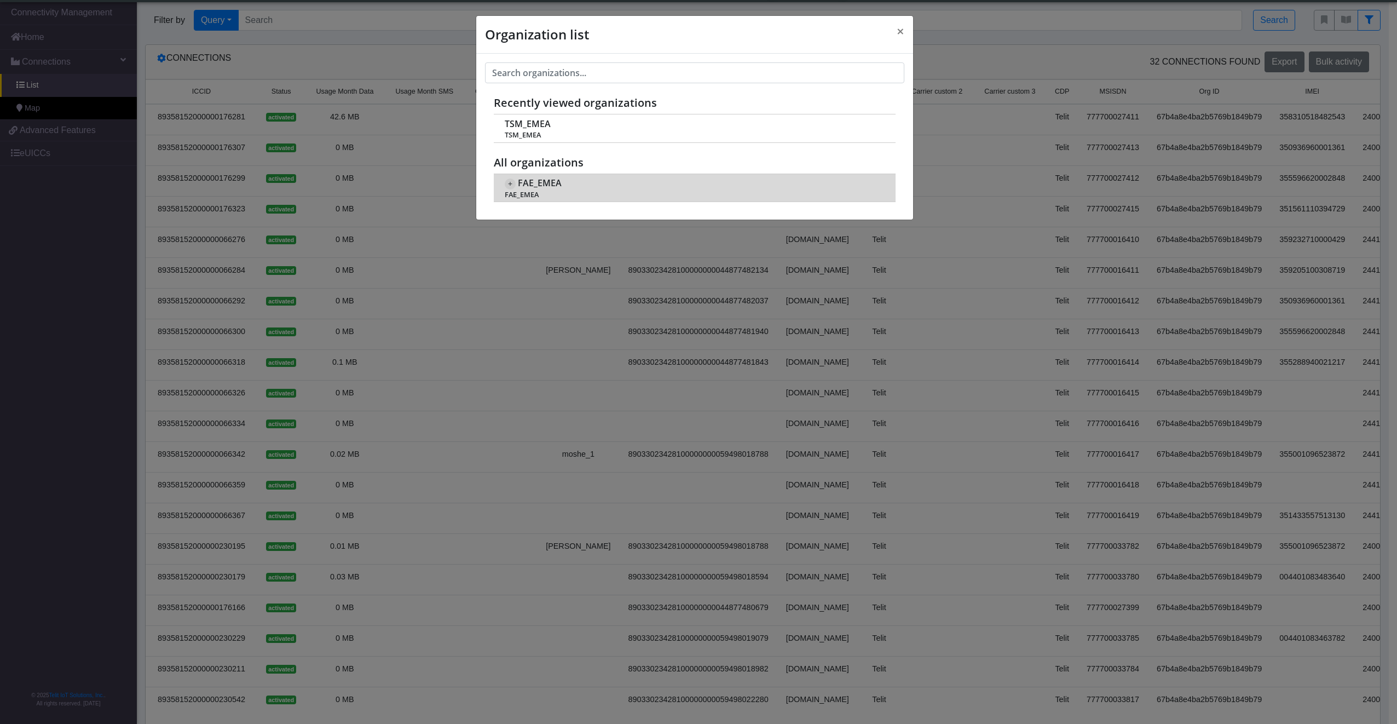
click at [628, 176] on div "+ FAE_EMEA FAE_EMEA" at bounding box center [694, 187] width 379 height 22
click at [507, 180] on span "+" at bounding box center [510, 184] width 11 height 11
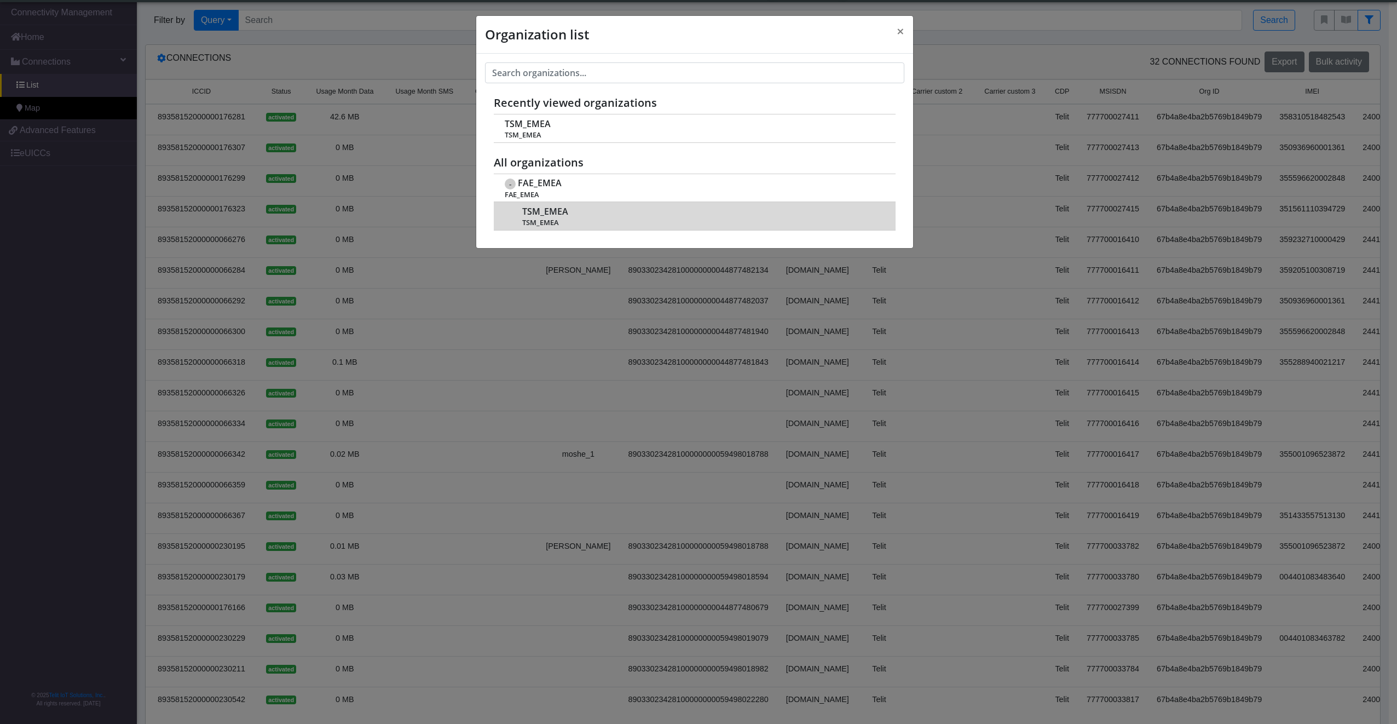
click at [544, 211] on span "TSM_EMEA" at bounding box center [545, 211] width 46 height 10
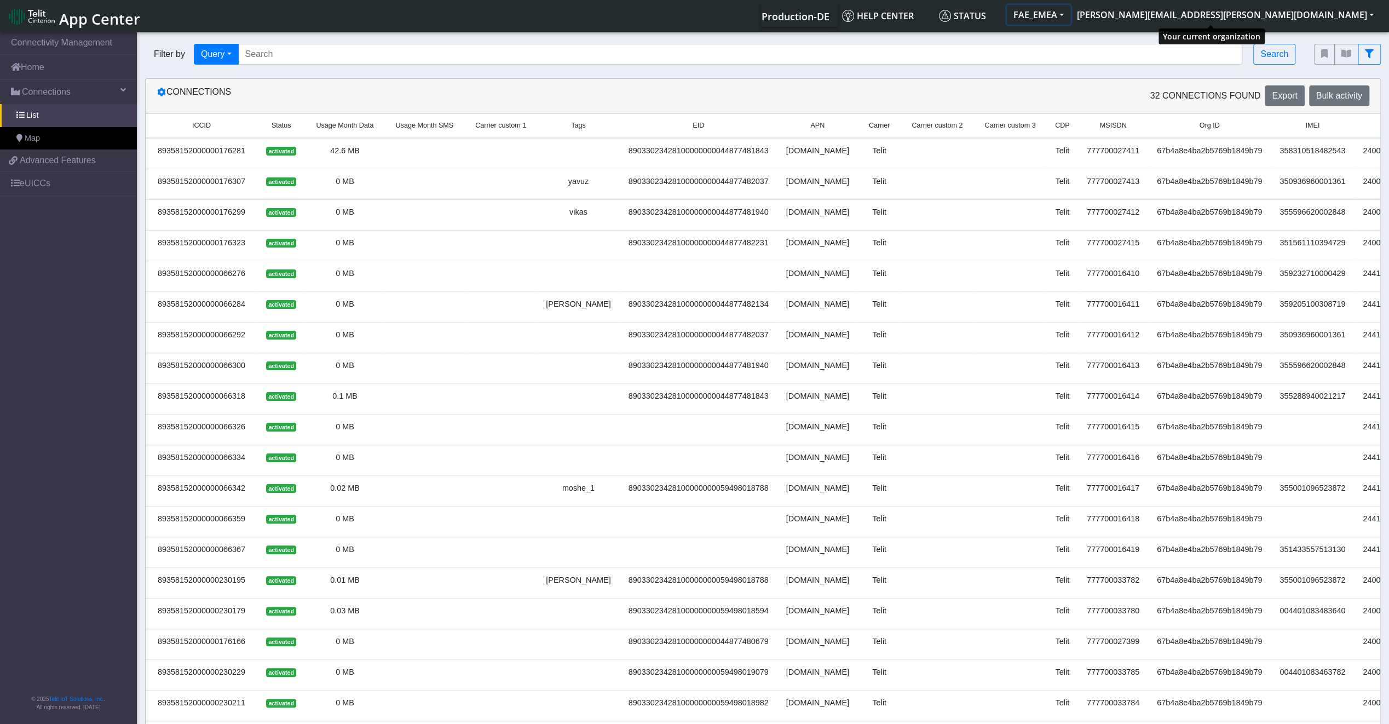
click at [1071, 13] on button "FAE_EMEA" at bounding box center [1039, 15] width 64 height 20
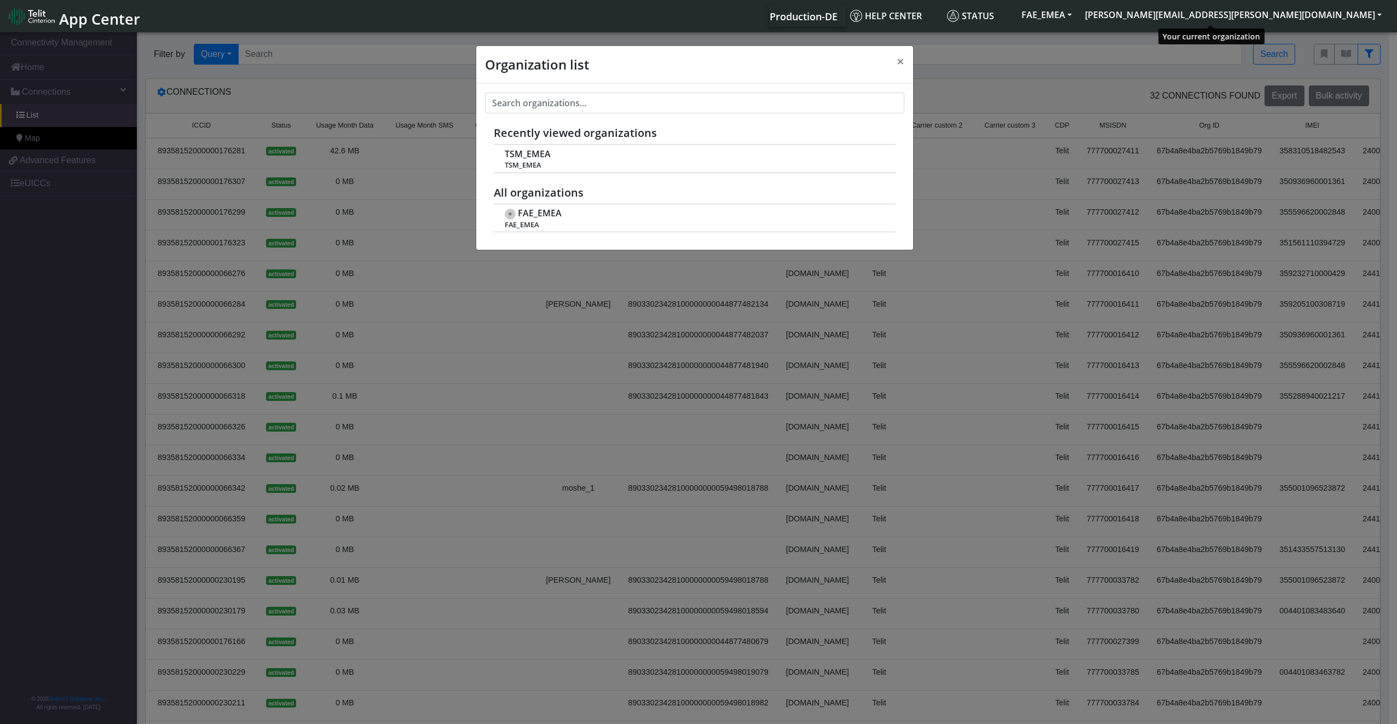
scroll to position [4, 0]
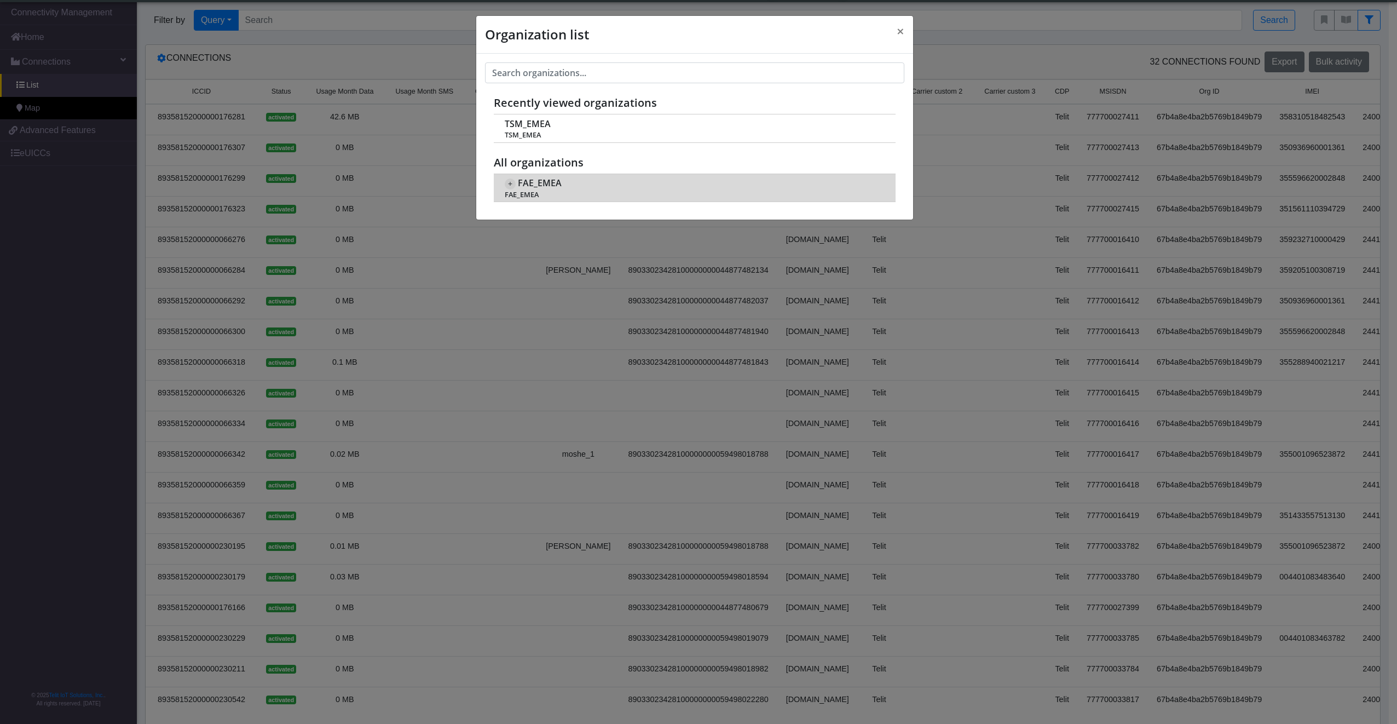
click at [534, 184] on span "FAE_EMEA" at bounding box center [540, 183] width 44 height 10
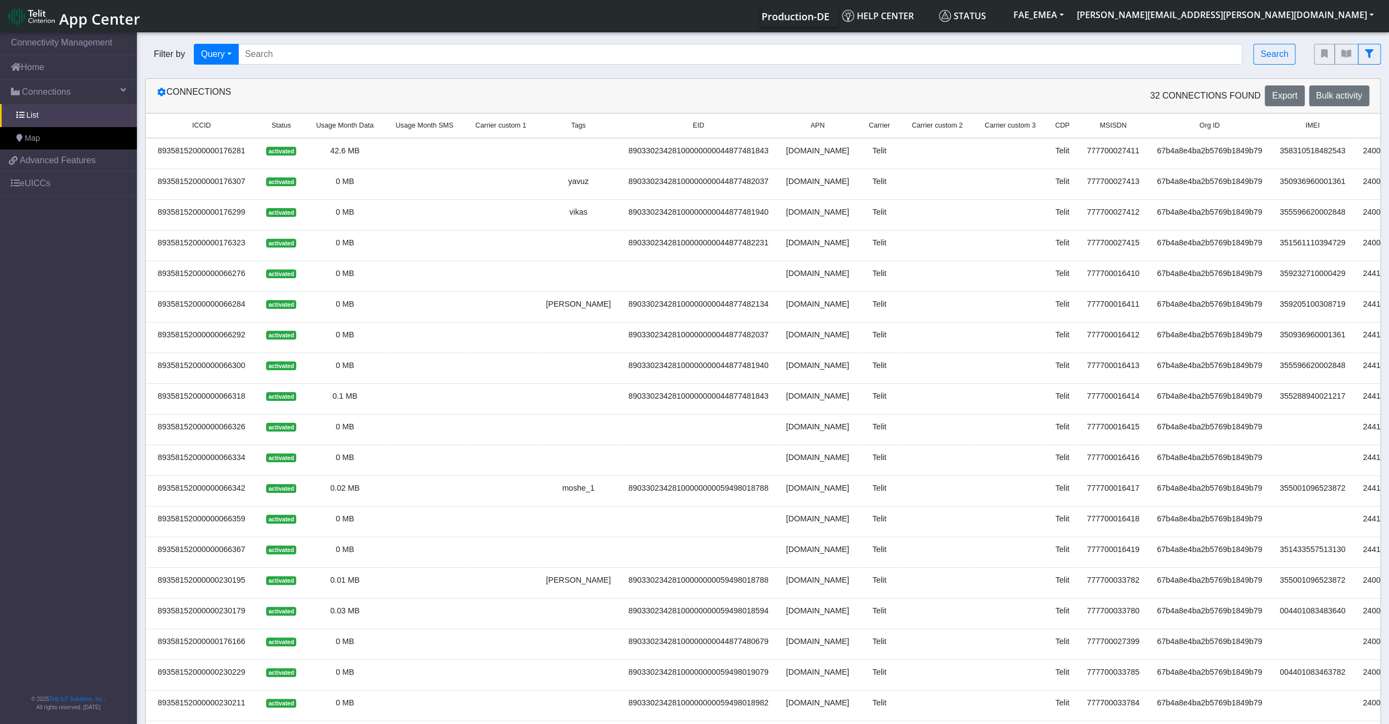
click at [1071, 26] on li "FAE_EMEA" at bounding box center [1039, 16] width 64 height 22
click at [1071, 20] on button "FAE_EMEA" at bounding box center [1039, 15] width 64 height 20
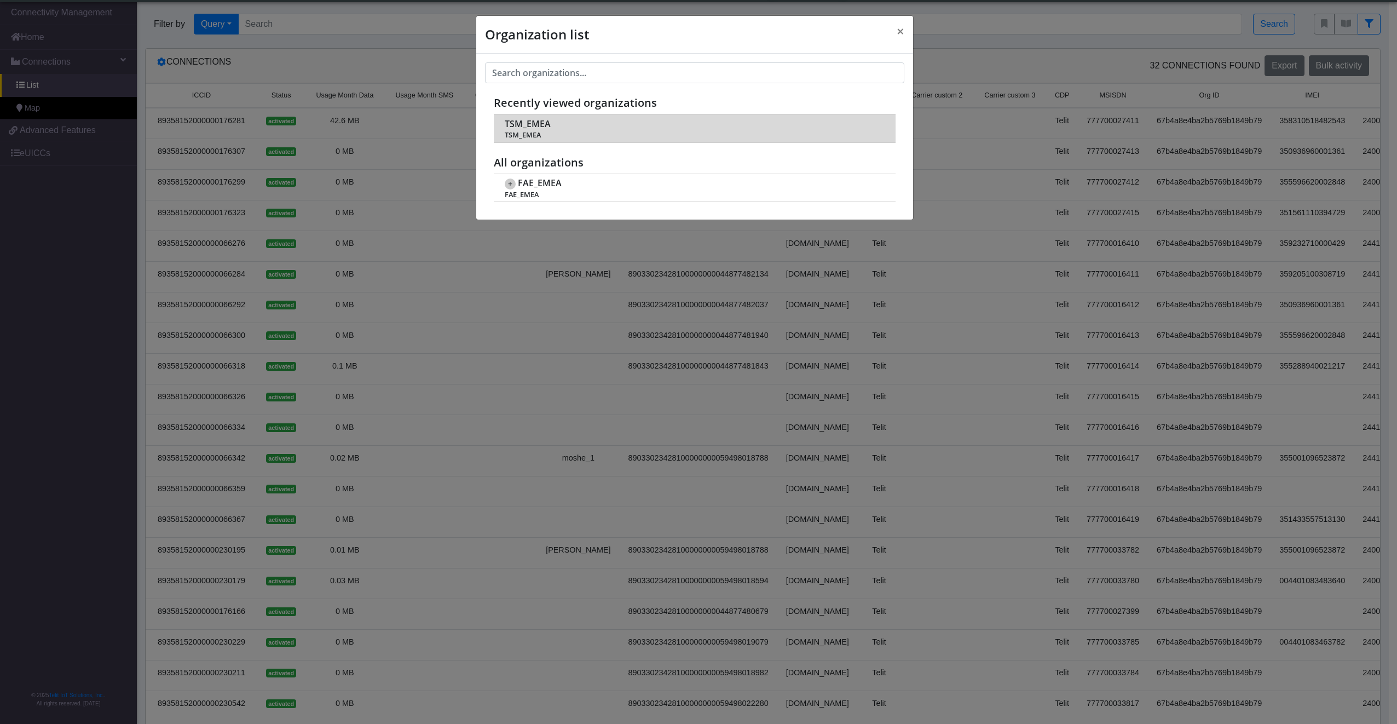
scroll to position [4, 0]
click at [552, 124] on td "TSM_EMEA TSM_EMEA" at bounding box center [695, 128] width 402 height 28
click at [540, 131] on span "TSM_EMEA" at bounding box center [694, 135] width 379 height 8
click at [533, 126] on span "TSM_EMEA" at bounding box center [528, 124] width 46 height 10
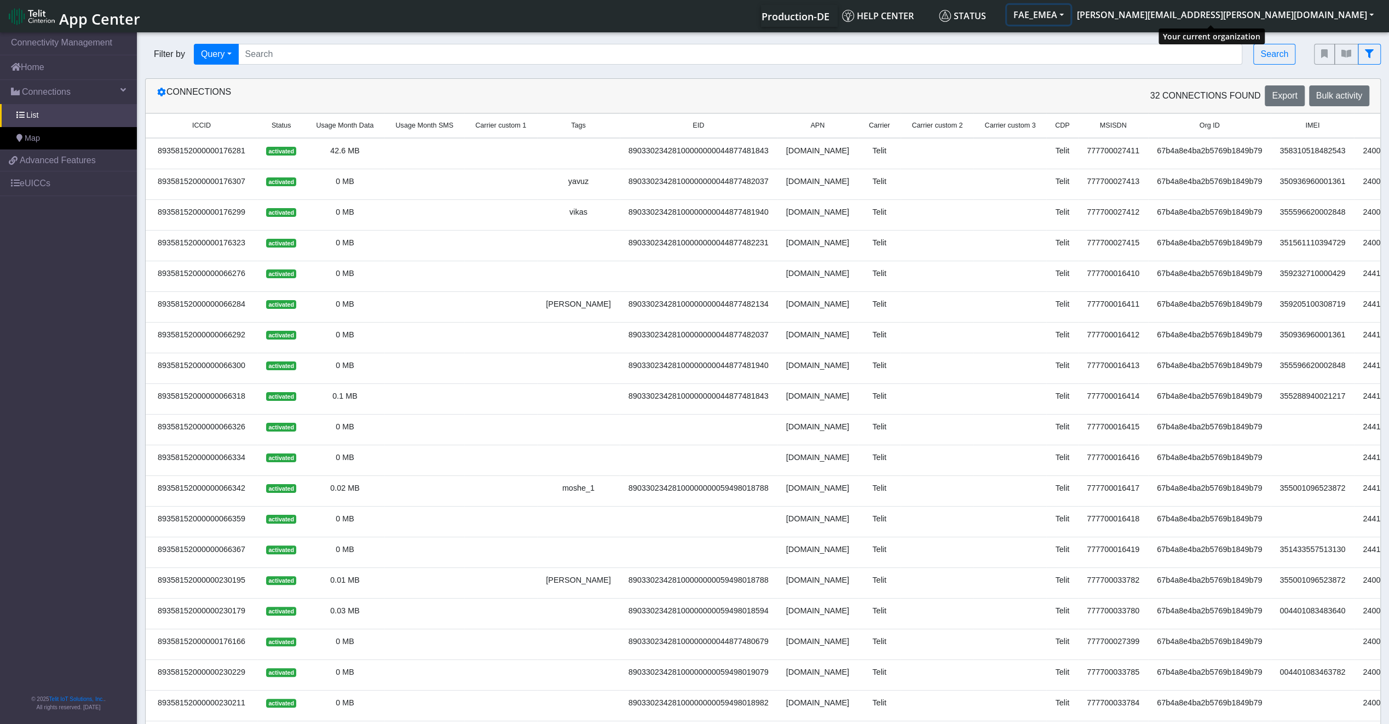
click at [1071, 14] on button "FAE_EMEA" at bounding box center [1039, 15] width 64 height 20
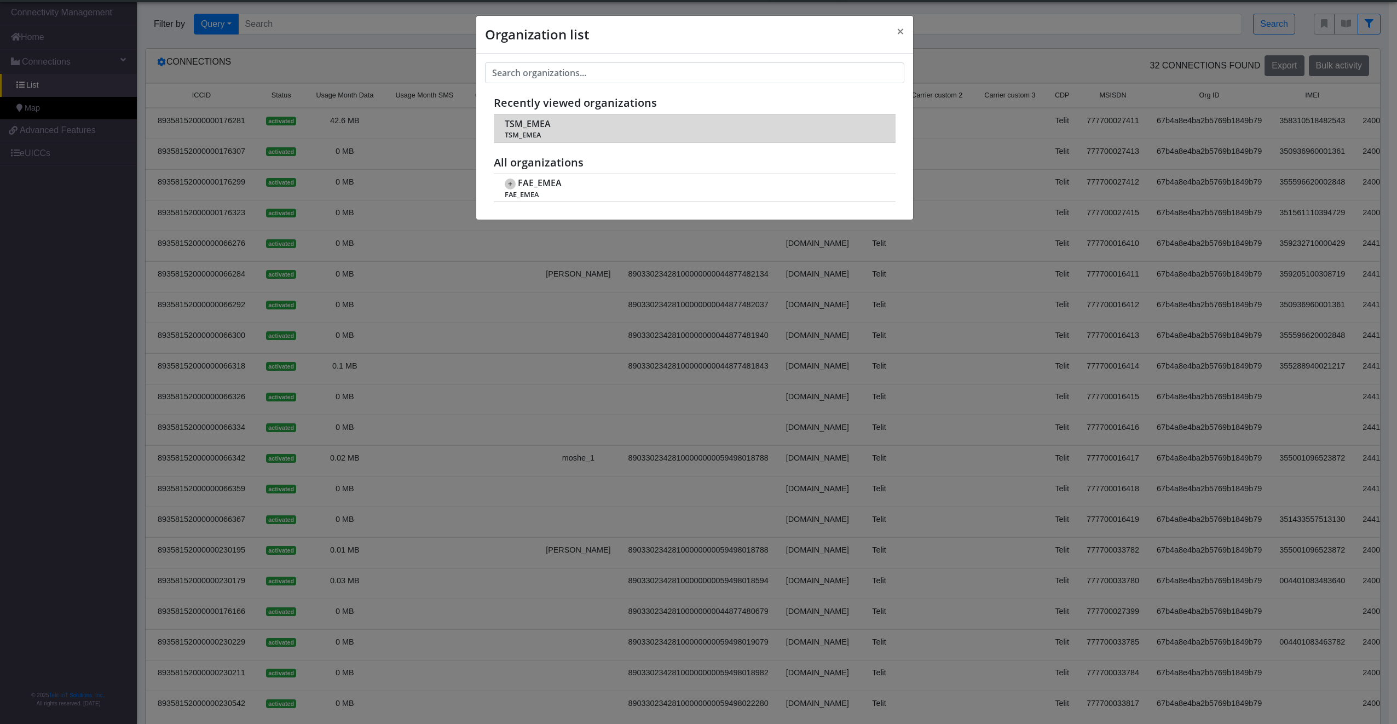
scroll to position [4, 0]
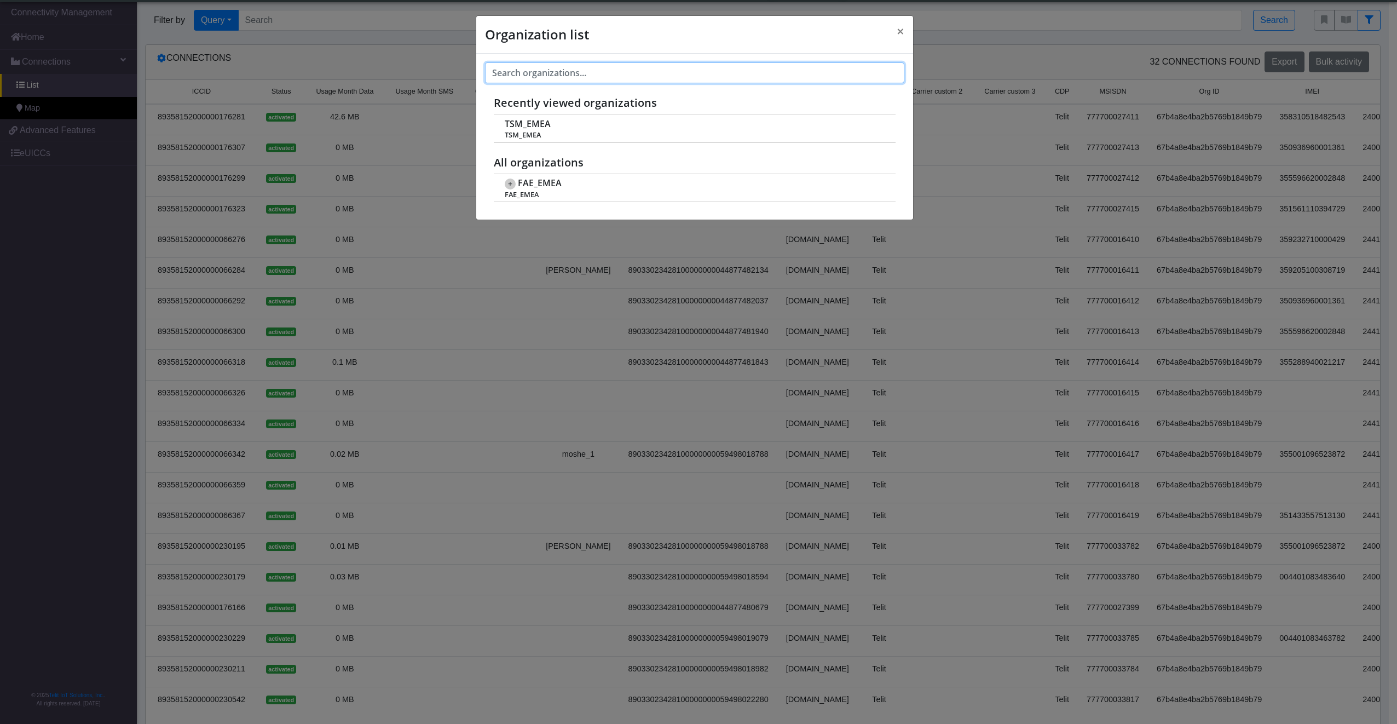
click at [525, 68] on input "text" at bounding box center [694, 72] width 419 height 21
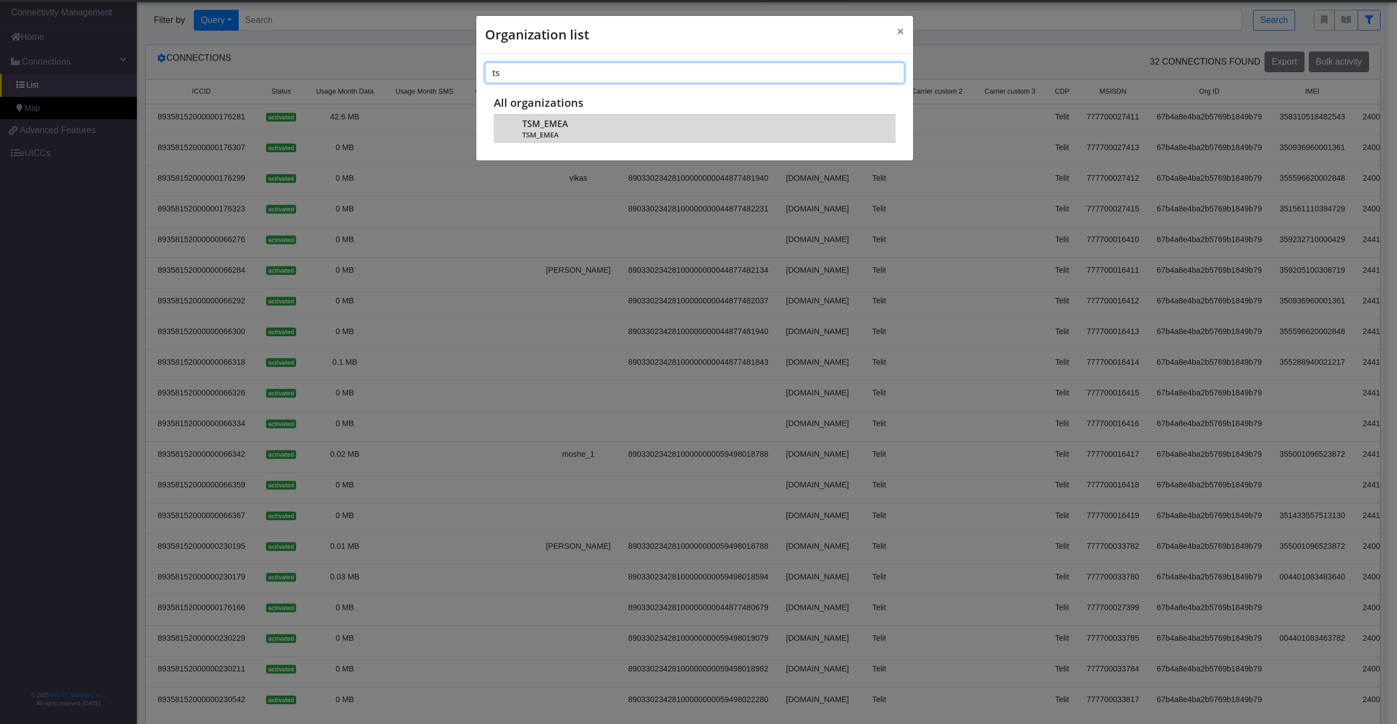
type input "ts"
click at [591, 115] on td "TSM_EMEA TSM_EMEA" at bounding box center [695, 128] width 402 height 28
click at [534, 119] on span "TSM_EMEA" at bounding box center [545, 124] width 46 height 10
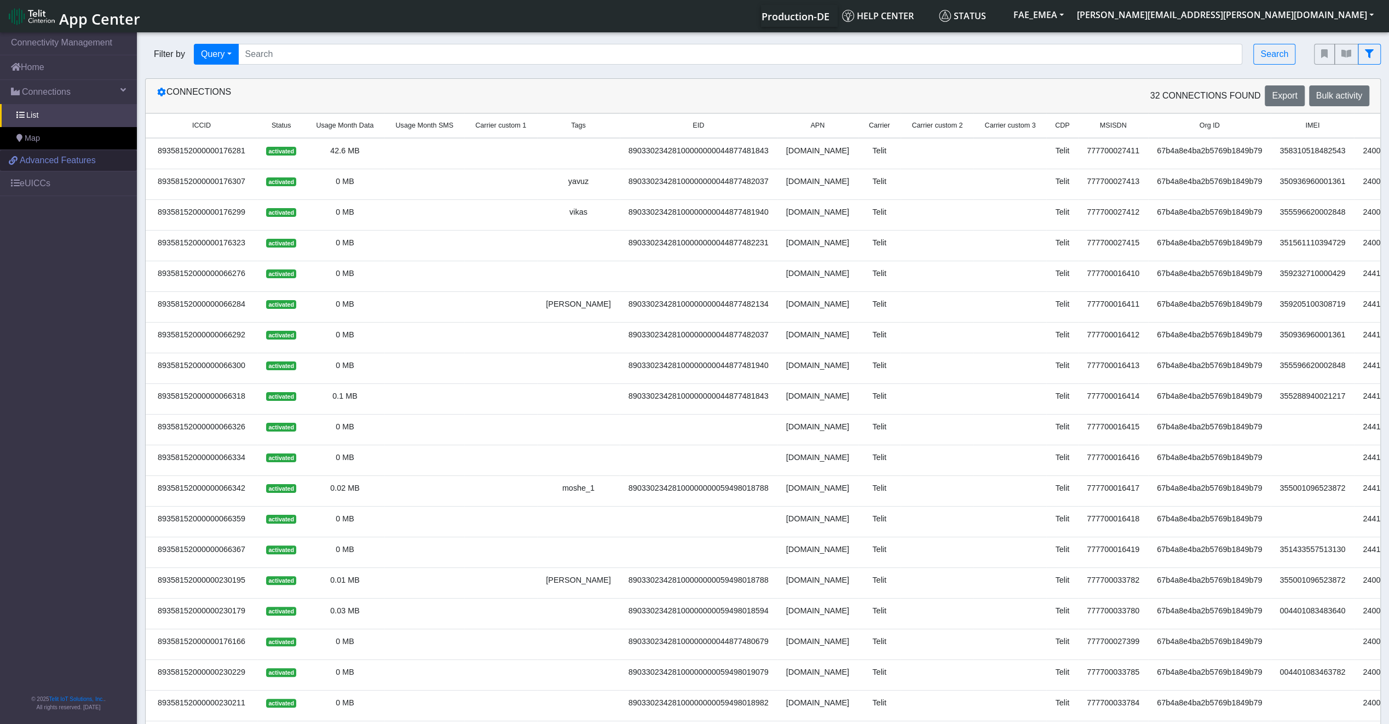
click at [36, 161] on span "Advanced Features" at bounding box center [58, 160] width 76 height 13
click at [1071, 12] on button "FAE_EMEA" at bounding box center [1039, 15] width 64 height 20
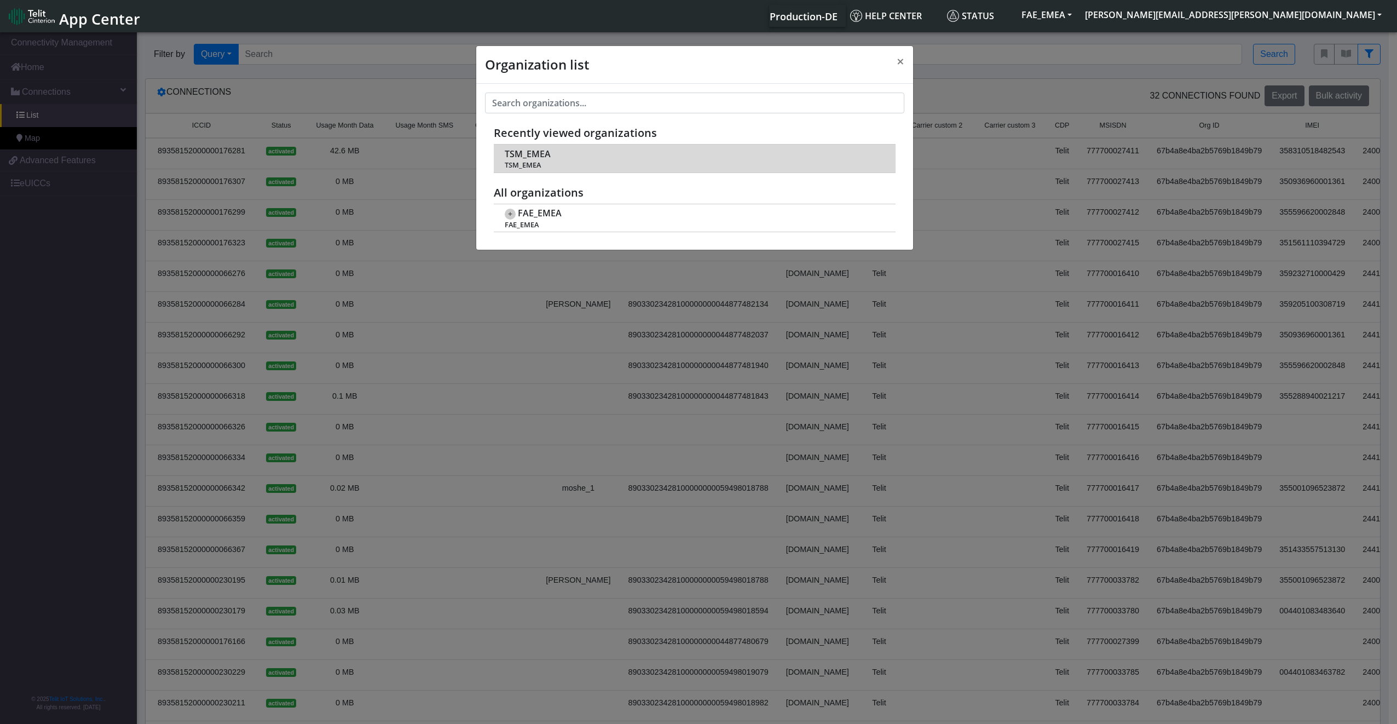
scroll to position [4, 0]
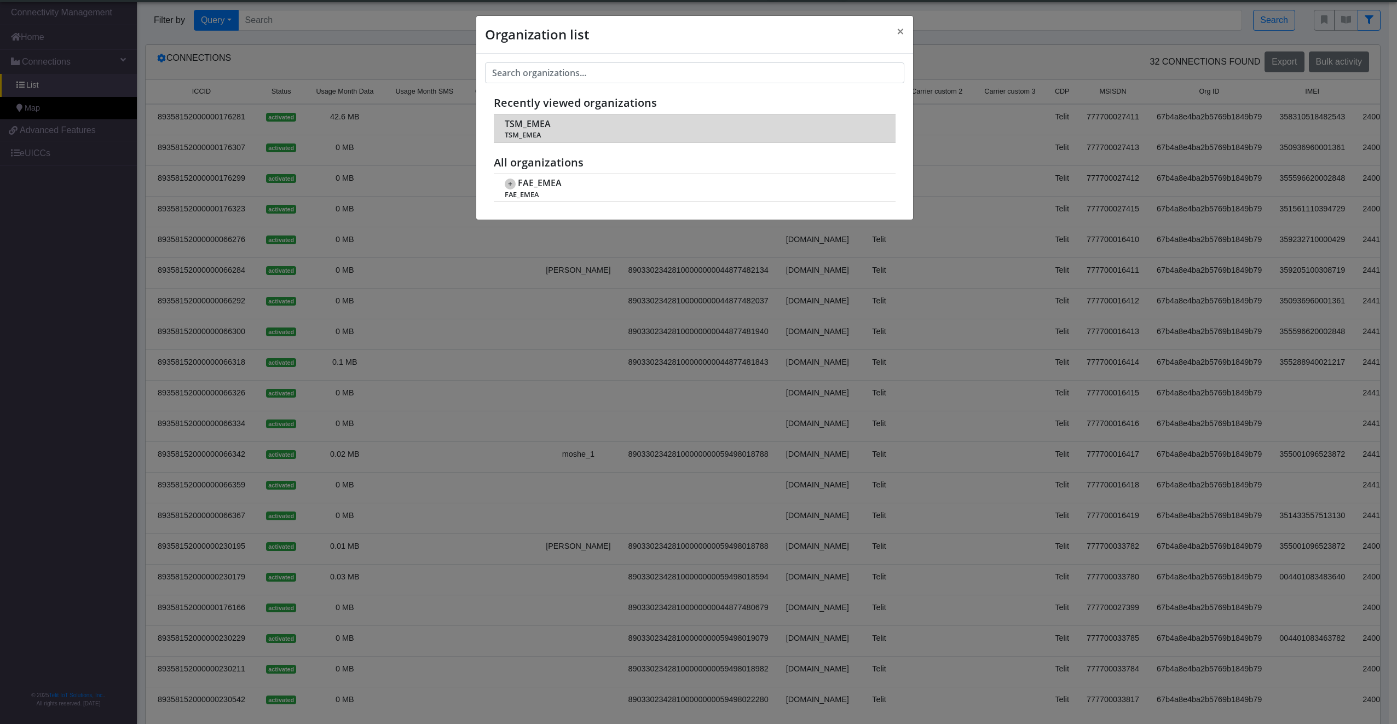
click at [561, 132] on span "TSM_EMEA" at bounding box center [694, 135] width 379 height 8
click at [536, 131] on span "TSM_EMEA" at bounding box center [694, 135] width 379 height 8
click at [534, 122] on span "TSM_EMEA" at bounding box center [528, 124] width 46 height 10
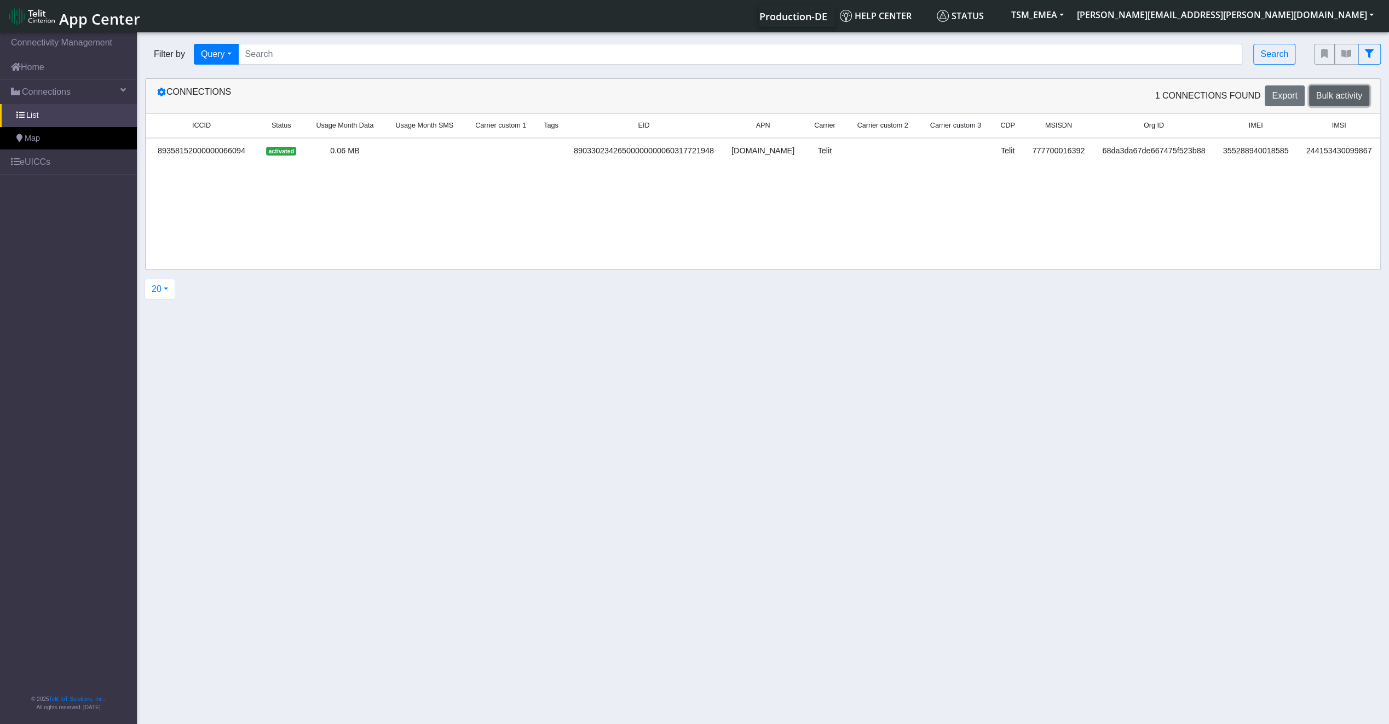
click at [1349, 92] on span "Bulk activity" at bounding box center [1339, 95] width 46 height 9
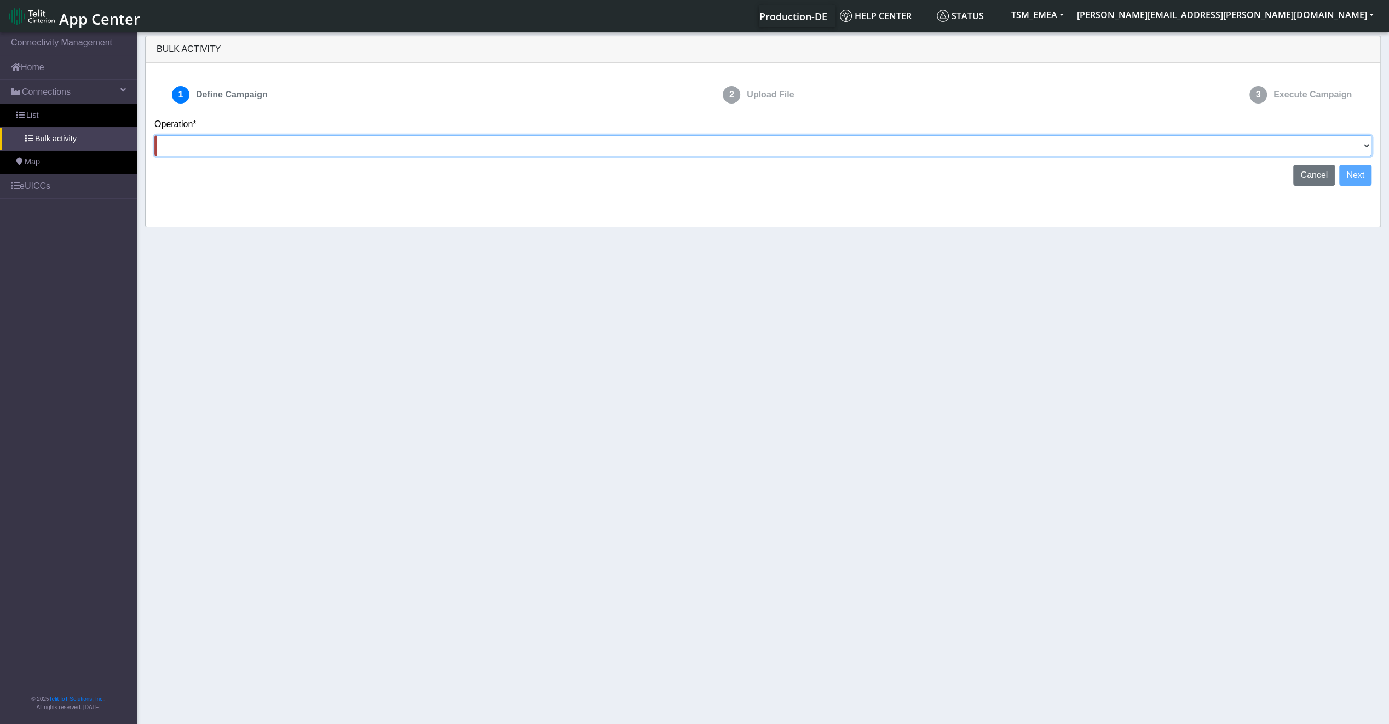
click at [1319, 153] on select "Activate SIMs Deactivate SIMs Add Tags Remove Tags Advanced" at bounding box center [762, 145] width 1217 height 21
select select "text.deactivateSIMs"
click at [154, 135] on select "Activate SIMs Deactivate SIMs Add Tags Remove Tags Advanced" at bounding box center [762, 145] width 1217 height 21
click at [1316, 178] on span "Cancel" at bounding box center [1314, 174] width 27 height 9
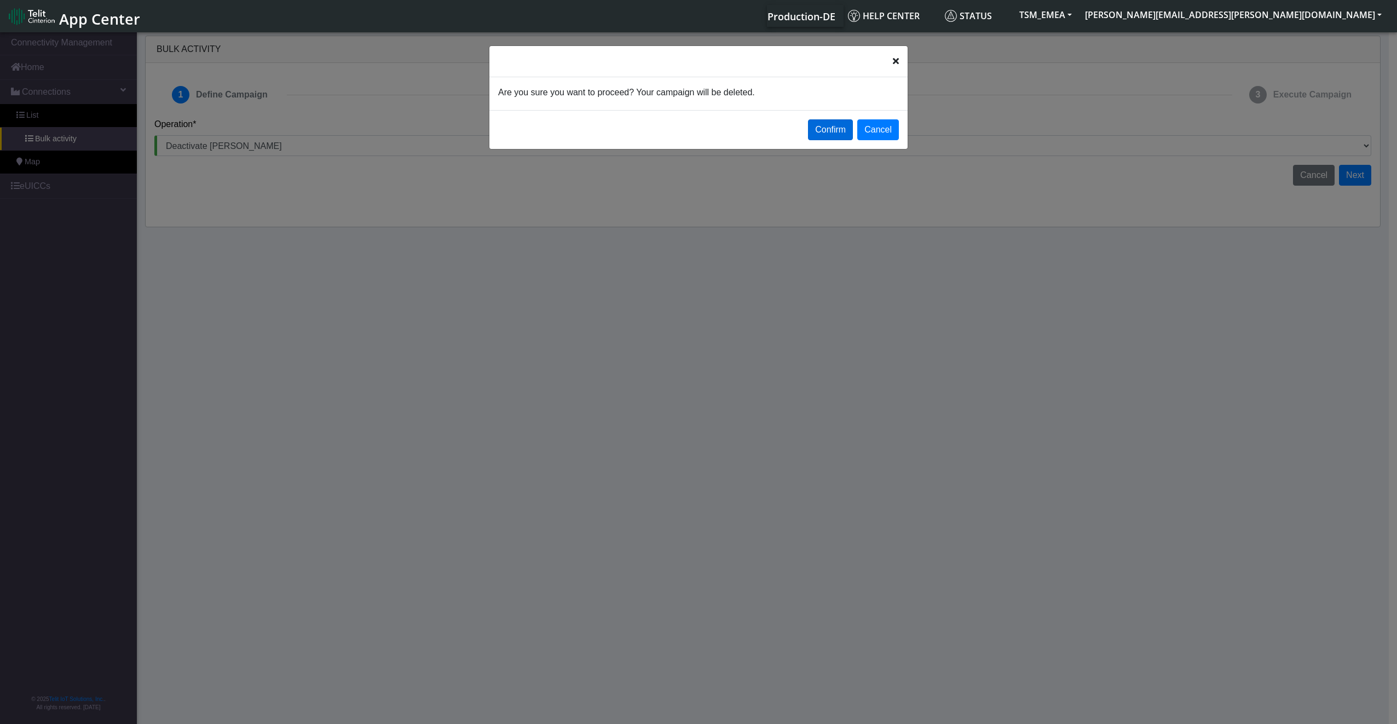
click at [819, 121] on button "Confirm" at bounding box center [830, 129] width 45 height 21
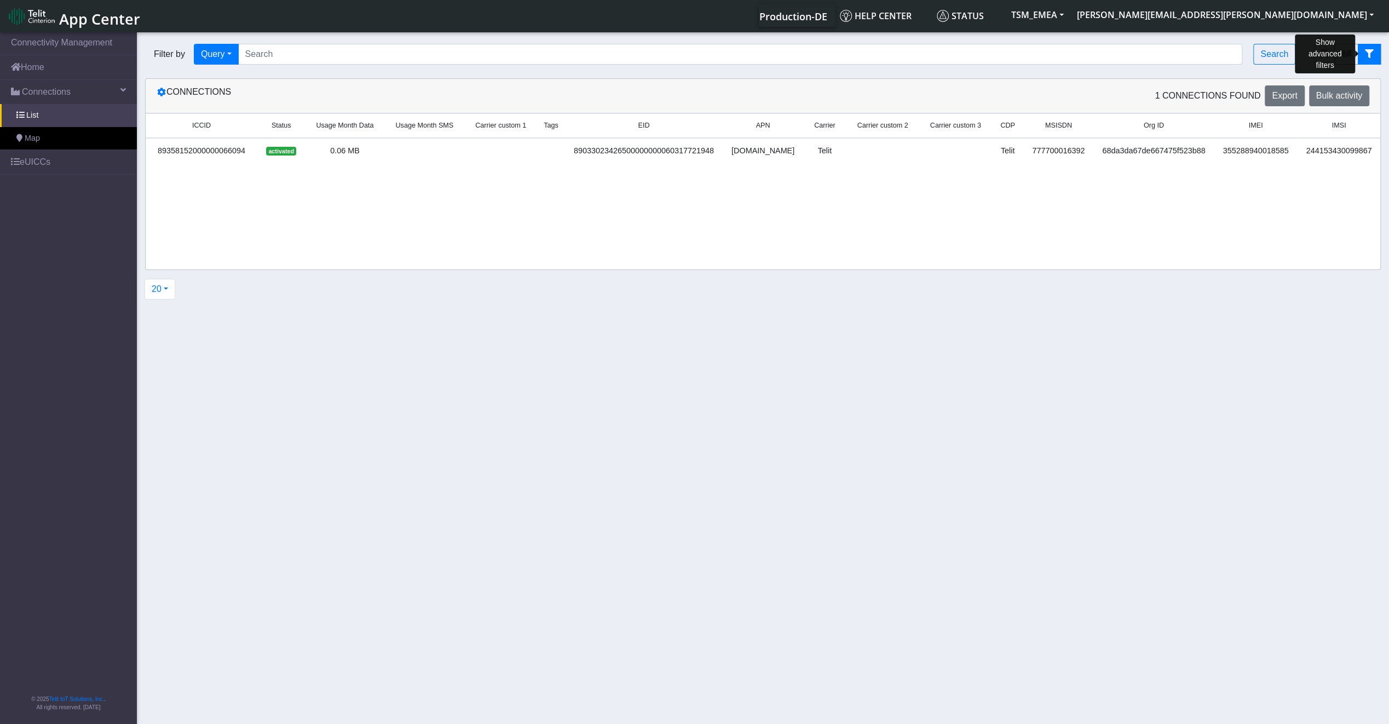
click at [1369, 49] on button "fitlers menu" at bounding box center [1369, 54] width 23 height 21
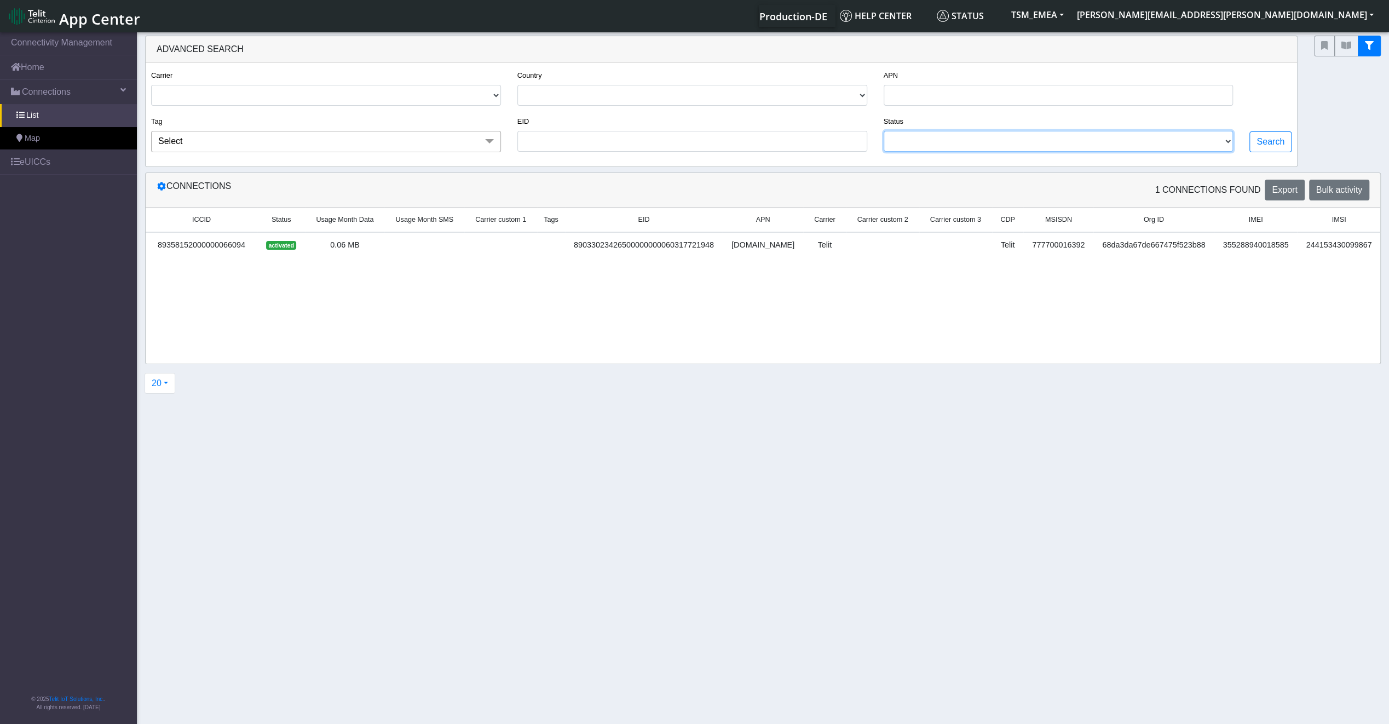
click at [942, 134] on select "ACTIVATED" at bounding box center [1059, 141] width 350 height 21
click at [1274, 77] on div "Search" at bounding box center [1270, 114] width 59 height 93
click at [1071, 10] on button "TSM_EMEA" at bounding box center [1038, 15] width 66 height 20
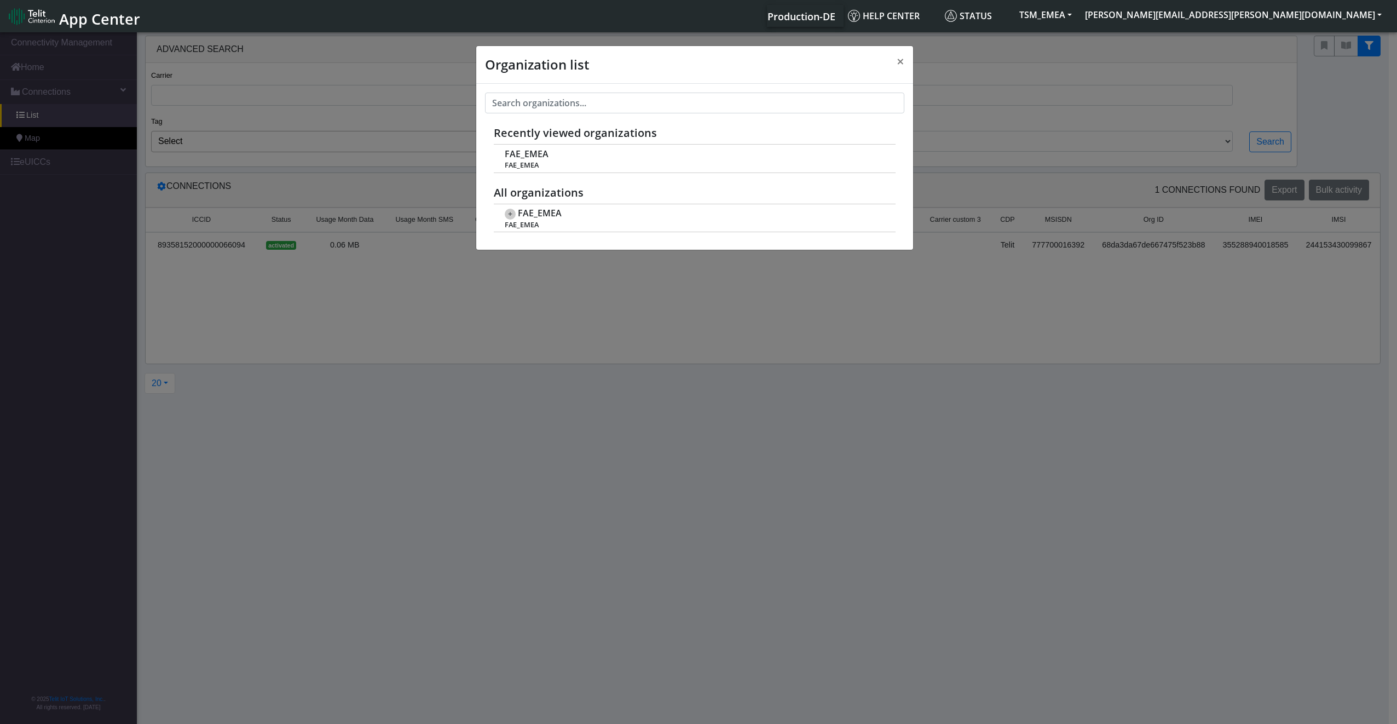
scroll to position [4, 0]
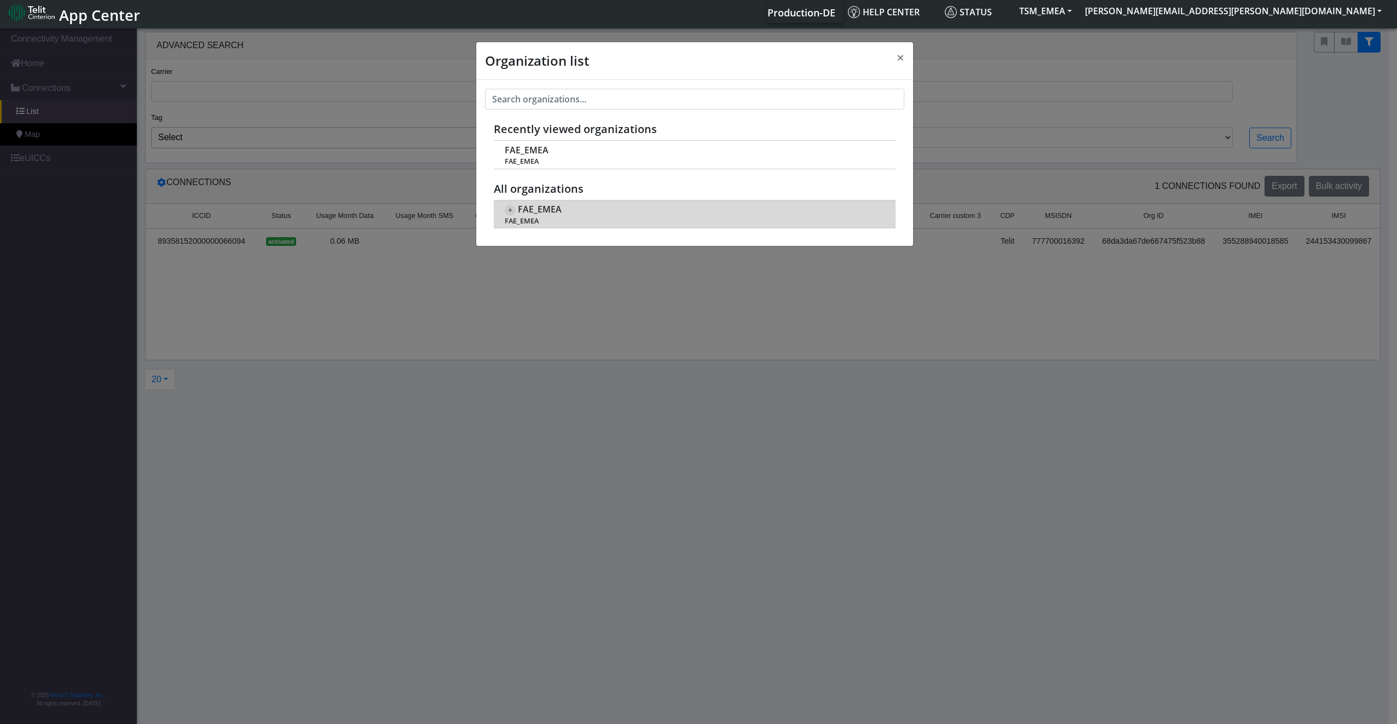
click at [538, 205] on span "FAE_EMEA" at bounding box center [540, 209] width 44 height 10
